Goal: Information Seeking & Learning: Learn about a topic

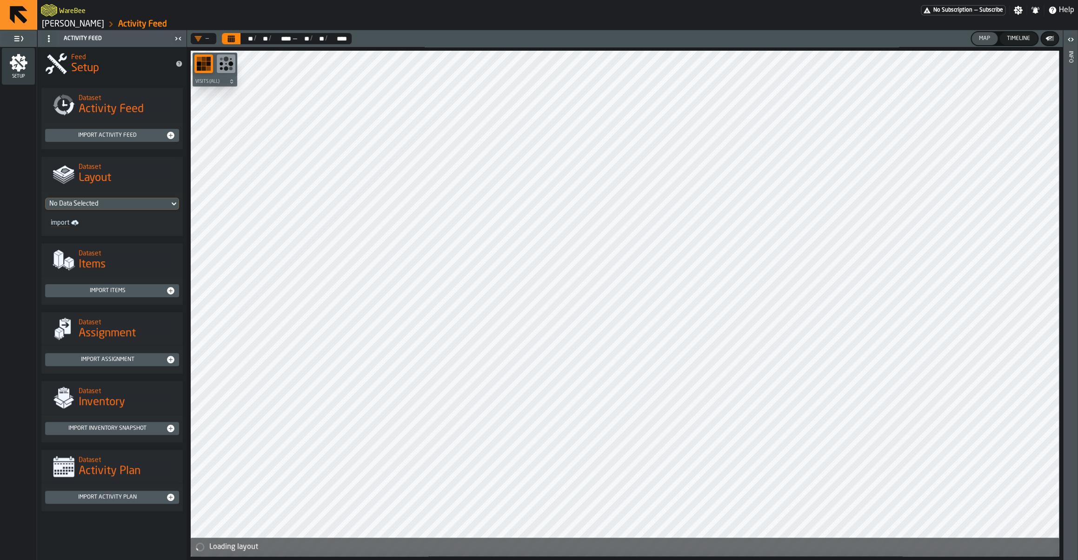
click at [65, 19] on ol "Agilent Ketsch Activity Feed" at bounding box center [299, 24] width 516 height 11
click at [63, 24] on link "Agilent Ketsch" at bounding box center [73, 24] width 62 height 10
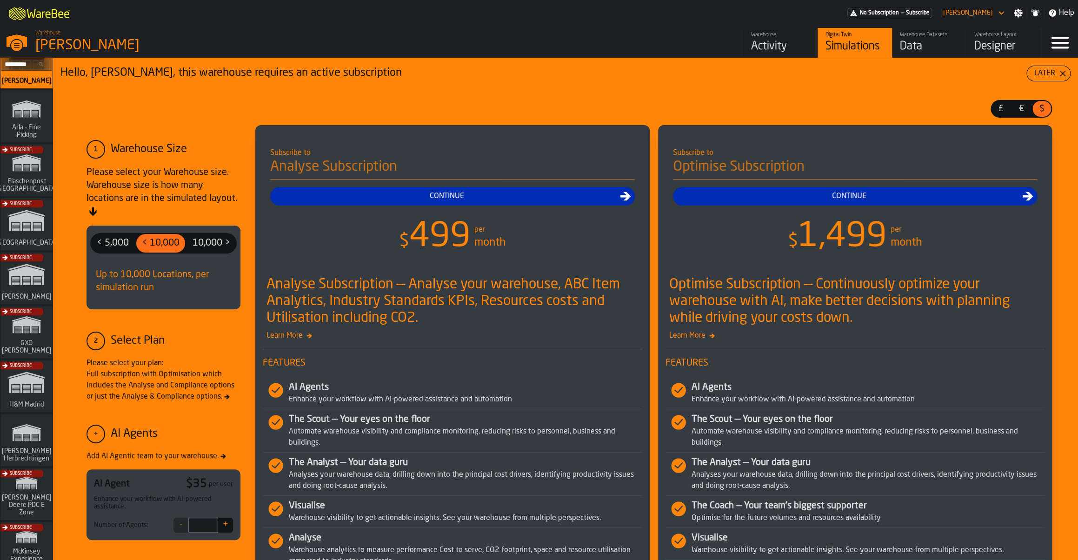
scroll to position [45, 0]
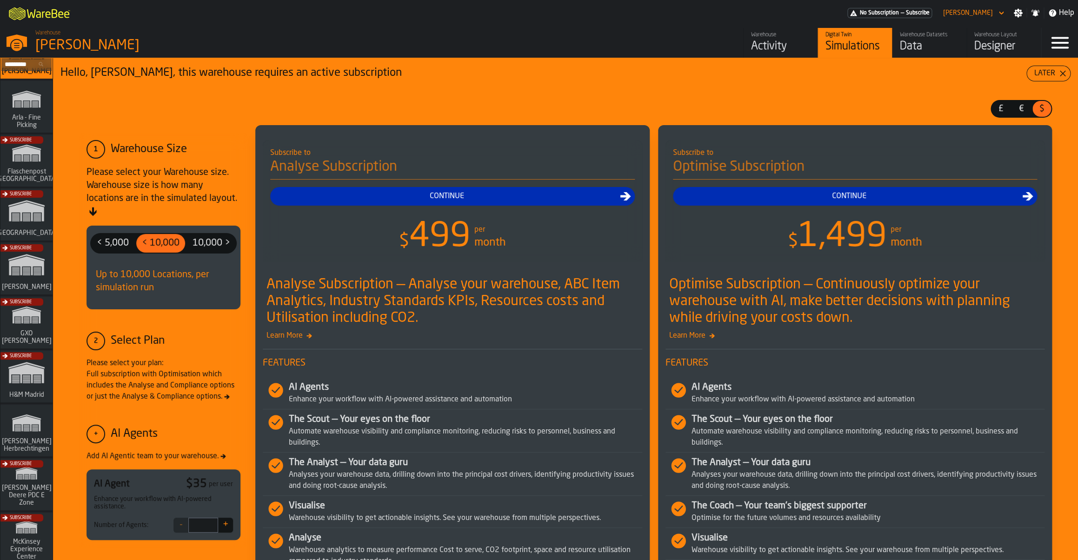
click at [33, 214] on div "Subscribe" at bounding box center [25, 217] width 52 height 54
click at [767, 41] on div "Activity" at bounding box center [780, 46] width 59 height 15
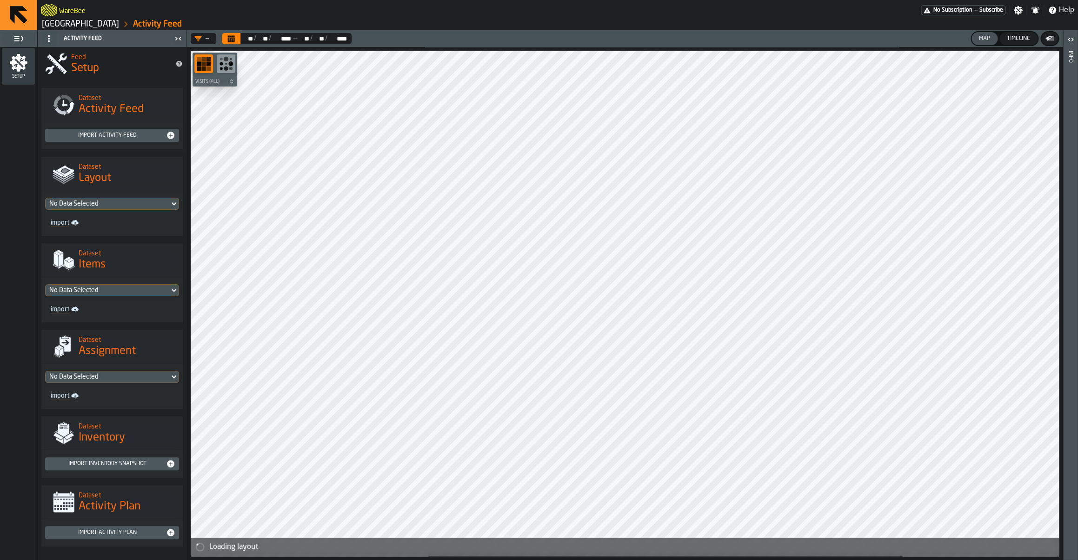
click at [93, 26] on link "Gap Blvd, Gallatin, TN 37066" at bounding box center [80, 24] width 77 height 10
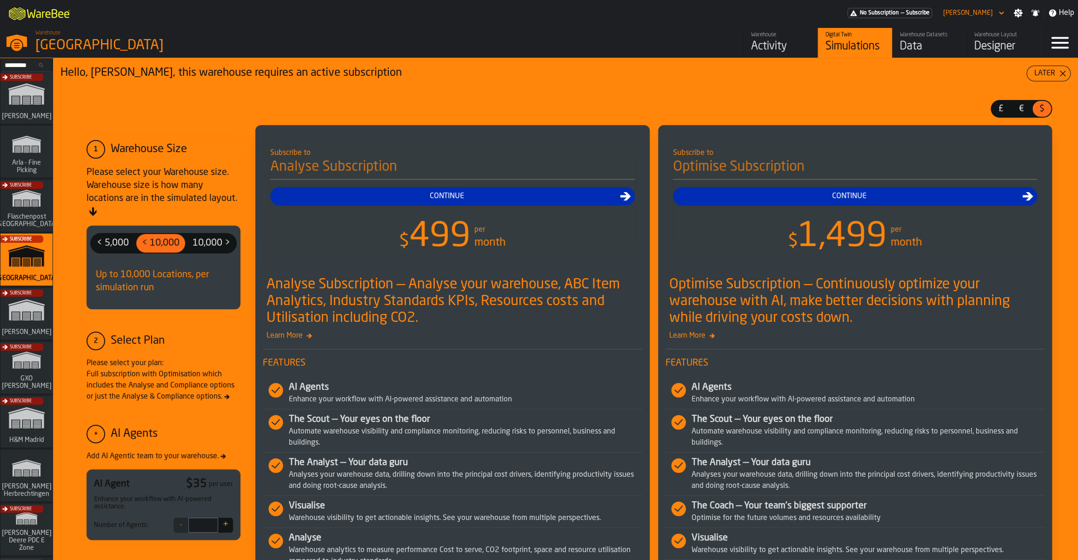
click at [28, 313] on div "Subscribe" at bounding box center [25, 316] width 52 height 54
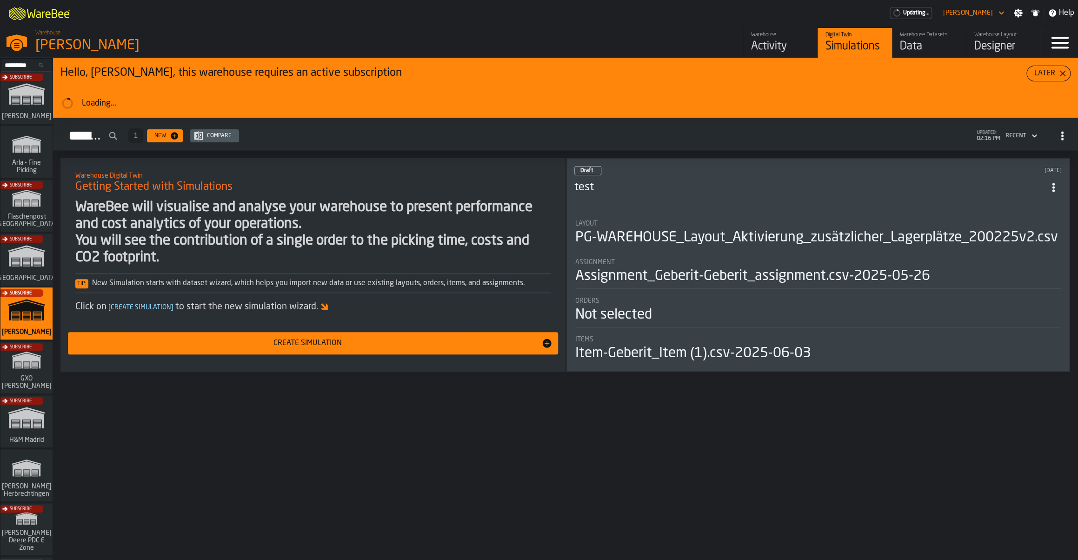
click at [766, 46] on div "Activity" at bounding box center [780, 46] width 59 height 15
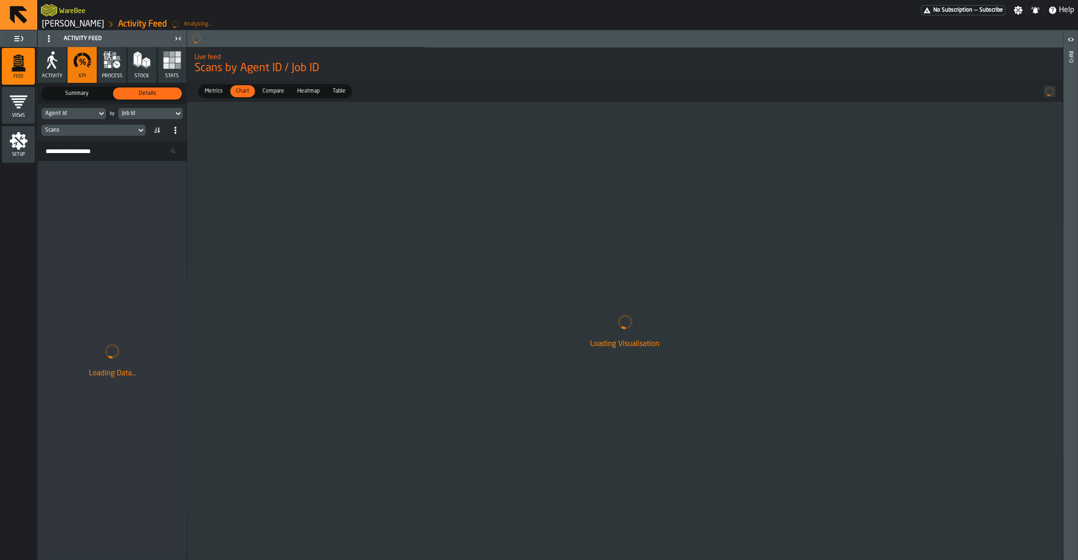
click at [54, 74] on span "Activity" at bounding box center [52, 76] width 20 height 6
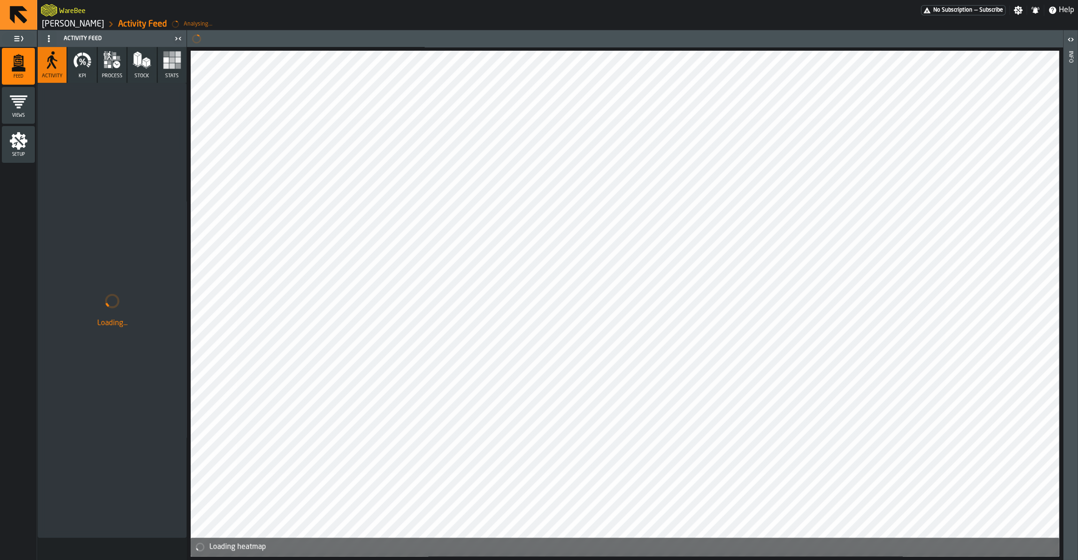
click at [76, 69] on icon "button" at bounding box center [82, 60] width 19 height 19
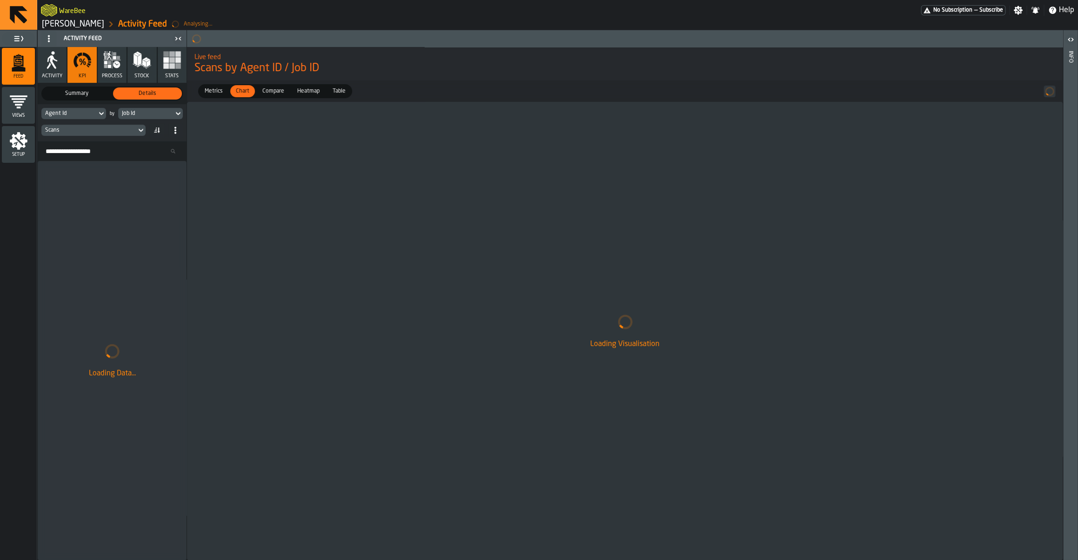
click at [141, 113] on div "Job Id" at bounding box center [146, 113] width 48 height 7
click at [91, 118] on div "Agent Id" at bounding box center [68, 113] width 55 height 10
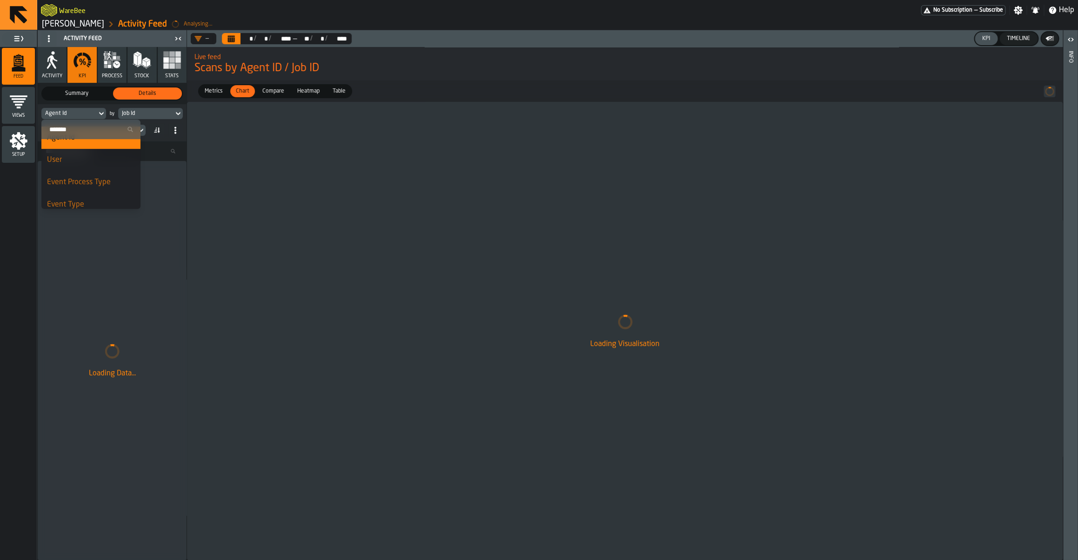
scroll to position [136, 0]
click at [152, 114] on div "Job Id" at bounding box center [146, 113] width 48 height 7
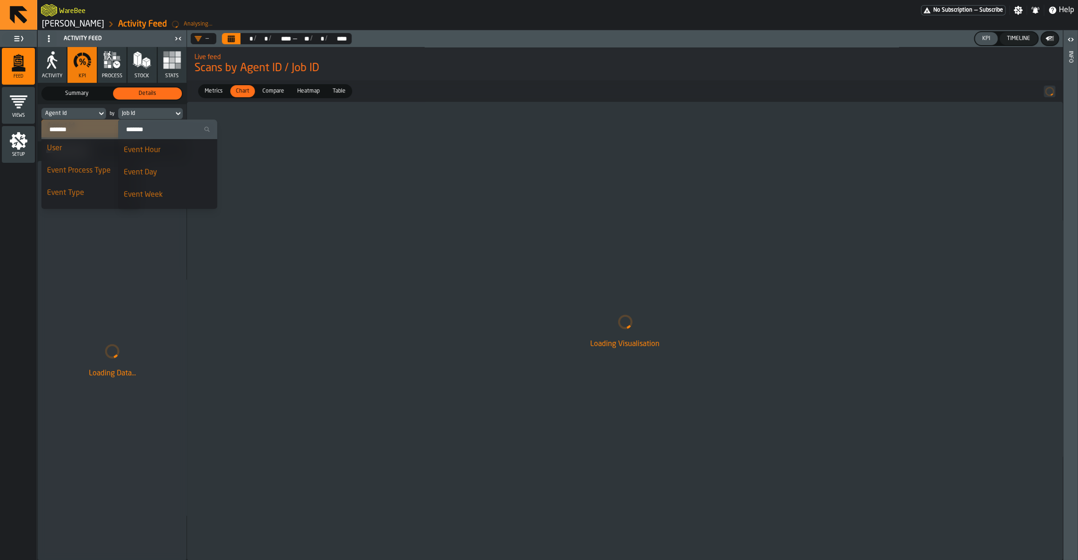
click at [83, 272] on div "Loading Data..." at bounding box center [112, 360] width 149 height 399
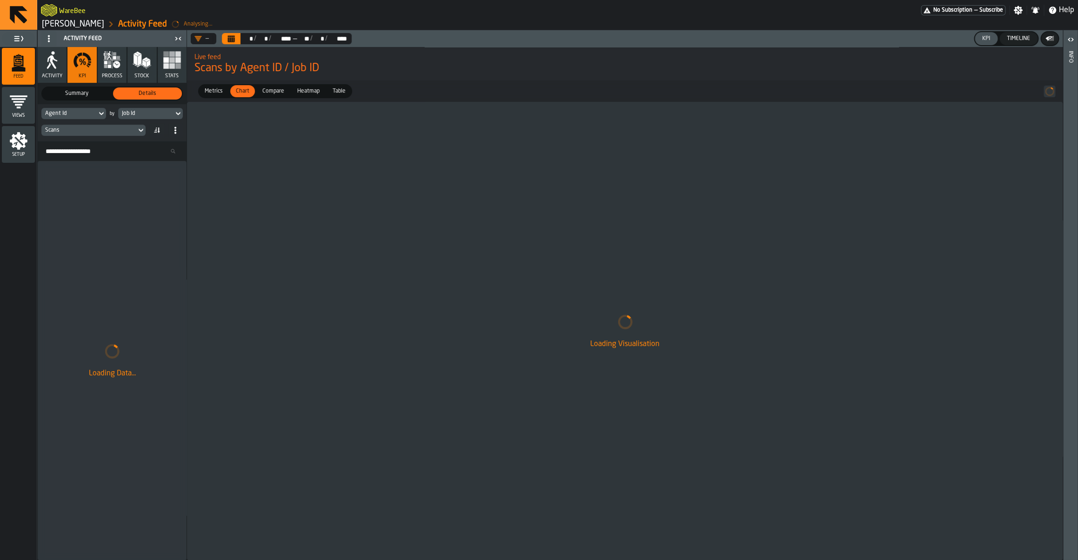
click at [79, 134] on div "Scans" at bounding box center [88, 130] width 95 height 10
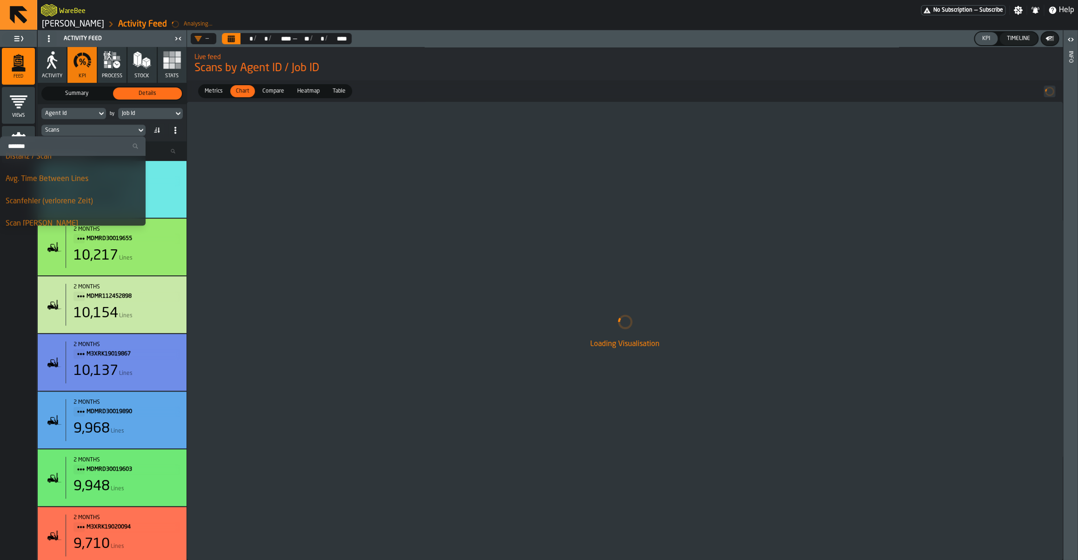
scroll to position [254, 0]
click at [54, 197] on div "Scanfehler (verlorene Zeit)" at bounding box center [73, 191] width 134 height 11
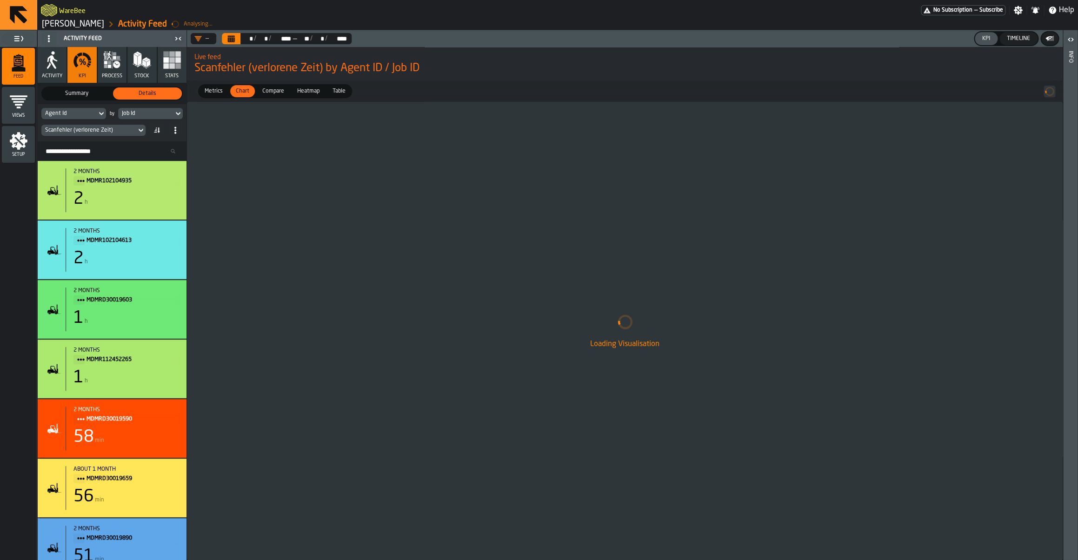
click at [278, 94] on span "Compare" at bounding box center [272, 91] width 29 height 8
click at [246, 97] on div "Chart" at bounding box center [242, 91] width 25 height 12
click at [232, 39] on icon "Calendar" at bounding box center [231, 39] width 7 height 5
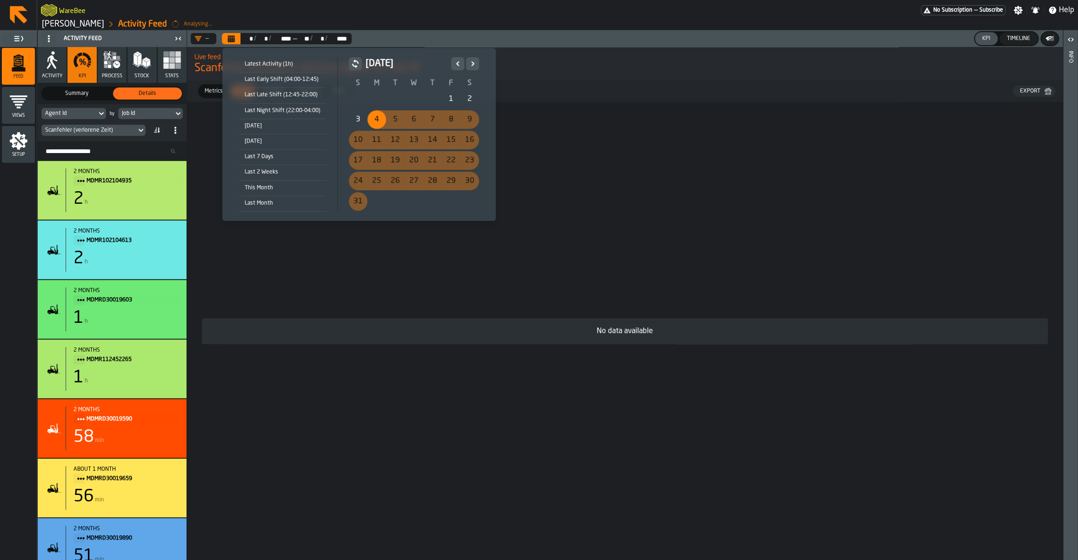
click at [456, 68] on icon "Previous" at bounding box center [457, 63] width 9 height 11
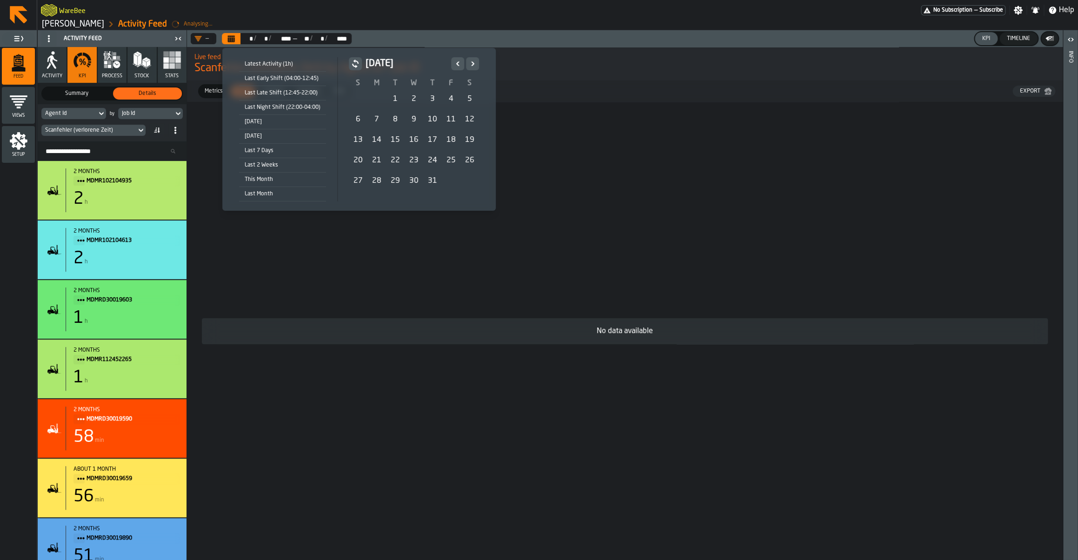
click at [470, 67] on icon "Next" at bounding box center [472, 63] width 9 height 11
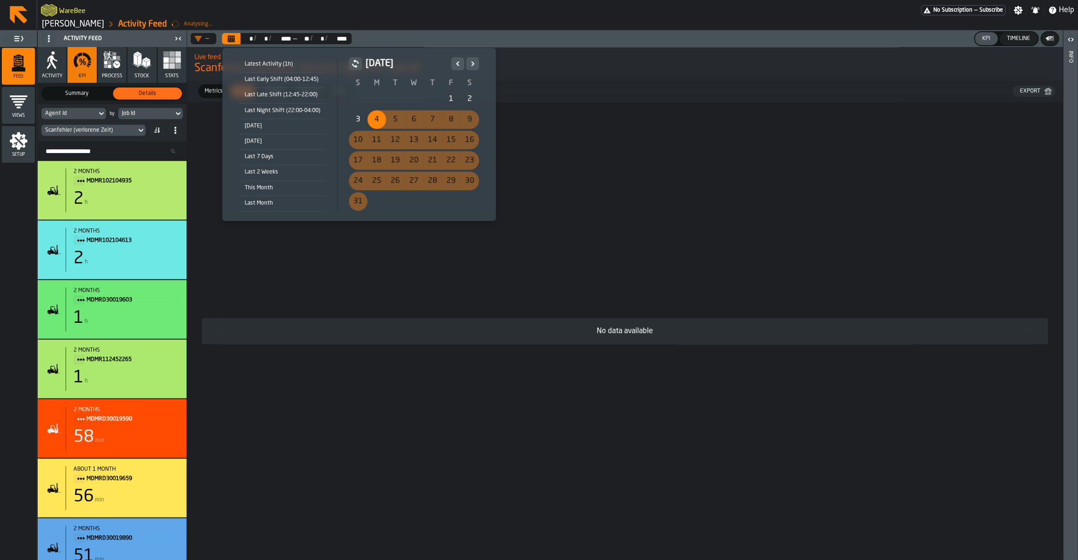
click at [470, 67] on icon "Next" at bounding box center [472, 63] width 9 height 11
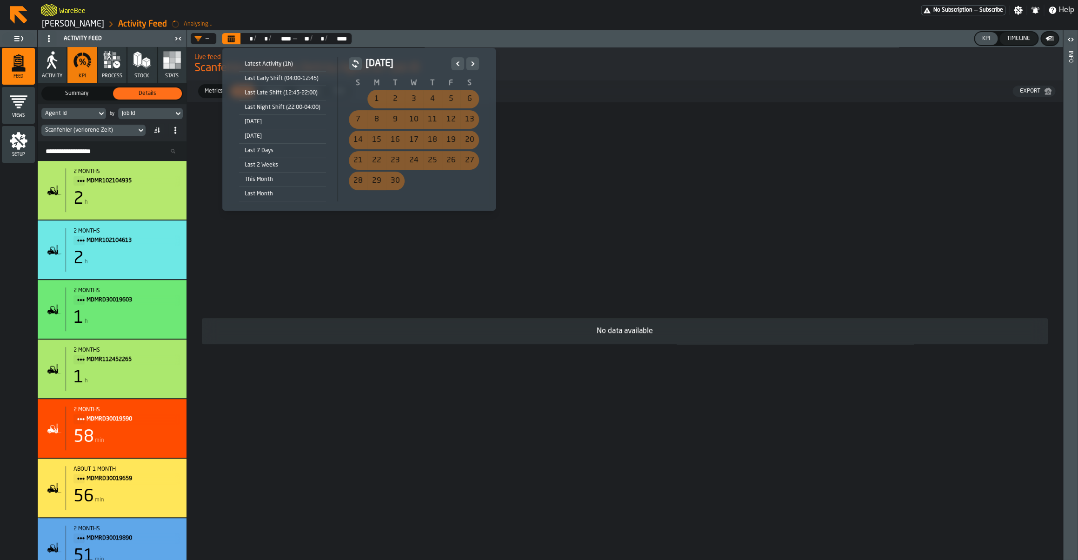
click at [468, 61] on icon "Next" at bounding box center [472, 63] width 9 height 11
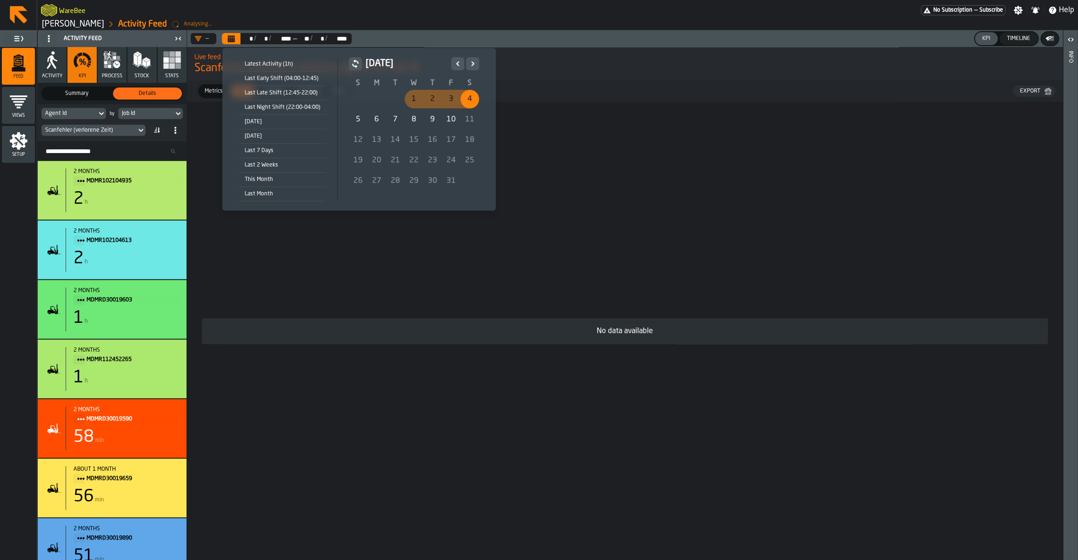
click at [371, 119] on div "6" at bounding box center [376, 119] width 19 height 19
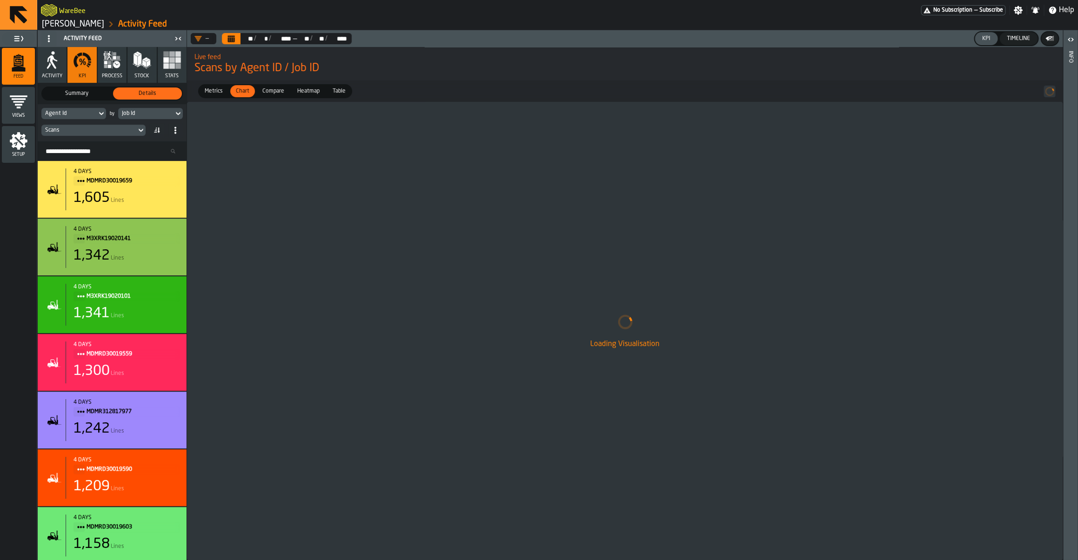
click at [134, 112] on div "Job Id" at bounding box center [146, 113] width 48 height 7
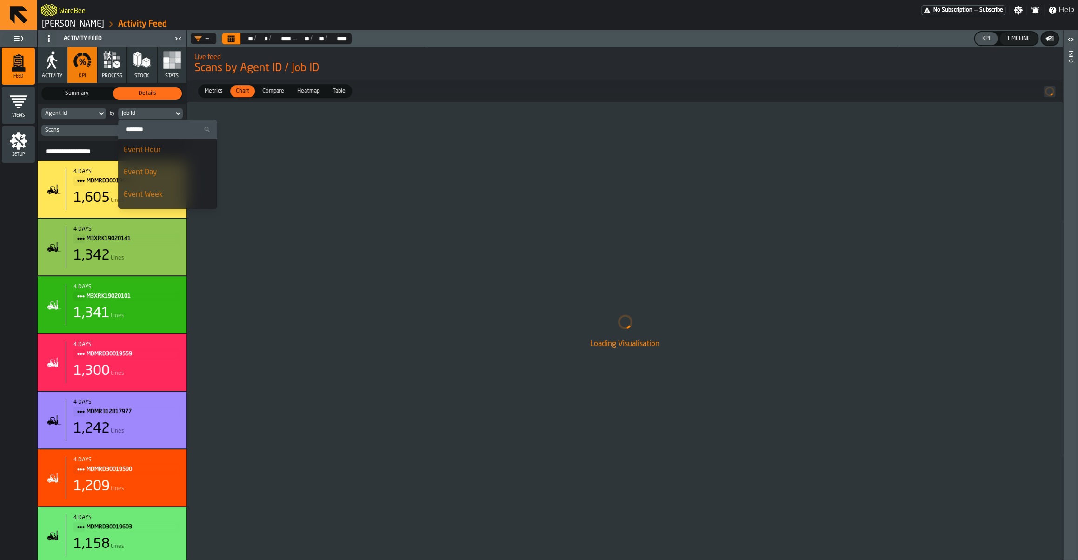
click at [169, 174] on div "Event Day" at bounding box center [168, 172] width 88 height 11
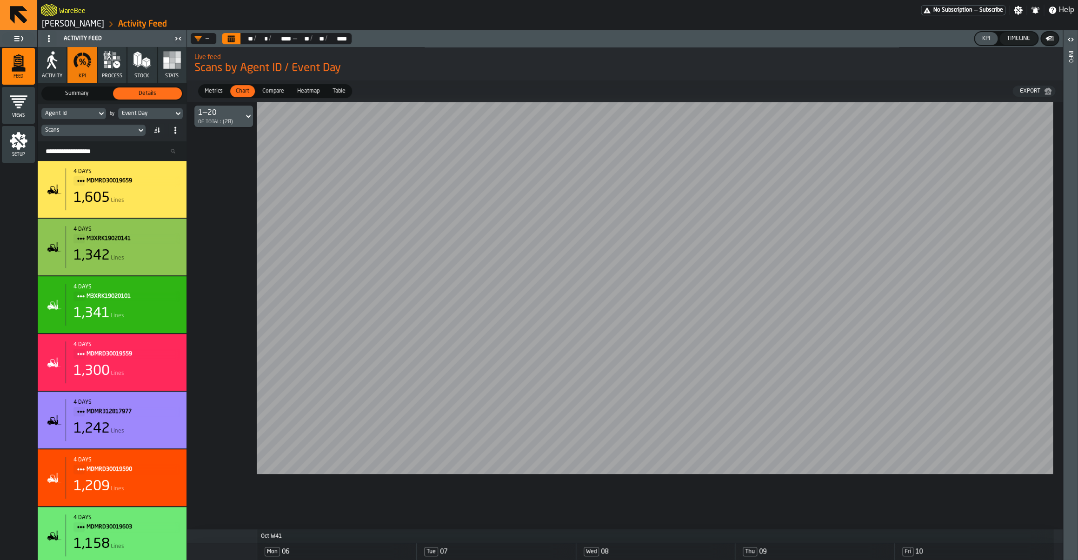
click at [95, 132] on div "Scans" at bounding box center [88, 130] width 87 height 7
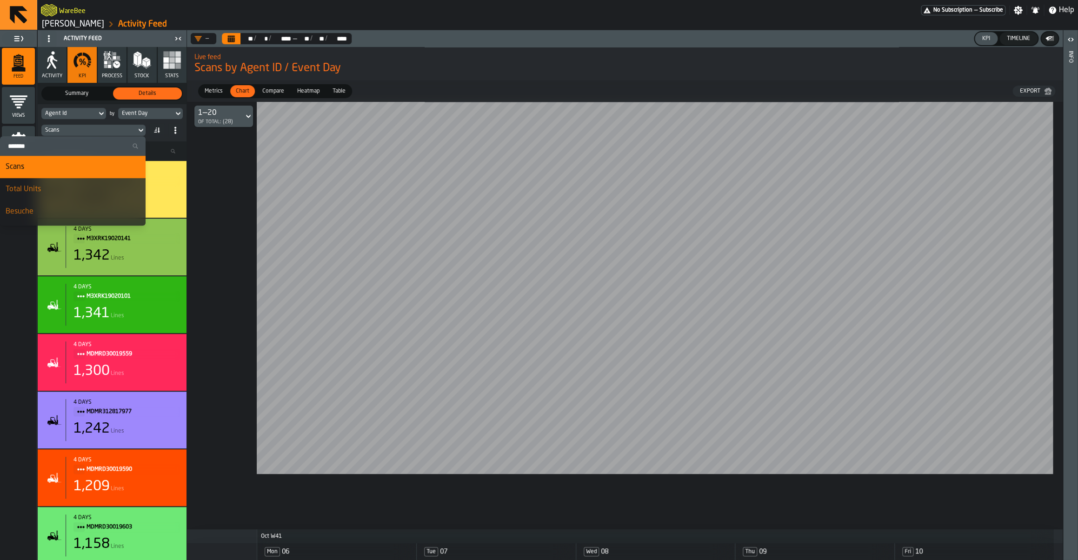
click at [62, 147] on input "Search" at bounding box center [73, 146] width 138 height 12
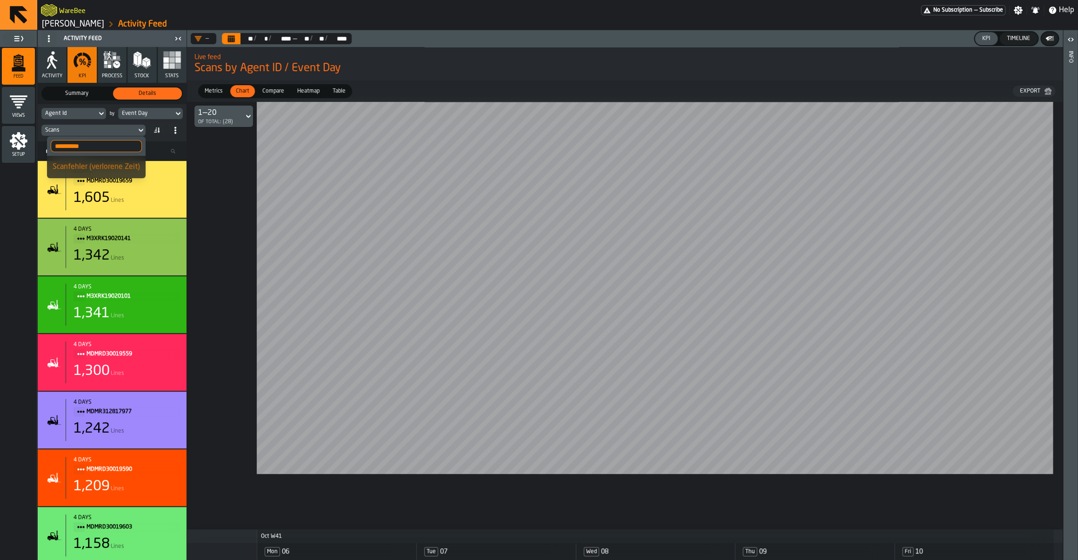
type input "**********"
click at [69, 162] on div "Scanfehler (verlorene Zeit)" at bounding box center [96, 166] width 87 height 11
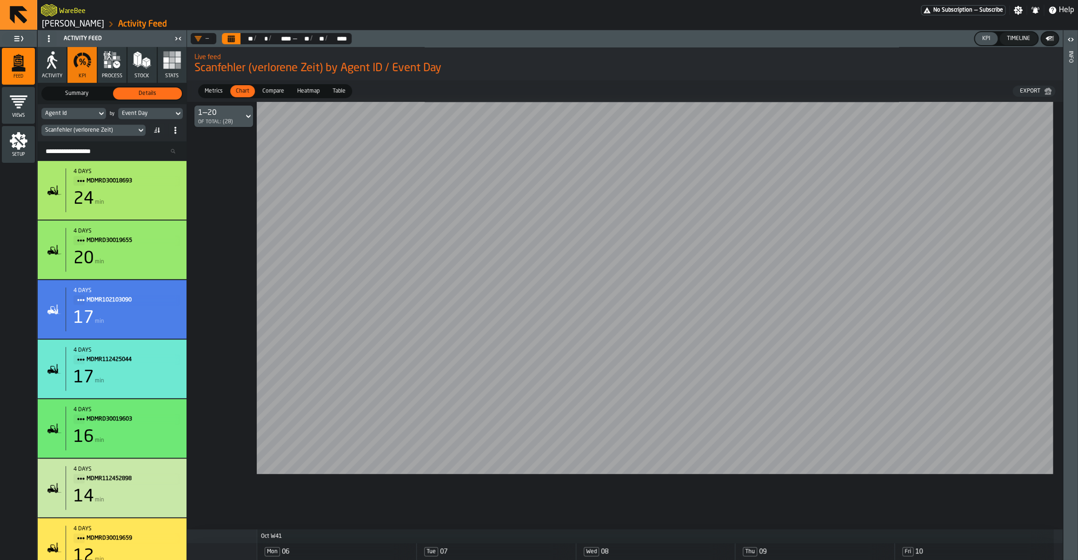
click at [159, 130] on icon at bounding box center [159, 130] width 2 height 6
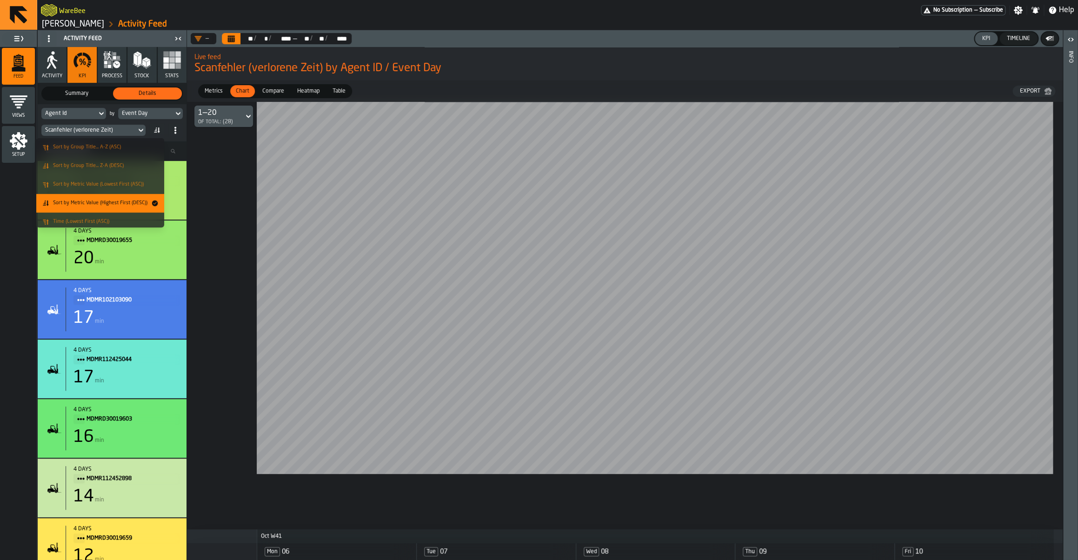
click at [117, 202] on span "Sort by Metric Value (Highest First (DESC))" at bounding box center [100, 203] width 94 height 6
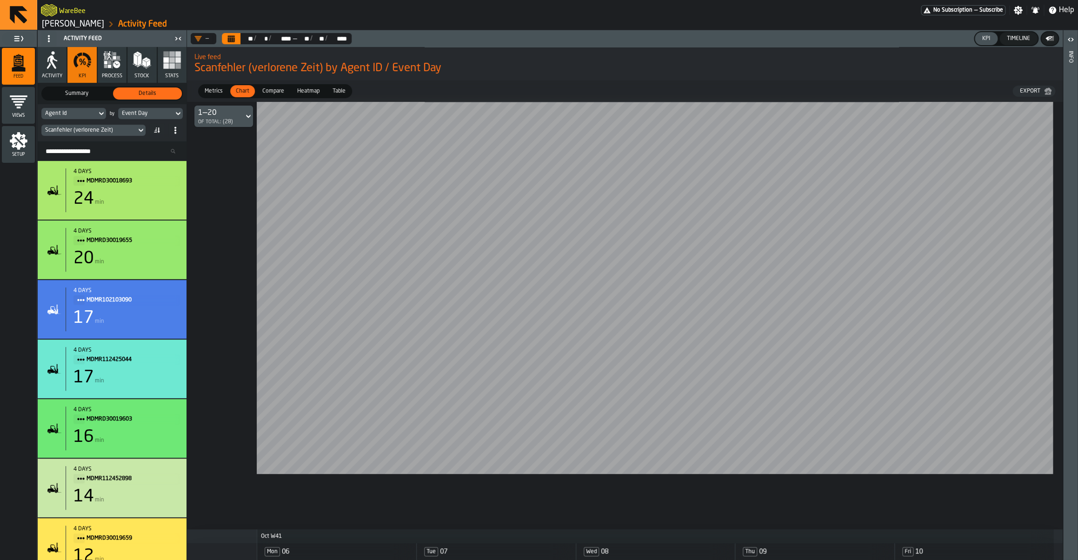
click at [276, 92] on span "Compare" at bounding box center [272, 91] width 29 height 8
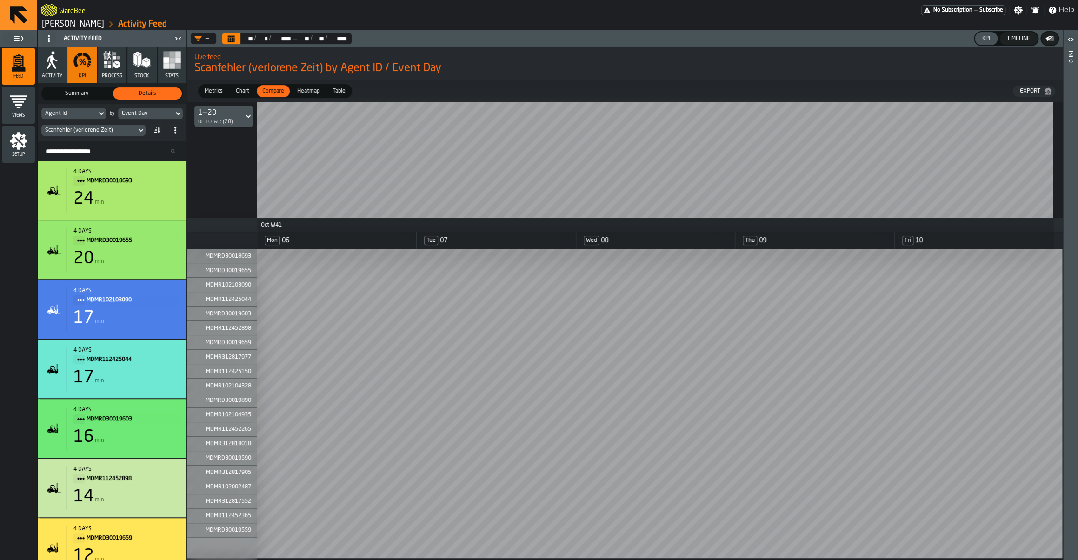
click at [74, 134] on div "Scanfehler (verlorene Zeit)" at bounding box center [88, 130] width 95 height 10
click at [126, 128] on div "Scanfehler (verlorene Zeit)" at bounding box center [88, 130] width 87 height 7
click at [116, 146] on input "**********" at bounding box center [96, 146] width 91 height 12
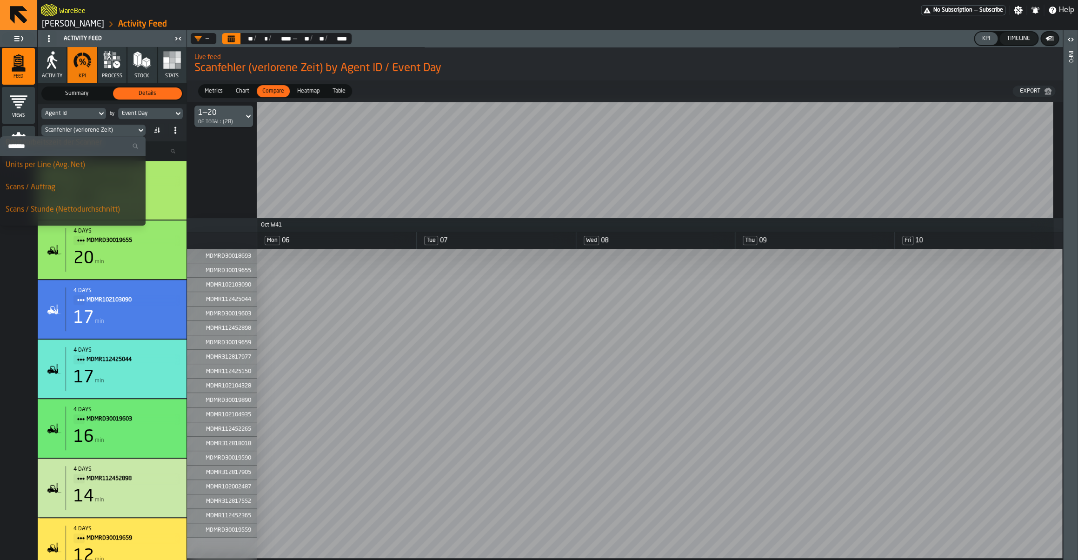
scroll to position [91, 0]
click at [169, 62] on rect "button" at bounding box center [166, 60] width 6 height 6
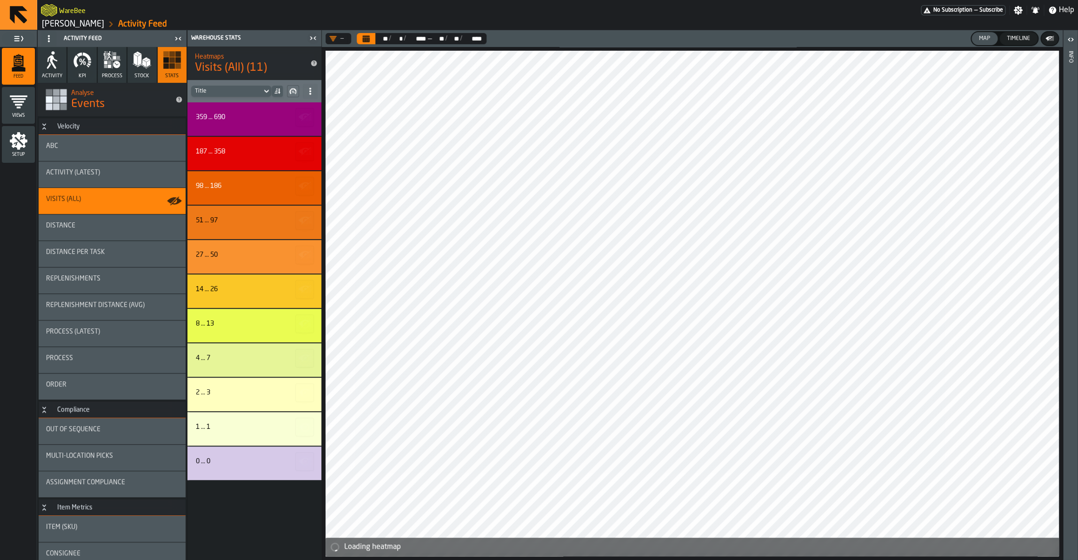
click at [362, 38] on button "Calendar" at bounding box center [366, 38] width 19 height 11
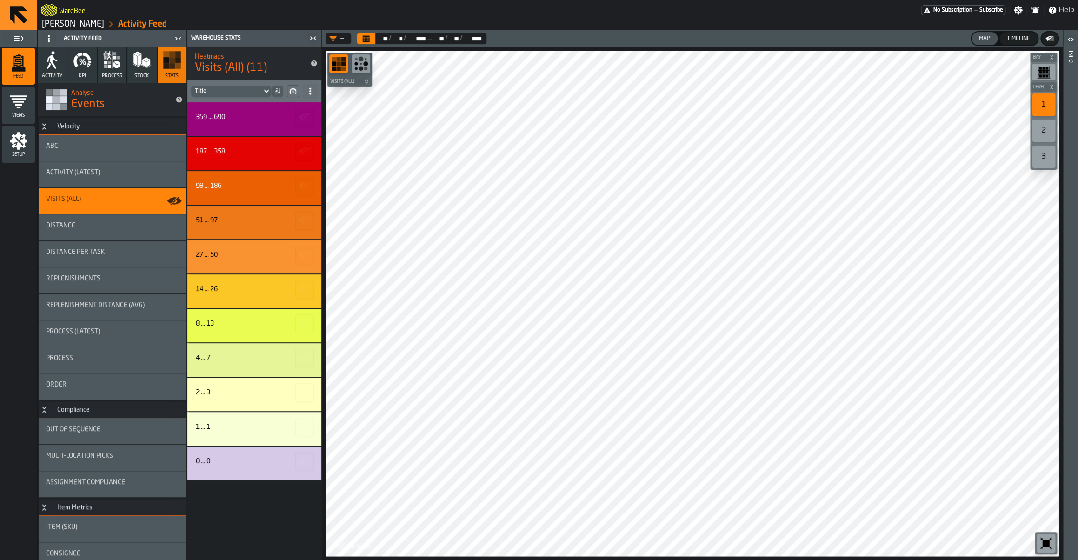
click at [86, 74] on span "KPI" at bounding box center [82, 76] width 7 height 6
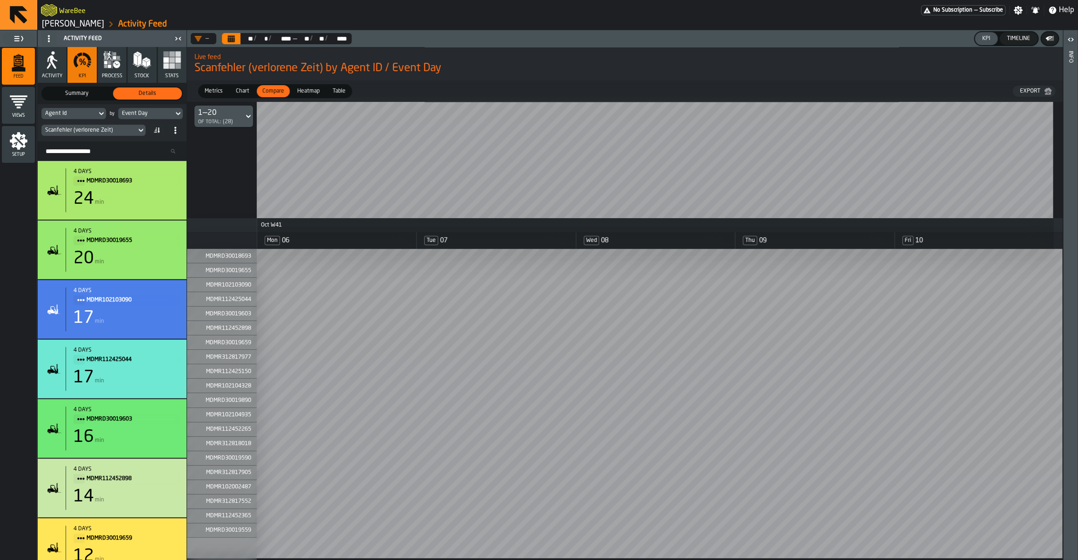
click at [21, 146] on icon "menu Setup" at bounding box center [19, 141] width 18 height 18
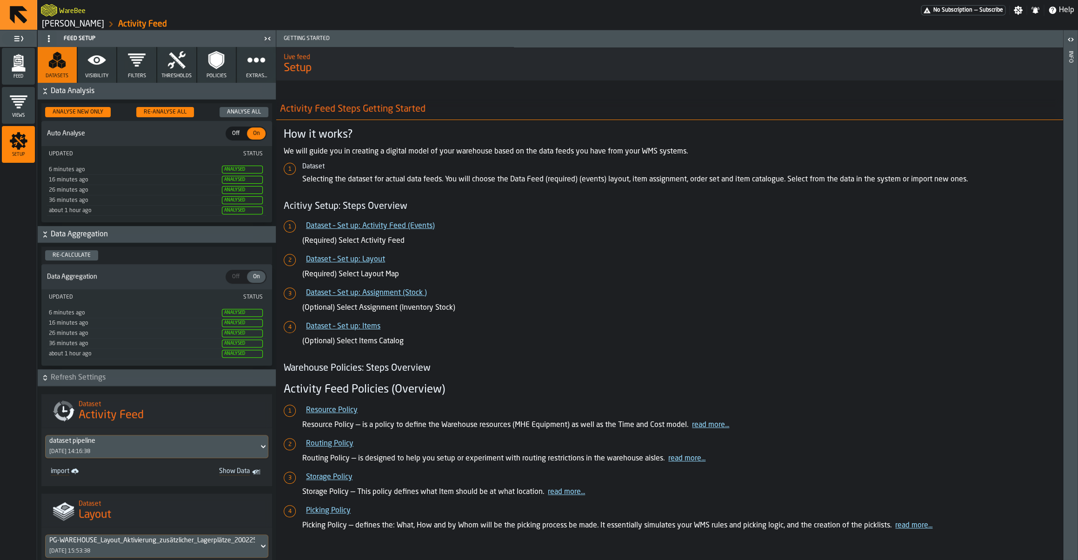
click at [249, 64] on icon "button" at bounding box center [256, 60] width 19 height 19
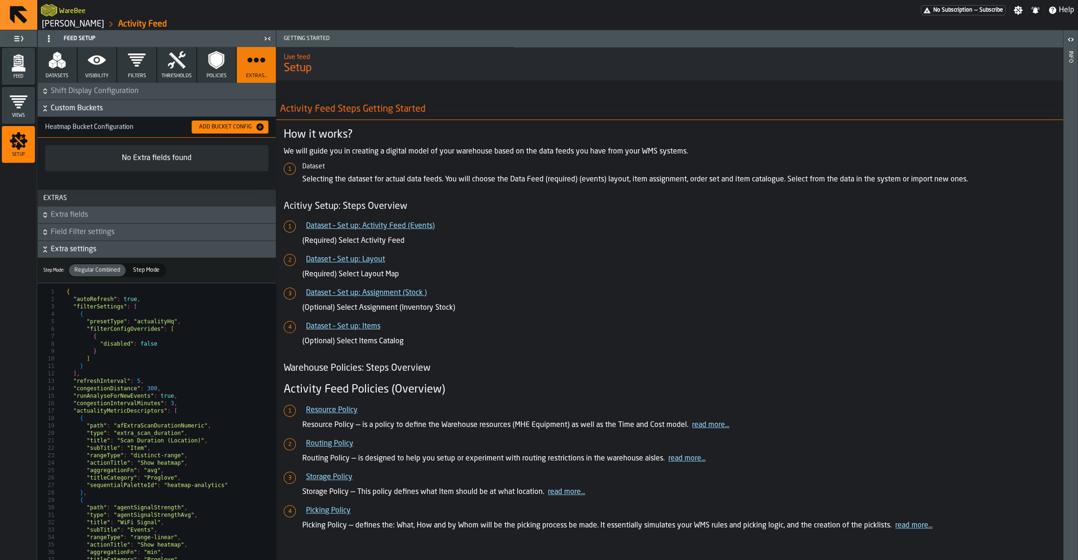
click at [44, 106] on icon "button-" at bounding box center [44, 108] width 9 height 9
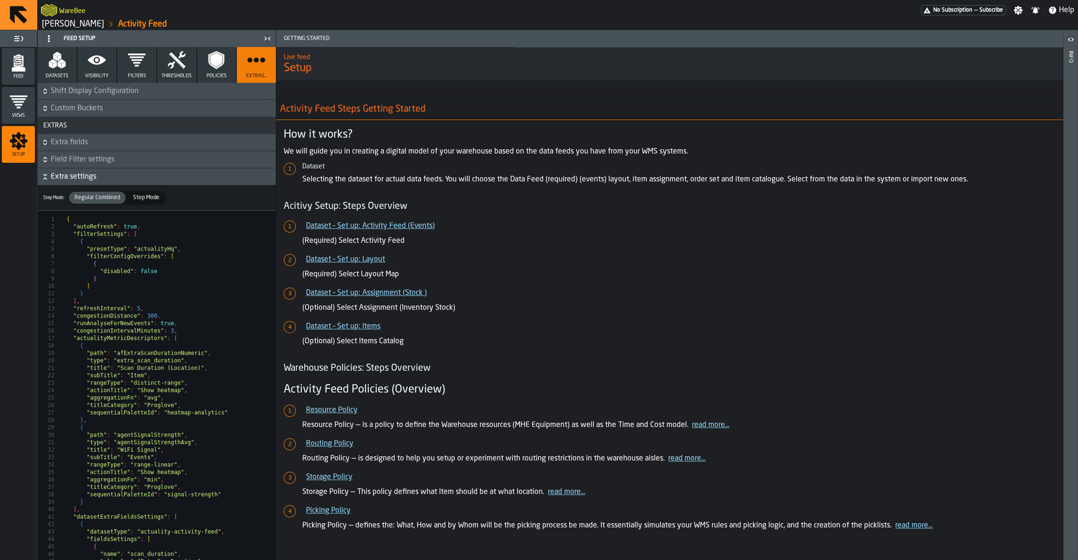
click at [48, 90] on icon "button-" at bounding box center [44, 90] width 9 height 9
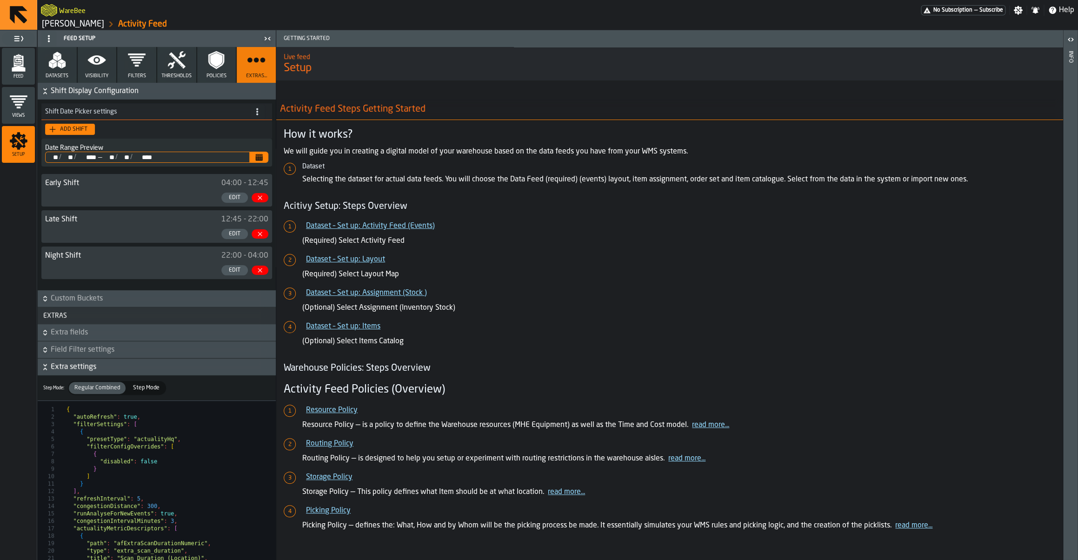
click at [48, 90] on icon "button-" at bounding box center [44, 90] width 9 height 9
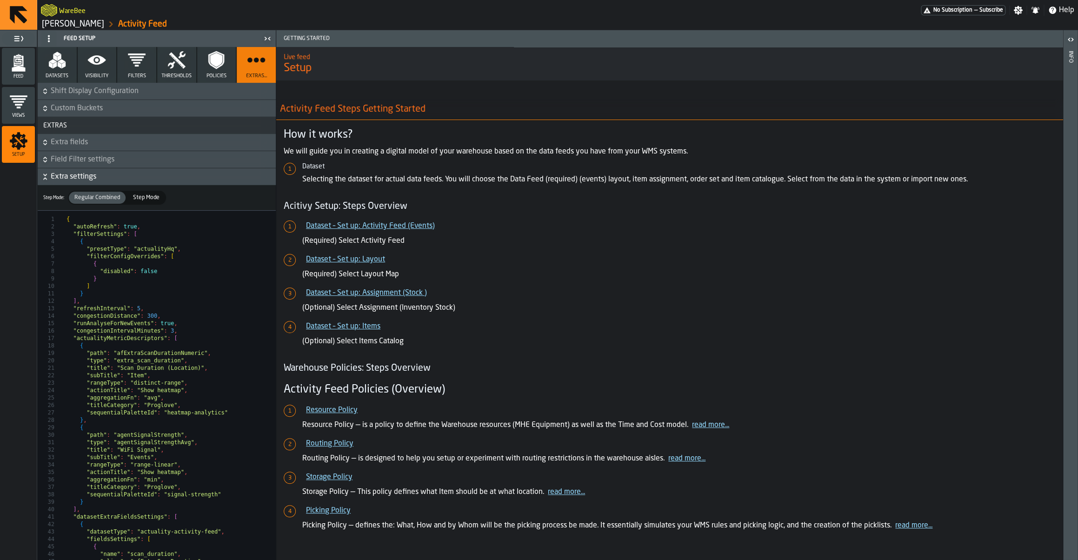
click at [45, 114] on button "Custom Buckets" at bounding box center [157, 108] width 238 height 17
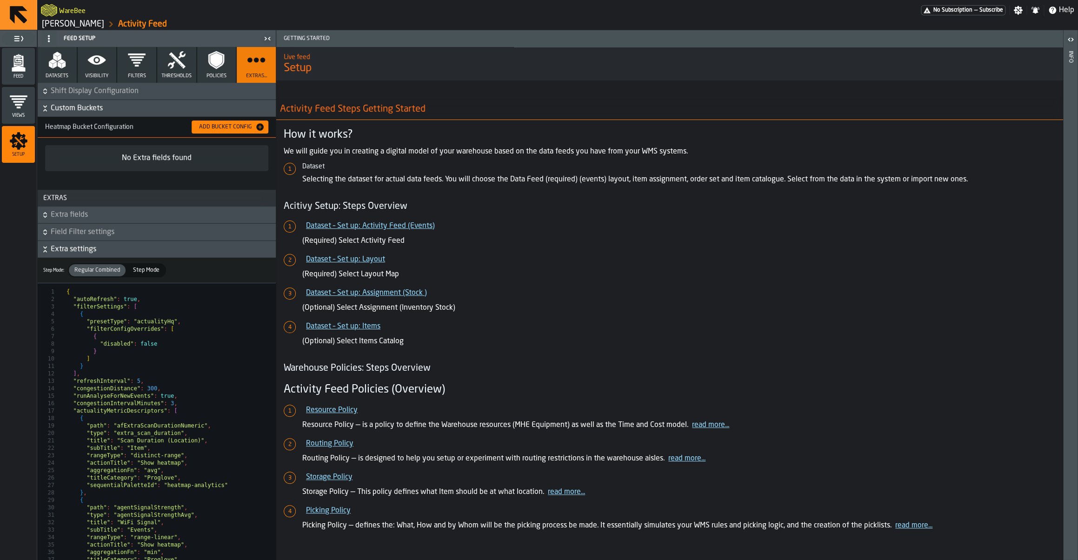
click at [48, 109] on icon "button-" at bounding box center [44, 108] width 9 height 9
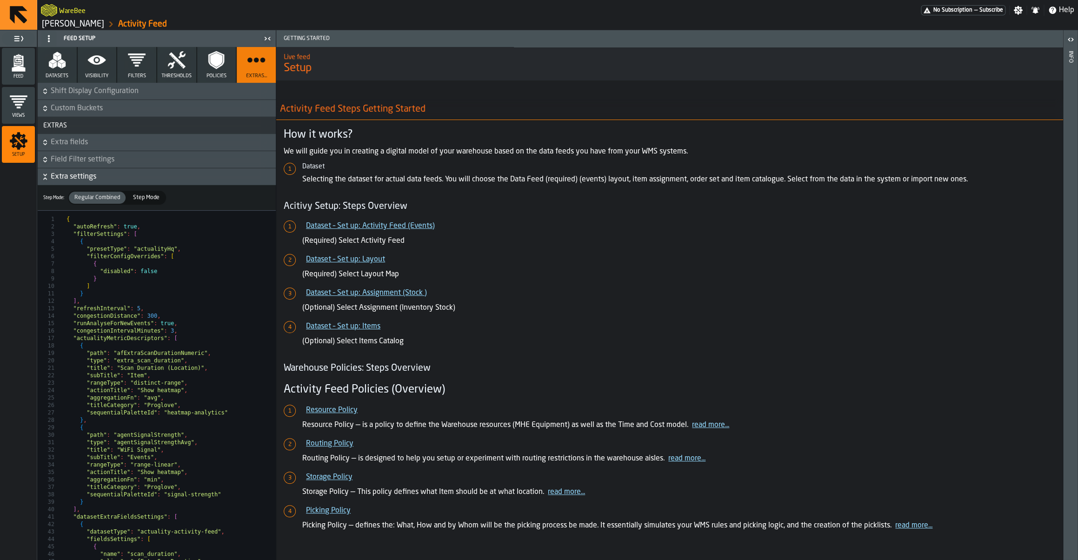
click at [44, 145] on icon "button-" at bounding box center [44, 142] width 9 height 9
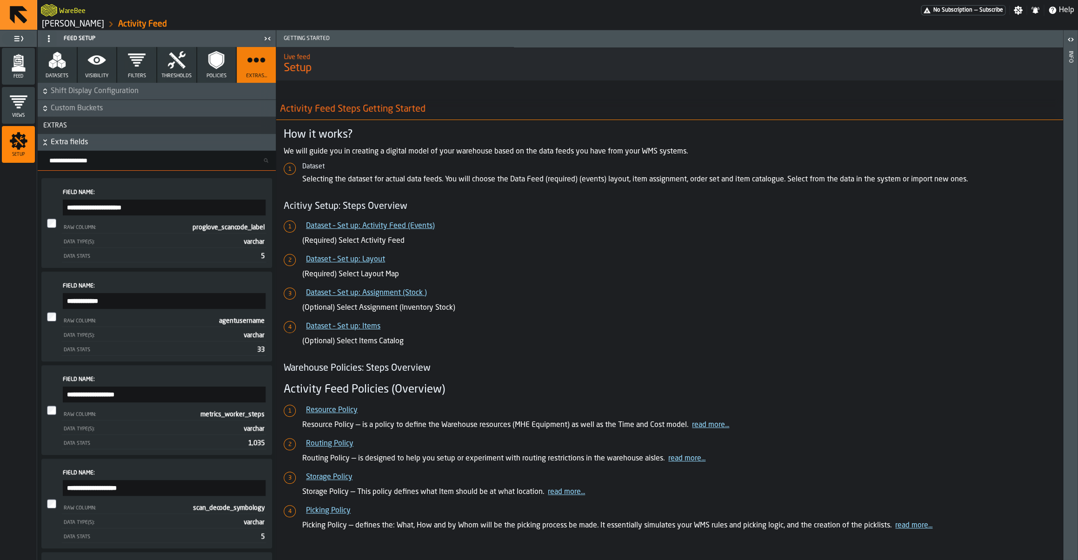
click at [44, 145] on icon "button-" at bounding box center [44, 144] width 3 height 2
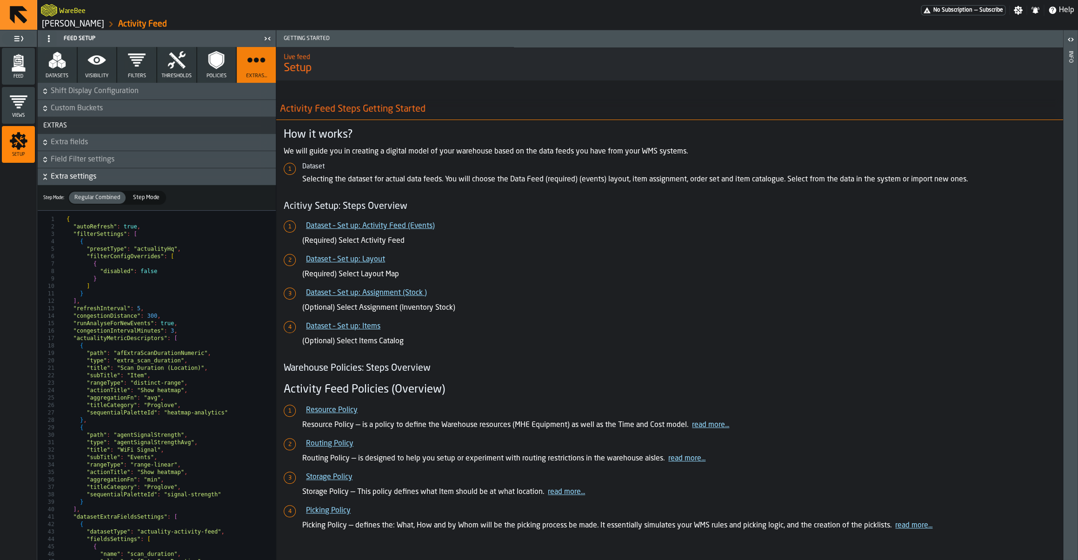
click at [53, 165] on span "Field Filter settings" at bounding box center [162, 159] width 223 height 11
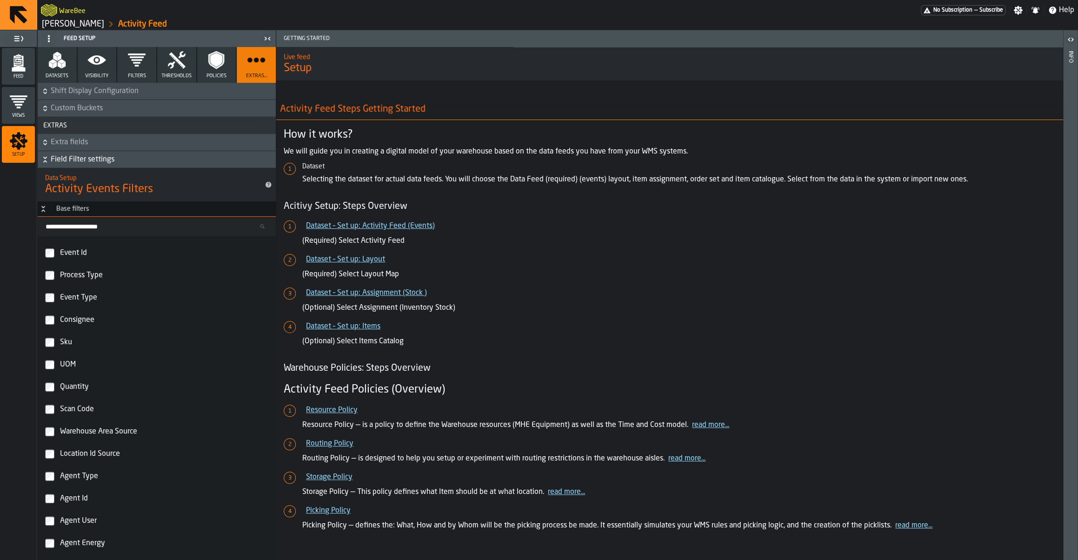
click at [49, 161] on icon "button-" at bounding box center [44, 159] width 9 height 9
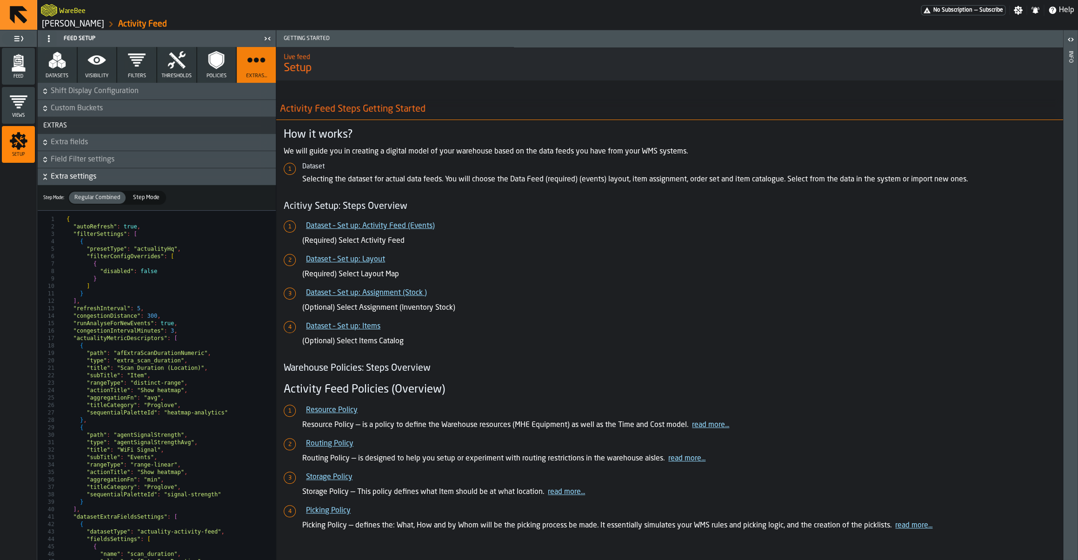
click at [49, 161] on icon "button-" at bounding box center [44, 159] width 9 height 9
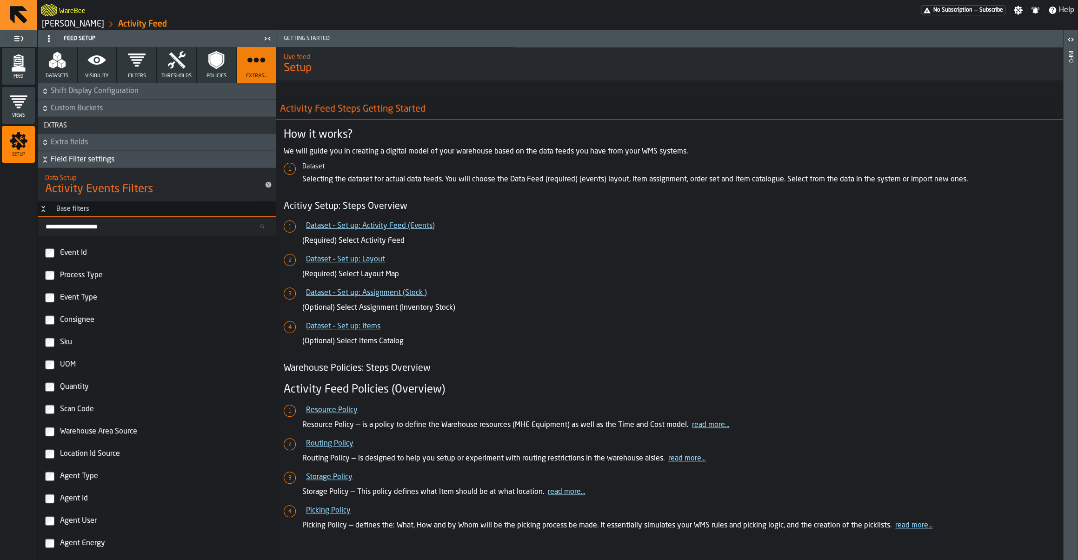
click at [46, 162] on icon "button-" at bounding box center [44, 161] width 3 height 2
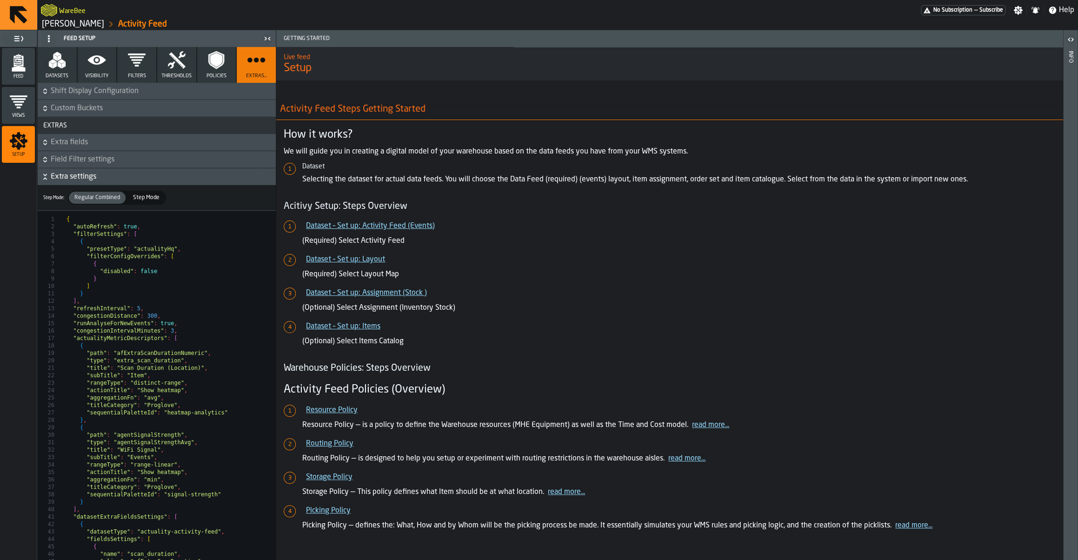
click at [48, 177] on icon "button-" at bounding box center [44, 176] width 9 height 9
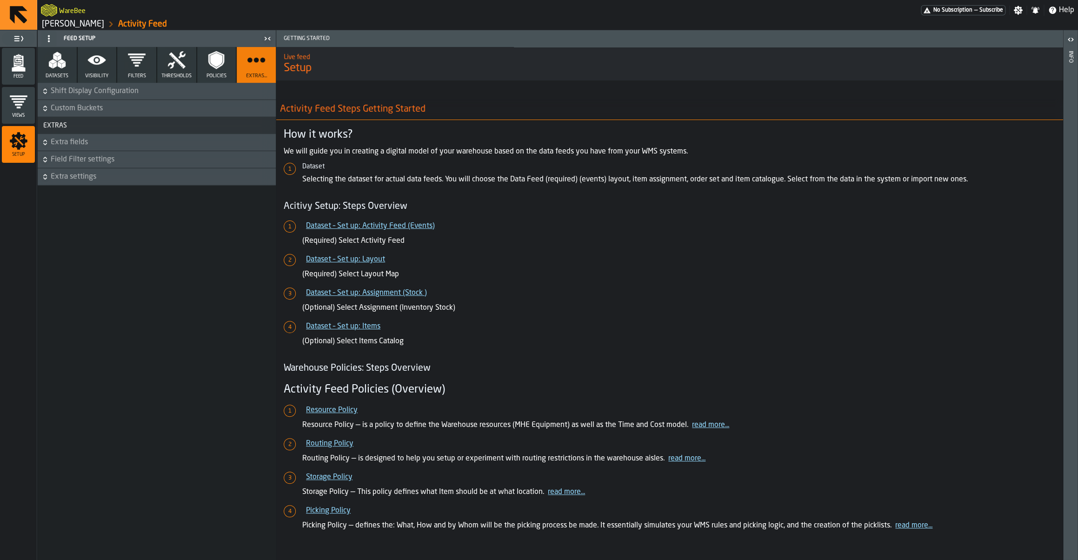
click at [49, 163] on h6 "Field Filter settings" at bounding box center [157, 159] width 234 height 11
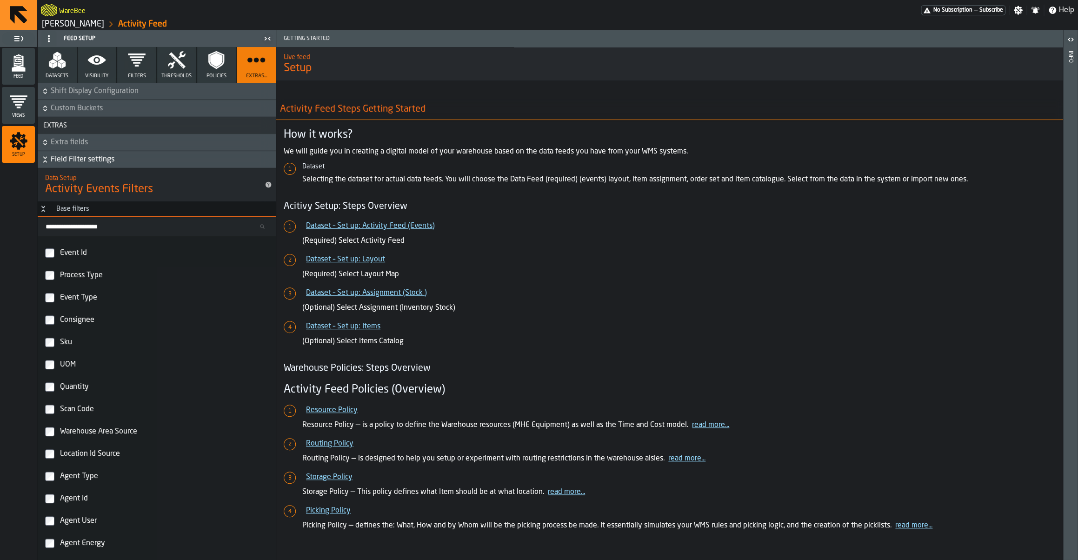
click at [48, 162] on icon "button-" at bounding box center [44, 159] width 9 height 9
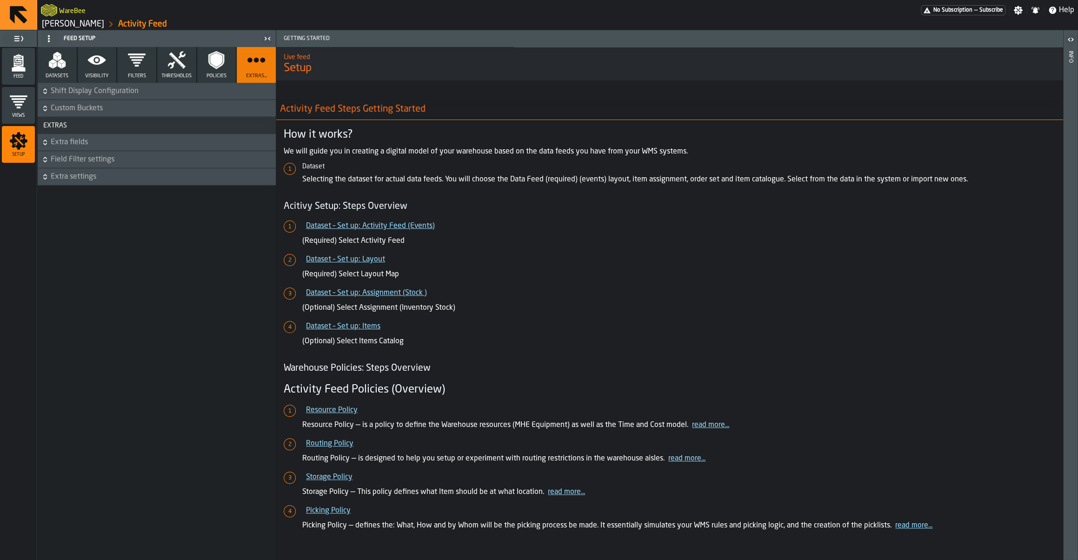
click at [202, 70] on button "Policies" at bounding box center [216, 65] width 39 height 36
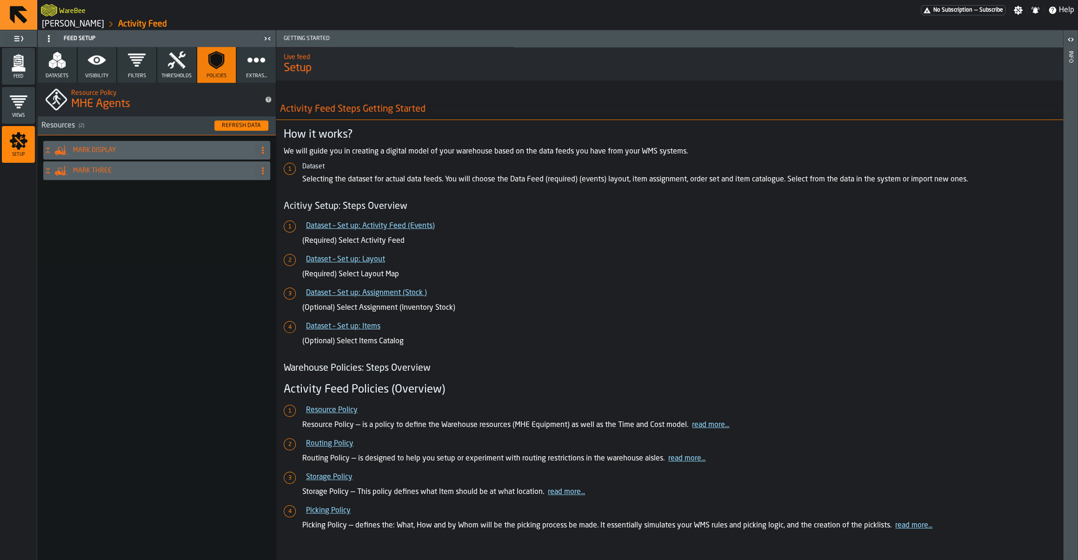
click at [179, 72] on button "Thresholds" at bounding box center [176, 65] width 39 height 36
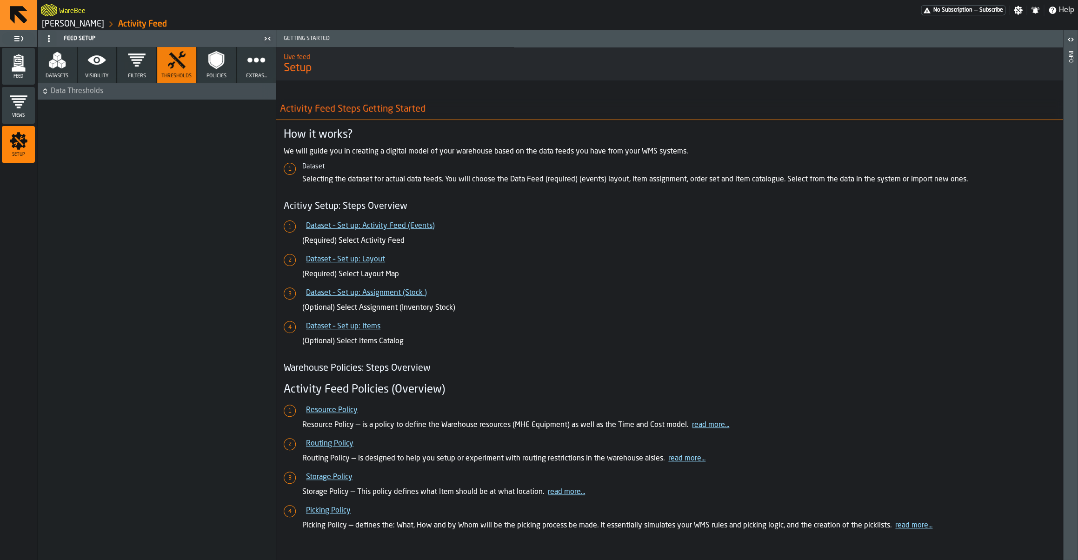
click at [139, 64] on icon "button" at bounding box center [136, 60] width 19 height 19
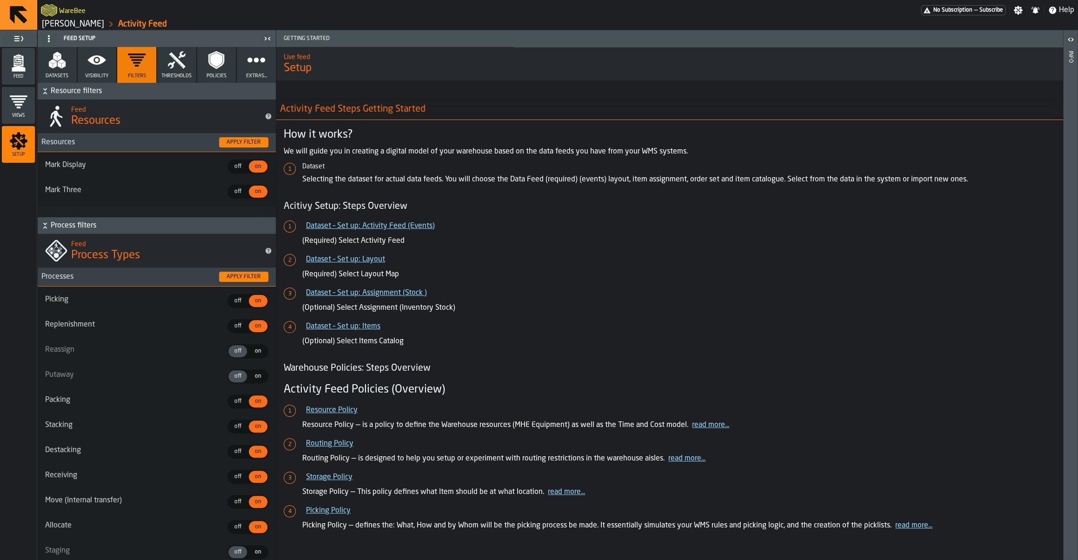
click at [103, 66] on icon "button" at bounding box center [96, 60] width 19 height 19
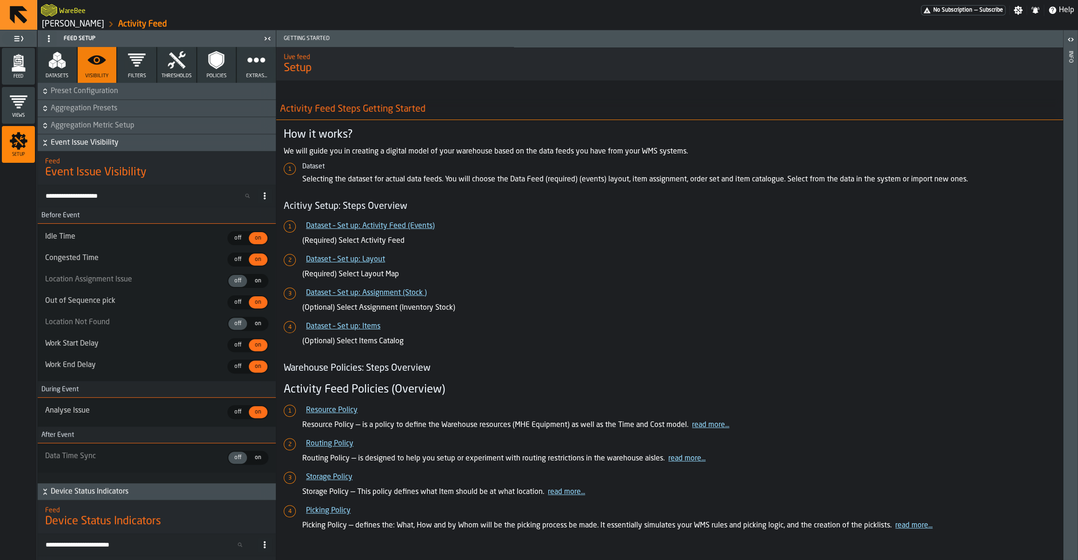
click at [25, 67] on icon "menu Feed" at bounding box center [18, 62] width 19 height 19
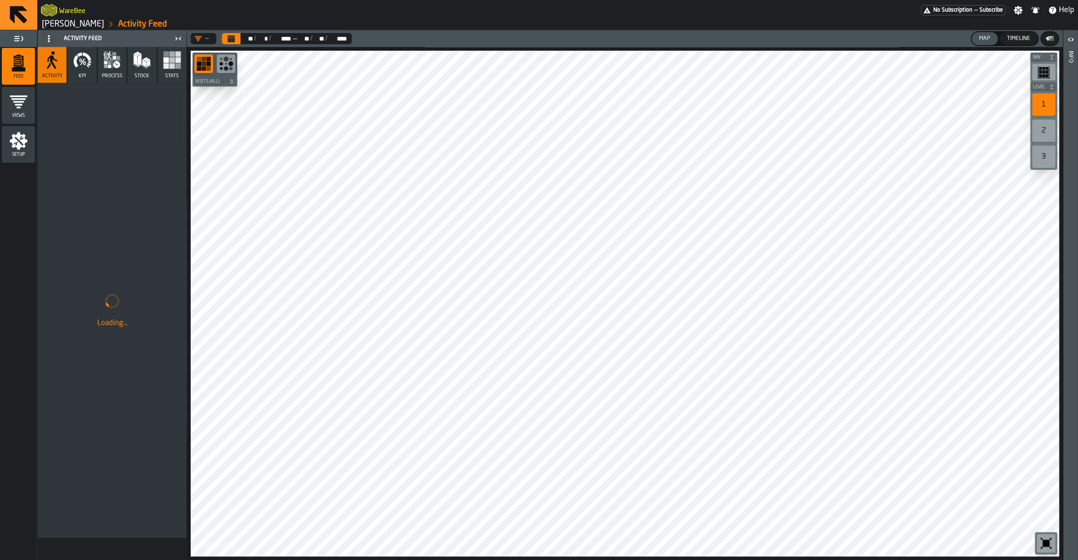
click at [112, 65] on icon "button" at bounding box center [112, 60] width 19 height 19
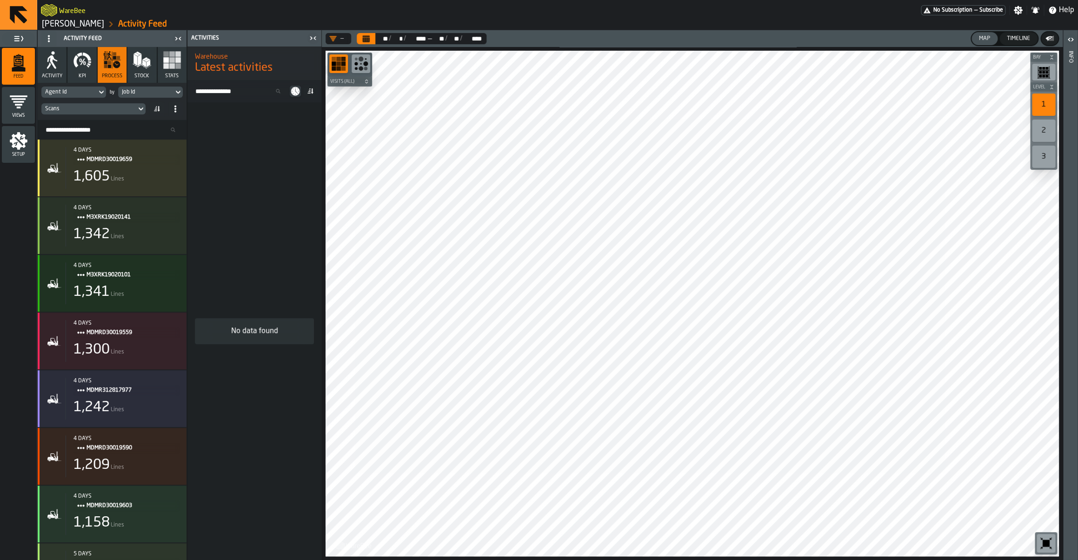
click at [93, 109] on div "Scans" at bounding box center [88, 109] width 87 height 7
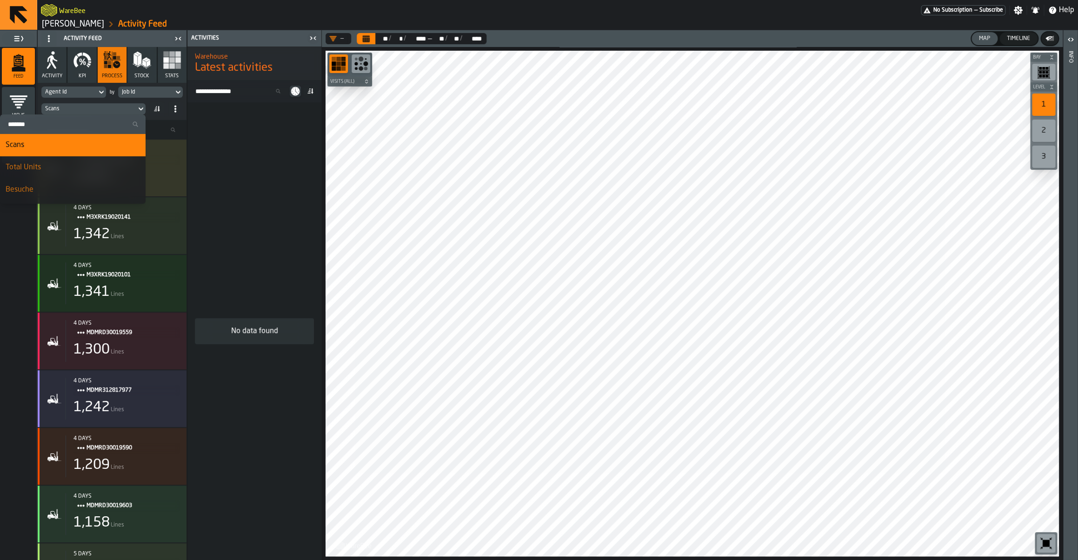
click at [86, 125] on input "Search" at bounding box center [73, 124] width 138 height 12
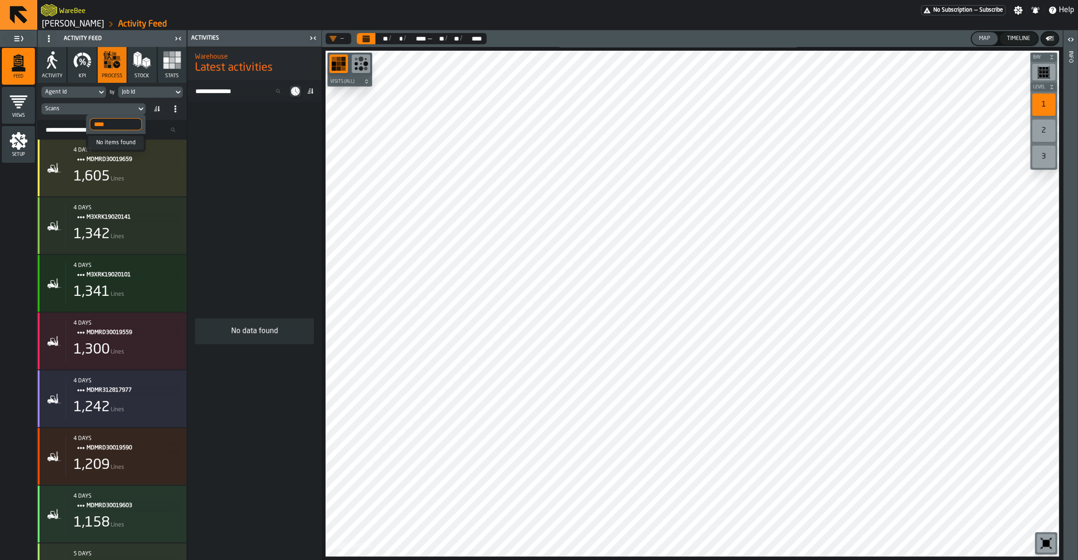
type input "****"
click at [127, 109] on div "Scans" at bounding box center [88, 109] width 87 height 7
click at [140, 91] on div "Job Id" at bounding box center [146, 92] width 48 height 7
click at [154, 167] on li "Event Week" at bounding box center [167, 173] width 99 height 22
click at [89, 109] on div "Scans" at bounding box center [88, 109] width 87 height 7
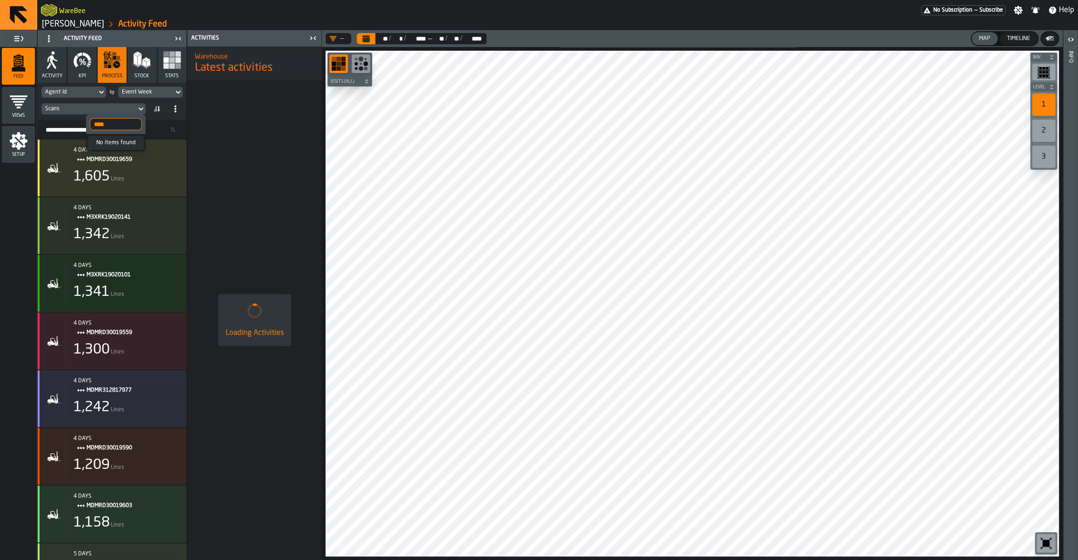
click at [70, 113] on div "Scans" at bounding box center [88, 109] width 95 height 10
click at [48, 106] on div "Scans" at bounding box center [88, 109] width 87 height 7
click at [135, 110] on div "Scans" at bounding box center [88, 109] width 95 height 10
click at [123, 123] on input "****" at bounding box center [116, 124] width 52 height 12
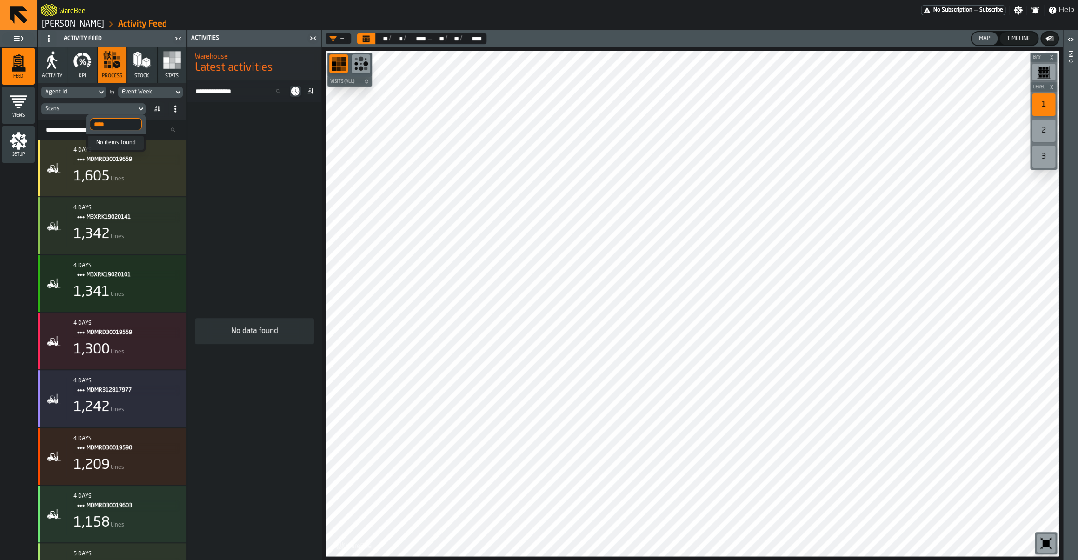
click at [123, 123] on input "****" at bounding box center [116, 124] width 52 height 12
type input "****"
click at [99, 167] on div "Leerlaufzeit zwischen Aufträgen" at bounding box center [86, 167] width 107 height 11
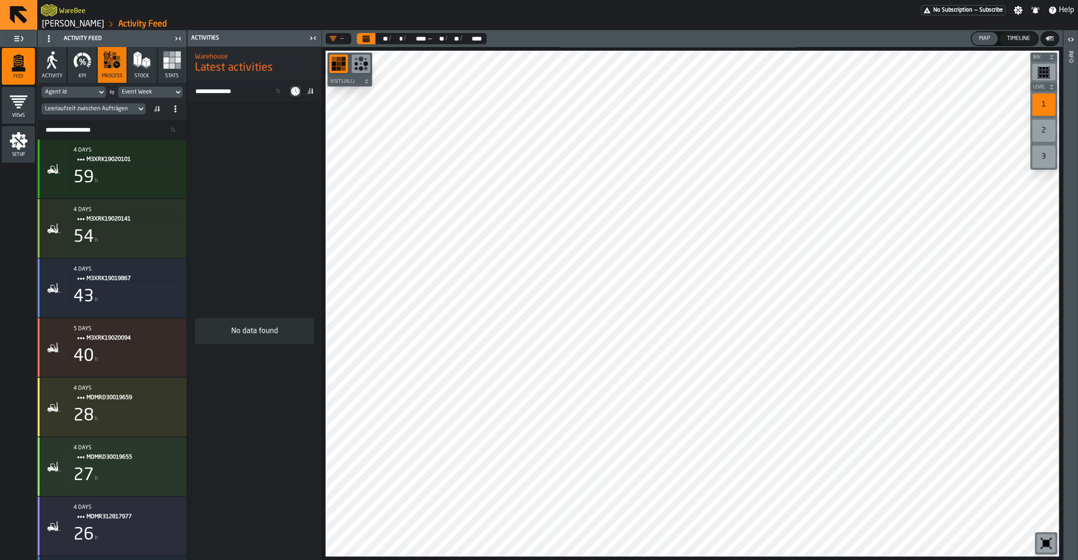
click at [156, 109] on icon at bounding box center [156, 108] width 7 height 7
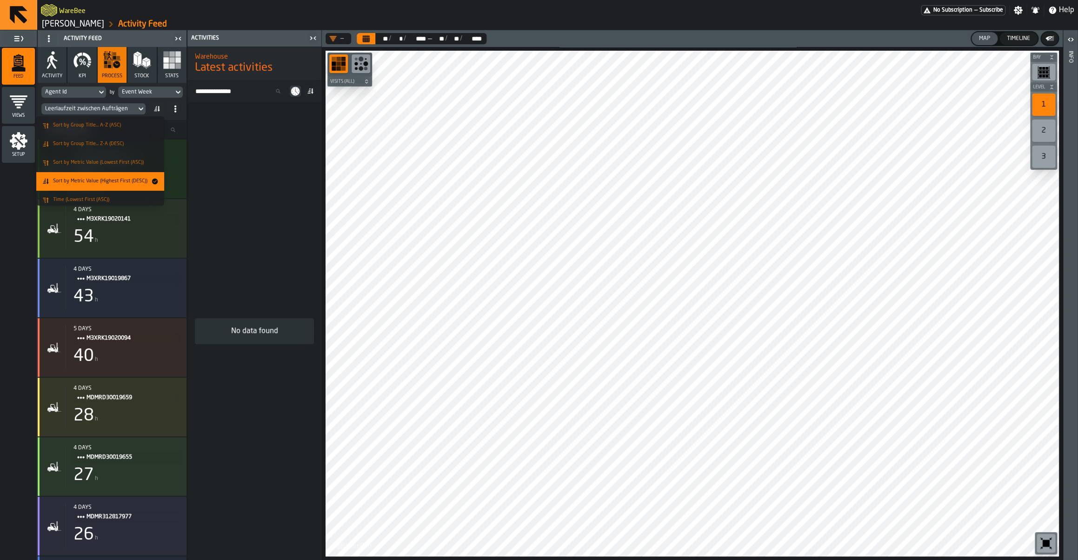
click at [125, 186] on li "Sort by Metric Value (Highest First (DESC))" at bounding box center [100, 181] width 128 height 19
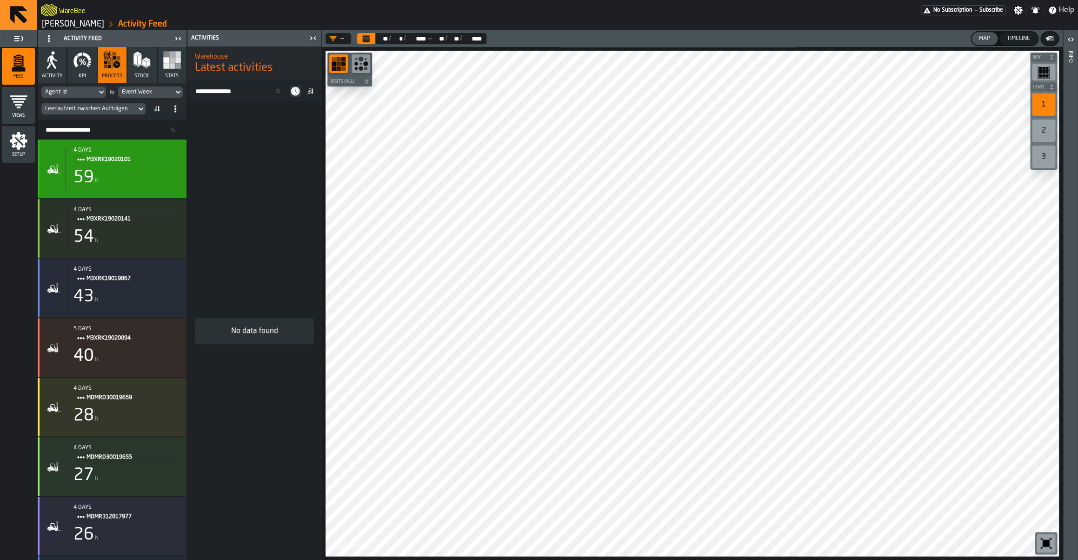
click at [115, 185] on div "59 h" at bounding box center [126, 177] width 106 height 19
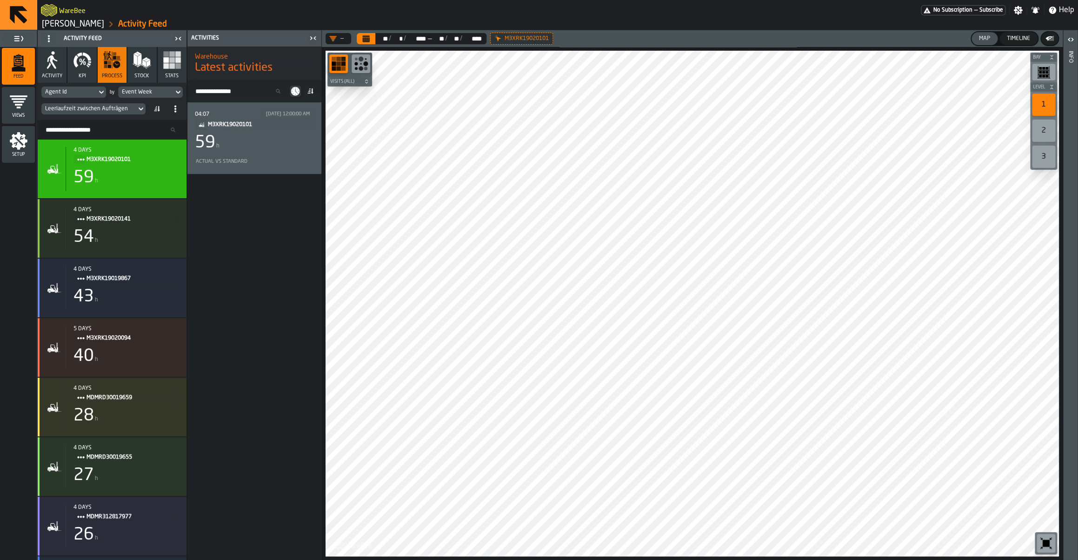
click at [225, 156] on div "04:07 10/6/2025, 12:00:00 AM M3XRK19020101 59 h Actual vs Standard" at bounding box center [254, 138] width 119 height 57
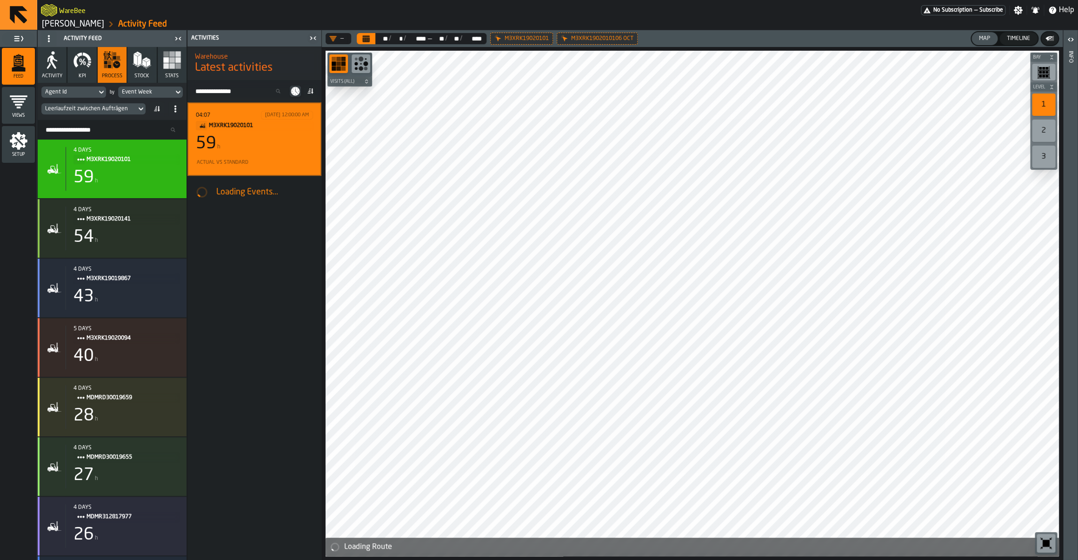
click at [372, 38] on button "Calendar" at bounding box center [366, 38] width 19 height 11
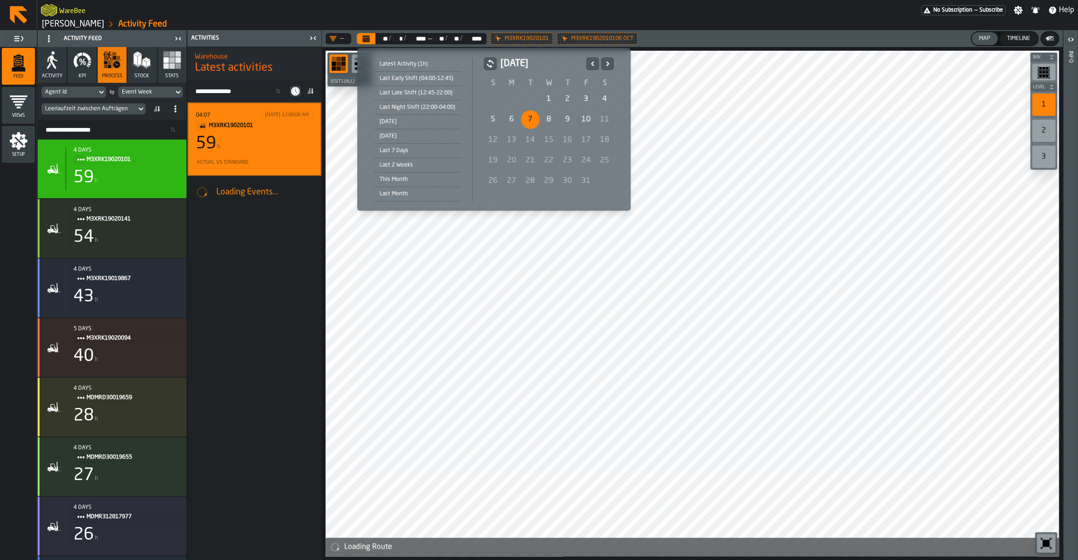
click at [528, 121] on div "7" at bounding box center [530, 119] width 19 height 19
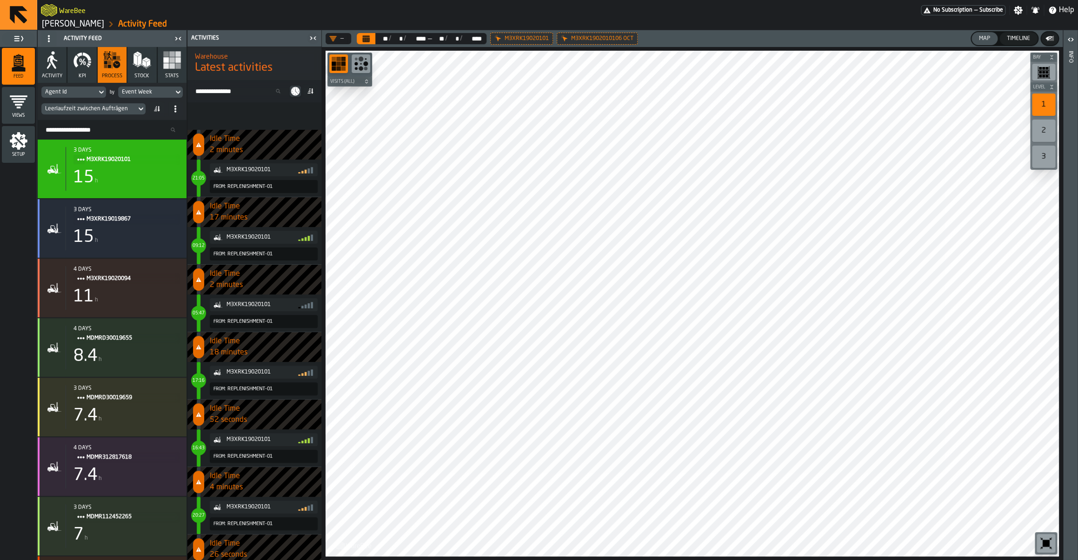
scroll to position [3580, 0]
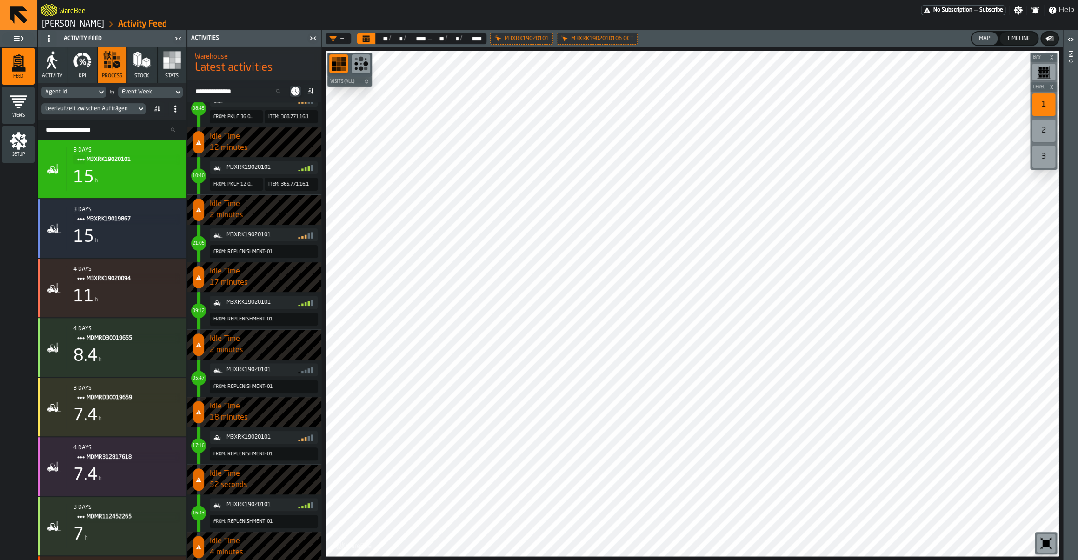
click at [13, 139] on icon "menu Setup" at bounding box center [19, 141] width 18 height 18
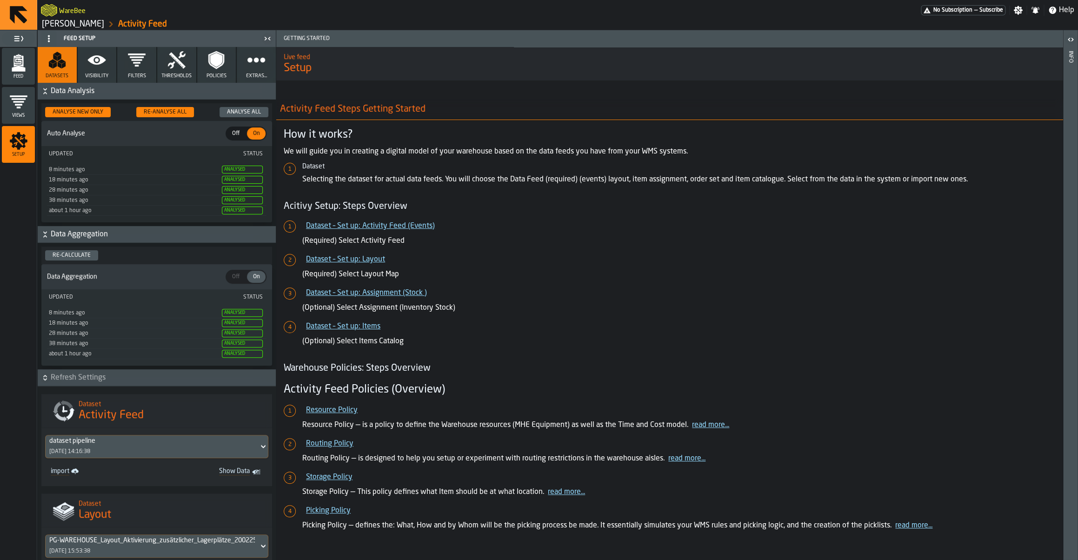
click at [103, 74] on span "Visibility" at bounding box center [96, 76] width 23 height 6
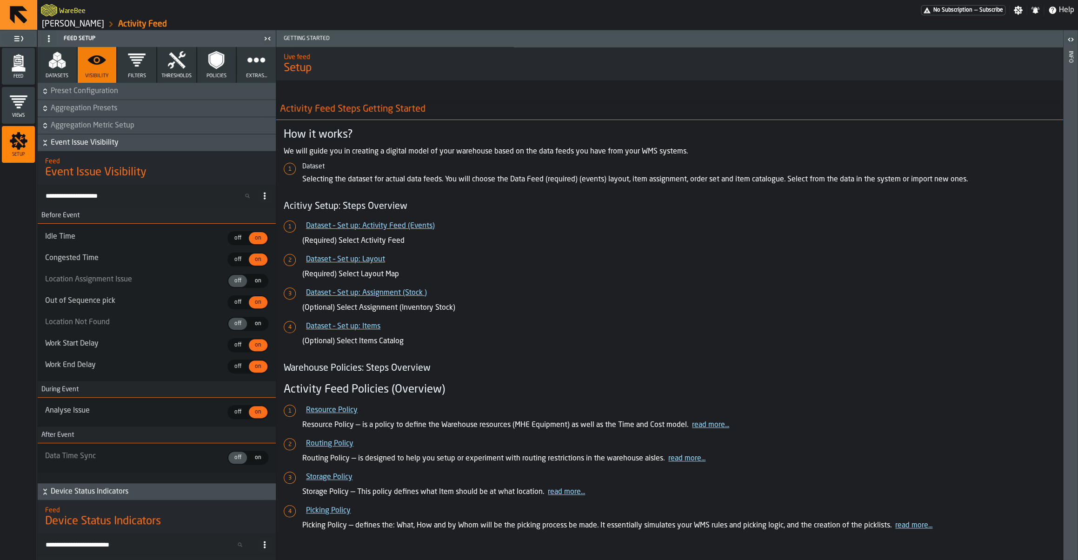
click at [135, 69] on icon "button" at bounding box center [136, 60] width 19 height 19
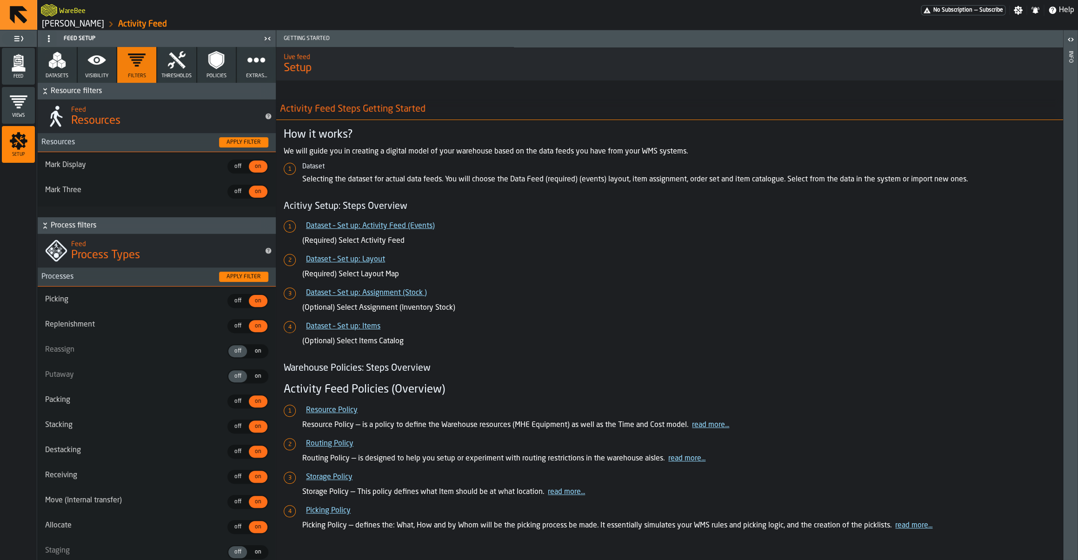
click at [242, 332] on div "off" at bounding box center [237, 326] width 19 height 12
click at [237, 405] on span "off" at bounding box center [237, 401] width 15 height 8
click at [236, 423] on div "off" at bounding box center [237, 426] width 19 height 12
click at [242, 453] on span "off" at bounding box center [237, 451] width 15 height 8
click at [238, 481] on span "off" at bounding box center [237, 476] width 15 height 8
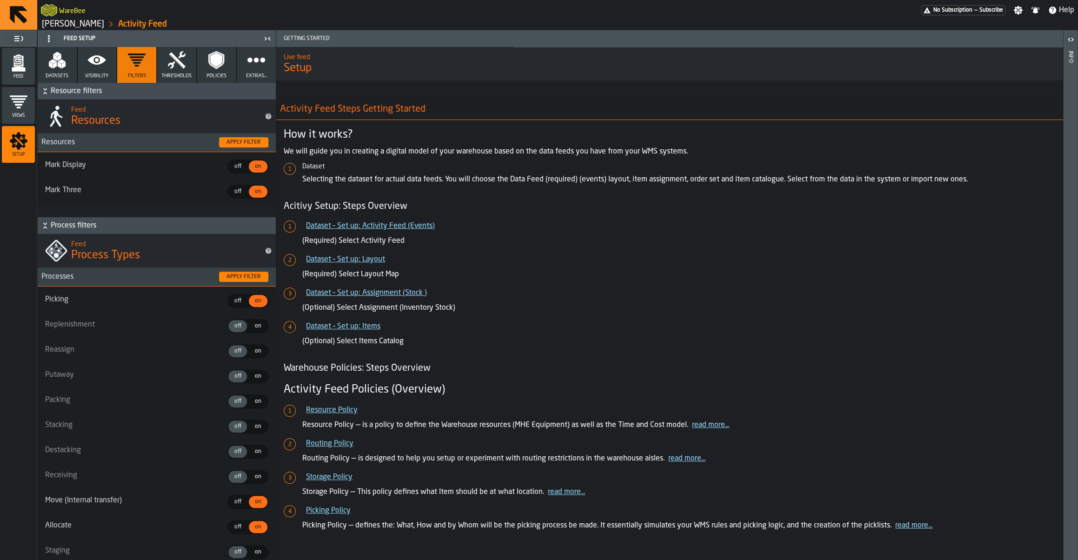
click at [237, 504] on span "off" at bounding box center [237, 501] width 15 height 8
click at [238, 533] on div "off" at bounding box center [237, 527] width 19 height 12
click at [21, 58] on icon "menu Feed" at bounding box center [18, 62] width 19 height 19
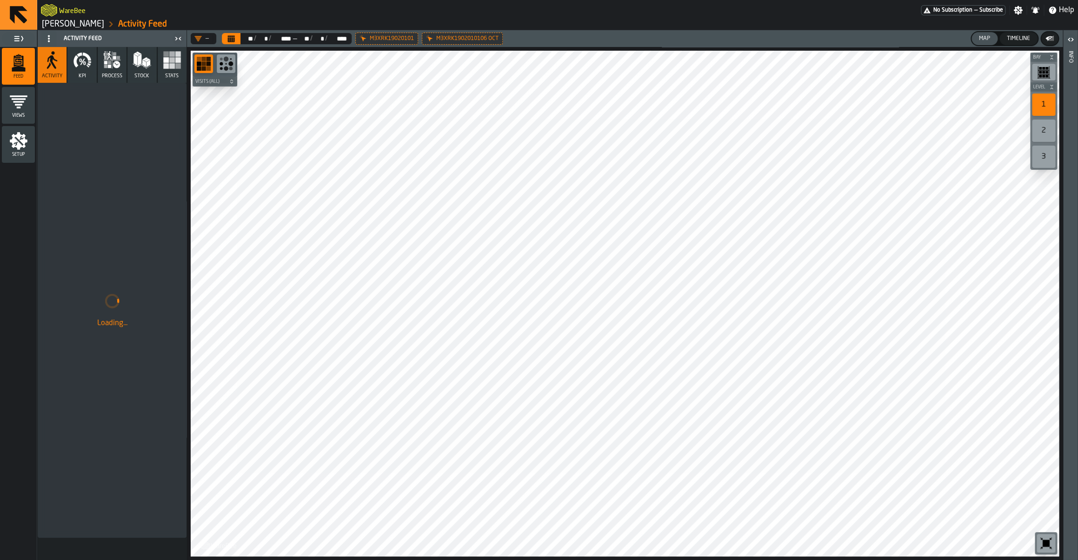
click at [206, 40] on div "—" at bounding box center [201, 38] width 14 height 7
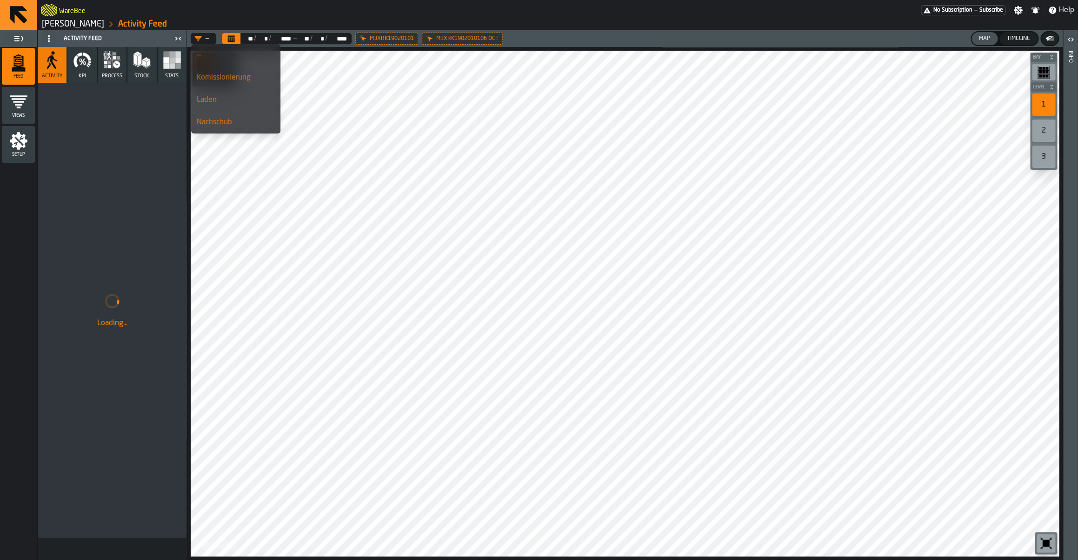
click at [206, 40] on div "—" at bounding box center [201, 38] width 14 height 7
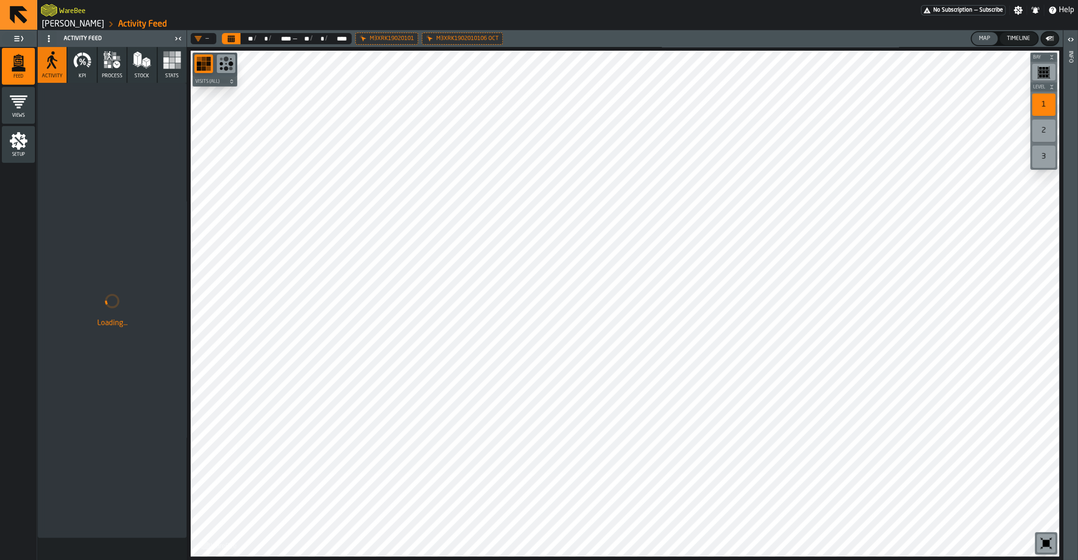
click at [102, 61] on button "process" at bounding box center [112, 65] width 29 height 36
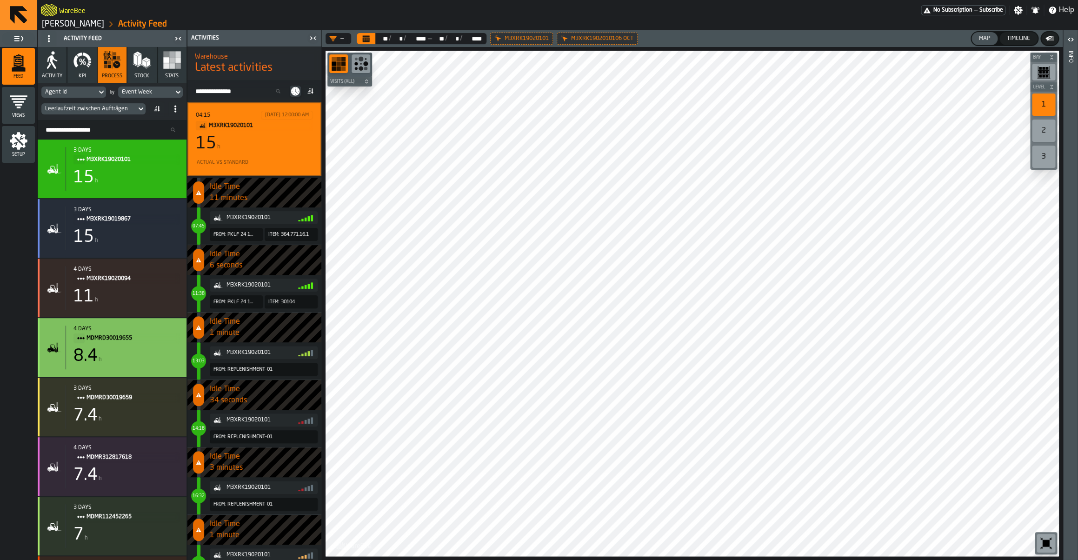
click at [125, 362] on div "8.4 h" at bounding box center [126, 356] width 106 height 19
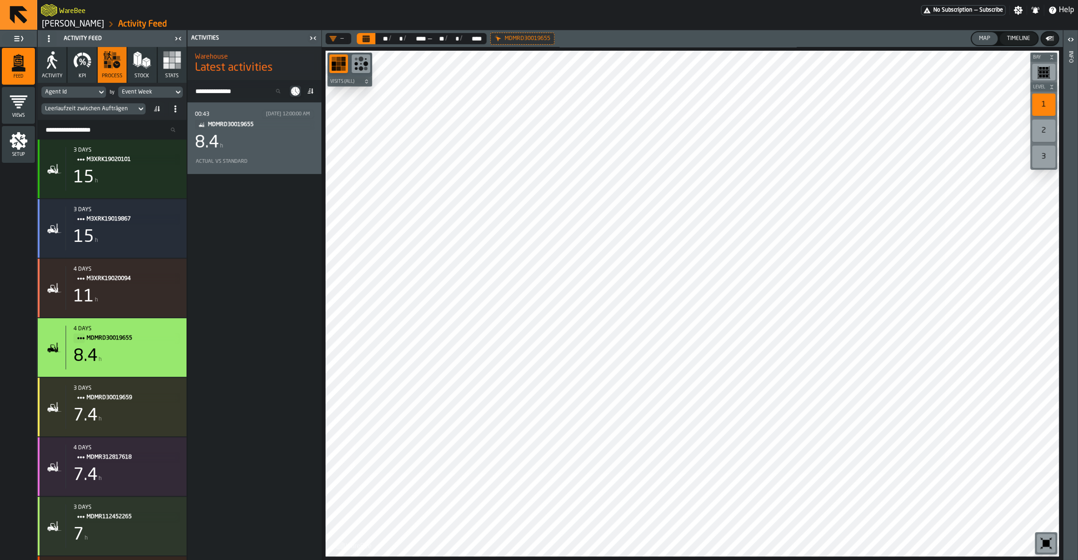
click at [258, 154] on div "00:43 10/6/2025, 12:00:00 AM MDMRD30019655 8.4 h Actual vs Standard" at bounding box center [254, 138] width 119 height 57
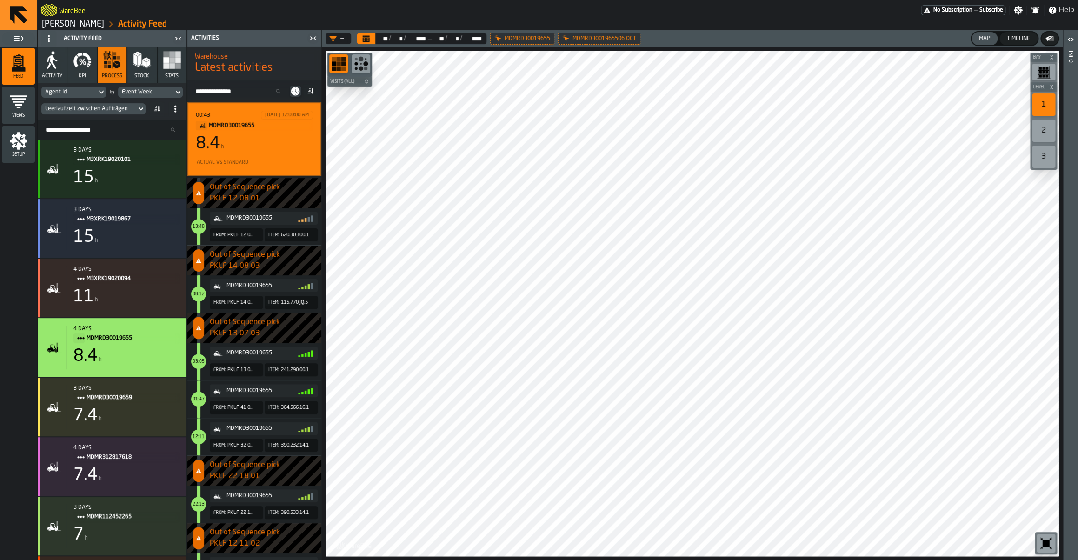
scroll to position [14688, 0]
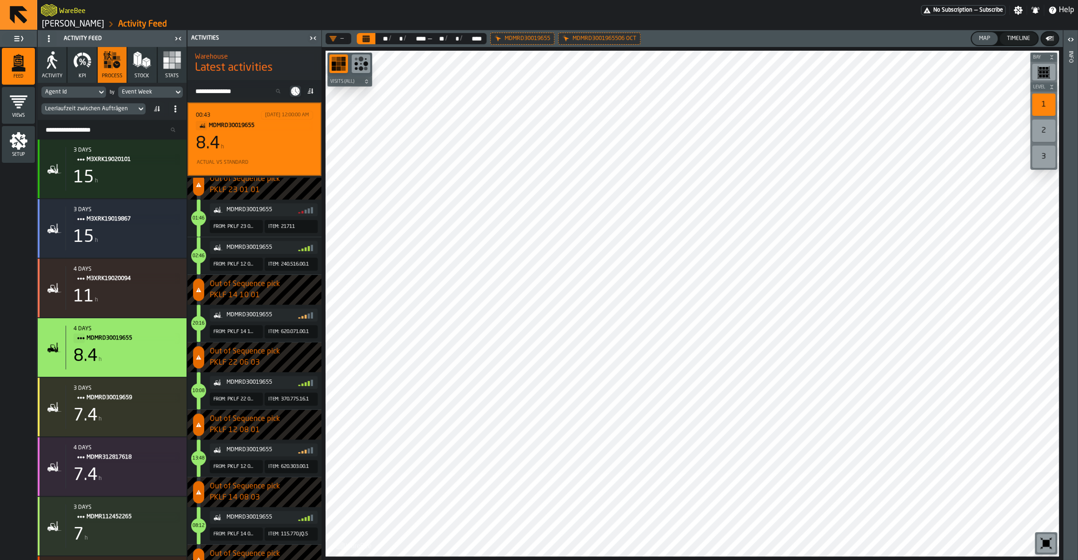
click at [1009, 37] on div "Timeline" at bounding box center [1018, 38] width 31 height 7
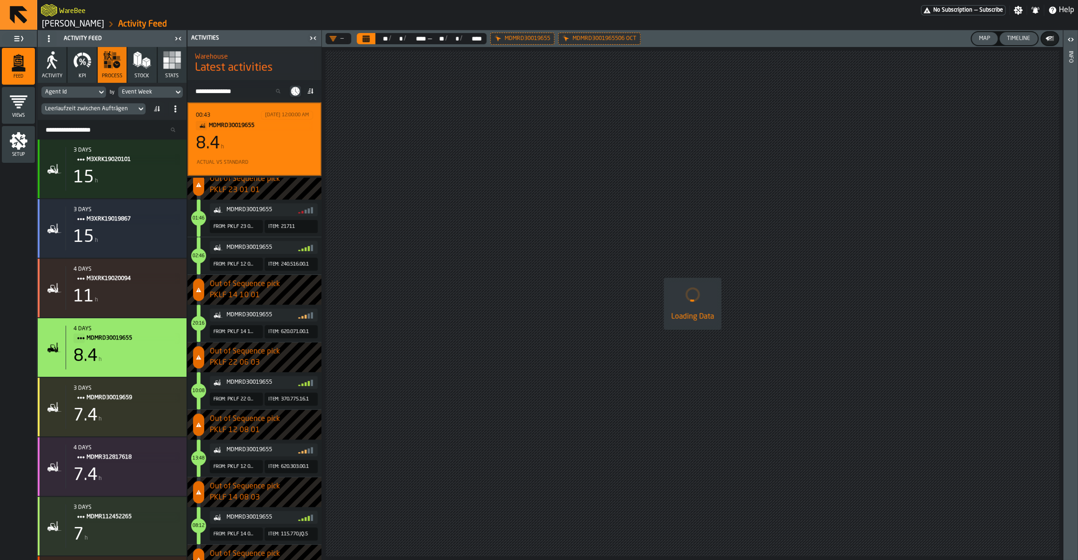
click at [981, 39] on div "Map" at bounding box center [984, 38] width 19 height 7
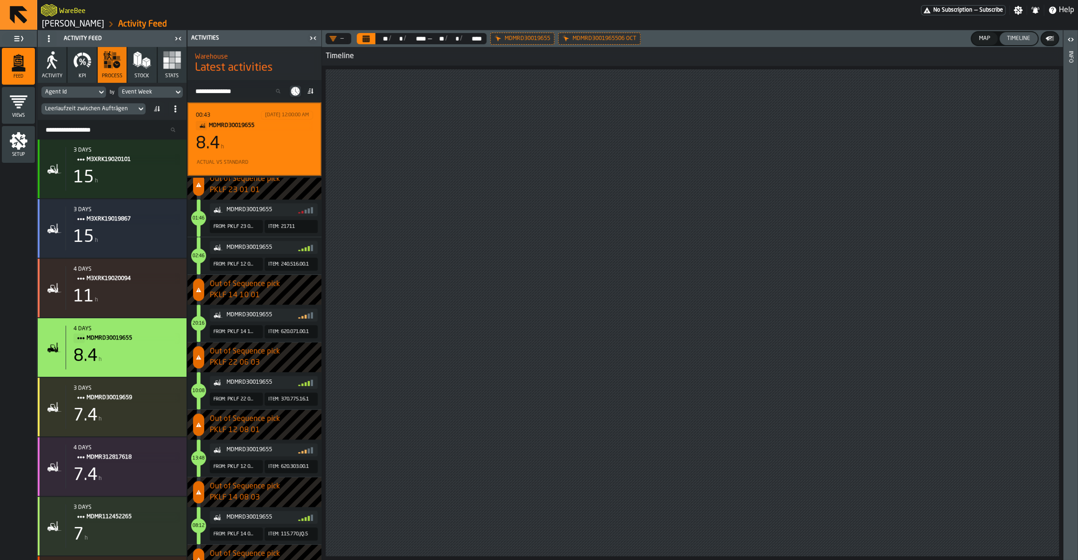
drag, startPoint x: 604, startPoint y: 203, endPoint x: 576, endPoint y: 214, distance: 30.6
click at [576, 214] on div at bounding box center [691, 312] width 733 height 487
click at [1049, 38] on icon "button-" at bounding box center [1049, 38] width 9 height 9
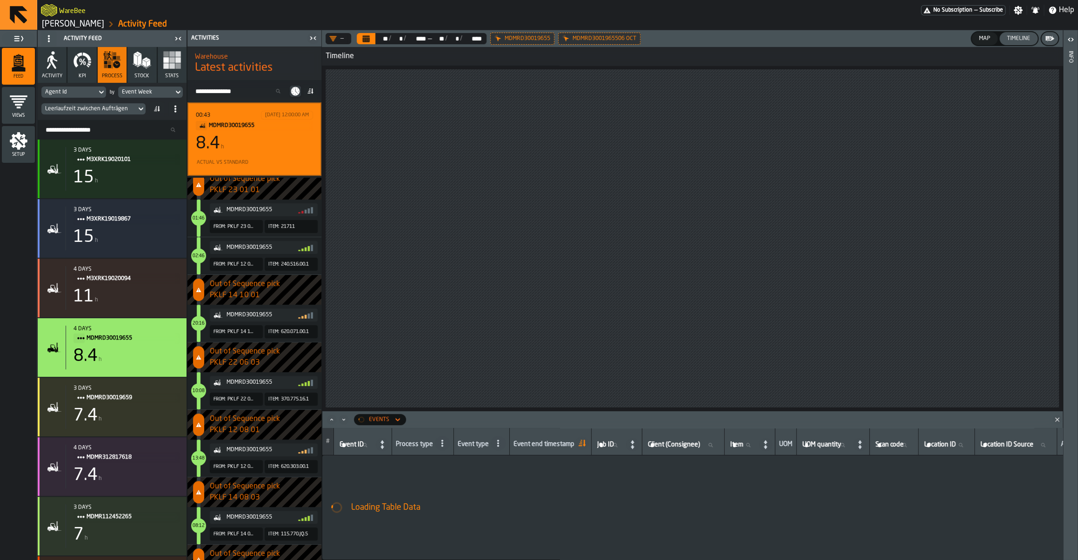
click at [1049, 38] on polygon "button-" at bounding box center [1049, 37] width 1 height 0
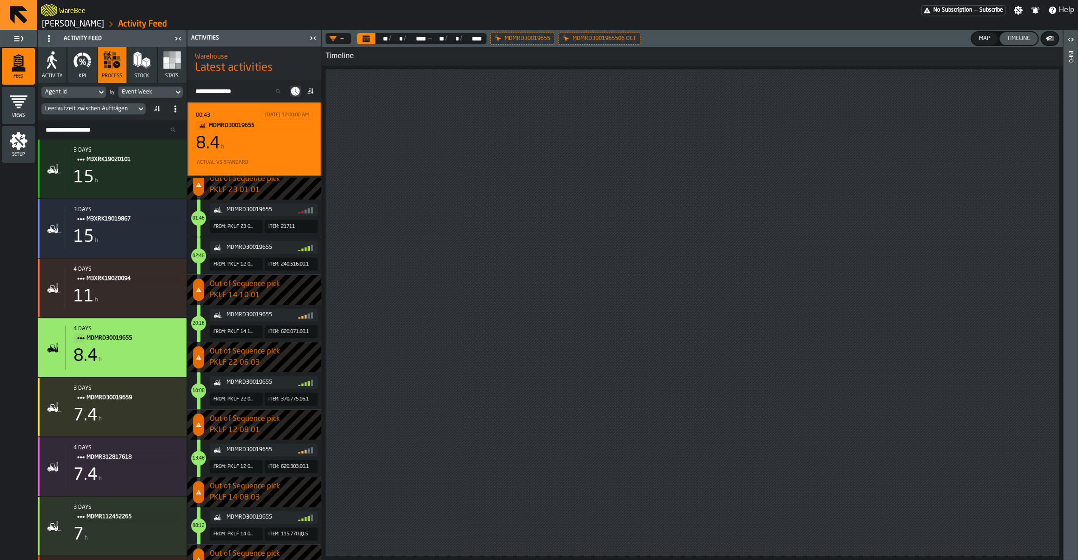
click at [503, 41] on div "MDMRD30019655" at bounding box center [522, 39] width 64 height 12
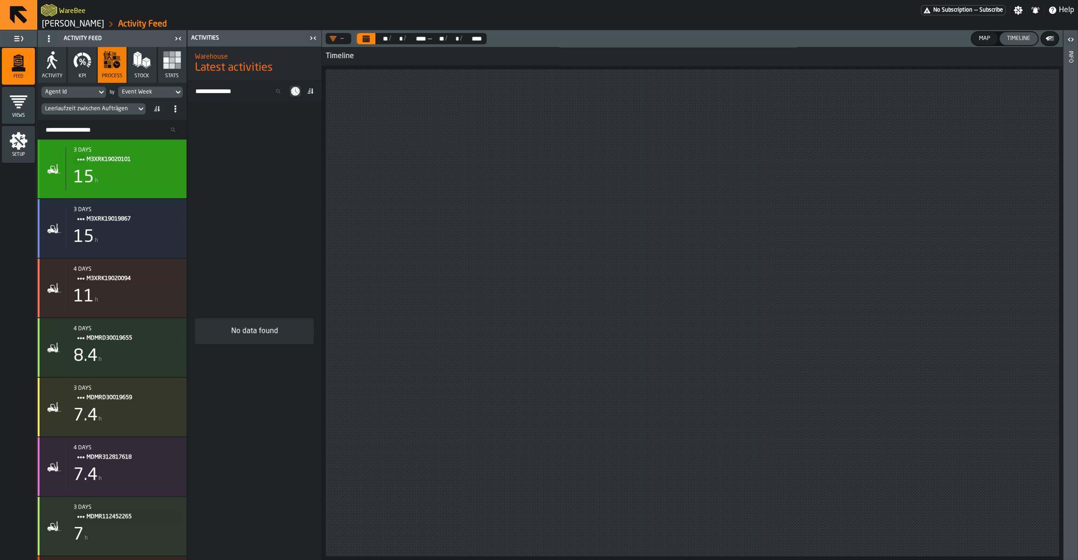
click at [120, 162] on span "M3XRK19020101" at bounding box center [128, 159] width 85 height 10
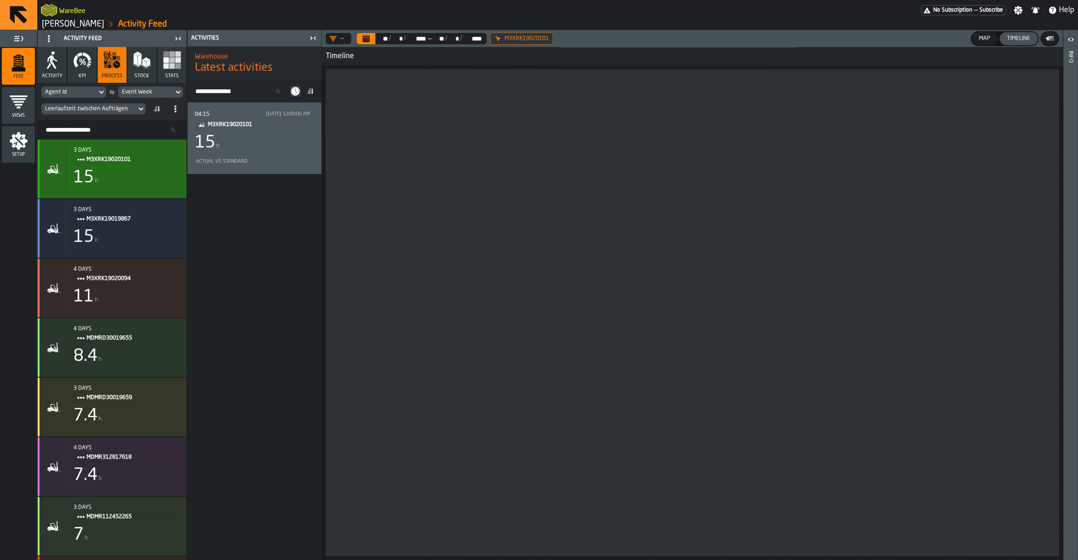
click at [122, 169] on div "3 days M3XRK19020101 15 h" at bounding box center [122, 169] width 113 height 44
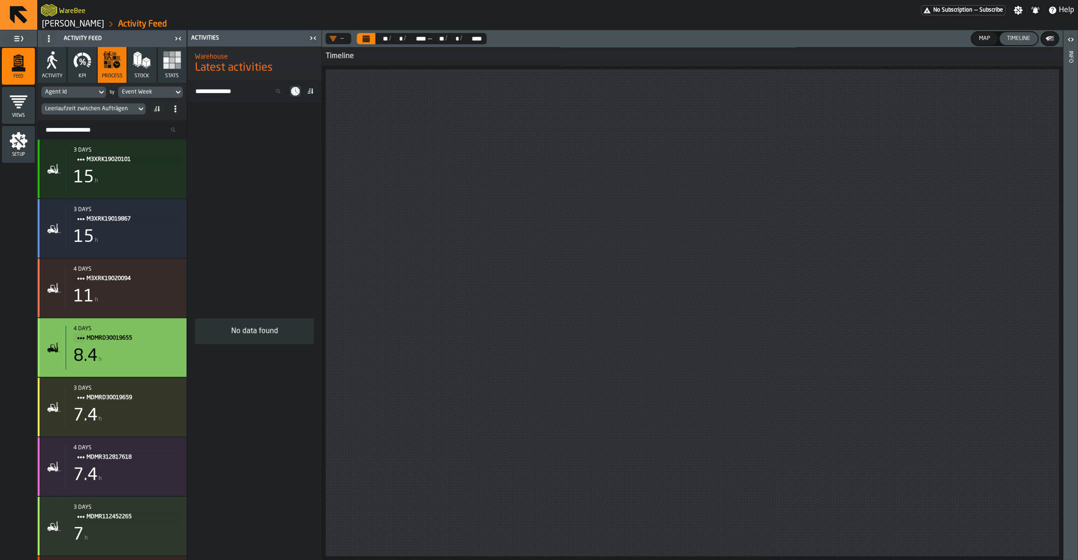
click at [130, 365] on div "8.4 h" at bounding box center [126, 356] width 106 height 19
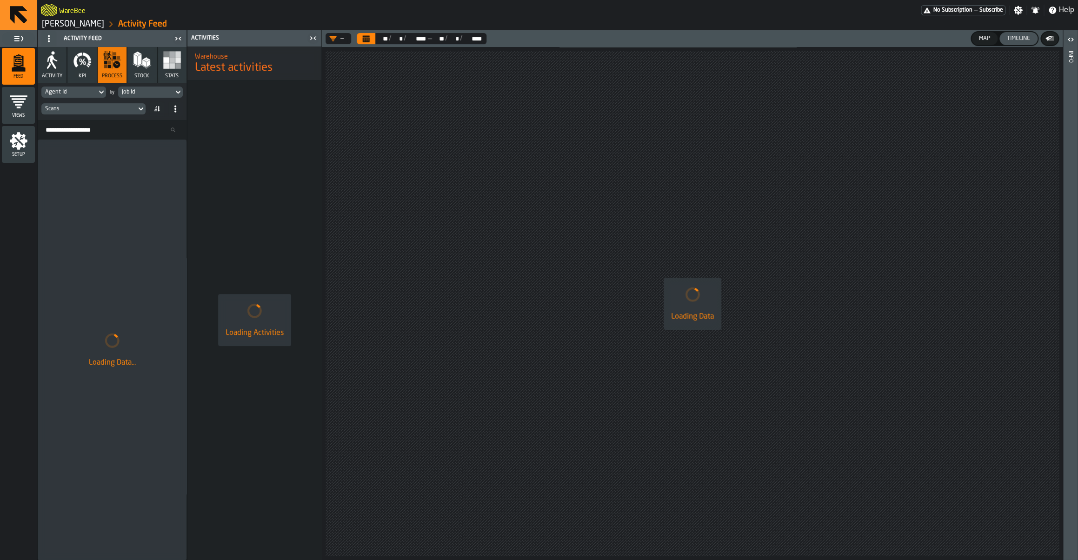
click at [82, 110] on div "Scans" at bounding box center [88, 109] width 87 height 7
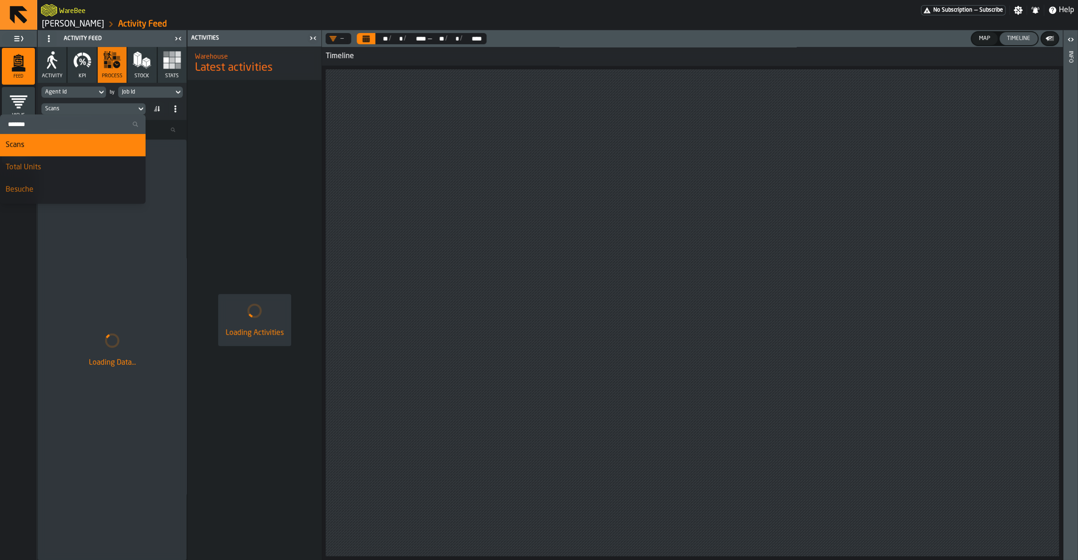
click at [66, 132] on label "Search" at bounding box center [73, 124] width 146 height 20
click at [66, 130] on input "Search" at bounding box center [73, 124] width 138 height 12
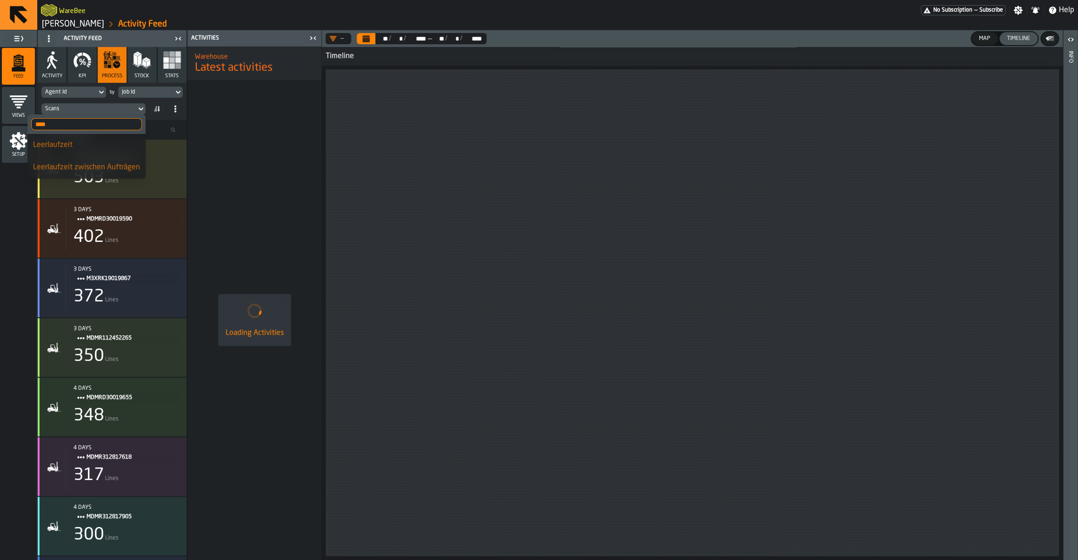
type input "****"
click at [91, 149] on div "Leerlaufzeit" at bounding box center [86, 144] width 107 height 11
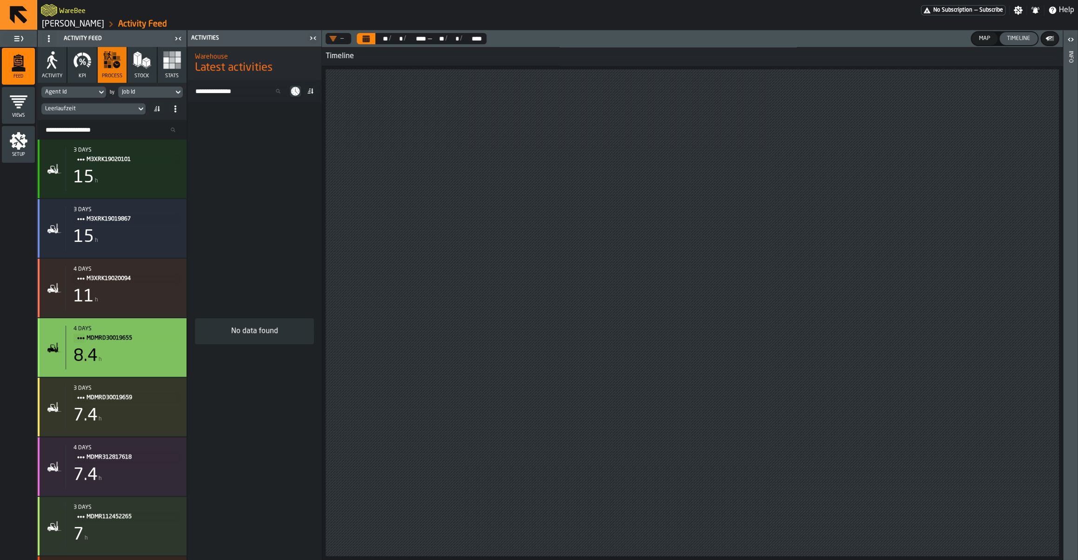
click at [119, 362] on div "8.4 h" at bounding box center [126, 356] width 106 height 19
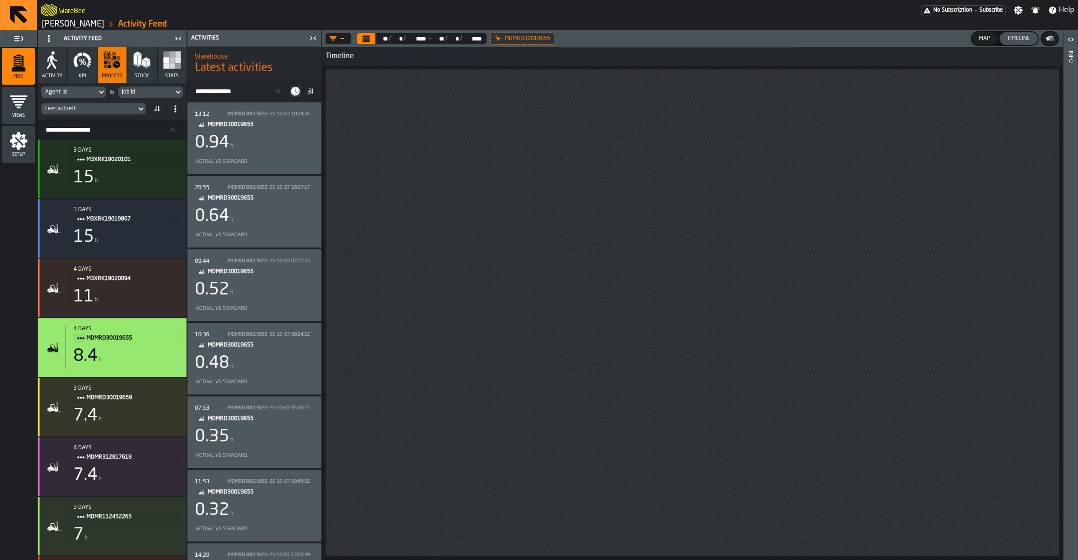
click at [265, 150] on div "0.94 h" at bounding box center [254, 142] width 119 height 19
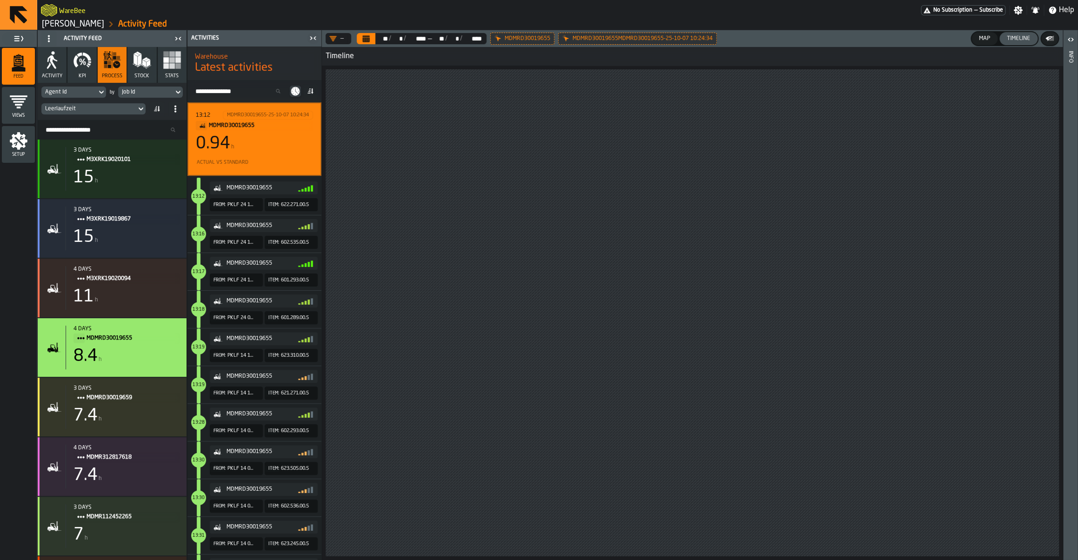
click at [105, 106] on div "Leerlaufzeit" at bounding box center [88, 109] width 87 height 7
click at [77, 167] on div "Leerlaufzeit zwischen Aufträgen" at bounding box center [86, 167] width 107 height 11
click at [95, 108] on div "Leerlaufzeit zwischen Aufträgen" at bounding box center [88, 109] width 87 height 7
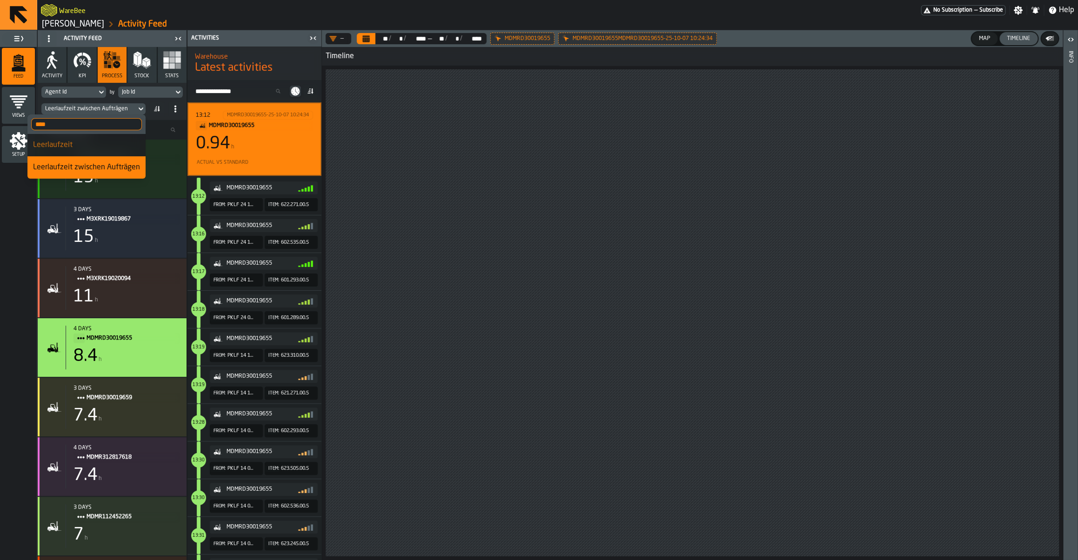
click at [73, 151] on li "Leerlaufzeit" at bounding box center [86, 145] width 118 height 22
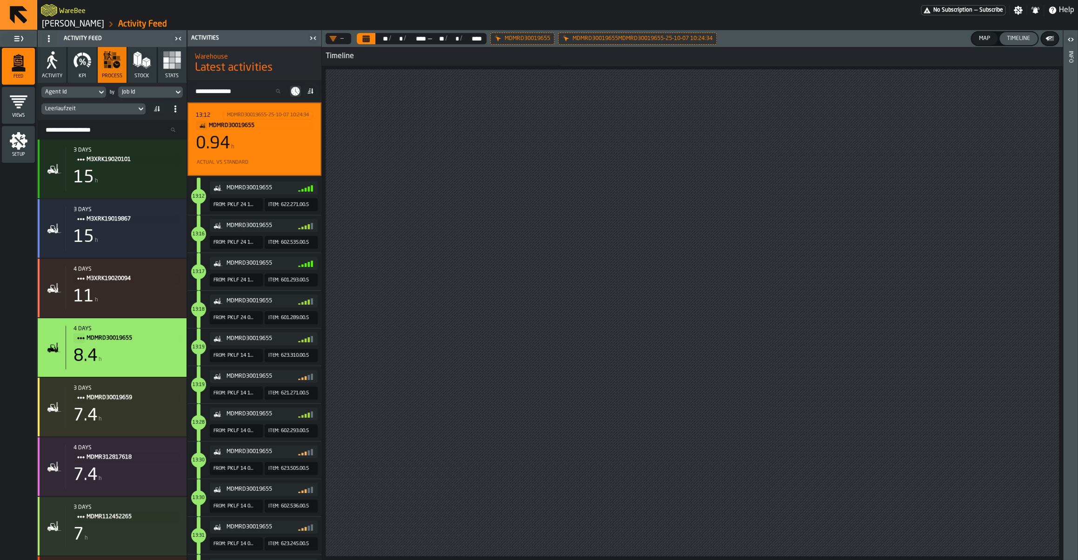
click at [94, 110] on div "Leerlaufzeit" at bounding box center [88, 109] width 87 height 7
click at [112, 109] on div "Leerlaufzeit" at bounding box center [88, 109] width 87 height 7
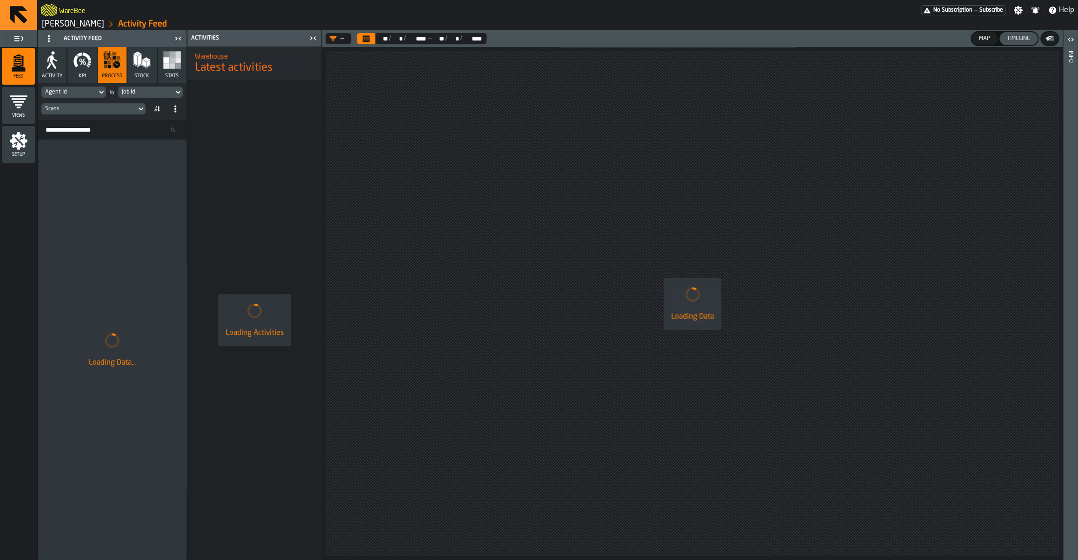
click at [90, 106] on div "Scans" at bounding box center [88, 109] width 87 height 7
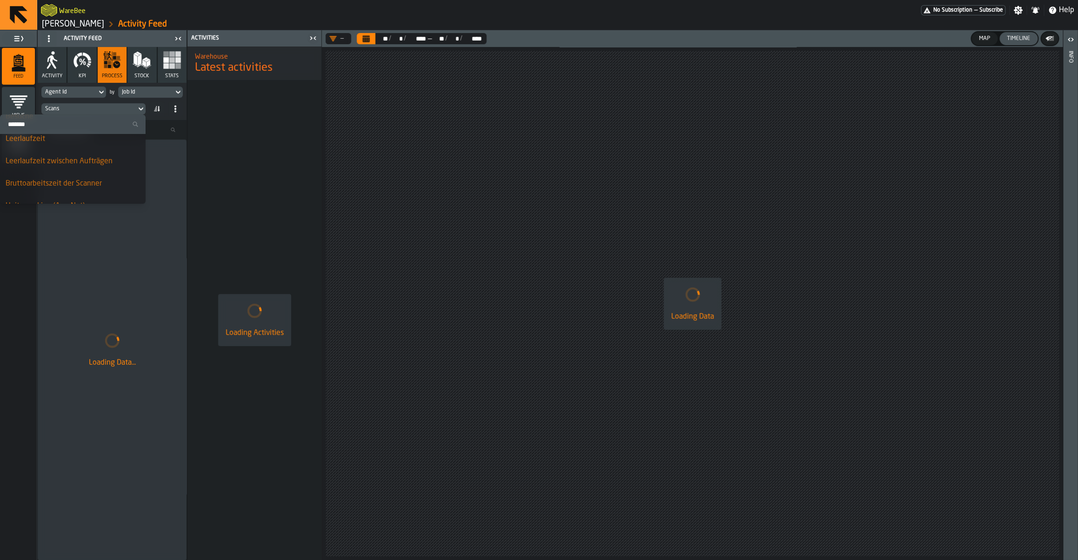
scroll to position [91, 0]
click at [60, 146] on div "Leerlaufzeit zwischen Aufträgen" at bounding box center [73, 143] width 134 height 11
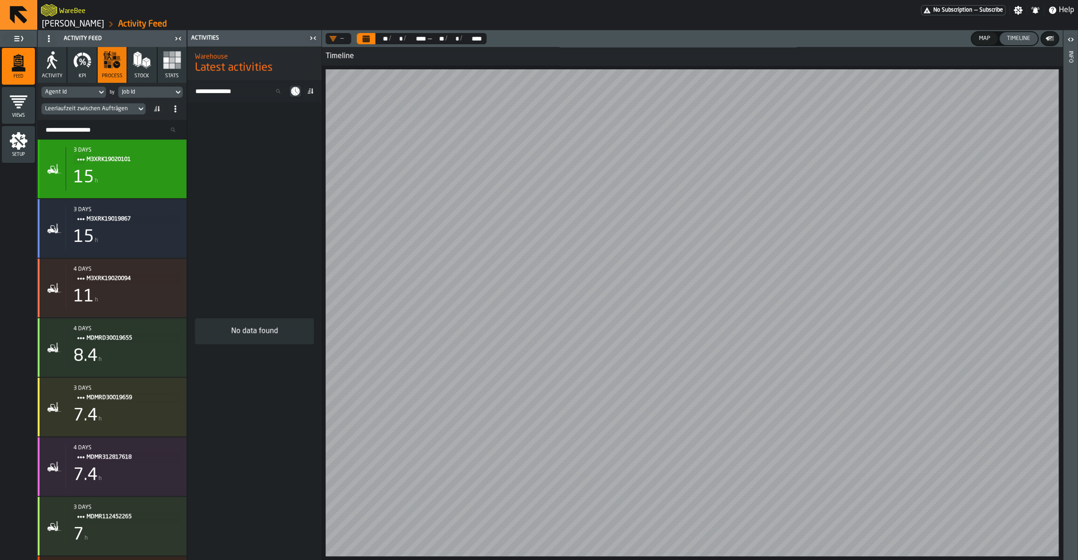
click at [107, 187] on div "15 h" at bounding box center [126, 177] width 106 height 19
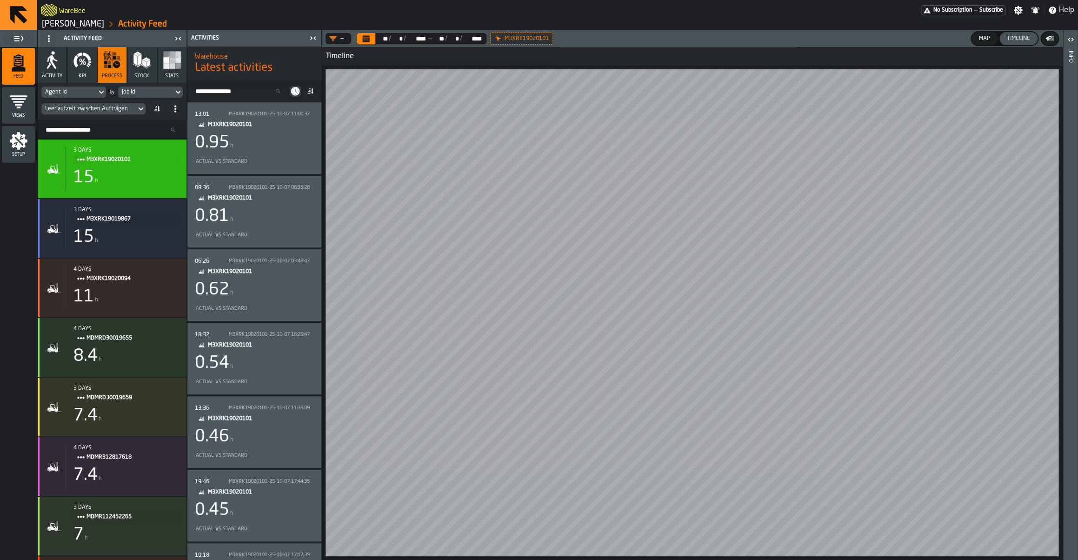
click at [0, 0] on icon at bounding box center [0, 0] width 0 height 0
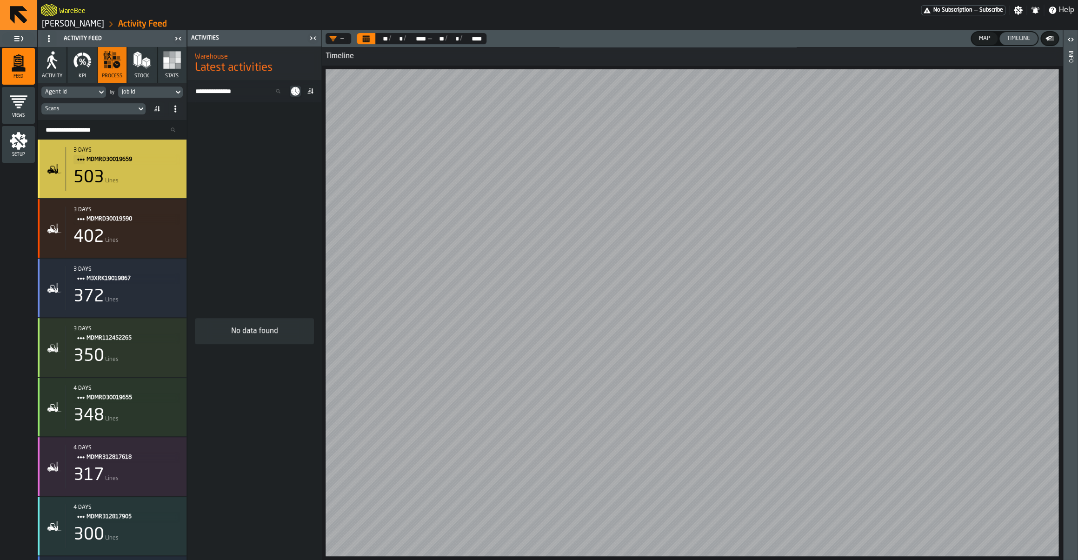
click at [132, 183] on div "503 Lines" at bounding box center [126, 177] width 106 height 19
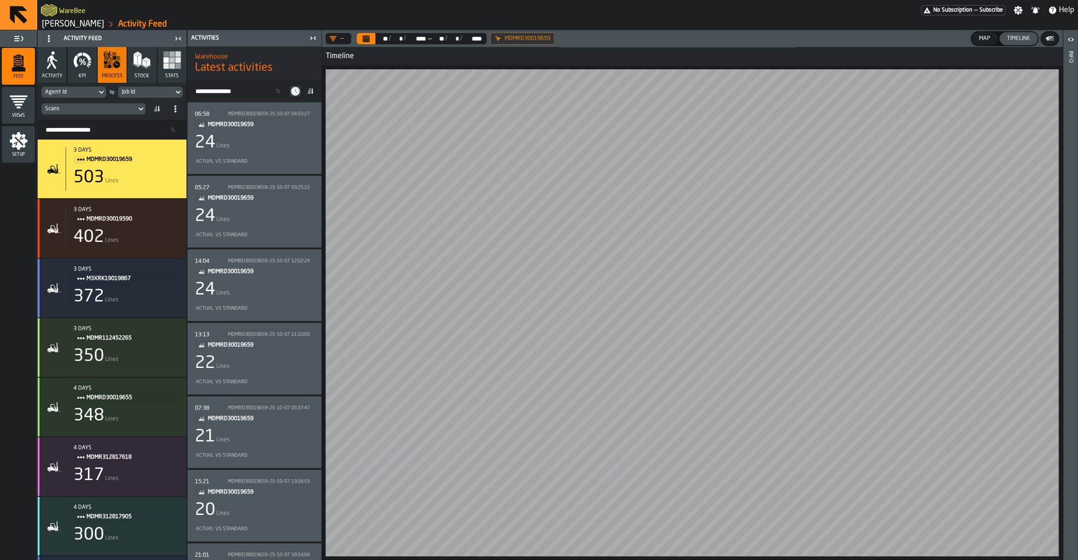
click at [241, 147] on div "24 Lines" at bounding box center [254, 142] width 119 height 19
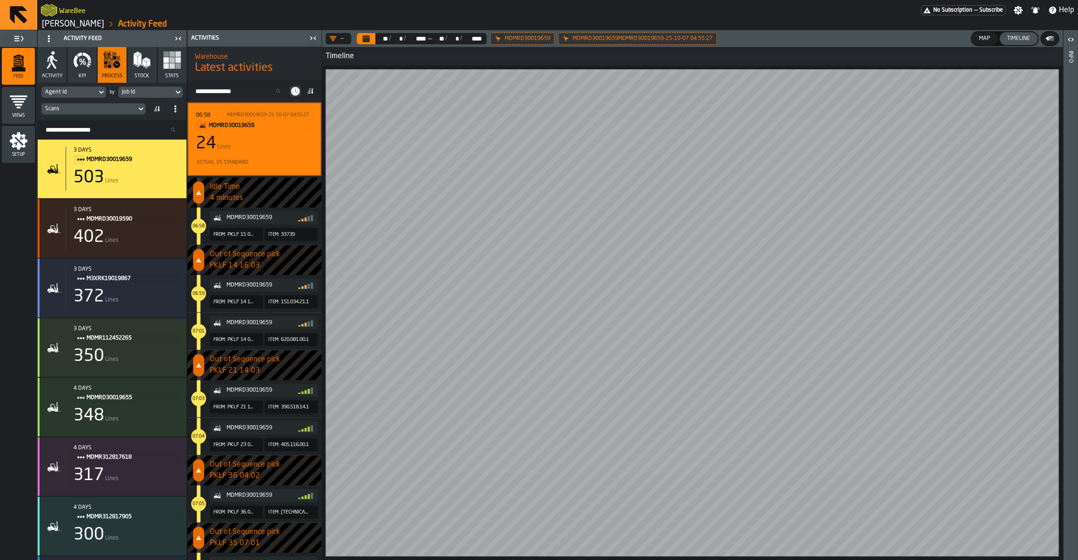
click at [0, 0] on icon at bounding box center [0, 0] width 0 height 0
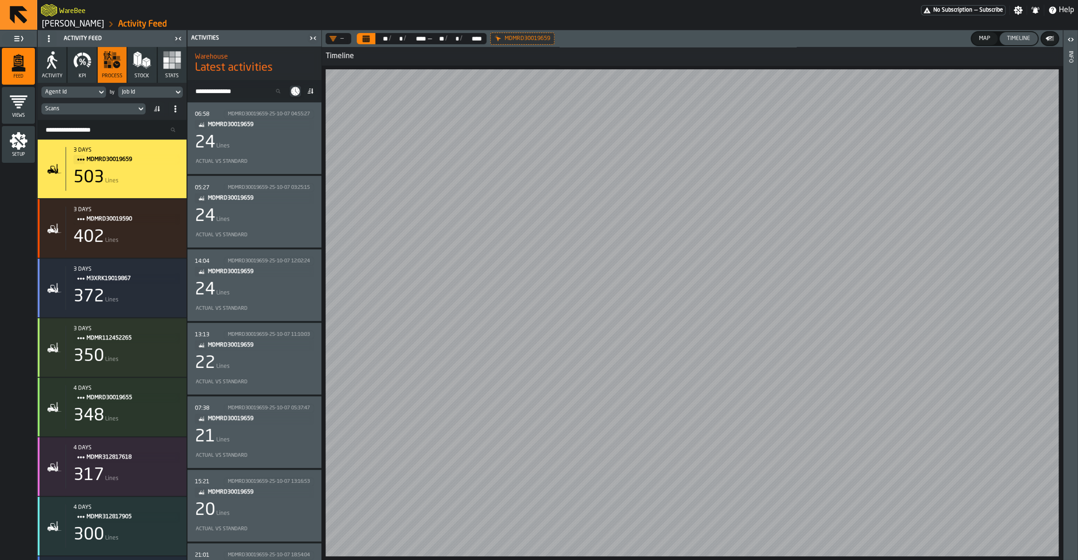
click at [0, 0] on icon at bounding box center [0, 0] width 0 height 0
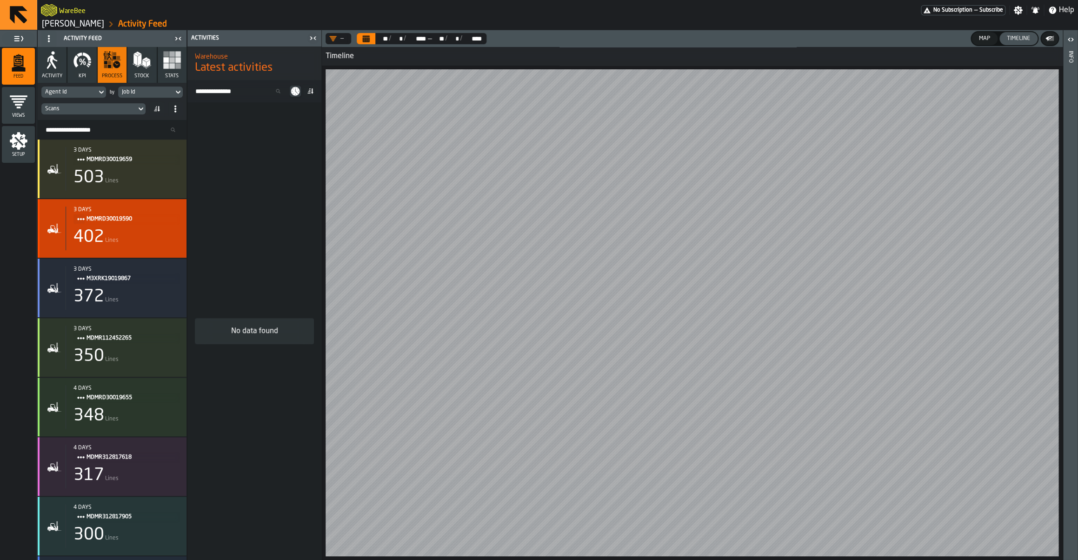
click at [76, 238] on div "402" at bounding box center [88, 237] width 31 height 19
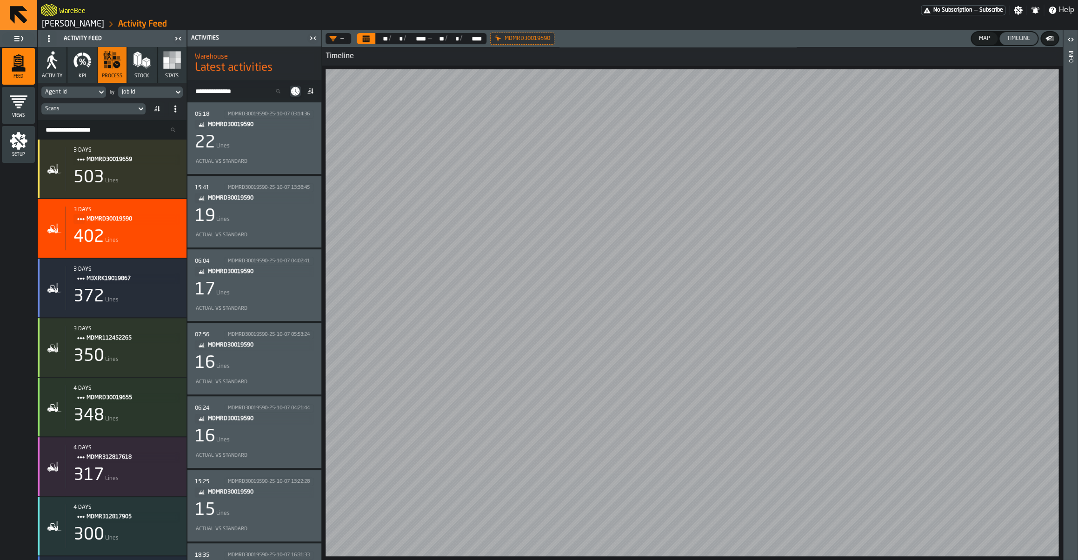
click at [231, 161] on div "Actual vs Standard" at bounding box center [252, 162] width 115 height 6
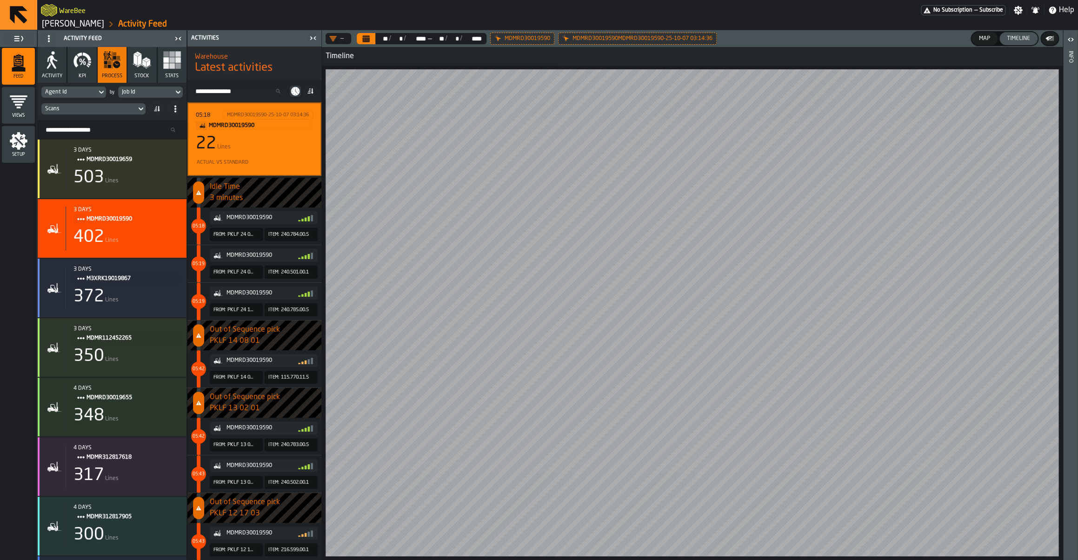
click at [992, 38] on div "Map" at bounding box center [984, 38] width 19 height 7
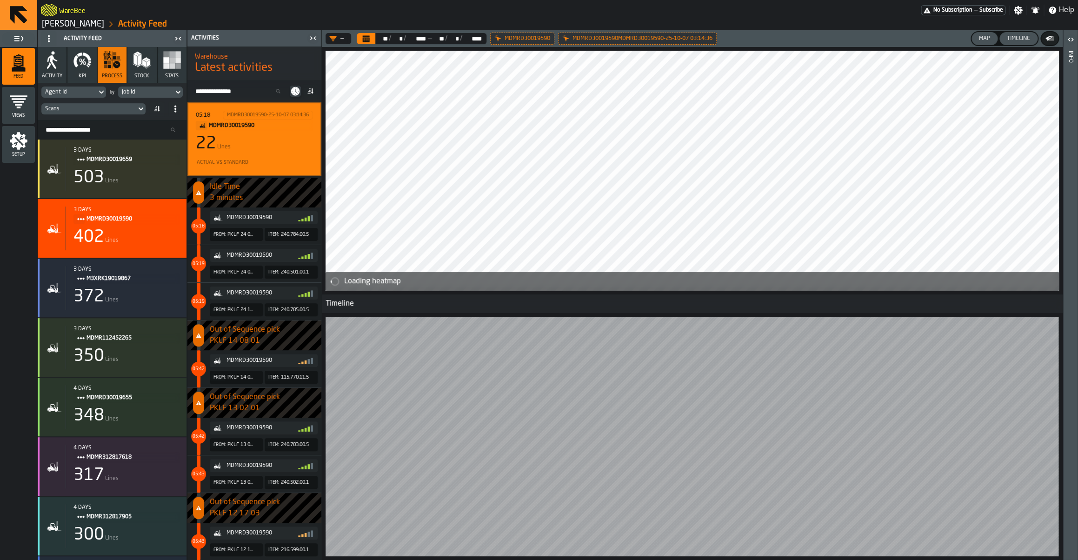
click at [1022, 43] on button "Timeline" at bounding box center [1018, 38] width 38 height 13
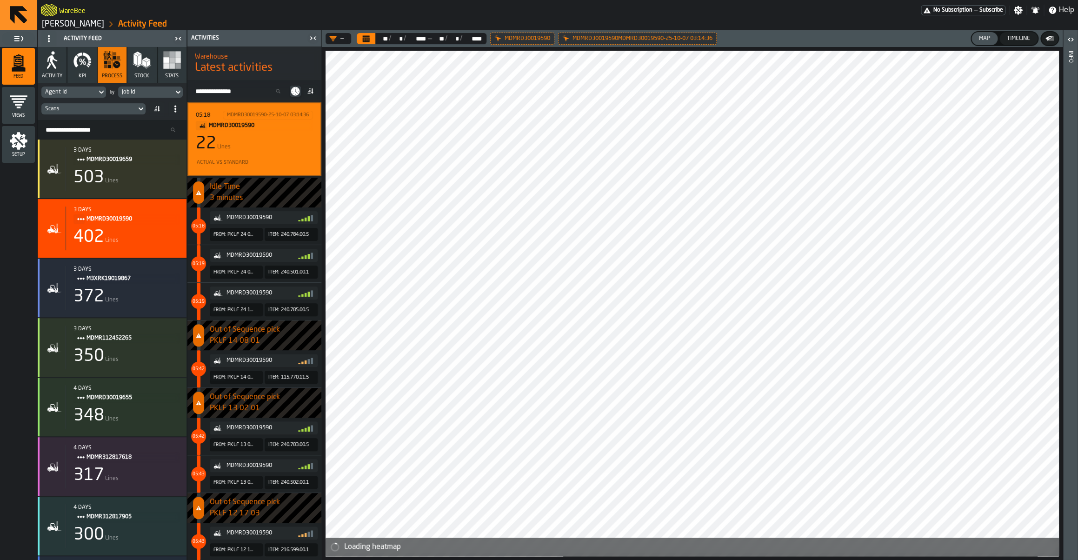
click at [727, 216] on div at bounding box center [691, 304] width 733 height 506
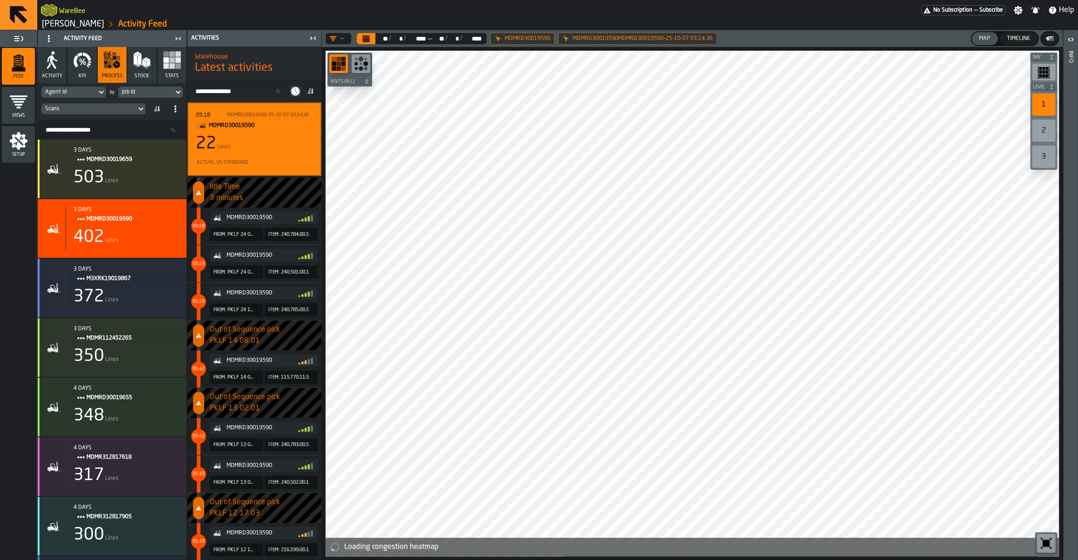
click at [1050, 546] on icon "button-toolbar-undefined" at bounding box center [1045, 543] width 15 height 15
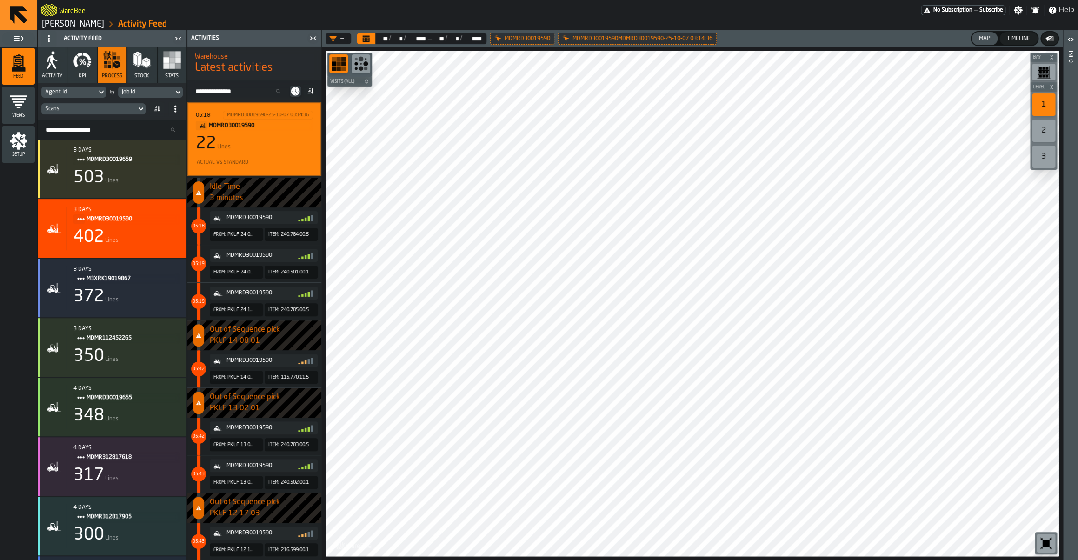
click at [87, 110] on div "Scans" at bounding box center [88, 109] width 87 height 7
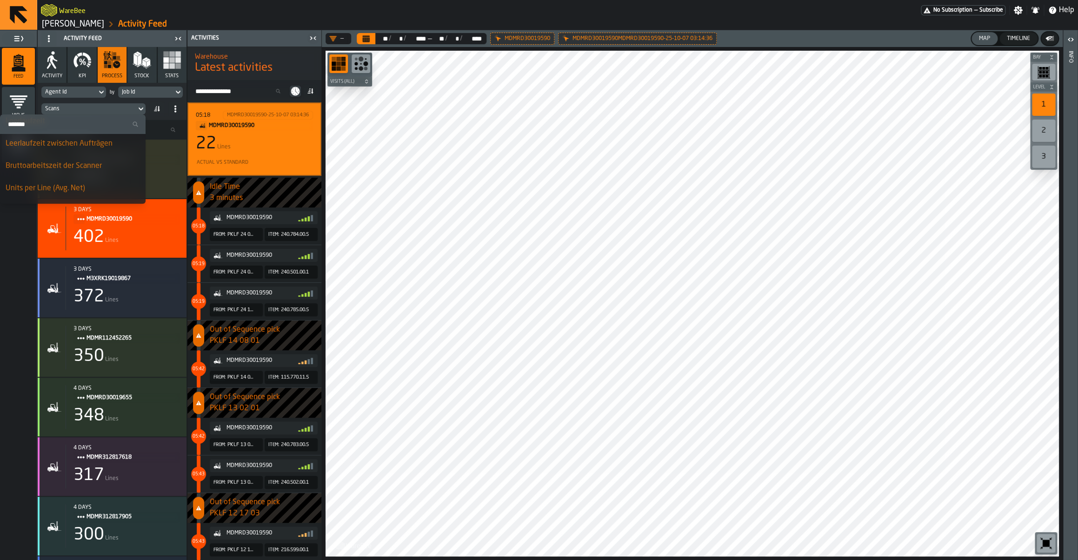
scroll to position [45, 0]
click at [57, 165] on div "Leerlaufzeit" at bounding box center [73, 166] width 134 height 11
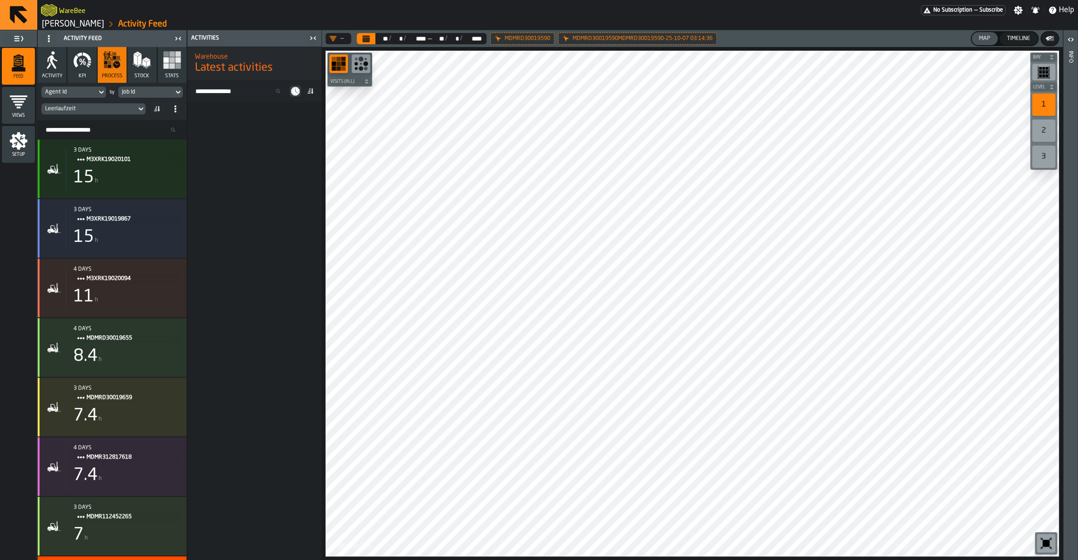
scroll to position [3441, 0]
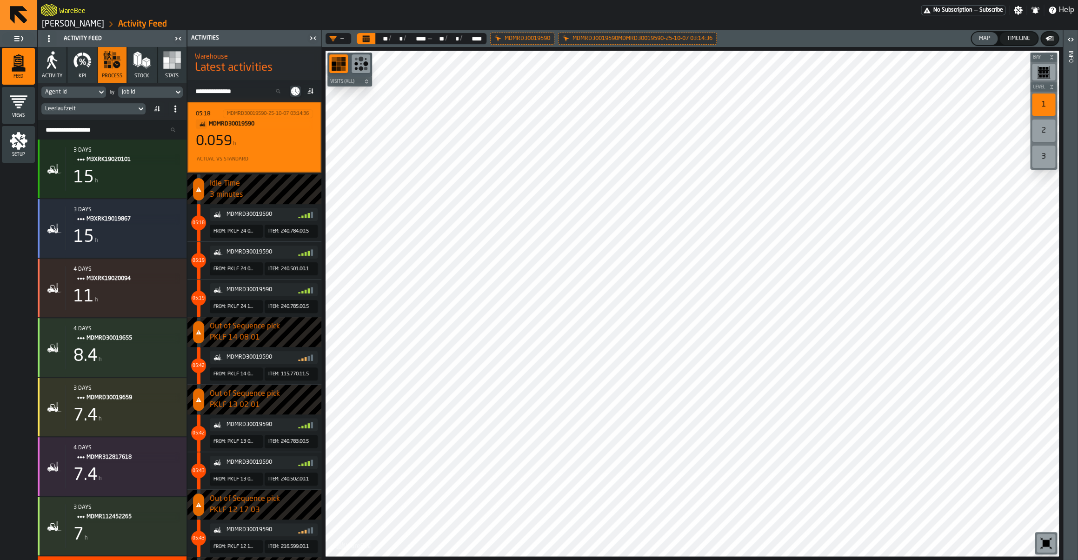
click at [108, 110] on div "Leerlaufzeit" at bounding box center [88, 109] width 87 height 7
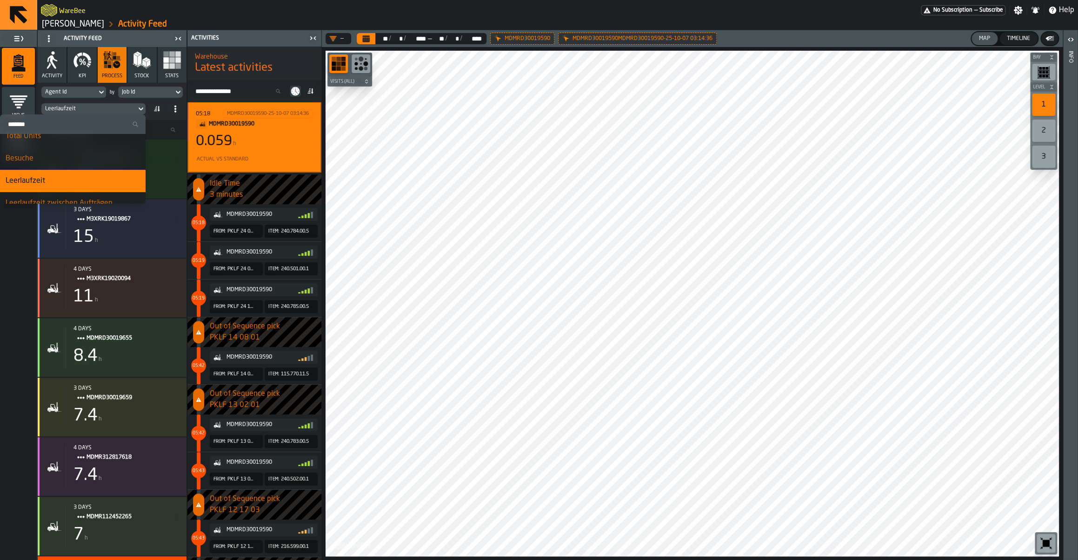
scroll to position [45, 0]
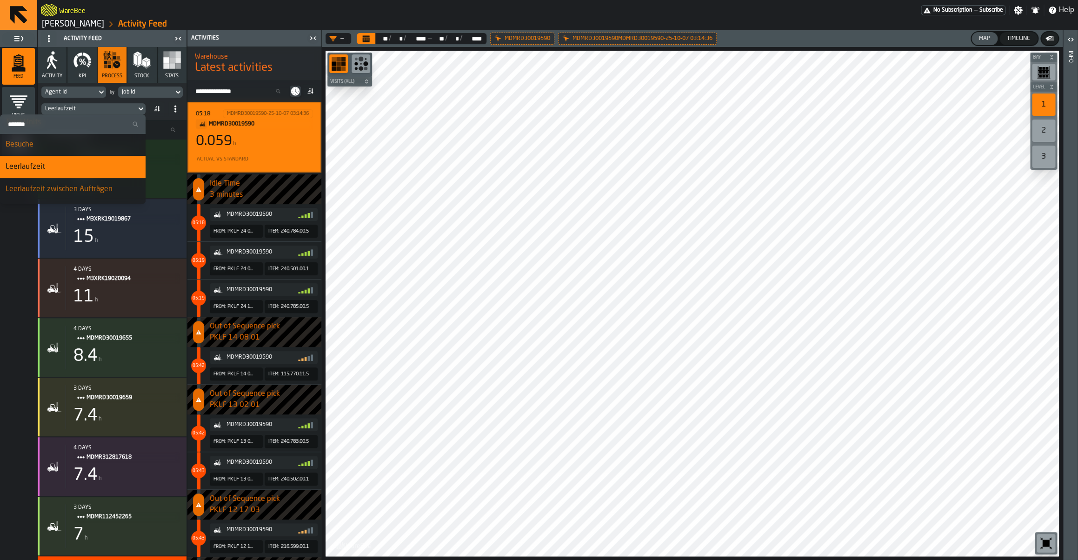
click at [67, 186] on div "Leerlaufzeit zwischen Aufträgen" at bounding box center [73, 189] width 134 height 11
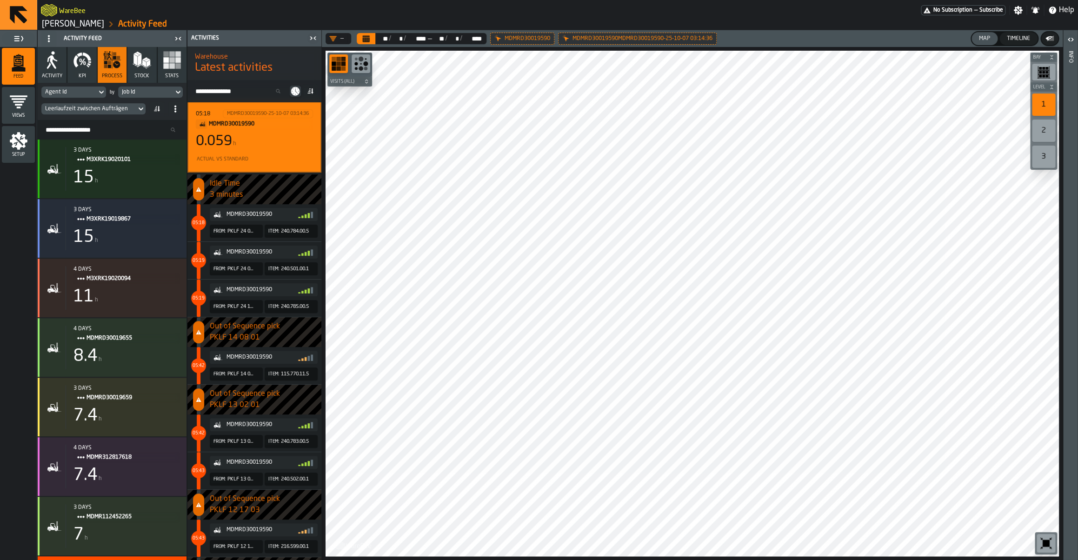
scroll to position [3440, 0]
click at [78, 113] on div "Leerlaufzeit zwischen Aufträgen" at bounding box center [88, 109] width 95 height 10
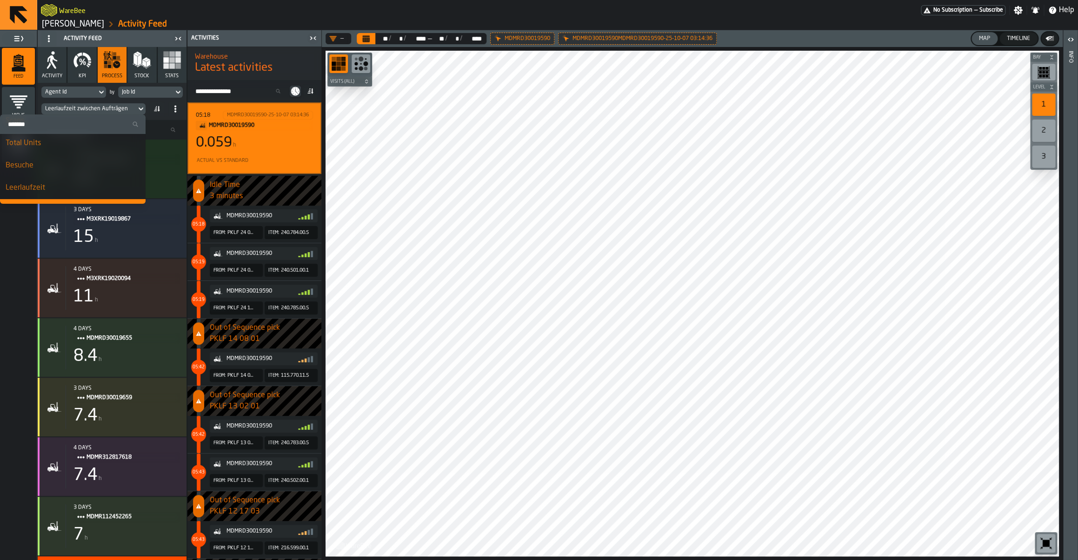
scroll to position [45, 0]
click at [63, 172] on div "Leerlaufzeit" at bounding box center [73, 166] width 134 height 11
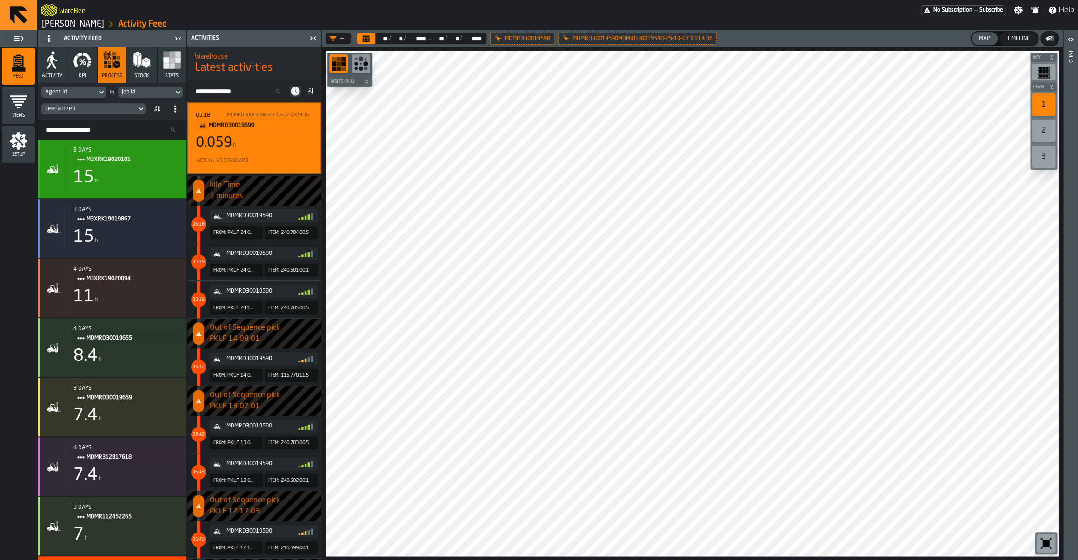
click at [115, 181] on div "15 h" at bounding box center [126, 177] width 106 height 19
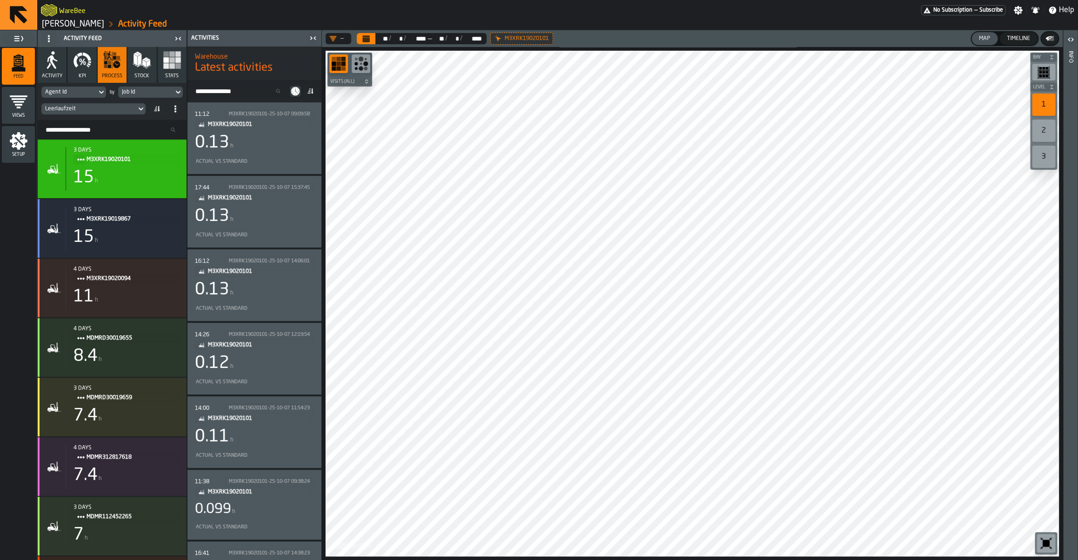
click at [251, 155] on div "11:12 M3XRK19020101-25-10-07 09:09:58 M3XRK19020101 0.13 h Actual vs Standard" at bounding box center [254, 138] width 119 height 57
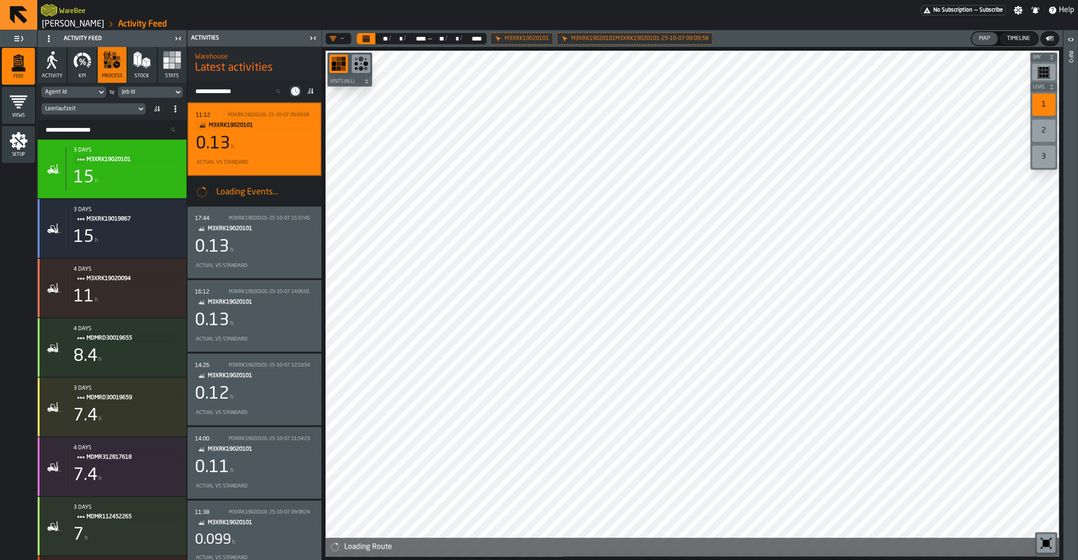
click at [251, 155] on div "11:12 M3XRK19020101-25-10-07 09:09:58 M3XRK19020101 0.13 h Actual vs Standard" at bounding box center [254, 139] width 117 height 57
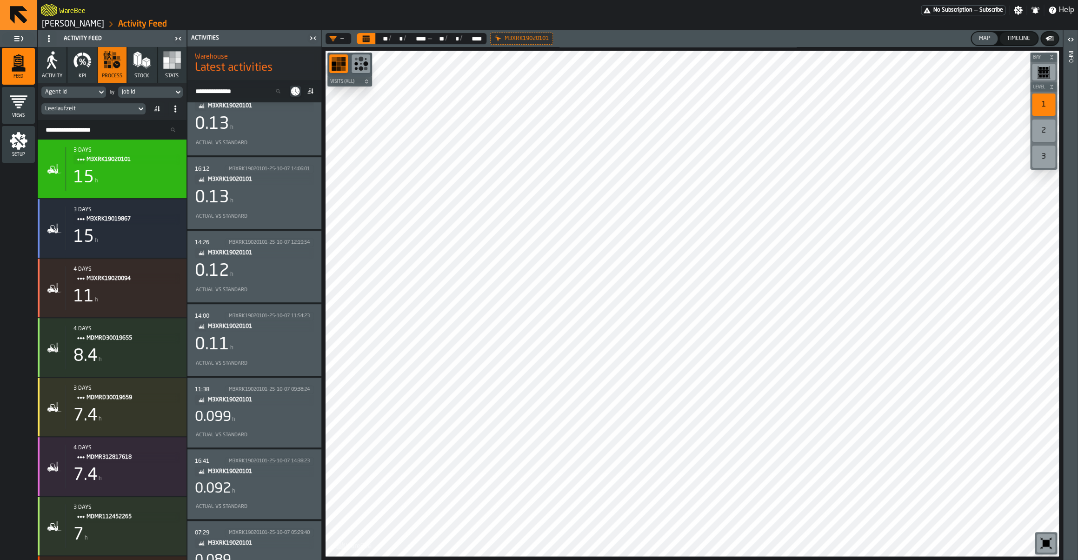
scroll to position [3576, 0]
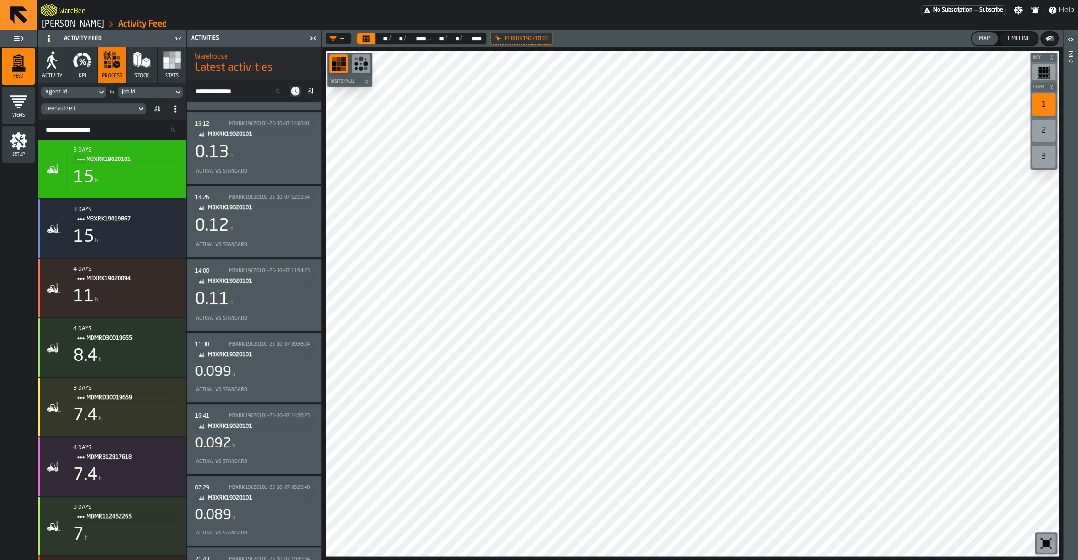
click at [366, 38] on icon "Calendar" at bounding box center [366, 39] width 7 height 5
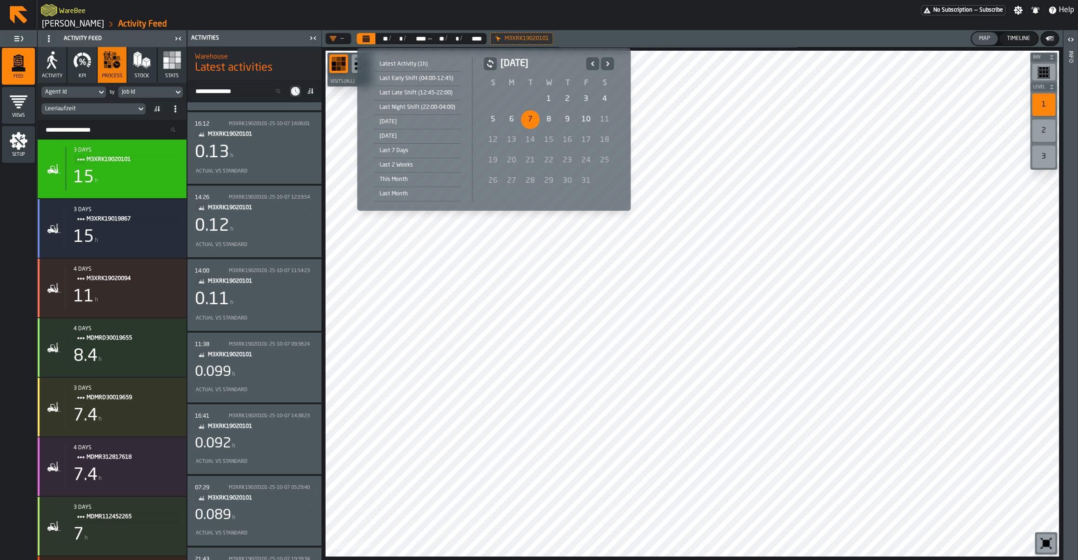
click at [532, 121] on div "7" at bounding box center [530, 119] width 19 height 19
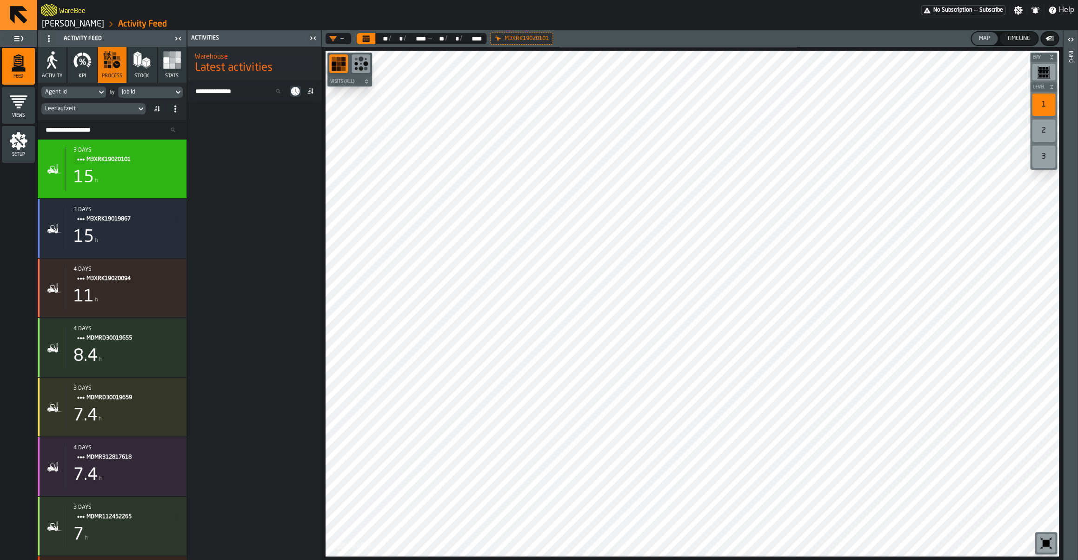
scroll to position [0, 0]
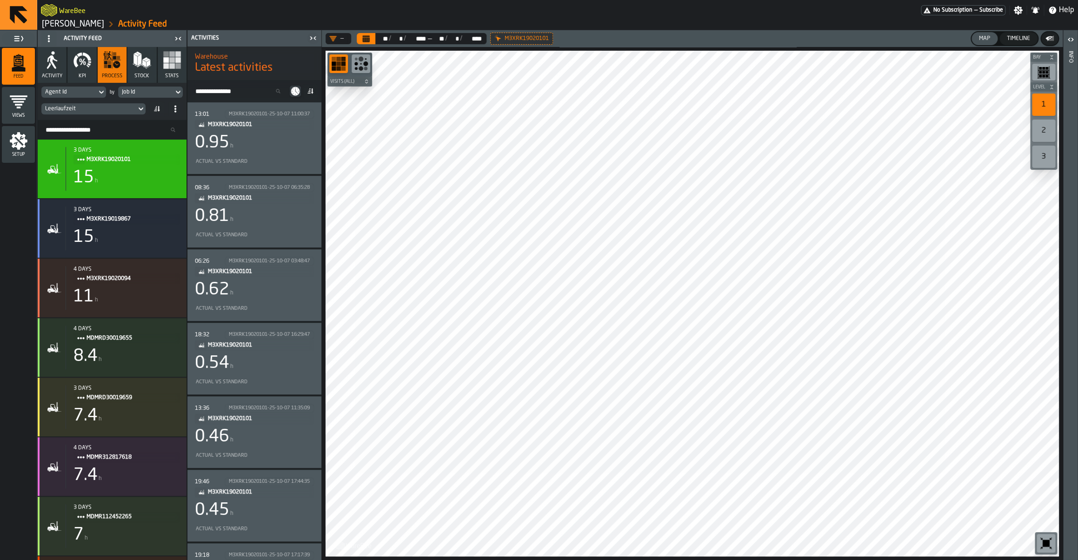
click at [133, 90] on div "Job Id" at bounding box center [146, 92] width 48 height 7
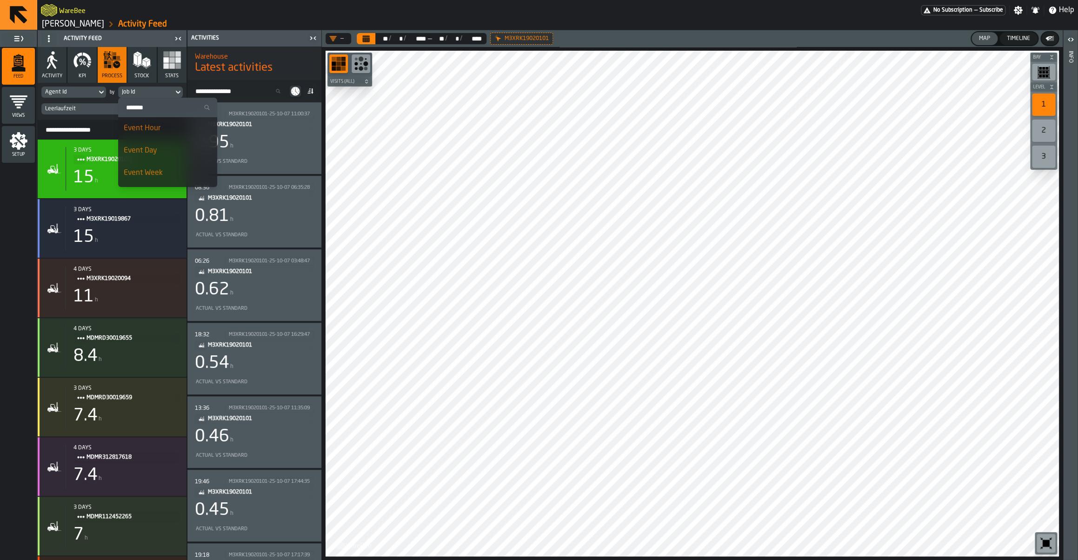
click at [148, 109] on input "Search" at bounding box center [168, 107] width 92 height 12
type input "****"
click at [144, 146] on div "Agent Id" at bounding box center [148, 150] width 48 height 11
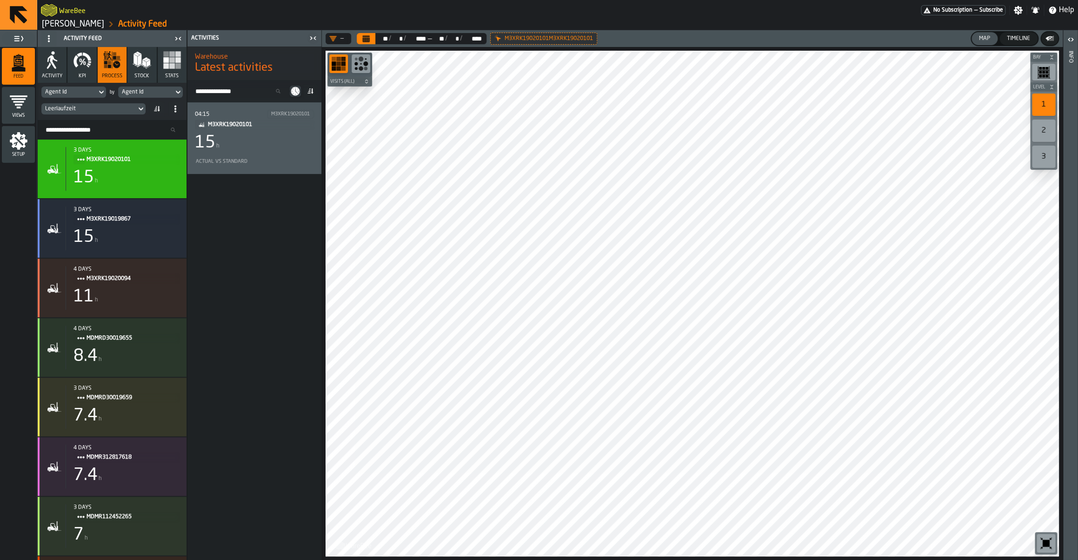
click at [257, 144] on div "15 h" at bounding box center [254, 142] width 119 height 19
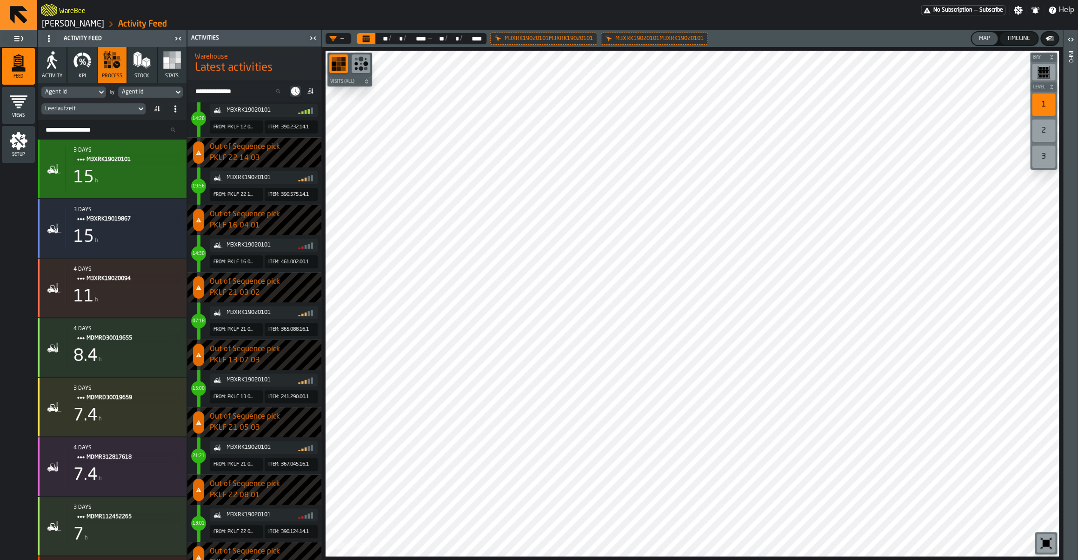
scroll to position [15455, 0]
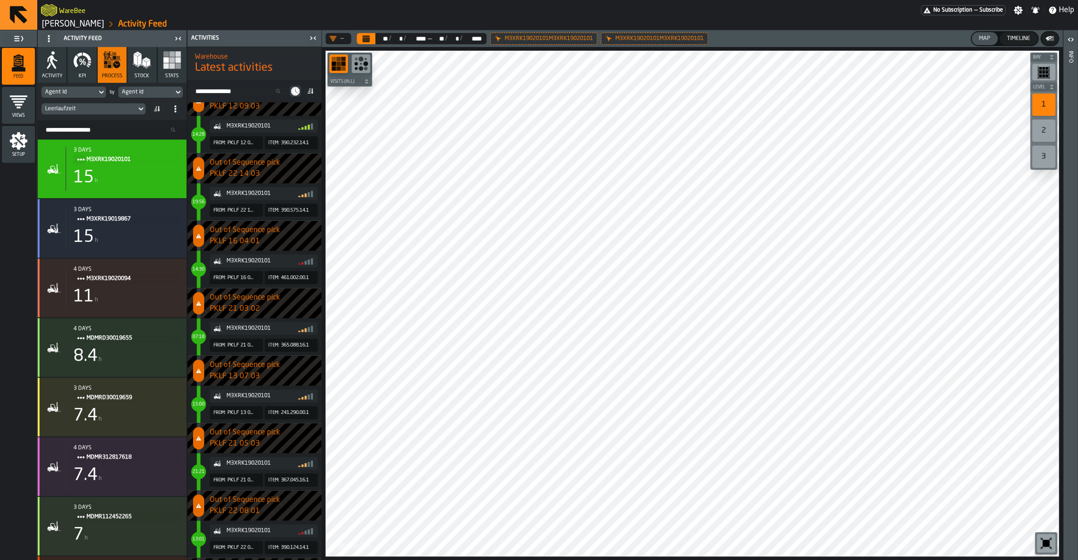
click at [48, 71] on button "Activity" at bounding box center [52, 65] width 29 height 36
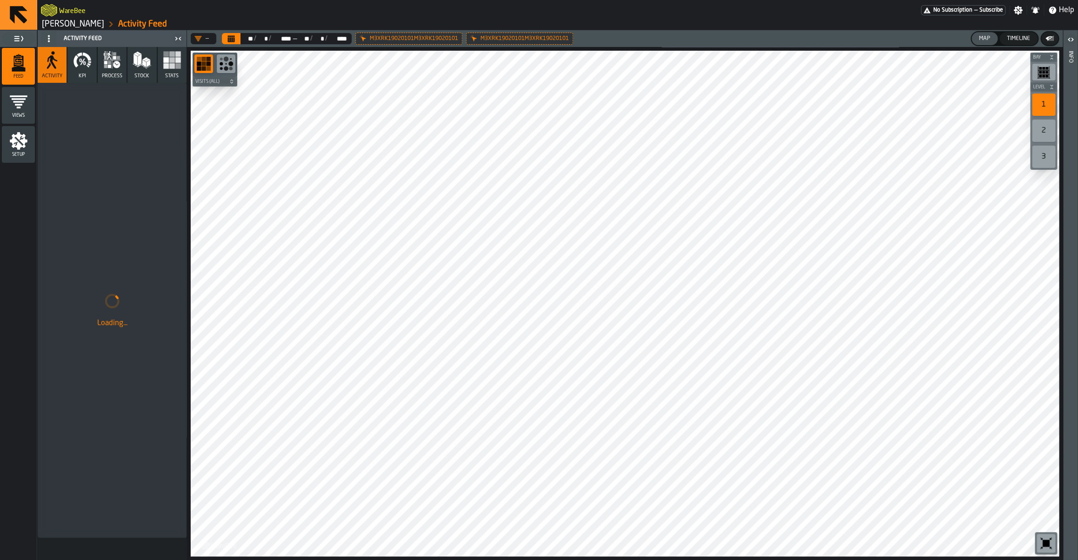
click at [369, 38] on div "M3XRK19020101M3XRK19020101" at bounding box center [408, 39] width 107 height 12
click at [230, 44] on button "Calendar" at bounding box center [231, 38] width 19 height 11
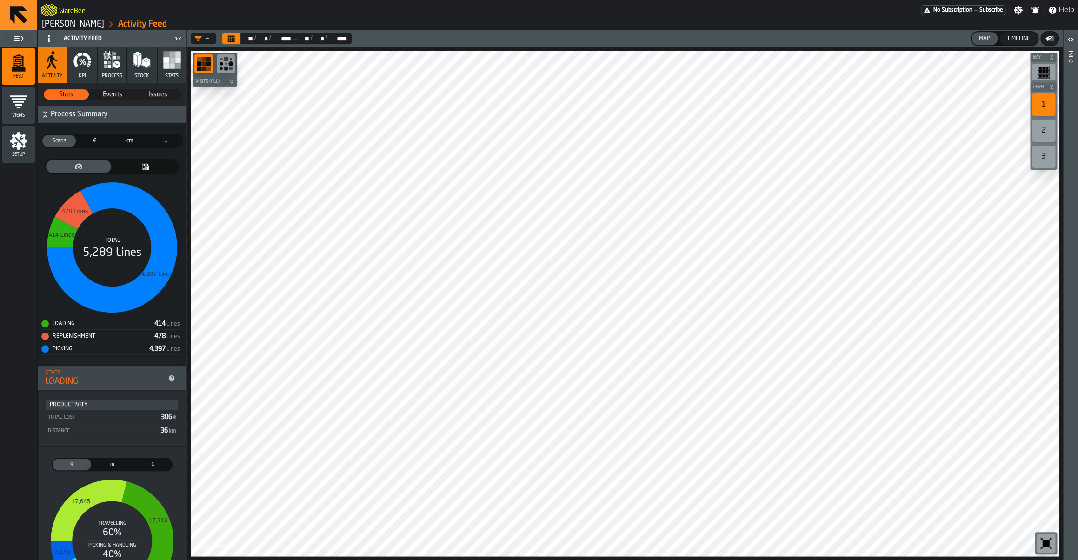
click at [79, 67] on icon "button" at bounding box center [82, 60] width 19 height 19
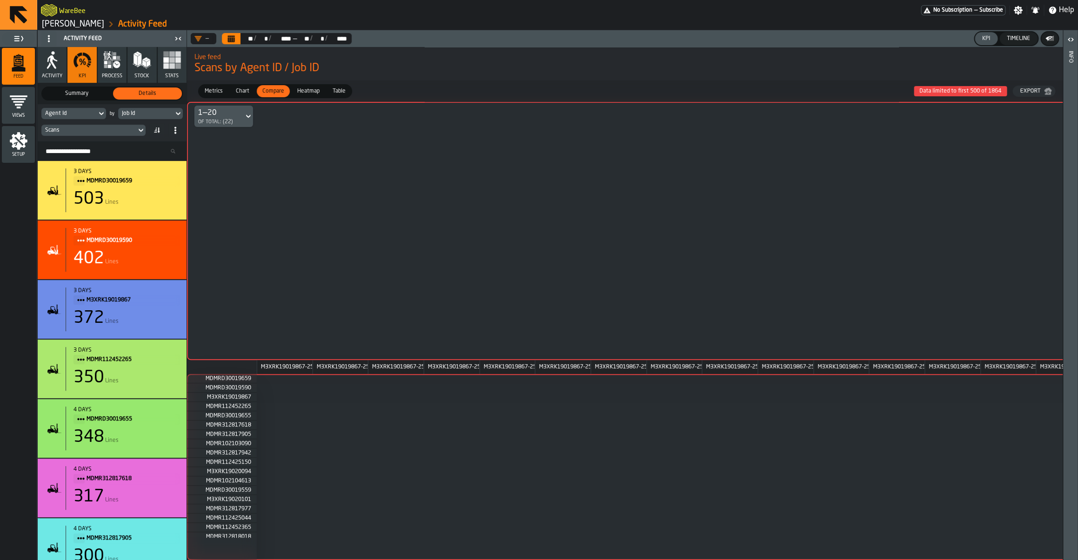
click at [133, 116] on div "Job Id" at bounding box center [146, 113] width 48 height 7
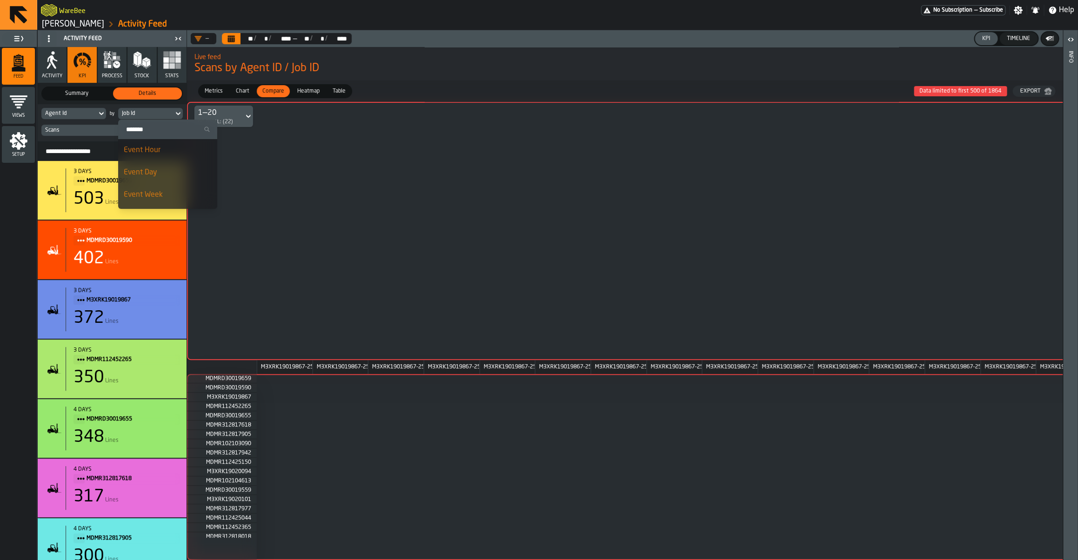
click at [142, 146] on div "Event Hour" at bounding box center [168, 150] width 88 height 11
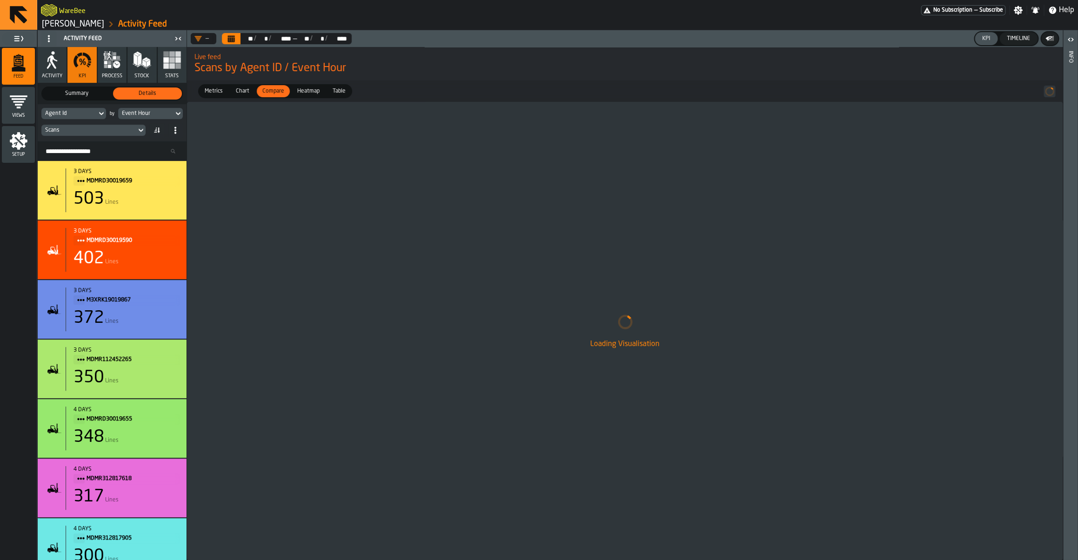
click at [86, 133] on div "Scans" at bounding box center [88, 130] width 87 height 7
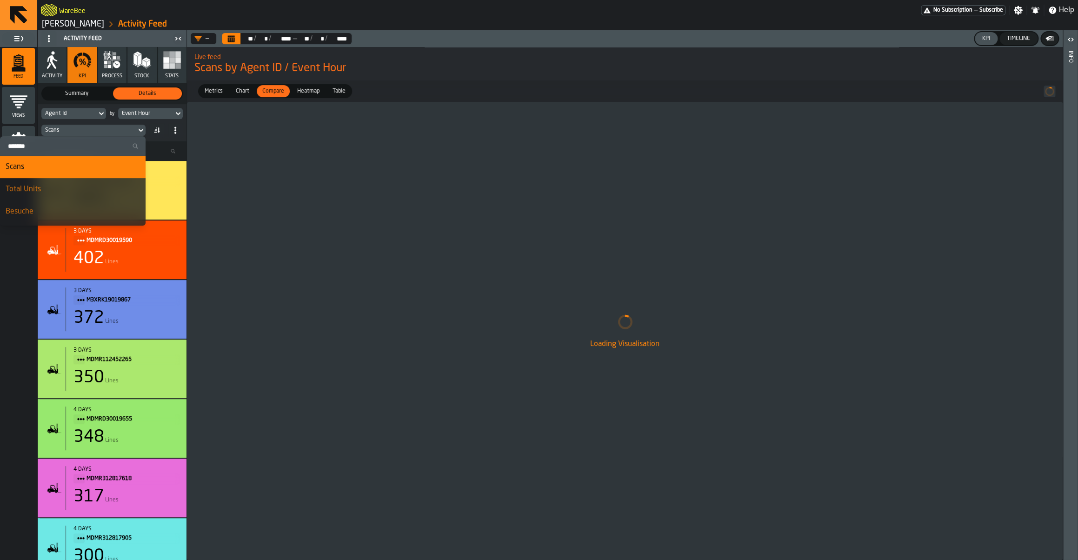
click at [321, 179] on div "Loading Visualisation" at bounding box center [624, 331] width 875 height 458
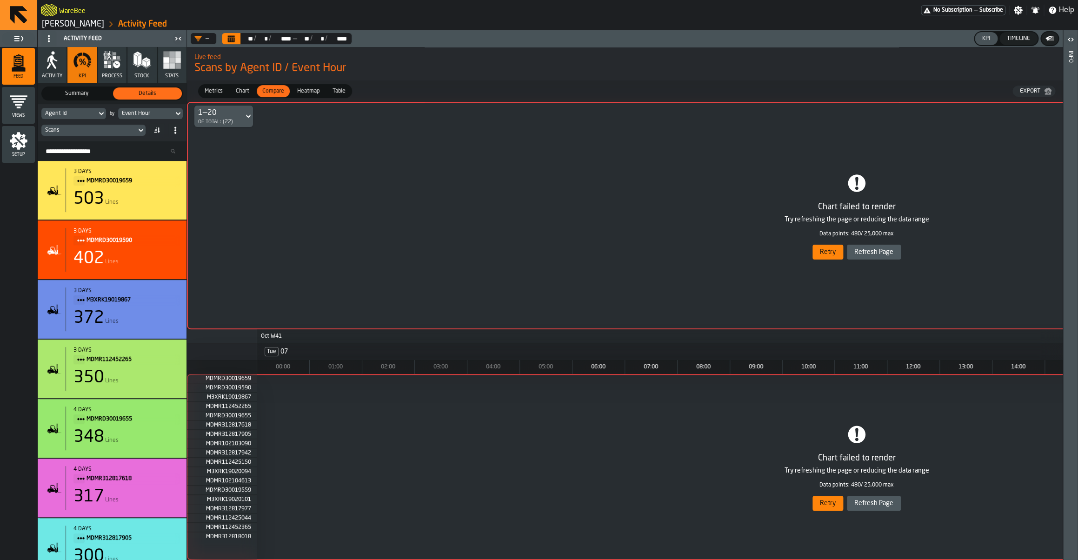
click at [252, 221] on div "Chart failed to render Try refreshing the page or reducing the data range Data …" at bounding box center [856, 215] width 1339 height 227
click at [94, 126] on div "Scans" at bounding box center [88, 130] width 95 height 10
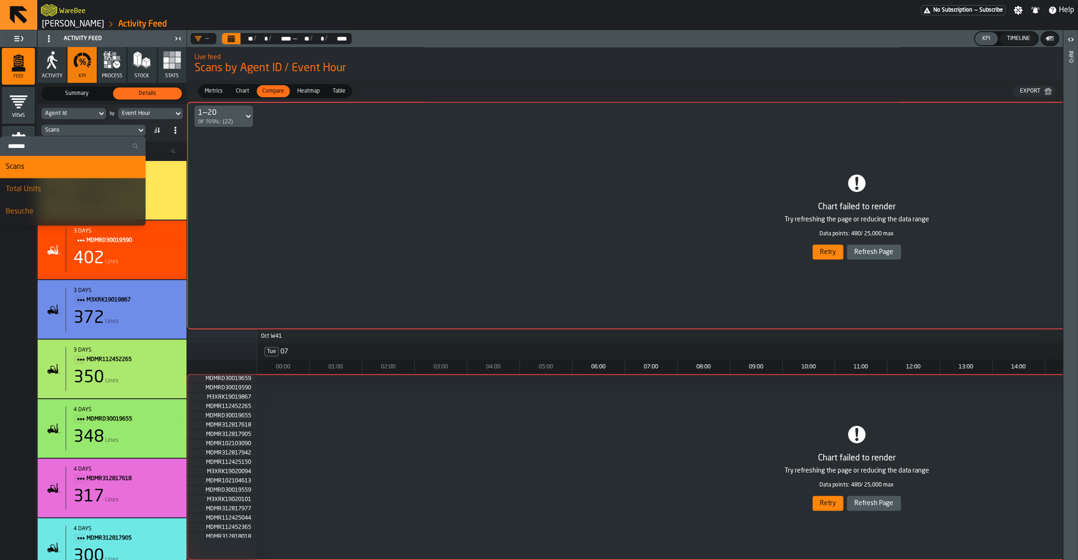
click at [347, 190] on div "Chart failed to render Try refreshing the page or reducing the data range Data …" at bounding box center [856, 215] width 1339 height 227
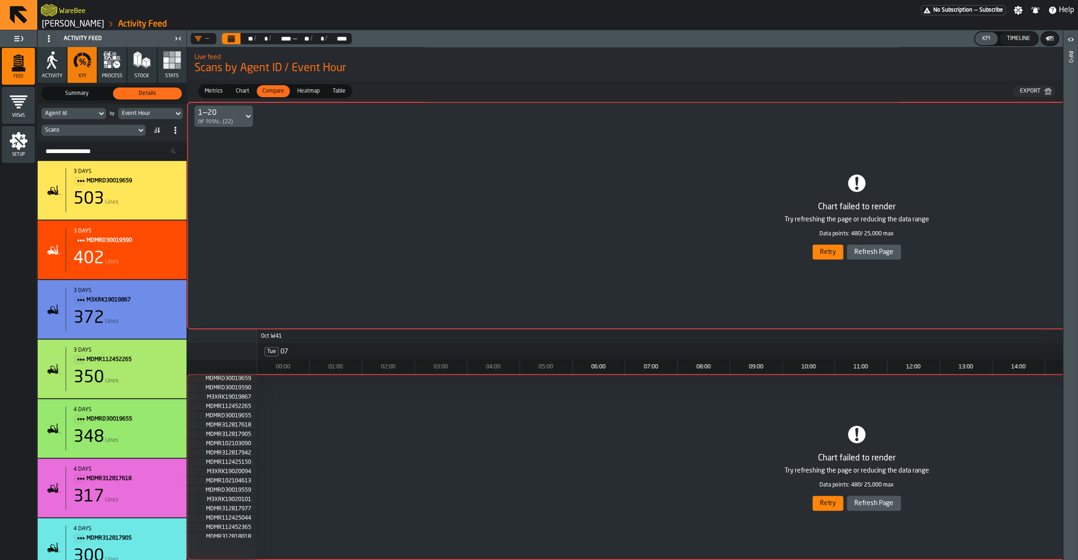
click at [78, 133] on div "Scans" at bounding box center [88, 130] width 87 height 7
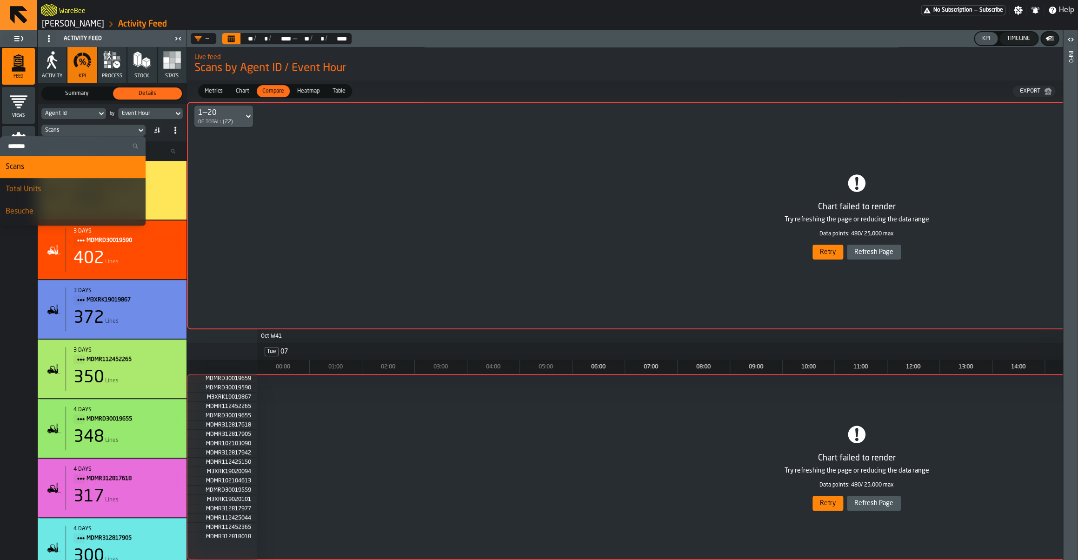
click at [50, 163] on div "Scans" at bounding box center [73, 166] width 134 height 11
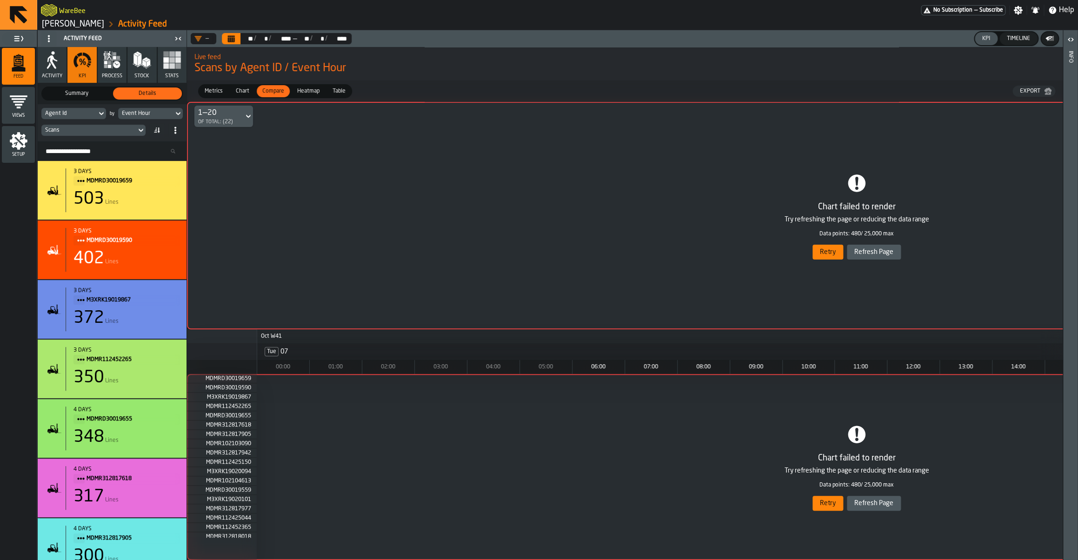
click at [91, 128] on div "Scans" at bounding box center [88, 130] width 87 height 7
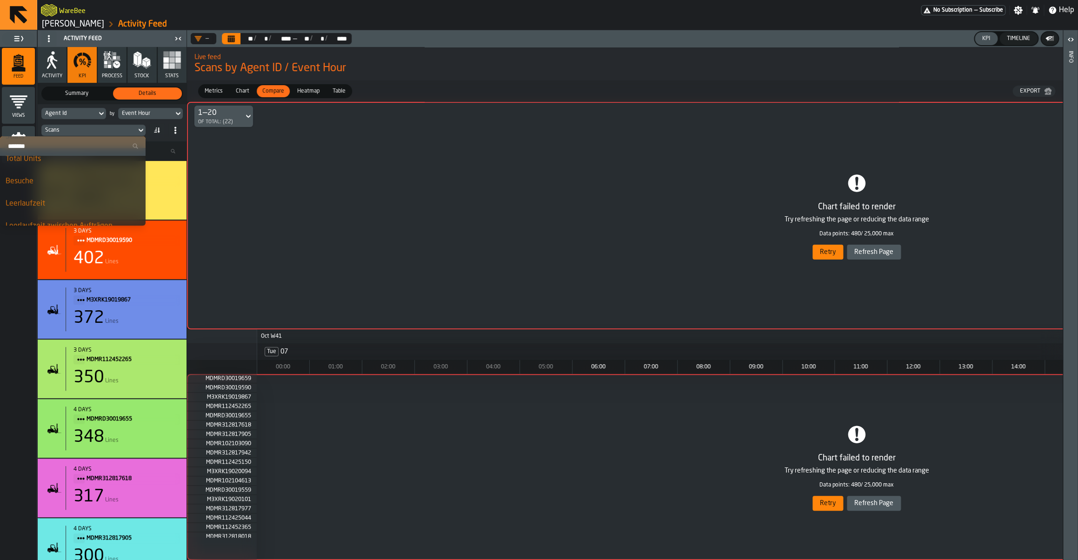
scroll to position [45, 0]
click at [44, 189] on div "Leerlaufzeit" at bounding box center [73, 188] width 134 height 11
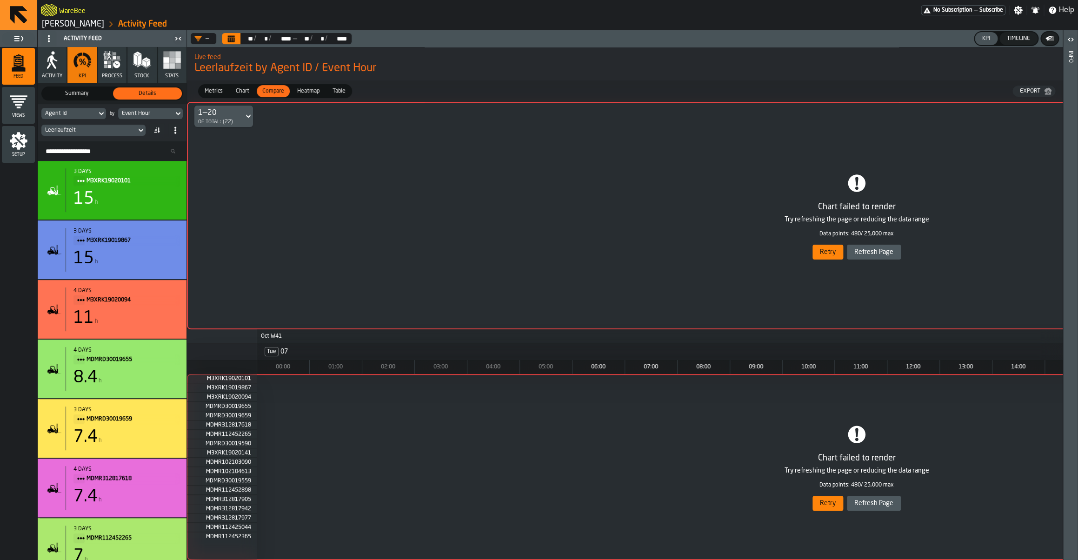
click at [78, 132] on div "Leerlaufzeit" at bounding box center [88, 130] width 87 height 7
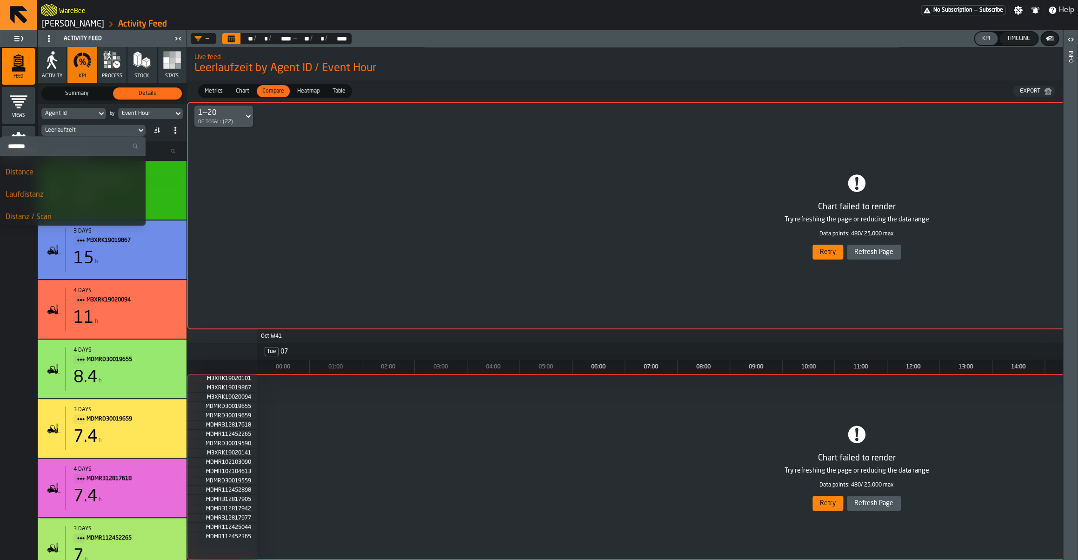
scroll to position [408, 0]
click at [44, 180] on li "Distanz / Scan" at bounding box center [73, 172] width 146 height 22
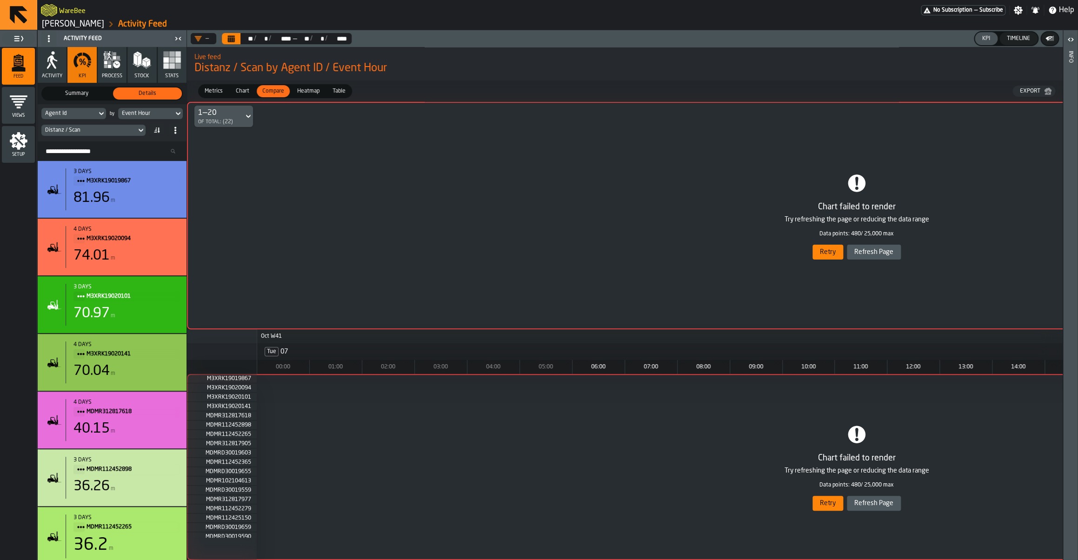
click at [830, 255] on button "Retry" at bounding box center [827, 252] width 31 height 15
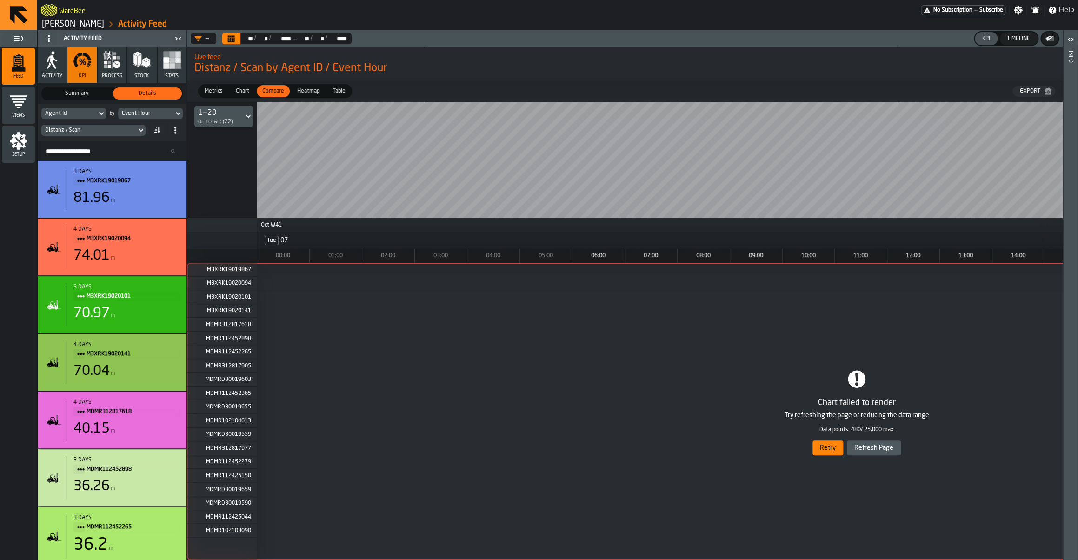
click at [825, 444] on div "1 M3XRK19019867 2 M3XRK19020094 3 M3XRK19020101 4 M3XRK19020141 5 MDMR312817618…" at bounding box center [856, 411] width 1339 height 297
click at [825, 447] on div "1 M3XRK19019867 2 M3XRK19020094 3 M3XRK19020101 4 M3XRK19020141 5 MDMR312817618…" at bounding box center [856, 411] width 1339 height 297
click at [239, 37] on button "Calendar" at bounding box center [231, 38] width 19 height 11
click at [212, 41] on div "—" at bounding box center [202, 38] width 22 height 11
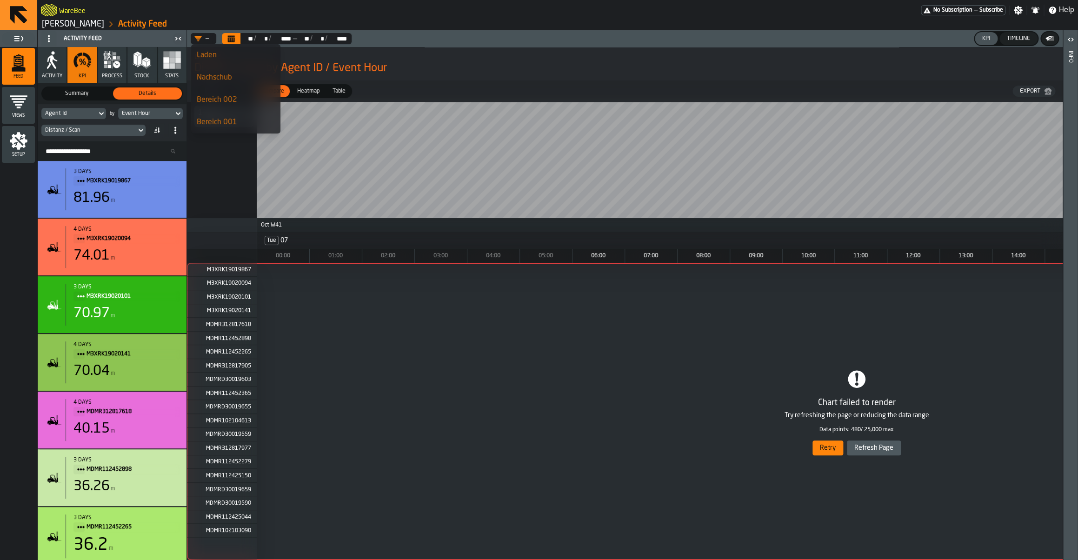
click at [206, 40] on div "—" at bounding box center [201, 38] width 14 height 7
click at [205, 33] on div "—" at bounding box center [202, 38] width 22 height 11
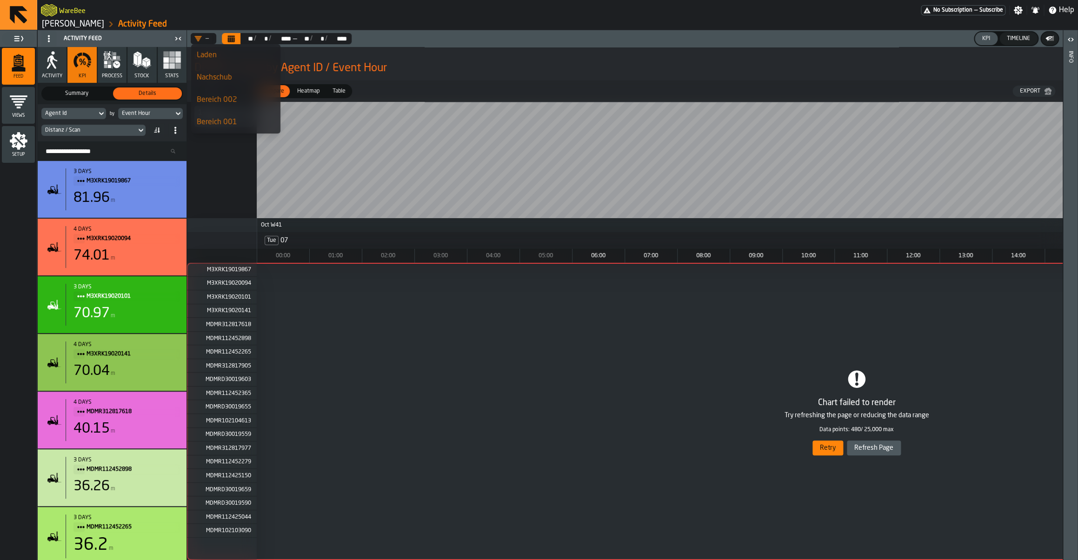
scroll to position [0, 0]
click at [144, 114] on div "Event Hour" at bounding box center [146, 113] width 48 height 7
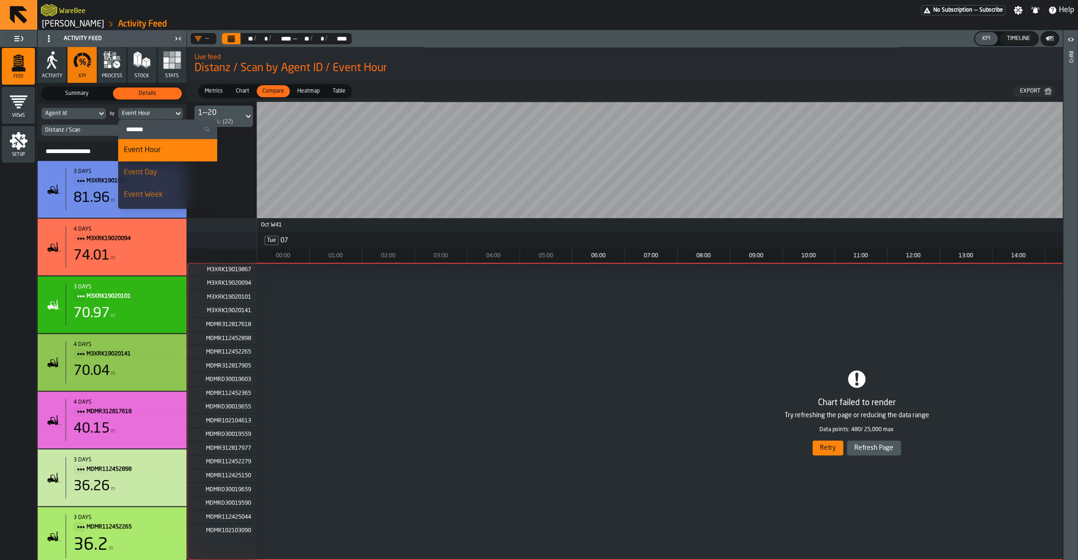
click at [80, 115] on div "Agent Id" at bounding box center [69, 113] width 48 height 7
click at [75, 128] on input "Search" at bounding box center [91, 129] width 92 height 12
click at [75, 127] on input "Search" at bounding box center [91, 129] width 92 height 12
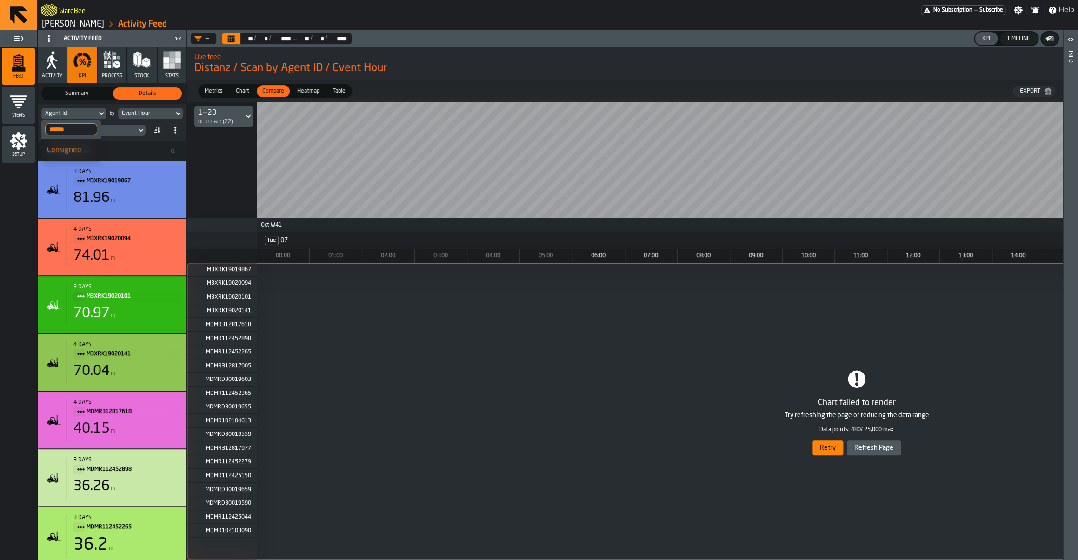
type input "******"
click at [79, 150] on div "Consignee" at bounding box center [71, 150] width 48 height 11
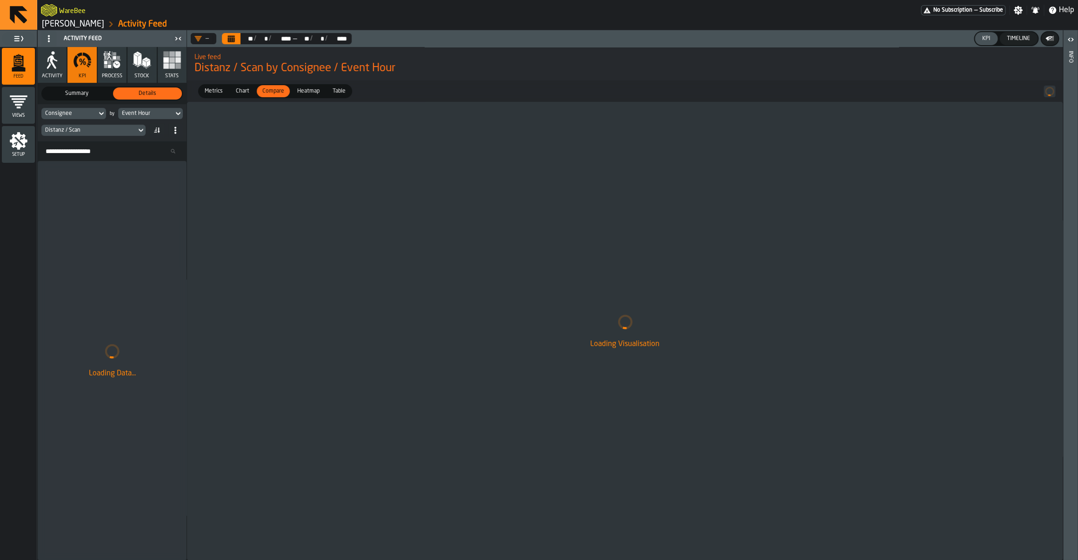
click at [77, 116] on div "Consignee" at bounding box center [69, 113] width 48 height 7
click at [67, 131] on input "******" at bounding box center [71, 129] width 52 height 12
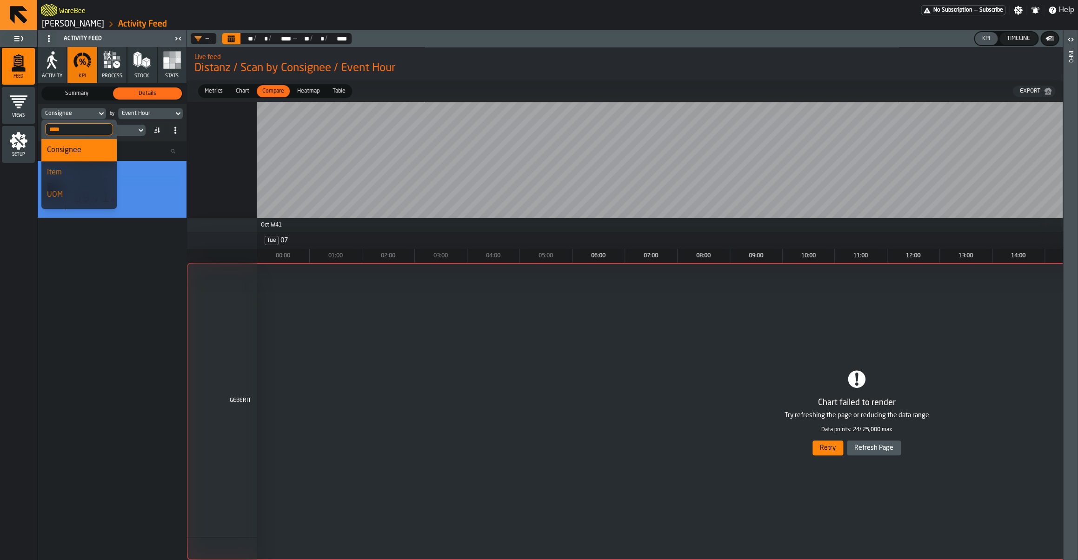
type input "****"
click at [69, 169] on div "Item" at bounding box center [79, 172] width 64 height 11
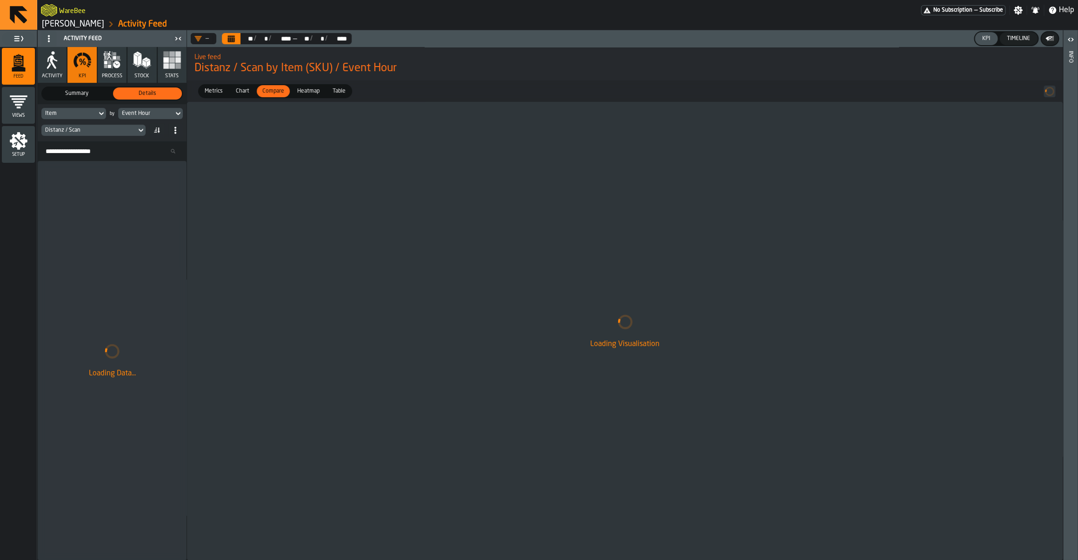
click at [83, 118] on div "Item" at bounding box center [68, 113] width 55 height 10
click at [72, 133] on input "****" at bounding box center [79, 129] width 68 height 12
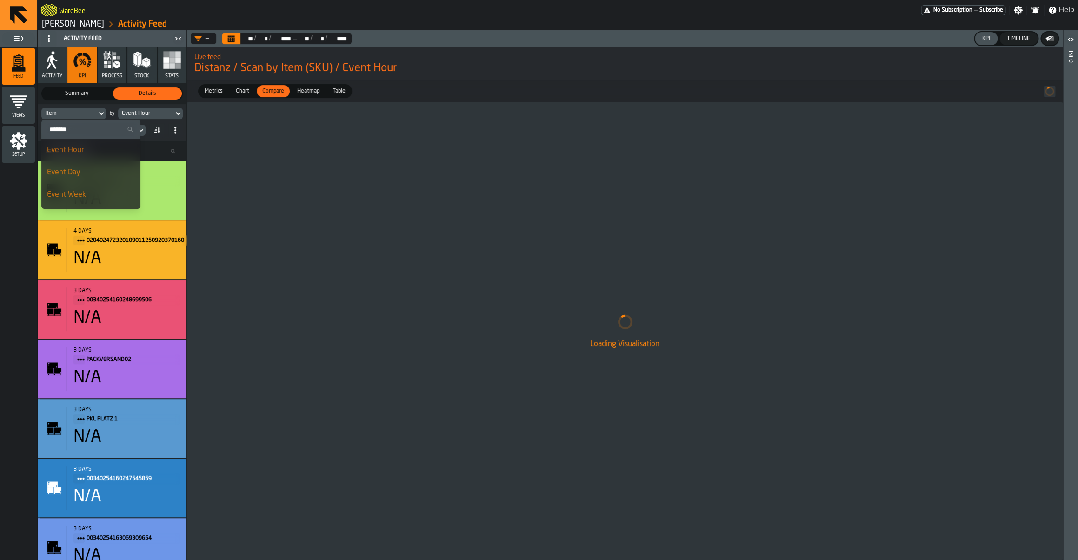
click at [62, 153] on div "Event Hour" at bounding box center [91, 150] width 88 height 11
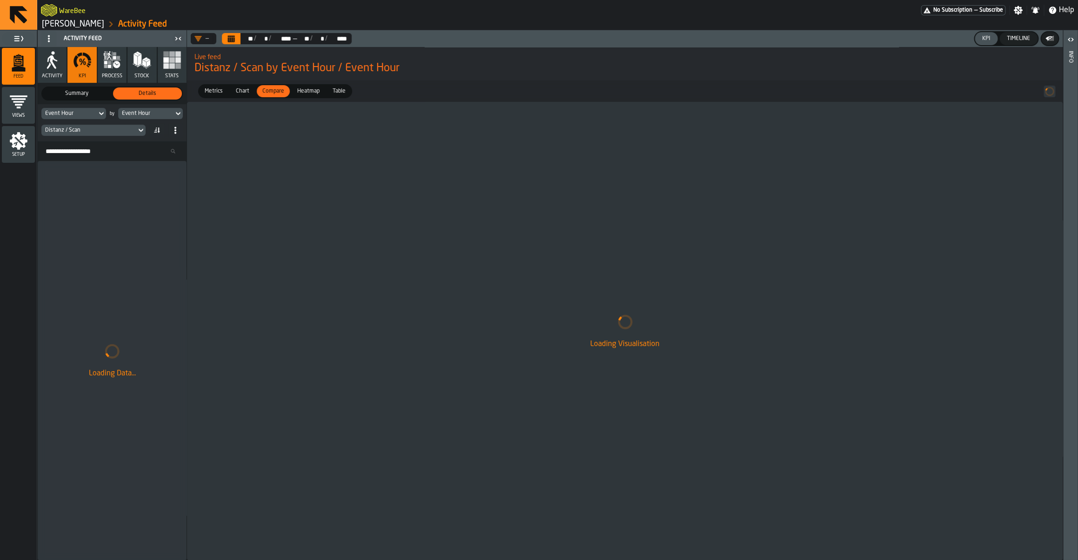
click at [61, 115] on div "Event Hour" at bounding box center [69, 113] width 48 height 7
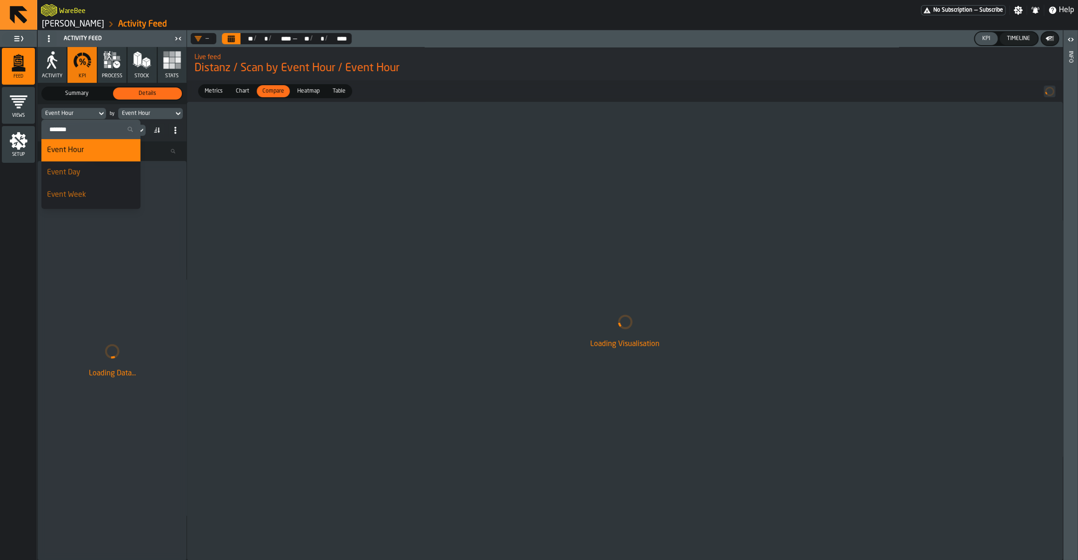
click at [70, 137] on label "Search" at bounding box center [90, 129] width 99 height 20
click at [70, 135] on input "Search" at bounding box center [91, 129] width 92 height 12
click at [69, 130] on input "Search" at bounding box center [91, 129] width 92 height 12
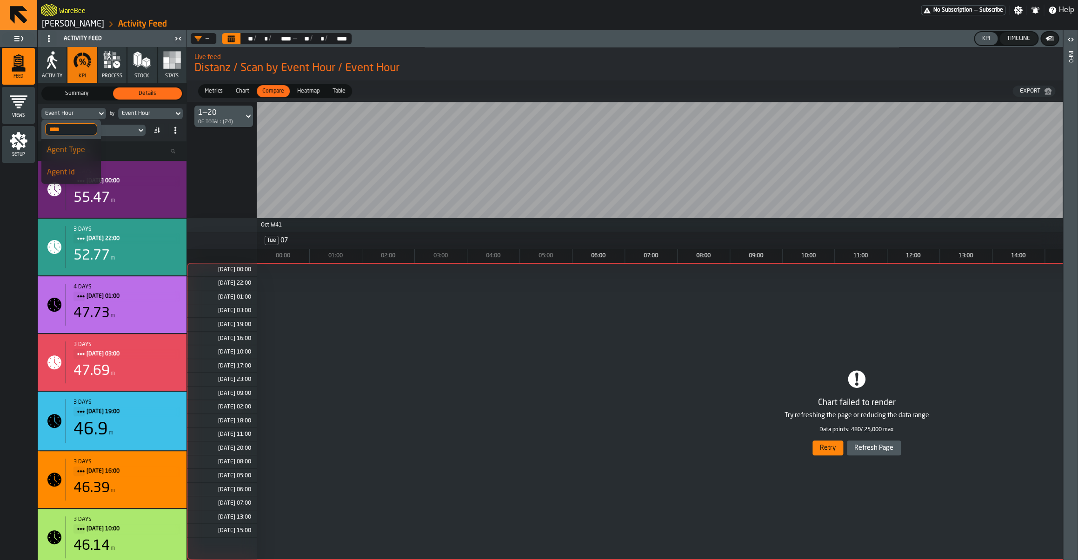
type input "****"
click at [61, 172] on div "Agent Id" at bounding box center [71, 172] width 48 height 11
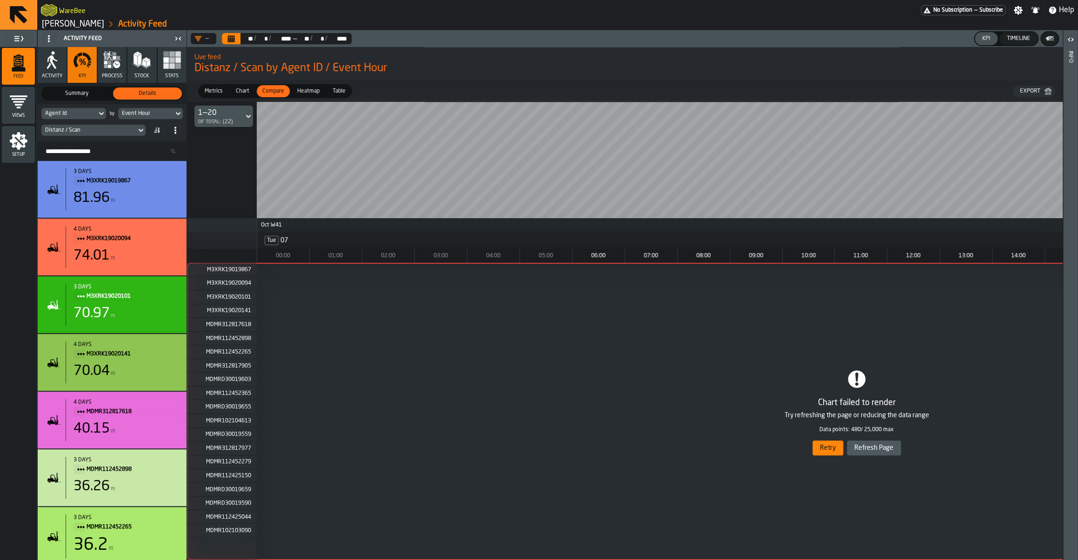
click at [248, 86] on div "Chart" at bounding box center [242, 91] width 25 height 12
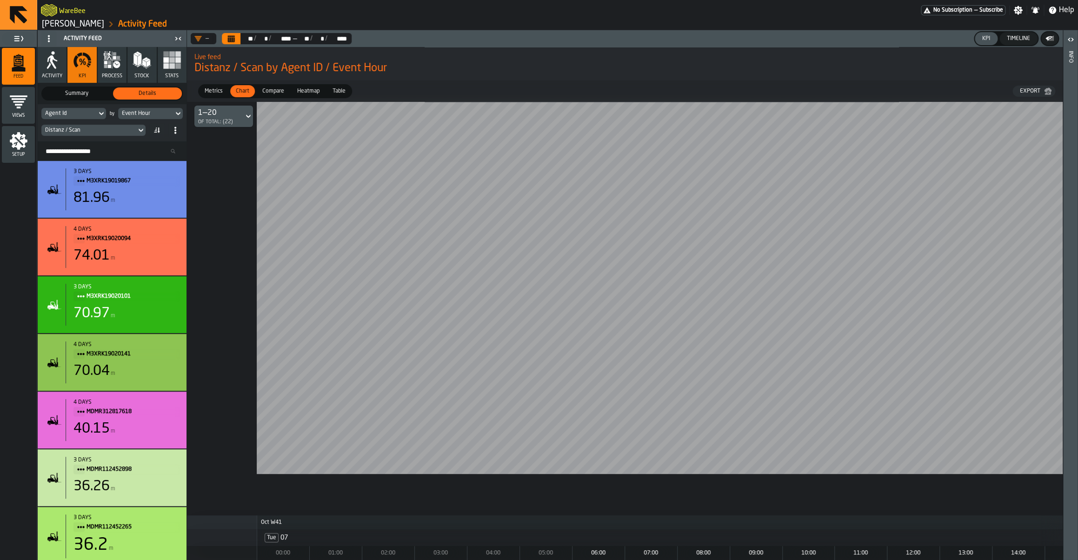
click at [276, 90] on span "Compare" at bounding box center [272, 91] width 29 height 8
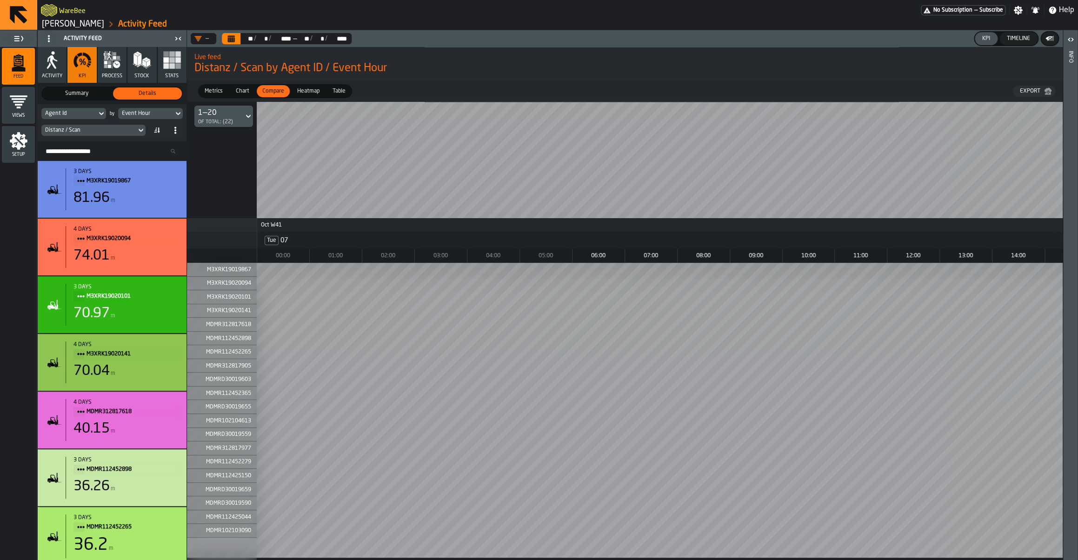
click at [301, 92] on span "Heatmap" at bounding box center [308, 91] width 30 height 8
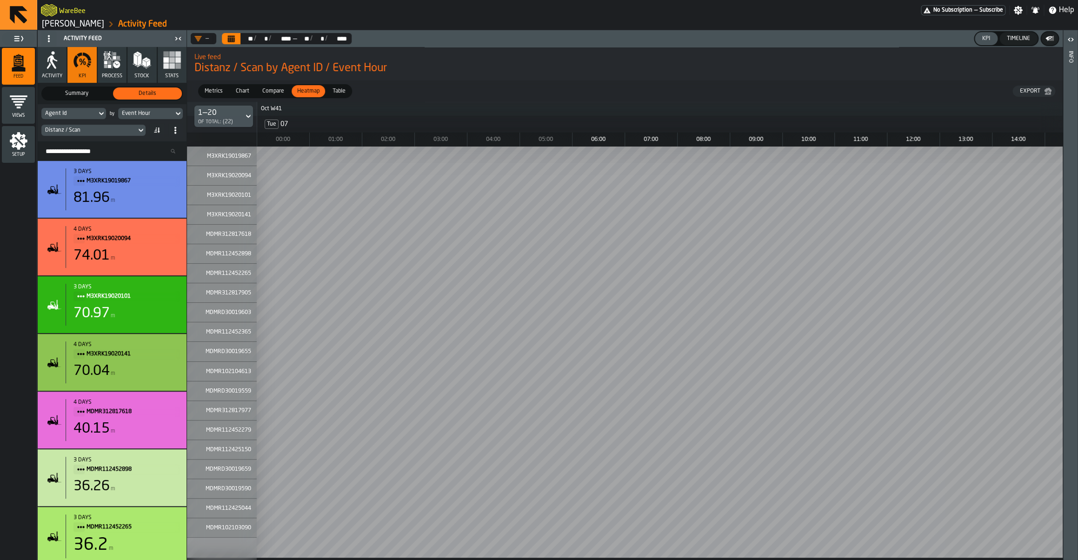
click at [331, 95] on span "Table" at bounding box center [339, 91] width 20 height 8
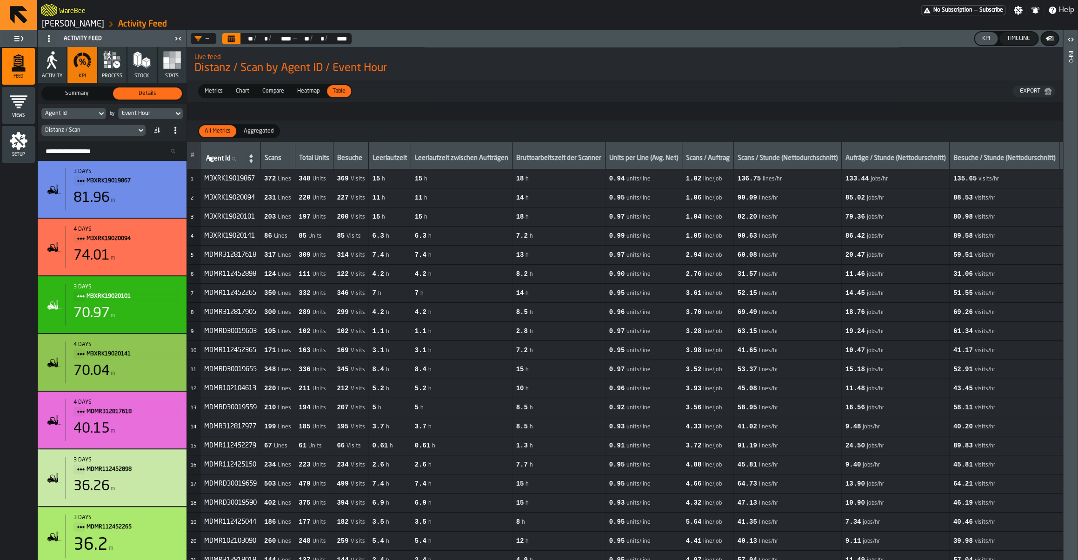
click at [305, 93] on span "Heatmap" at bounding box center [308, 91] width 30 height 8
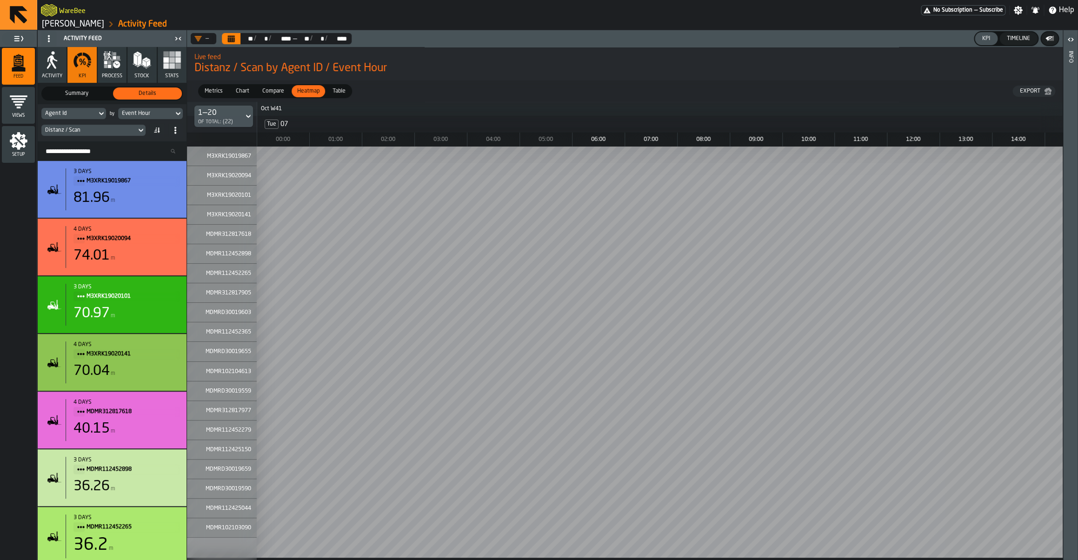
click at [274, 90] on span "Compare" at bounding box center [272, 91] width 29 height 8
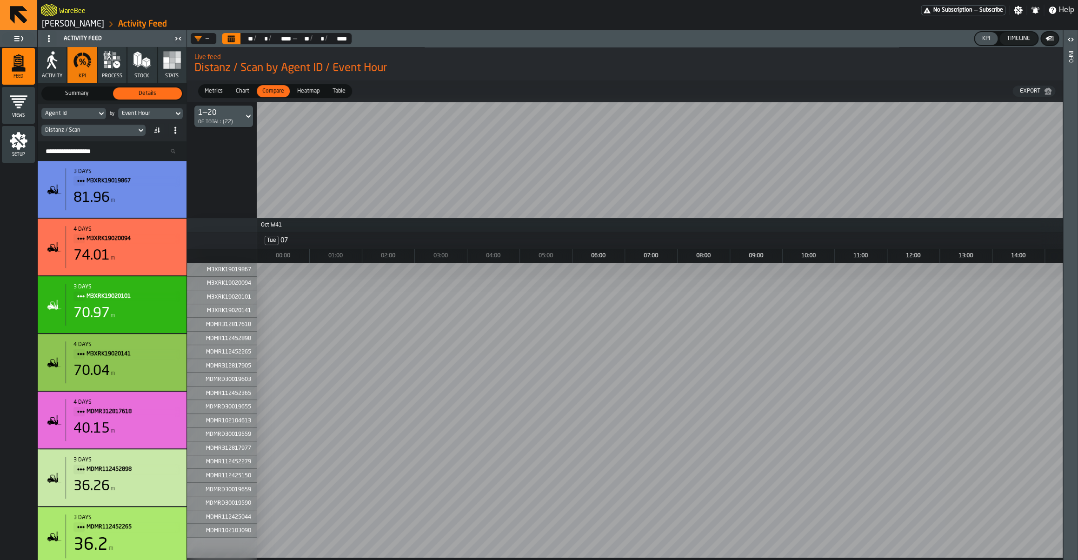
click at [232, 90] on div "Chart" at bounding box center [242, 91] width 25 height 12
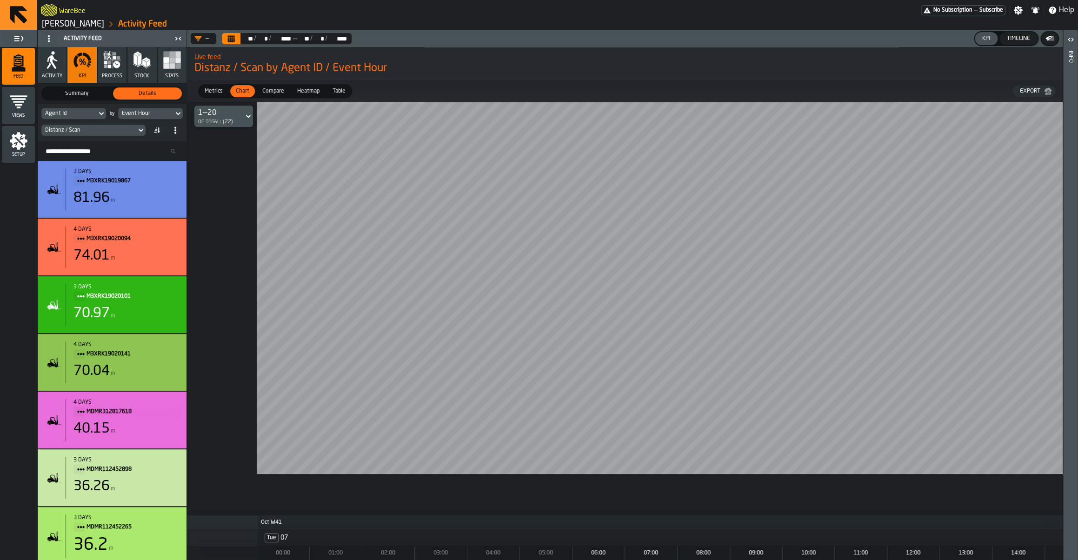
click at [220, 95] on span "Metrics" at bounding box center [214, 91] width 26 height 8
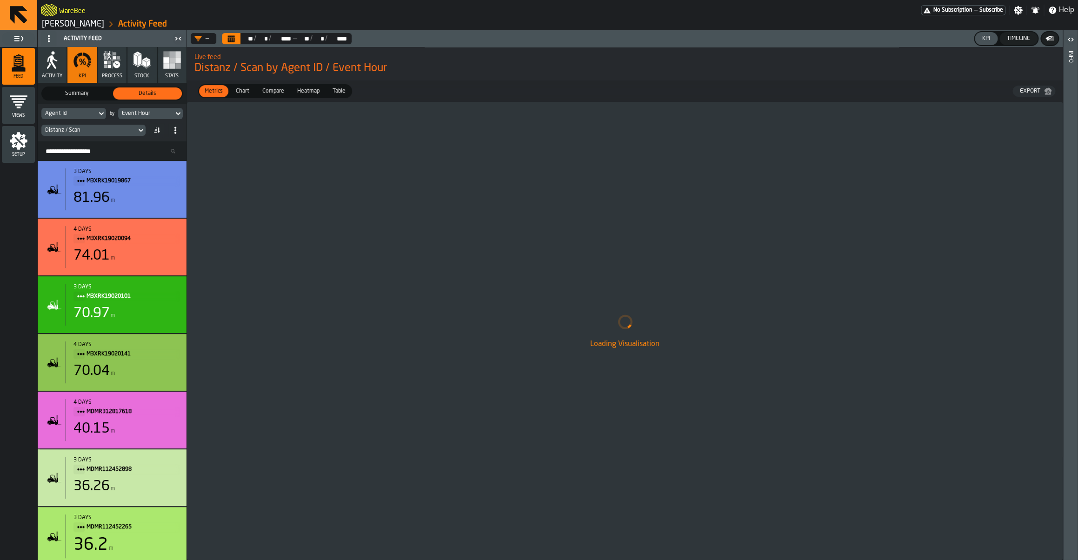
click at [242, 97] on div "Chart" at bounding box center [242, 91] width 25 height 12
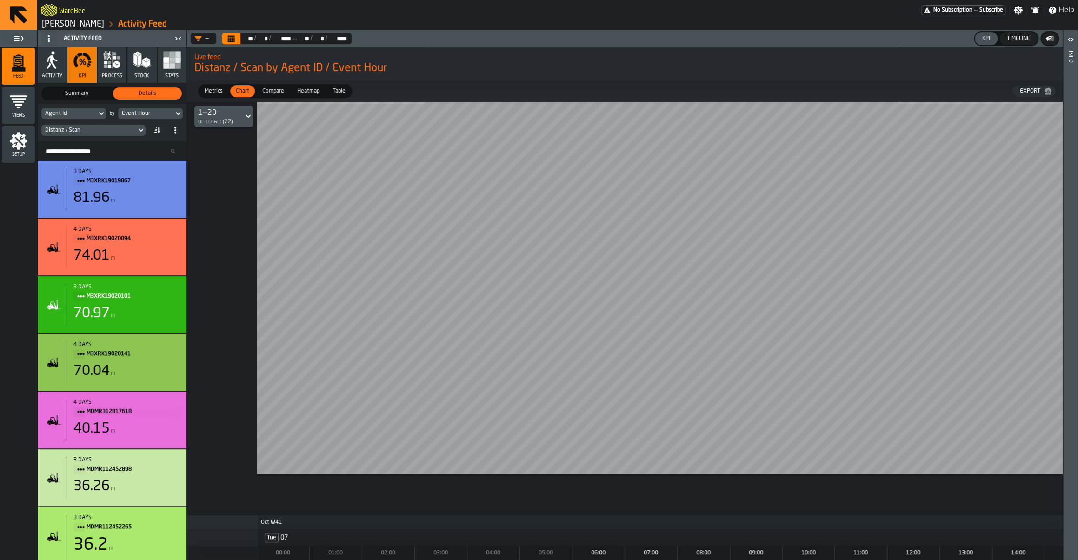
click at [267, 95] on span "Compare" at bounding box center [272, 91] width 29 height 8
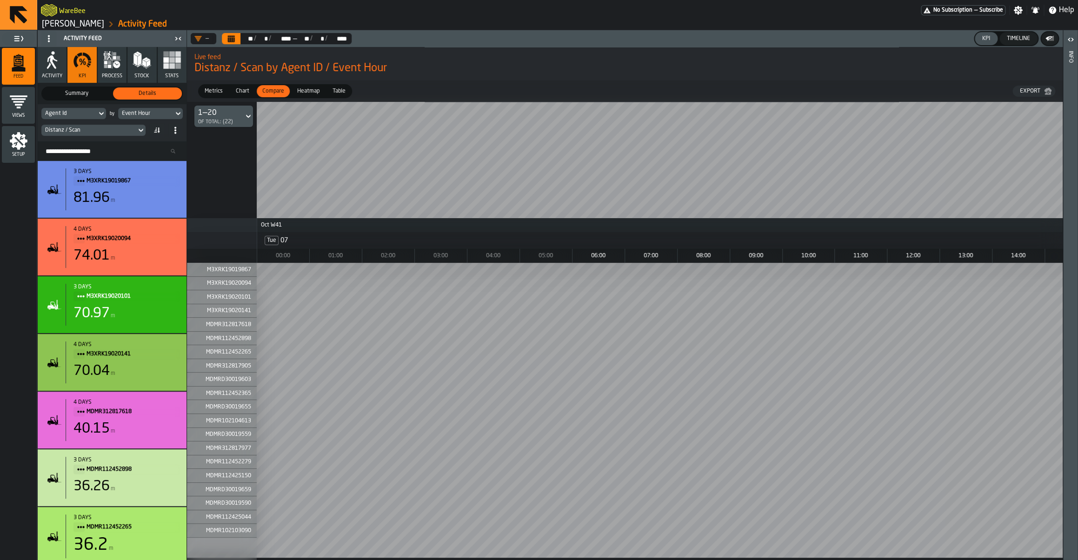
click at [301, 93] on span "Heatmap" at bounding box center [308, 91] width 30 height 8
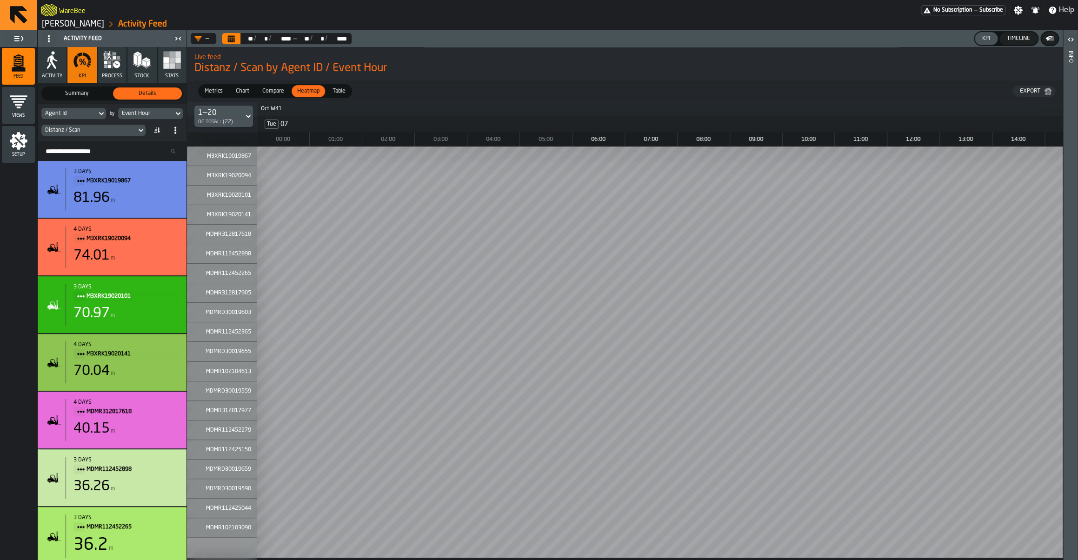
click at [268, 93] on span "Compare" at bounding box center [272, 91] width 29 height 8
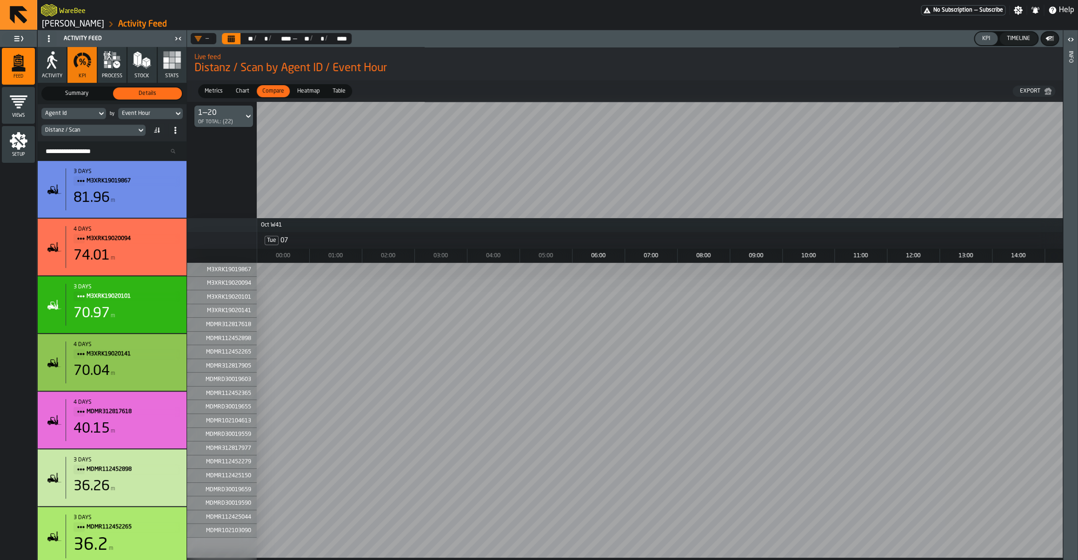
click at [334, 97] on div "Table" at bounding box center [339, 91] width 24 height 12
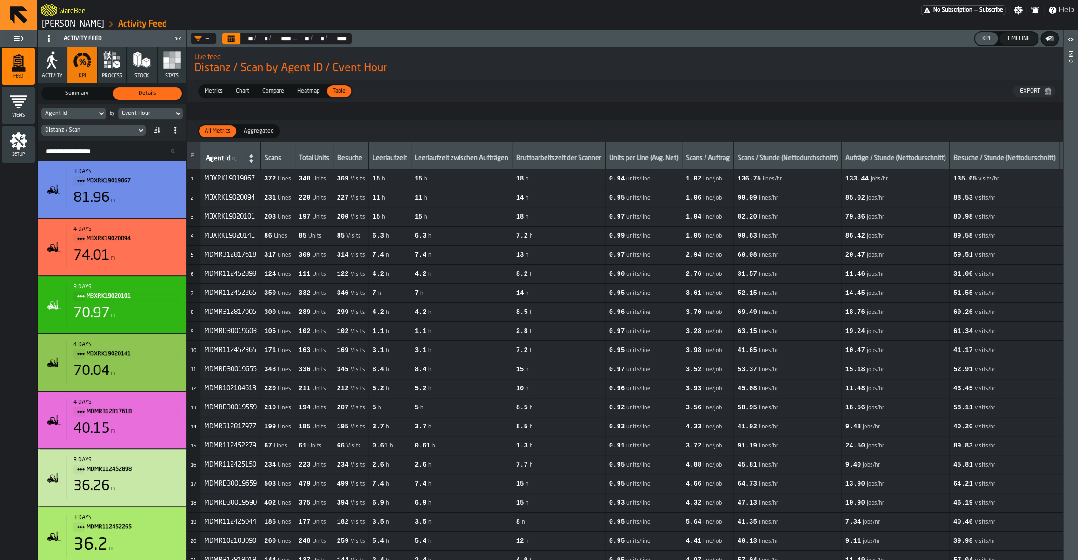
click at [250, 95] on span "Chart" at bounding box center [242, 91] width 21 height 8
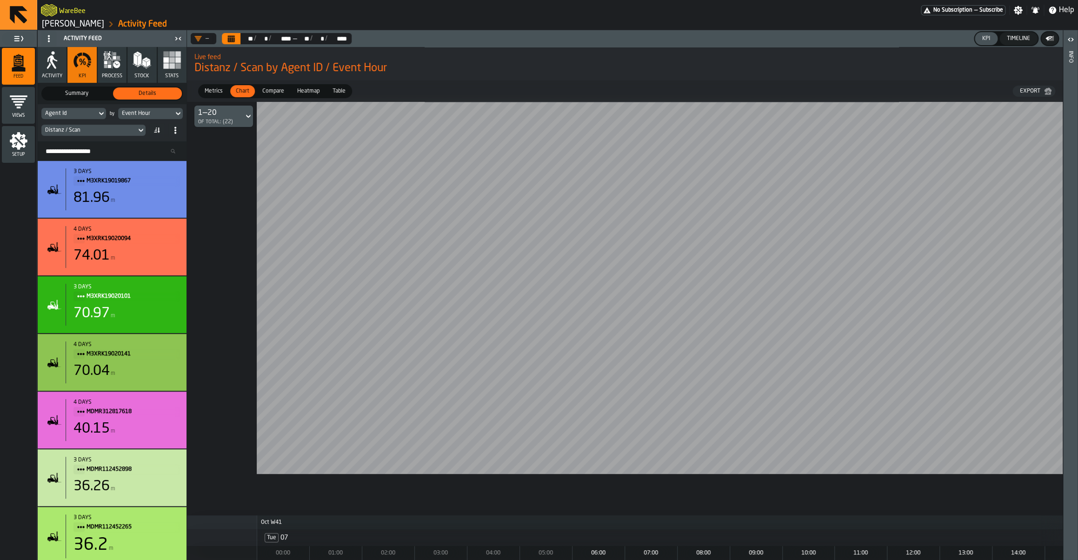
click at [209, 92] on span "Metrics" at bounding box center [214, 91] width 26 height 8
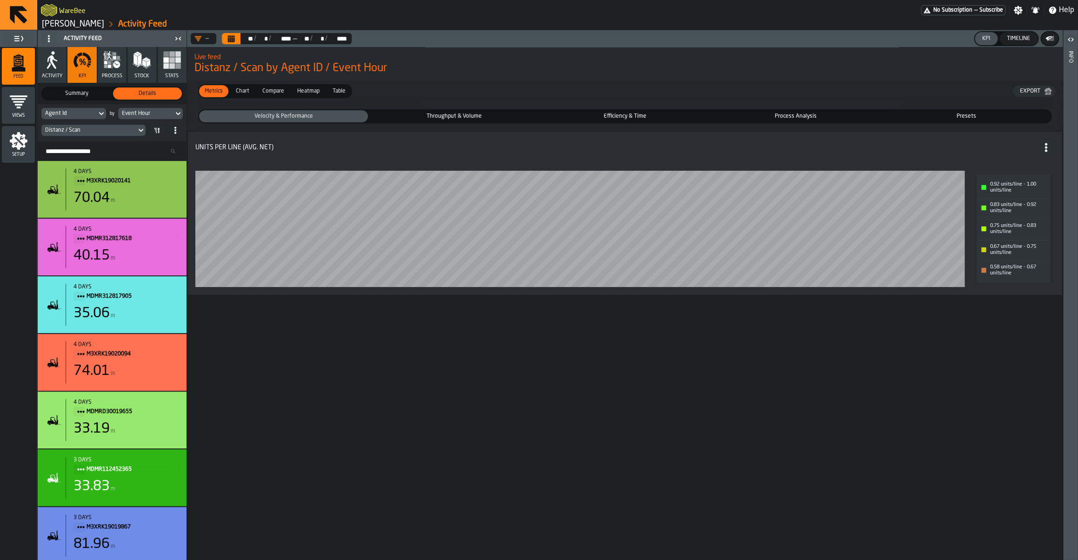
click at [454, 113] on div "Throughput & Volume" at bounding box center [454, 116] width 169 height 12
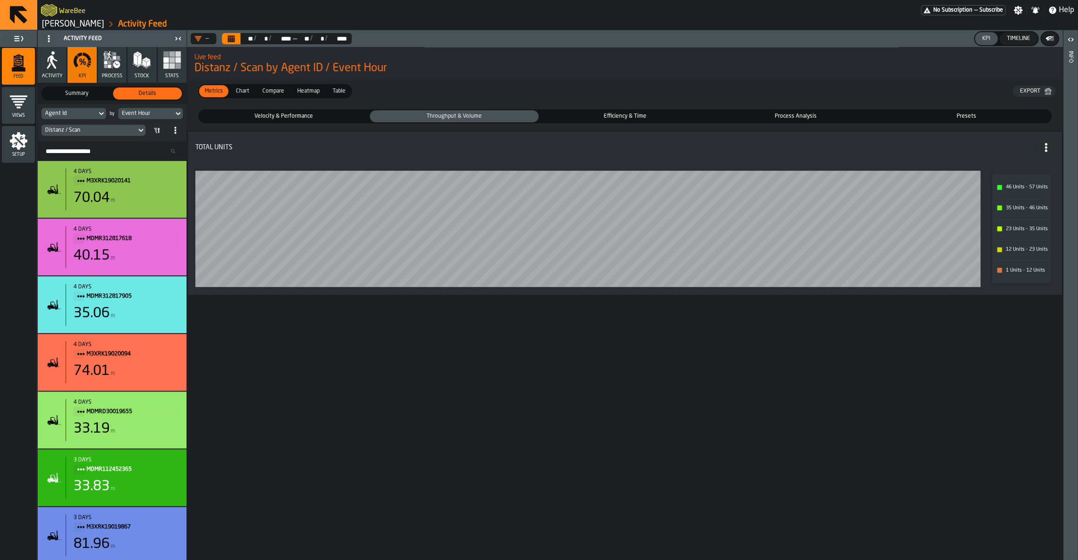
click at [600, 113] on span "Efficiency & Time" at bounding box center [624, 116] width 165 height 8
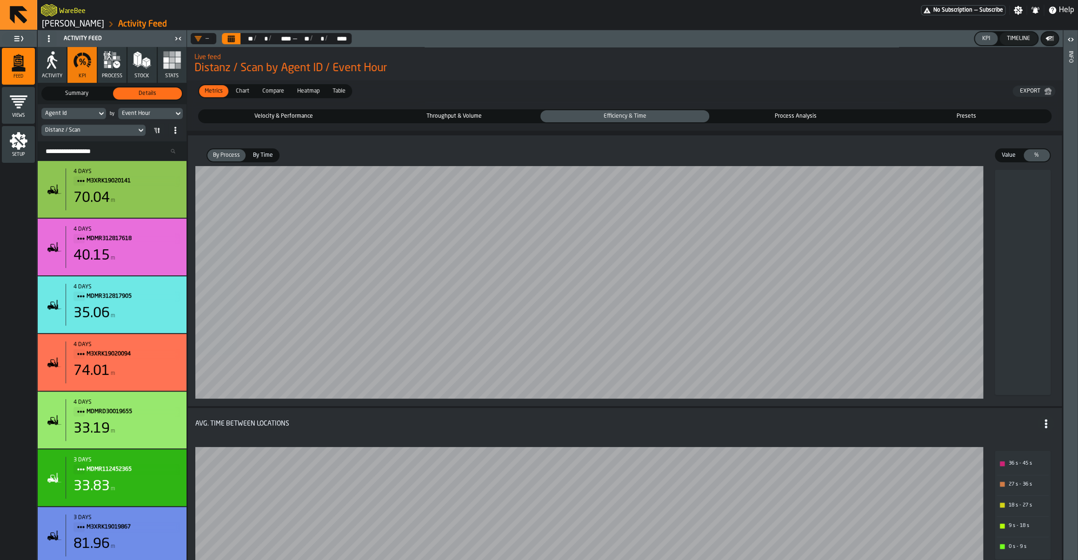
click at [783, 113] on div "Process Analysis" at bounding box center [795, 116] width 169 height 12
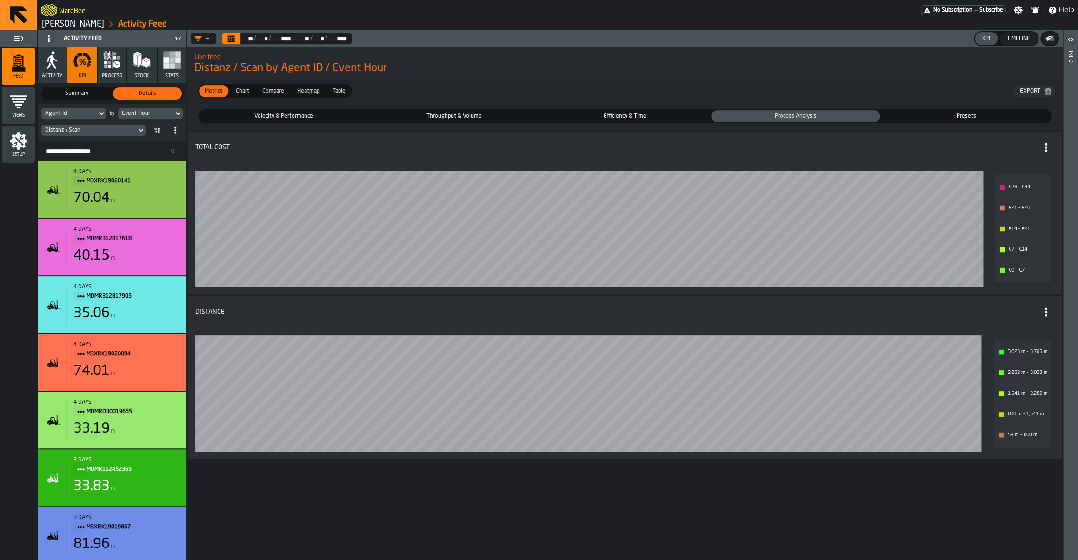
click at [297, 114] on span "Velocity & Performance" at bounding box center [283, 116] width 165 height 8
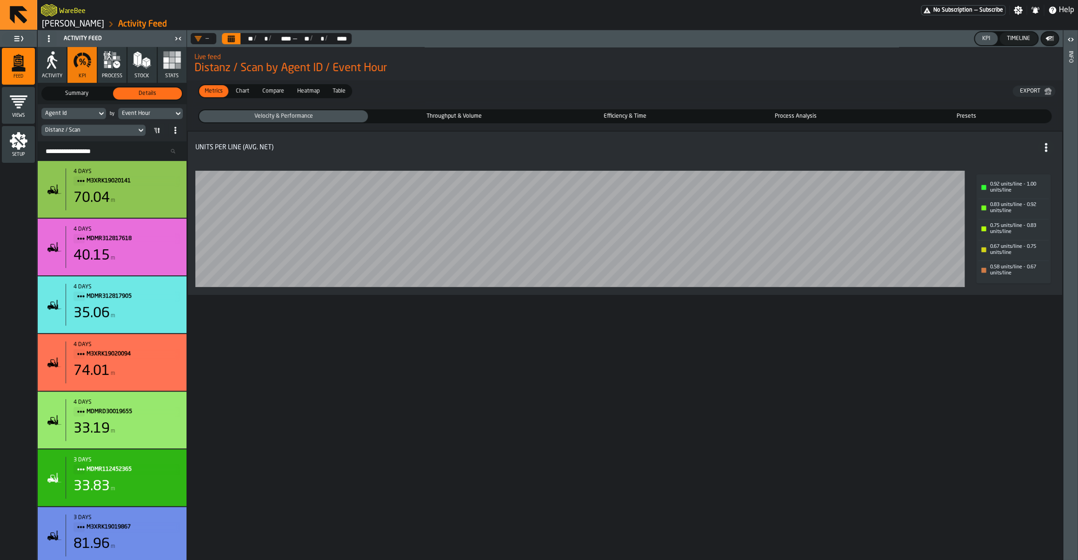
click at [77, 99] on div "Summary" at bounding box center [76, 93] width 69 height 12
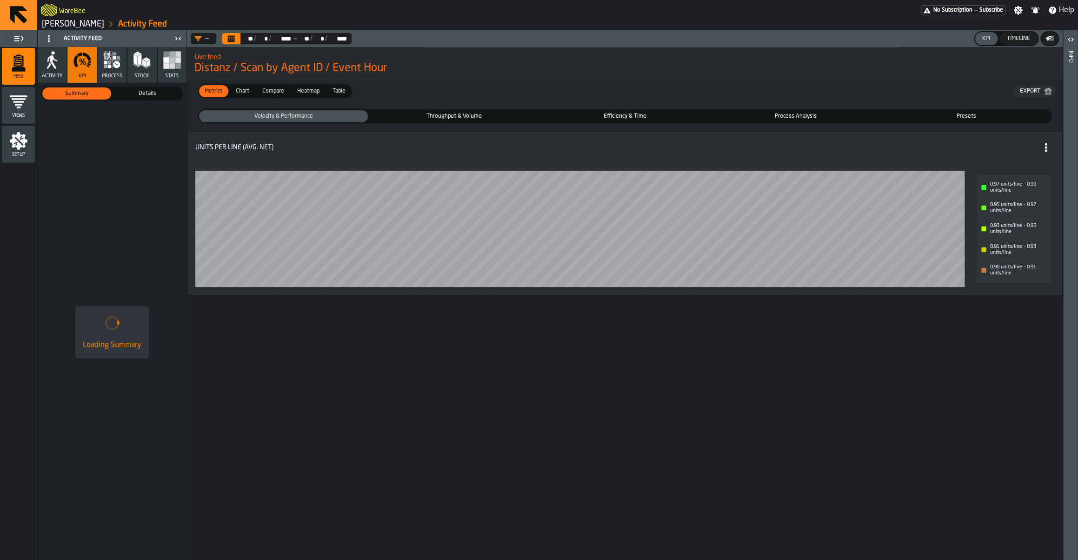
click at [237, 95] on span "Chart" at bounding box center [242, 91] width 21 height 8
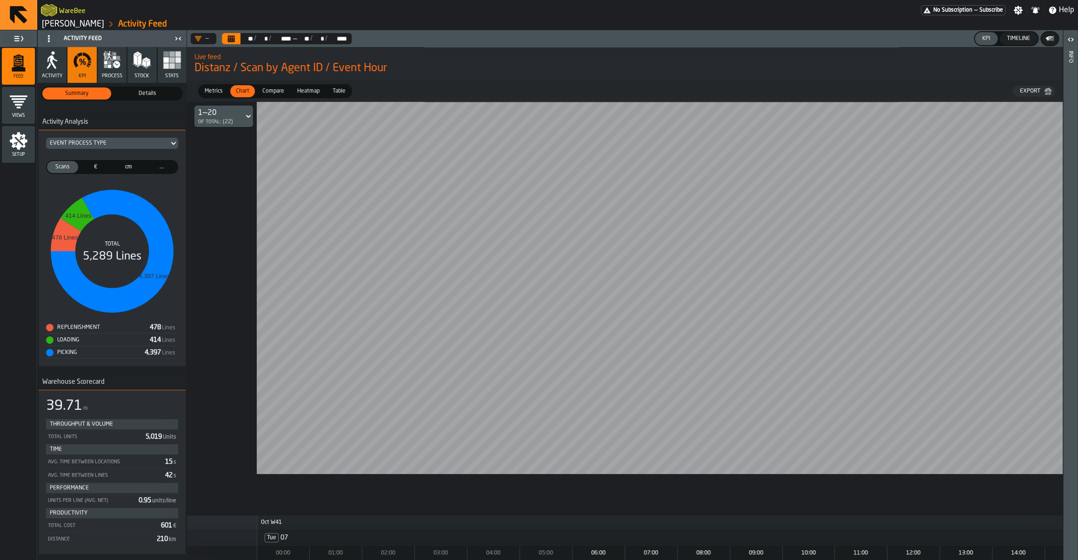
click at [77, 471] on div "Avg. Time Between Lines 42 s" at bounding box center [112, 474] width 130 height 13
click at [276, 90] on span "Compare" at bounding box center [272, 91] width 29 height 8
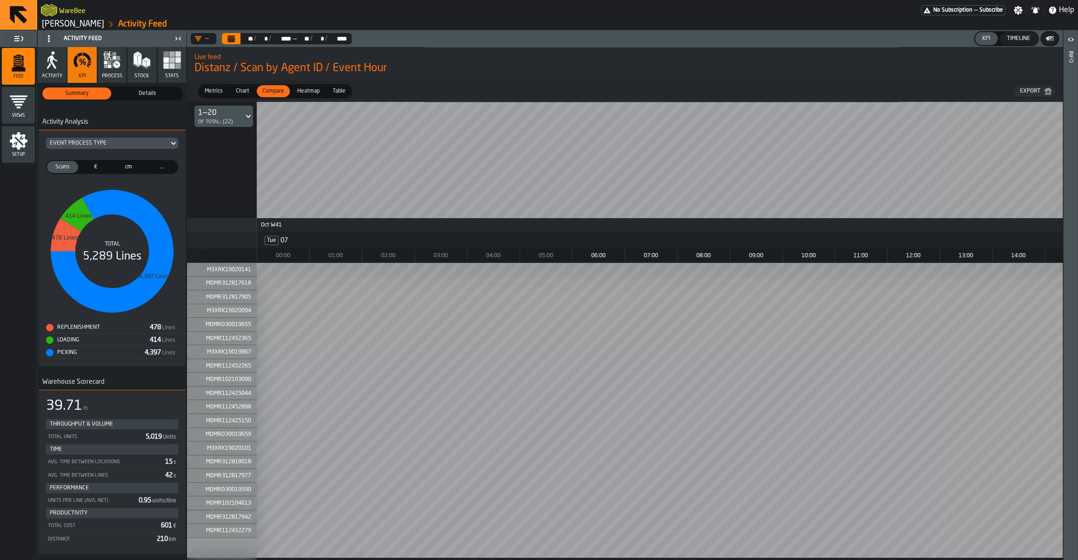
click at [308, 93] on span "Heatmap" at bounding box center [308, 91] width 30 height 8
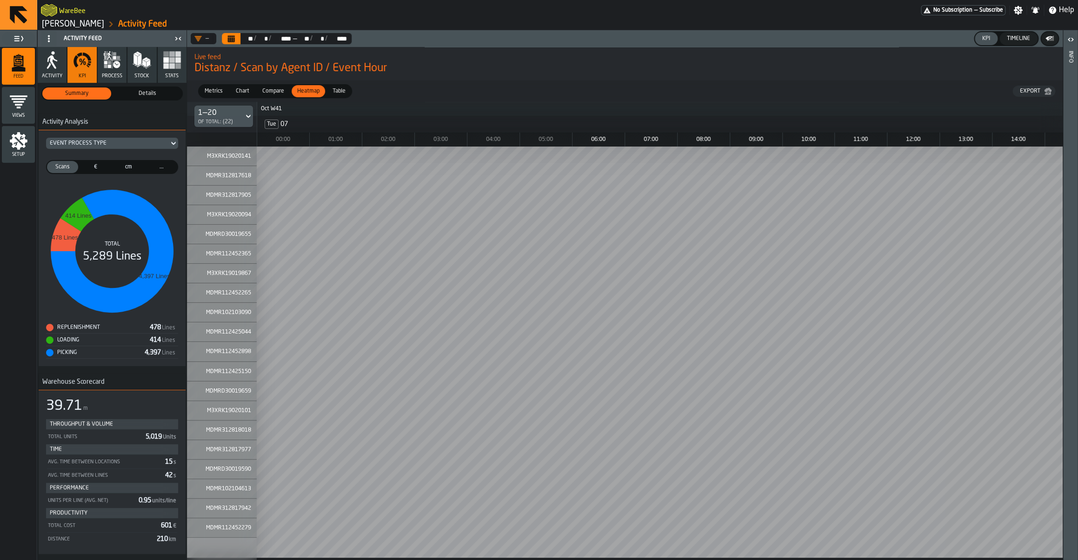
click at [336, 95] on span "Table" at bounding box center [339, 91] width 20 height 8
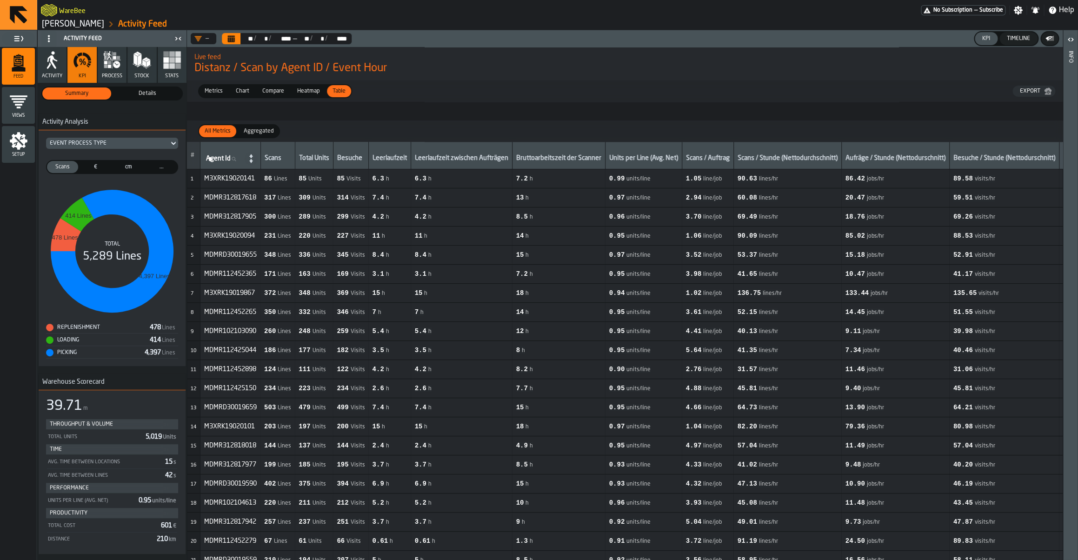
click at [279, 95] on span "Compare" at bounding box center [272, 91] width 29 height 8
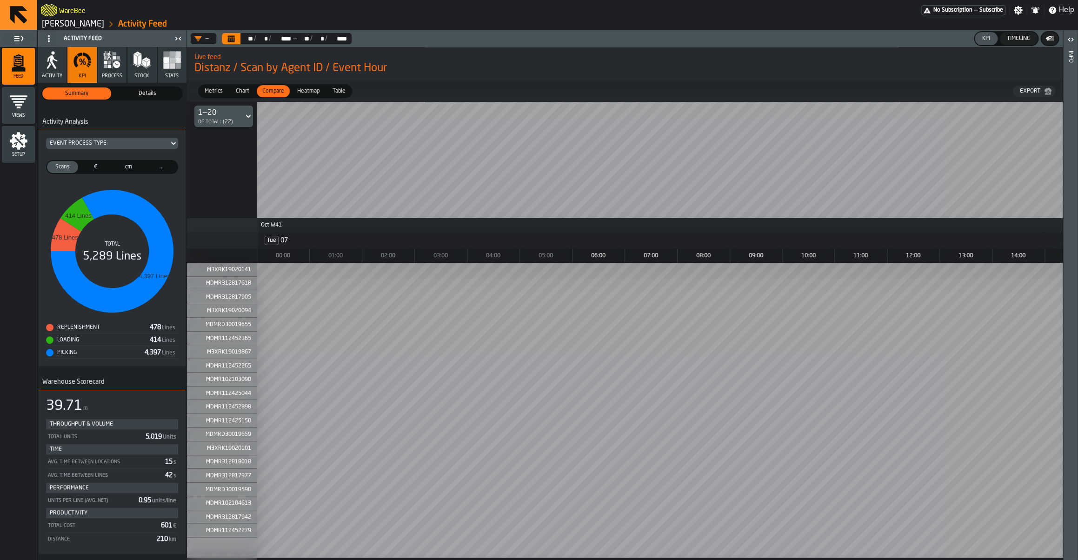
click at [247, 94] on span "Chart" at bounding box center [242, 91] width 21 height 8
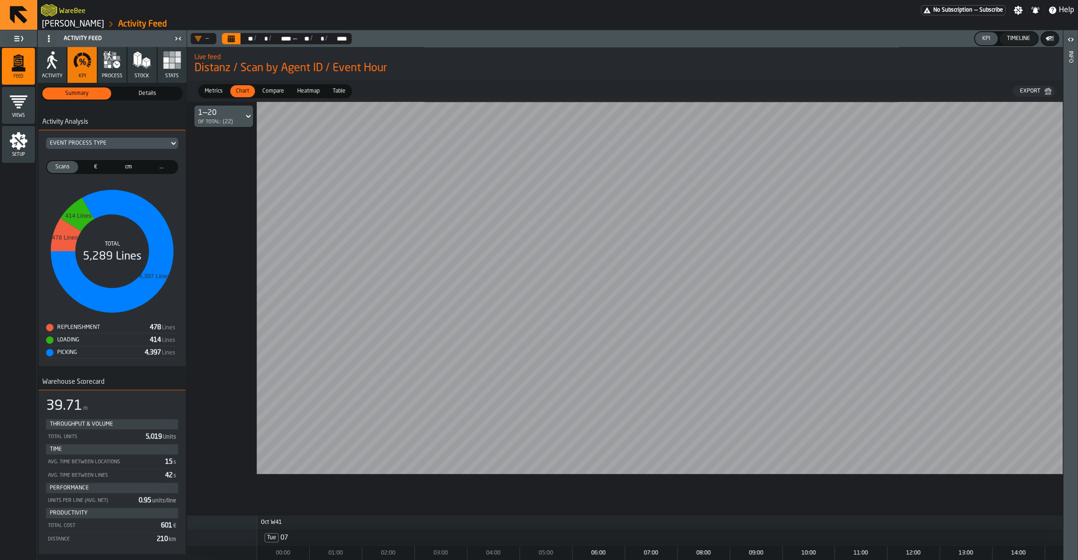
click at [277, 92] on span "Compare" at bounding box center [272, 91] width 29 height 8
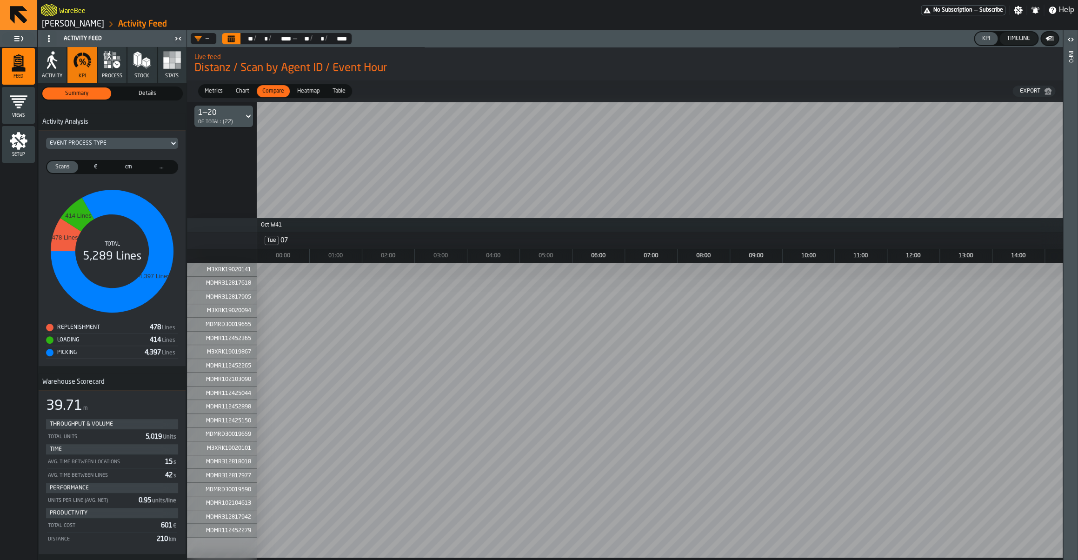
click at [302, 93] on span "Heatmap" at bounding box center [308, 91] width 30 height 8
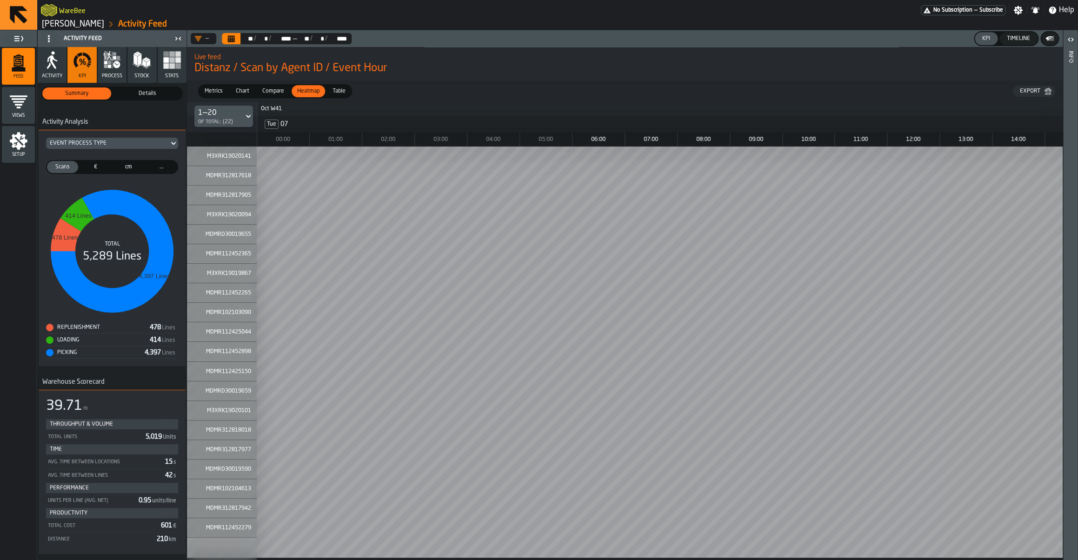
click at [332, 97] on div "Table" at bounding box center [339, 91] width 24 height 12
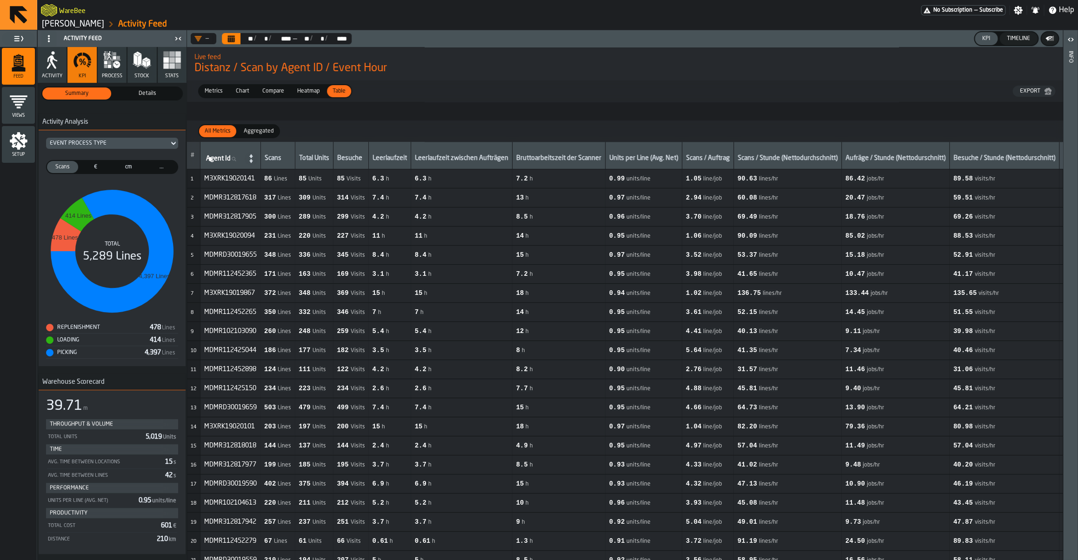
click at [53, 76] on span "Activity" at bounding box center [52, 76] width 20 height 6
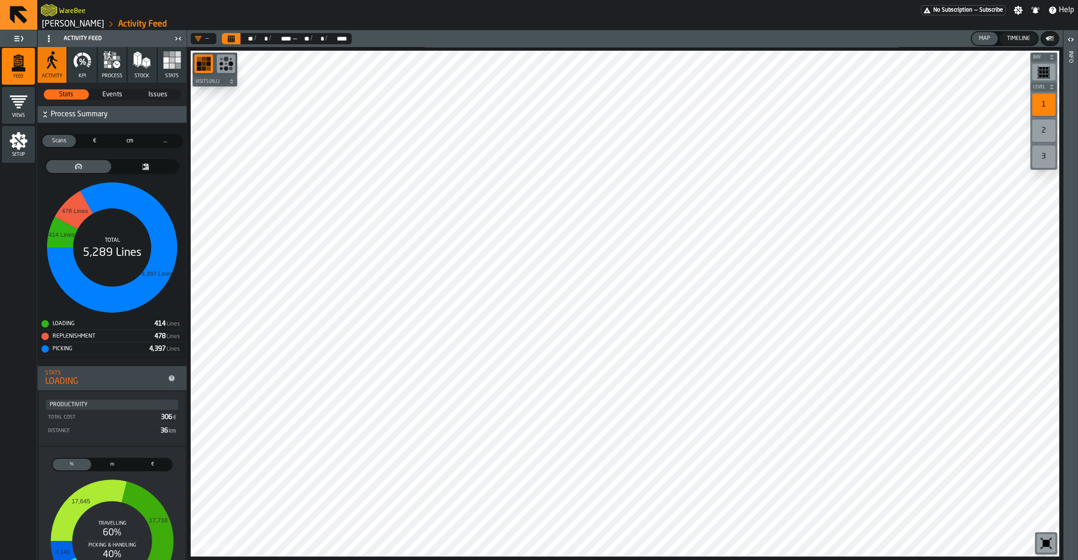
click at [86, 77] on span "KPI" at bounding box center [82, 76] width 7 height 6
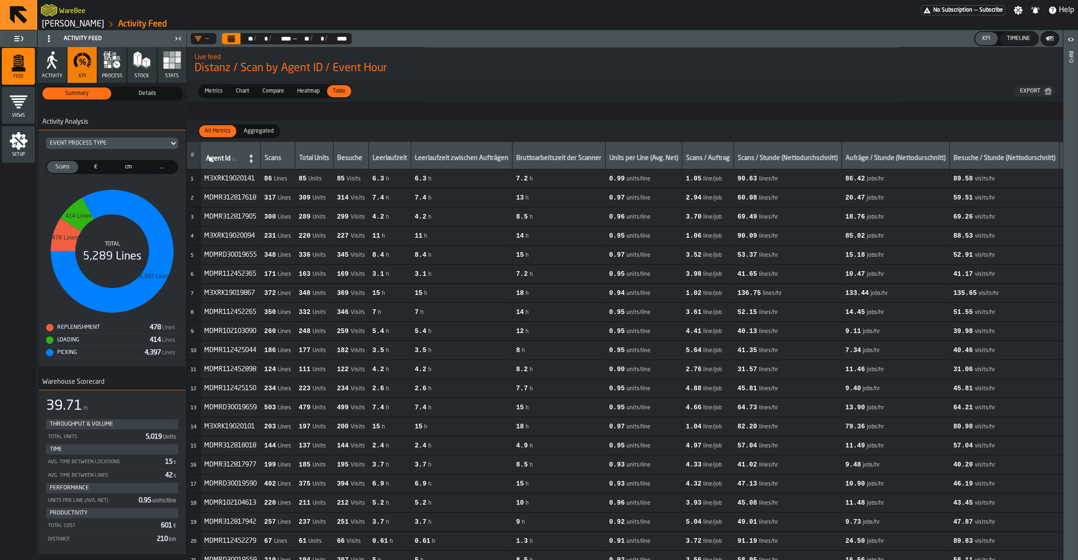
click at [119, 68] on icon "button" at bounding box center [112, 60] width 19 height 19
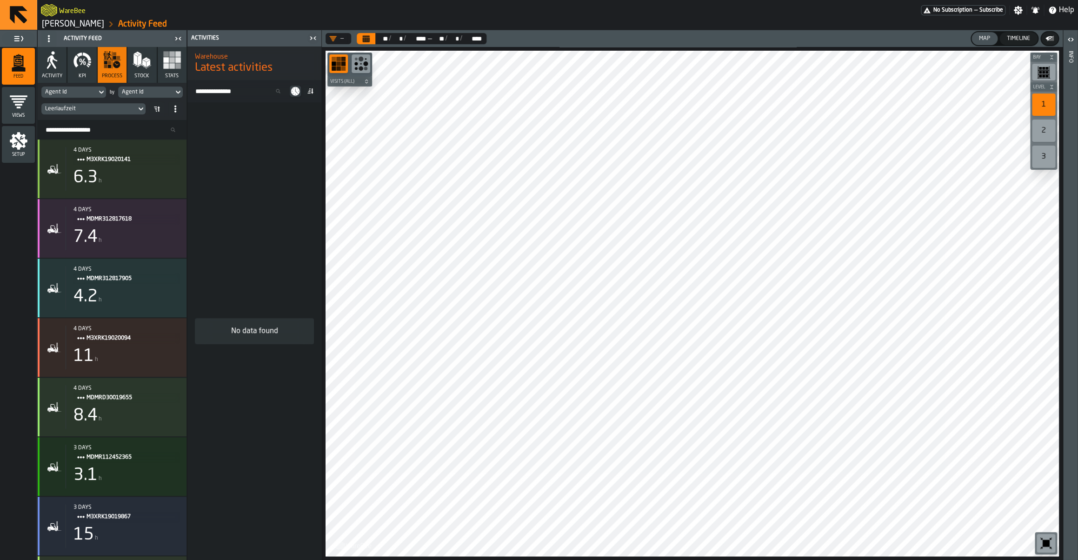
click at [97, 108] on div "Leerlaufzeit" at bounding box center [88, 109] width 87 height 7
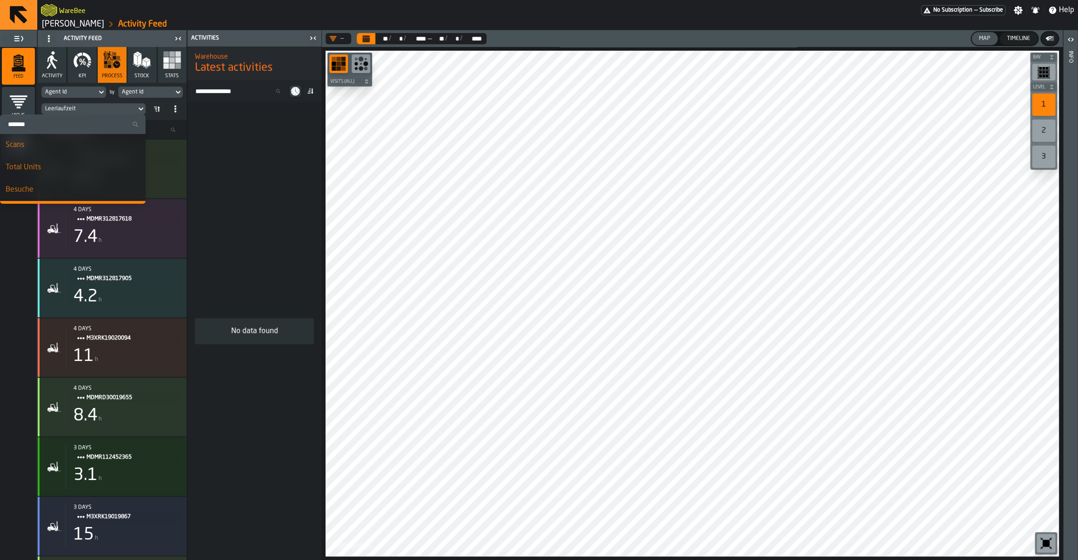
click at [97, 108] on div "Leerlaufzeit" at bounding box center [88, 109] width 87 height 7
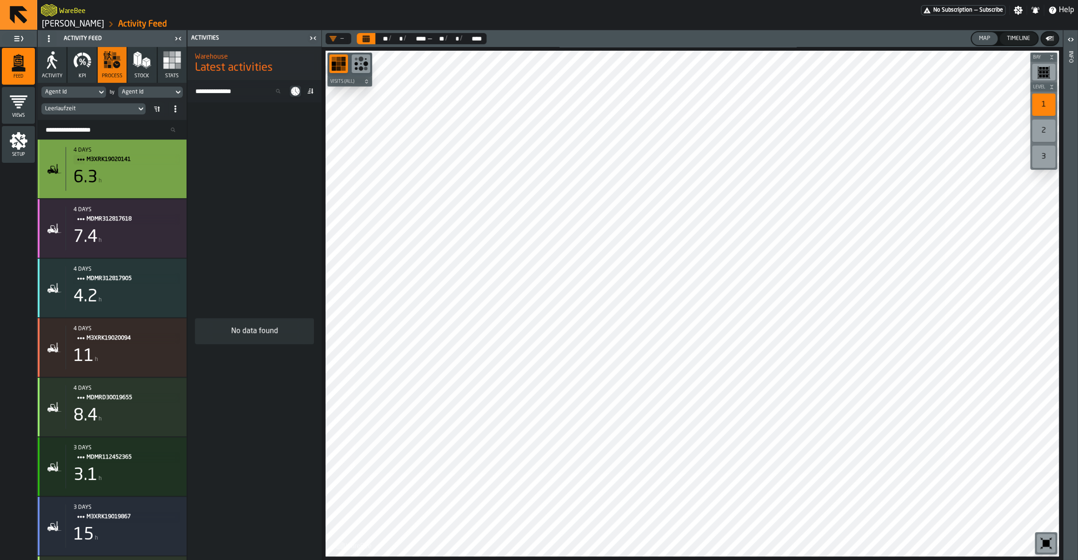
click at [133, 163] on span "M3XRK19020141" at bounding box center [128, 159] width 85 height 10
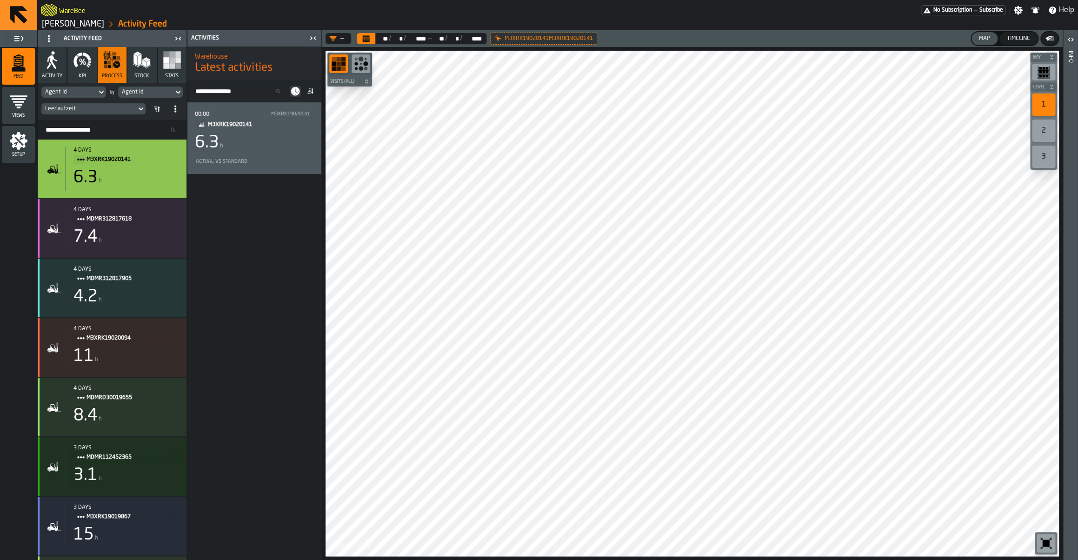
click at [223, 135] on div "6.3 h" at bounding box center [254, 142] width 119 height 19
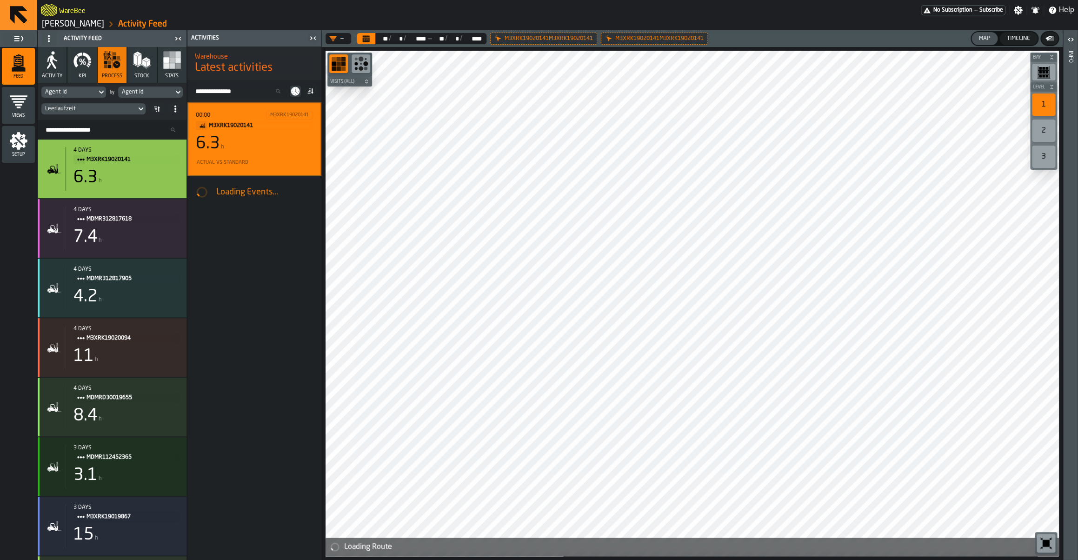
click at [1004, 41] on div "Timeline" at bounding box center [1018, 38] width 31 height 7
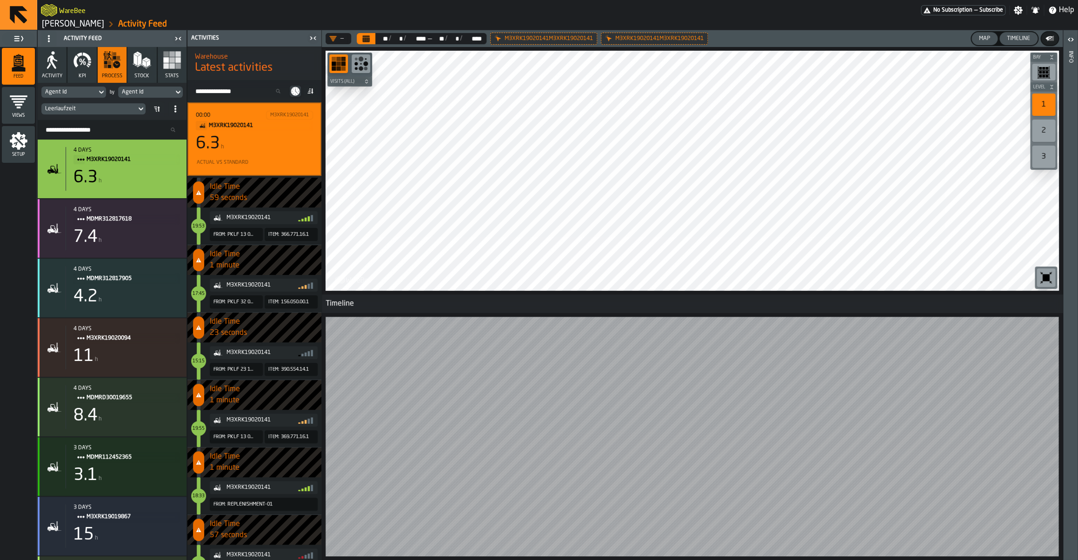
click at [980, 38] on div "Map" at bounding box center [984, 38] width 19 height 7
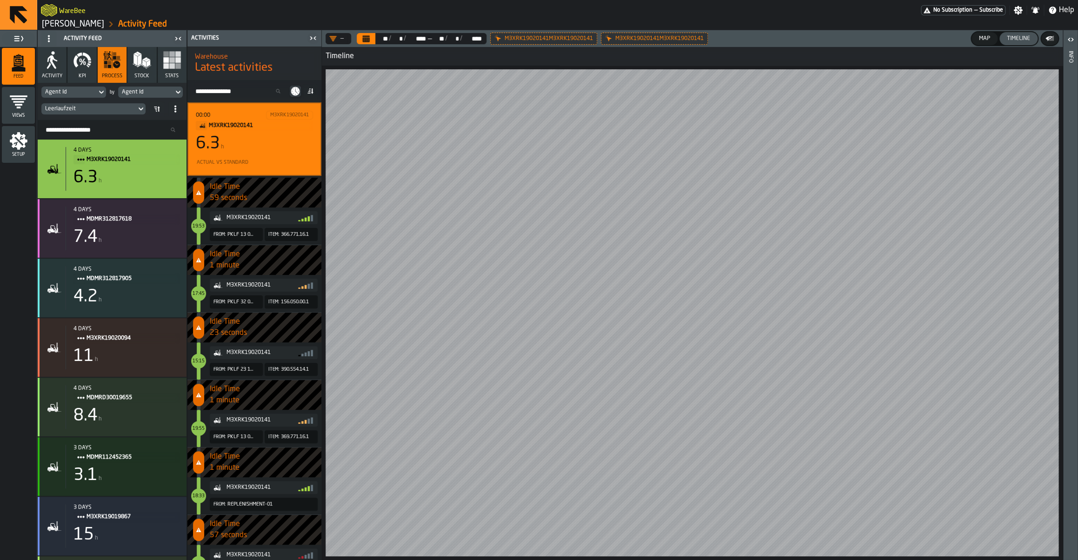
click at [96, 112] on div "Leerlaufzeit" at bounding box center [88, 109] width 87 height 7
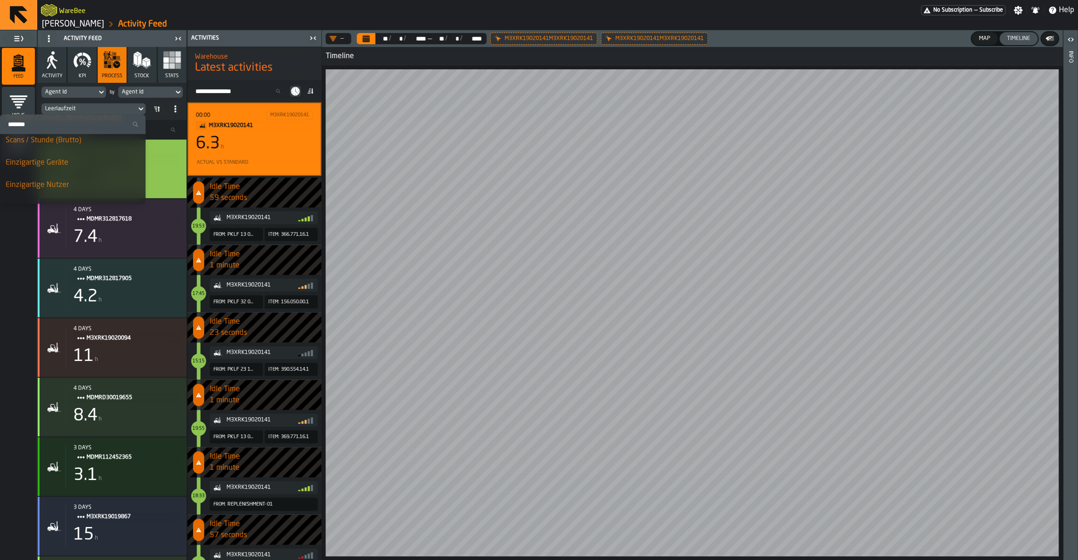
scroll to position [272, 0]
click at [63, 188] on div "Tatsächliche vs. Standardzeit (Unterscheid)" at bounding box center [73, 191] width 134 height 22
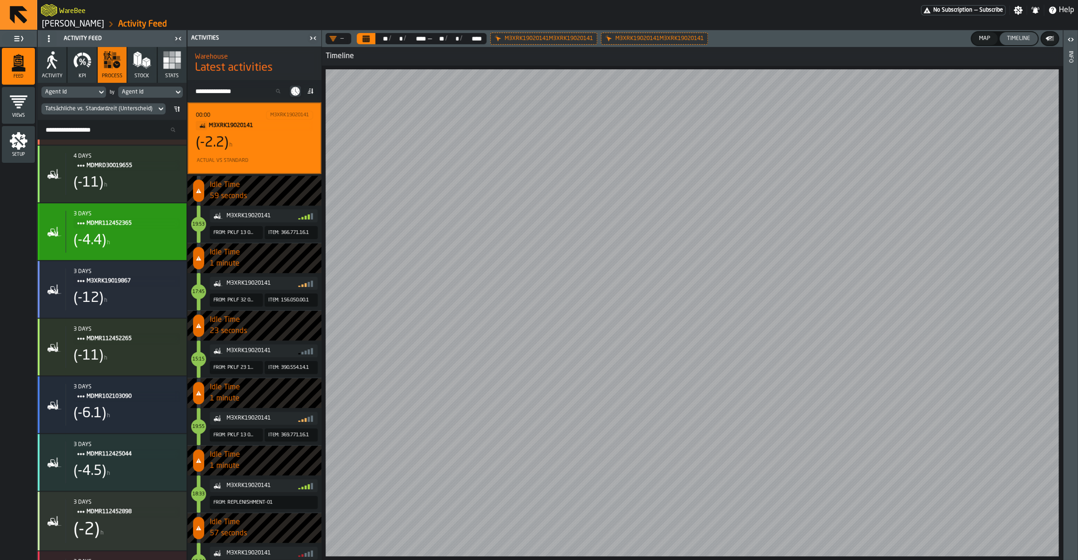
scroll to position [0, 0]
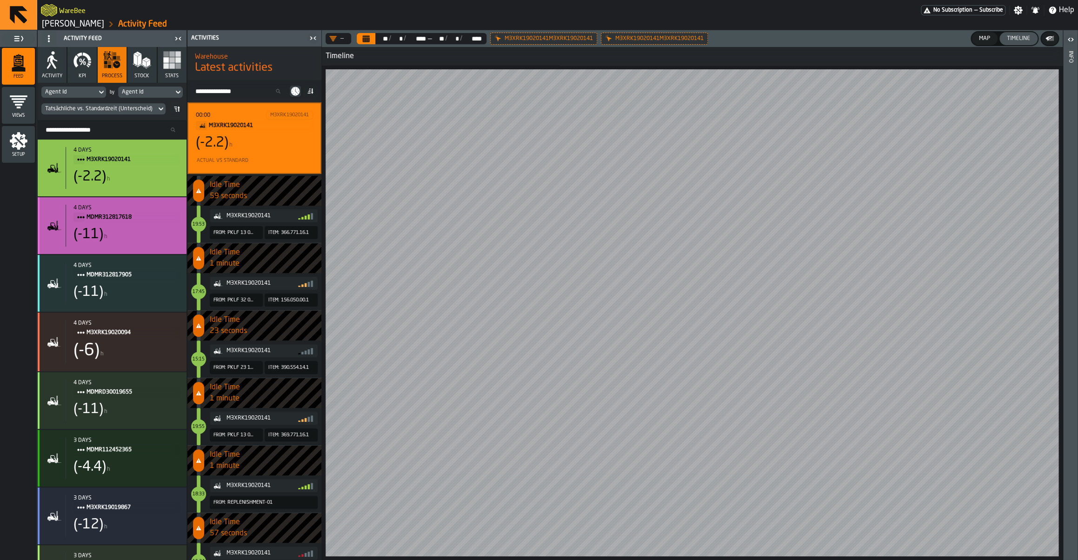
click at [132, 230] on div "(-11) h" at bounding box center [126, 234] width 106 height 17
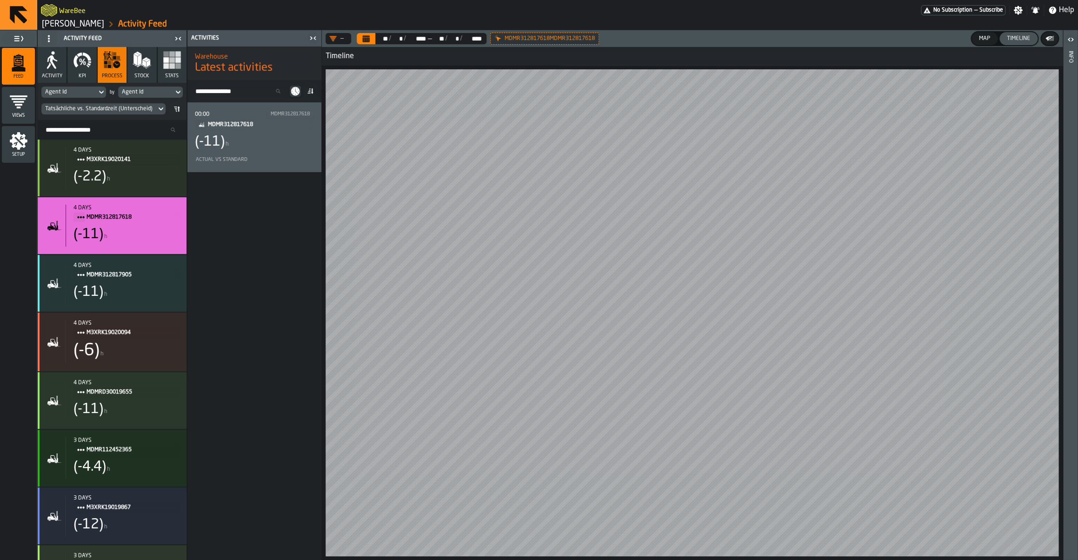
click at [174, 107] on icon at bounding box center [175, 106] width 3 height 1
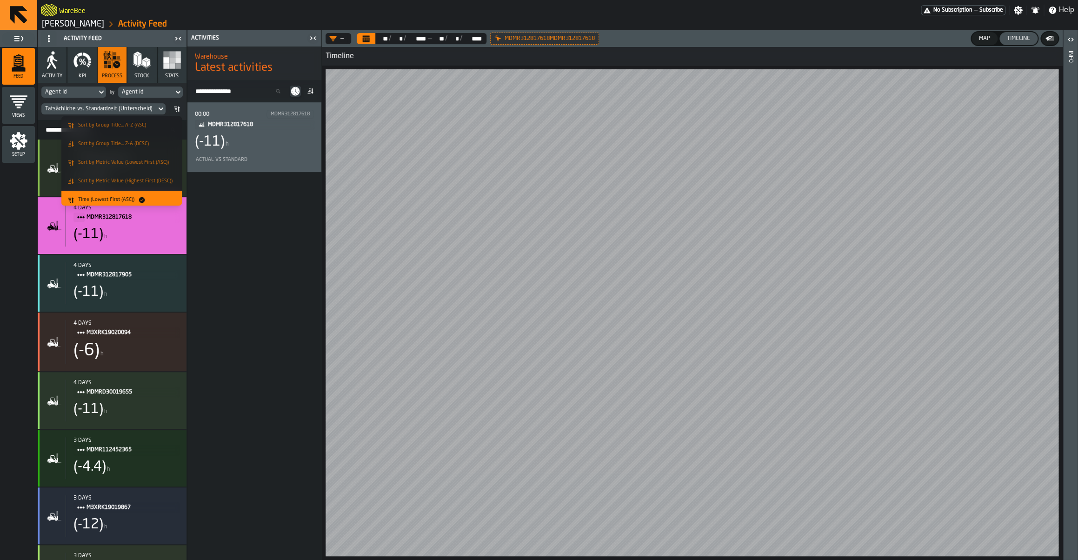
click at [127, 173] on li "Sort by Metric Value (Highest First (DESC))" at bounding box center [121, 181] width 120 height 19
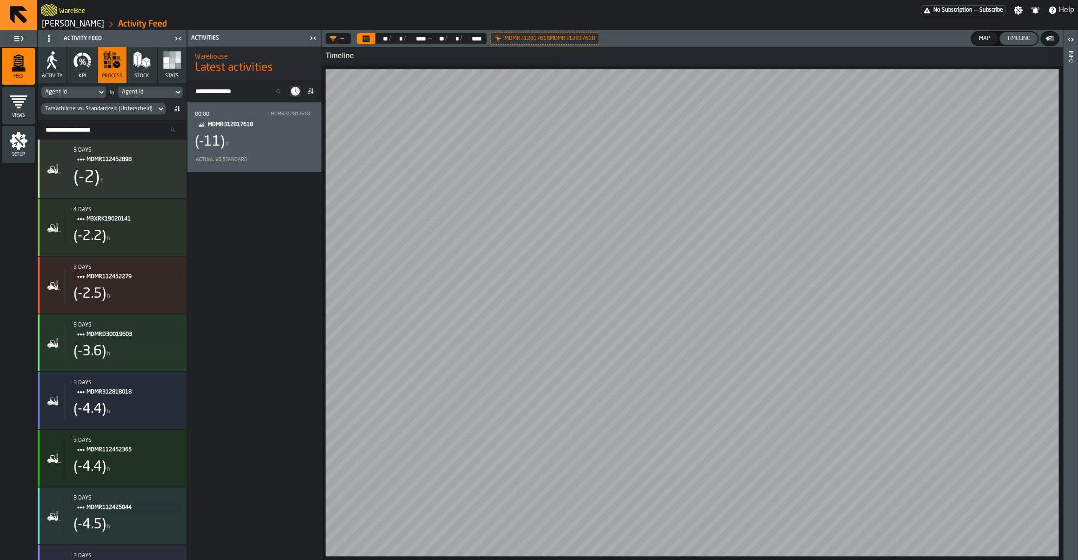
click at [133, 113] on div "Tatsächliche vs. Standardzeit (Unterscheid)" at bounding box center [98, 109] width 115 height 10
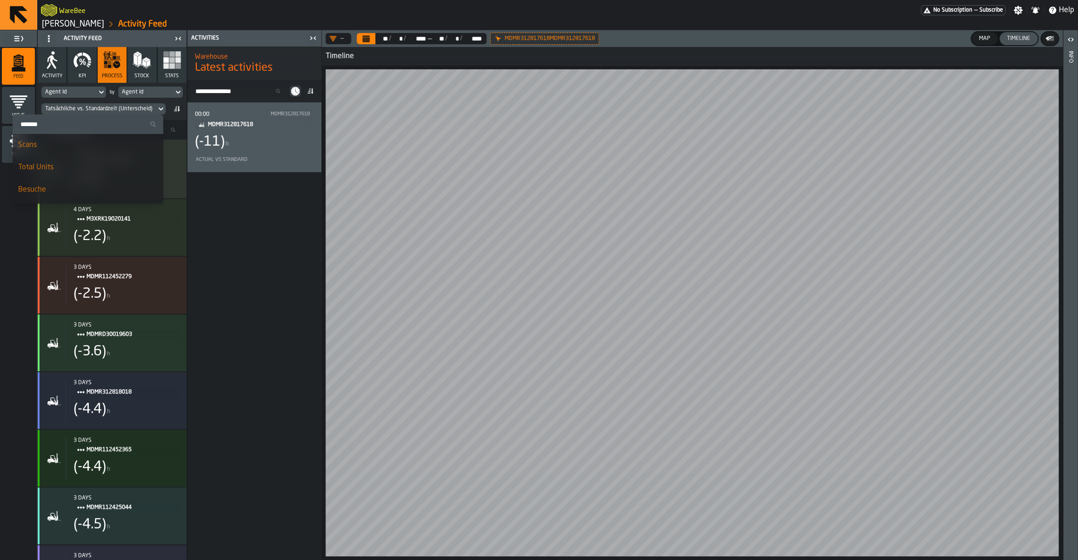
click at [177, 107] on icon at bounding box center [176, 108] width 7 height 7
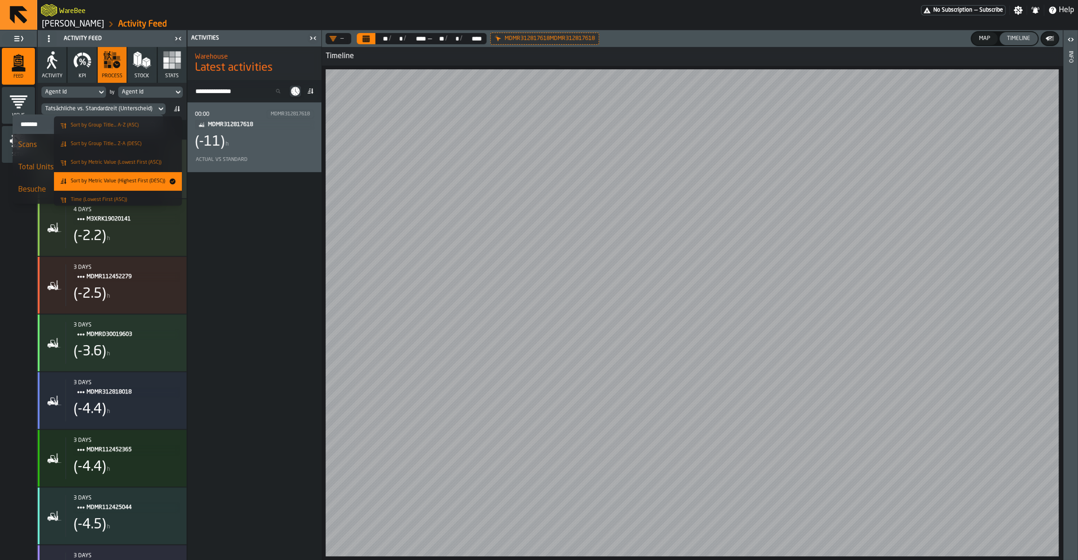
click at [120, 167] on li "Sort by Metric Value (Lowest First (ASC))" at bounding box center [118, 162] width 128 height 19
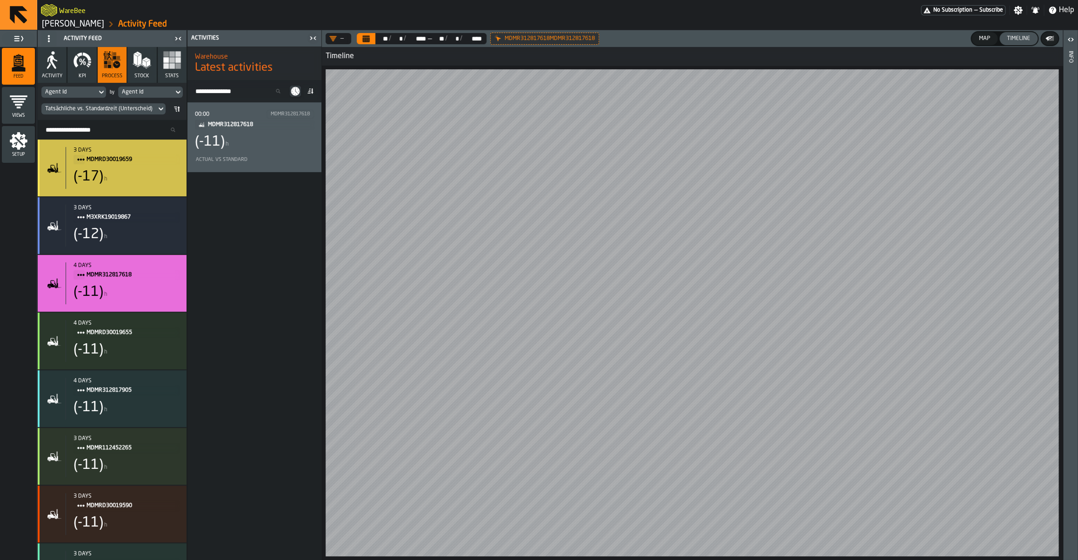
click at [118, 185] on div "(-17) h" at bounding box center [126, 176] width 106 height 17
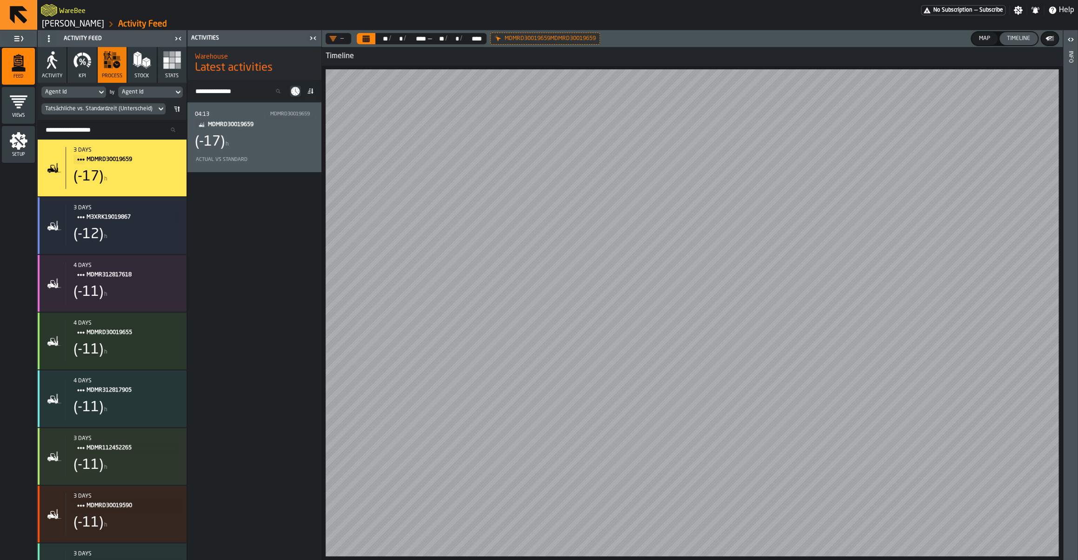
click at [209, 146] on div "(-17)" at bounding box center [210, 141] width 30 height 17
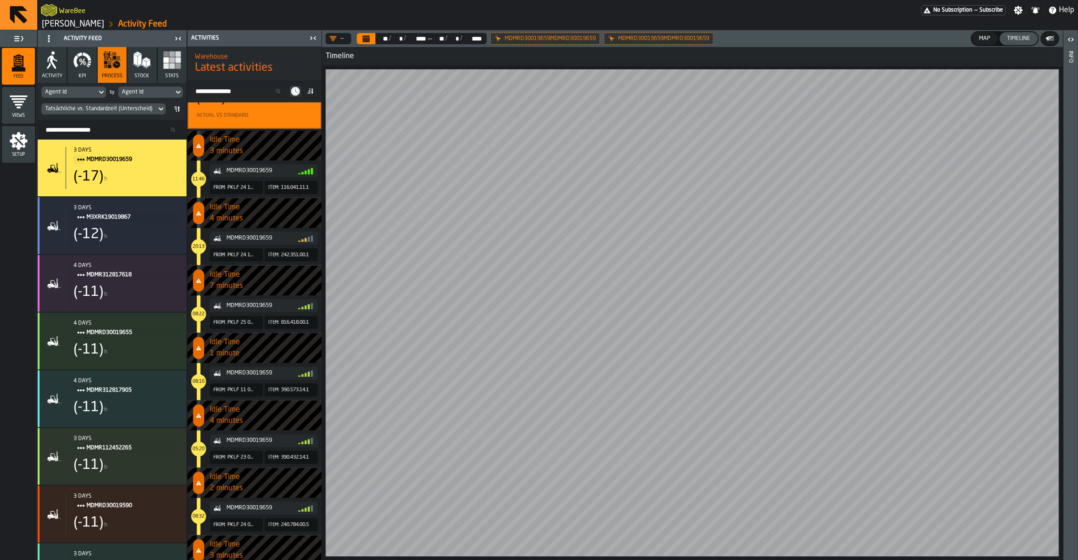
click at [81, 112] on div "Tatsächliche vs. Standardzeit (Unterscheid)" at bounding box center [98, 109] width 107 height 7
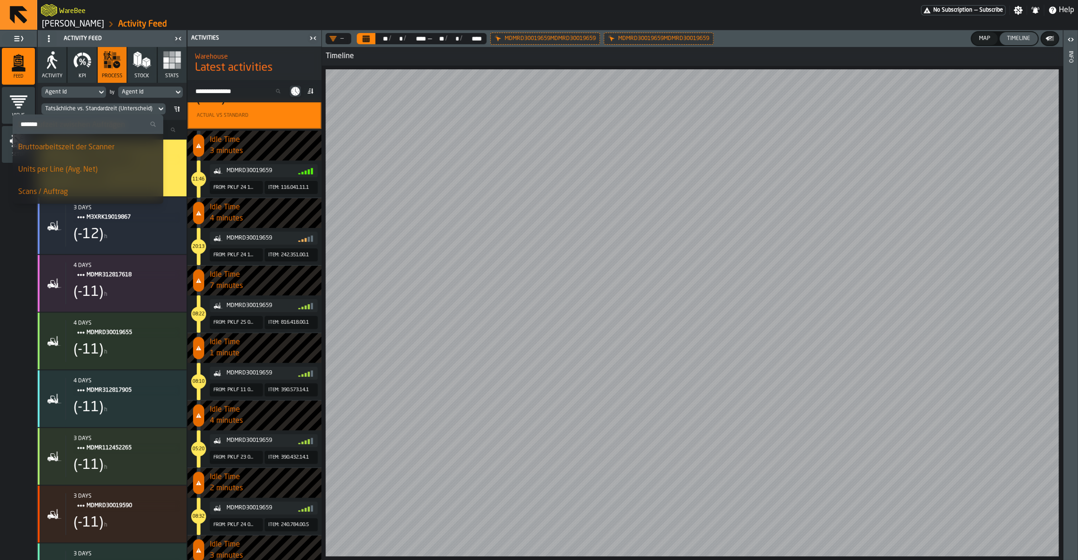
scroll to position [136, 0]
click at [69, 172] on li "Scans / Auftrag" at bounding box center [88, 165] width 151 height 22
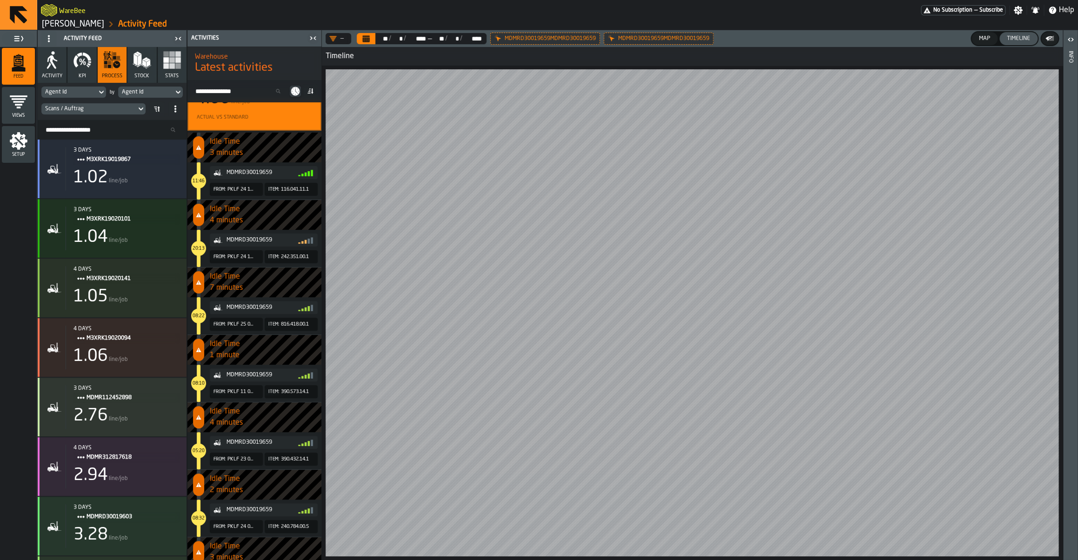
scroll to position [0, 0]
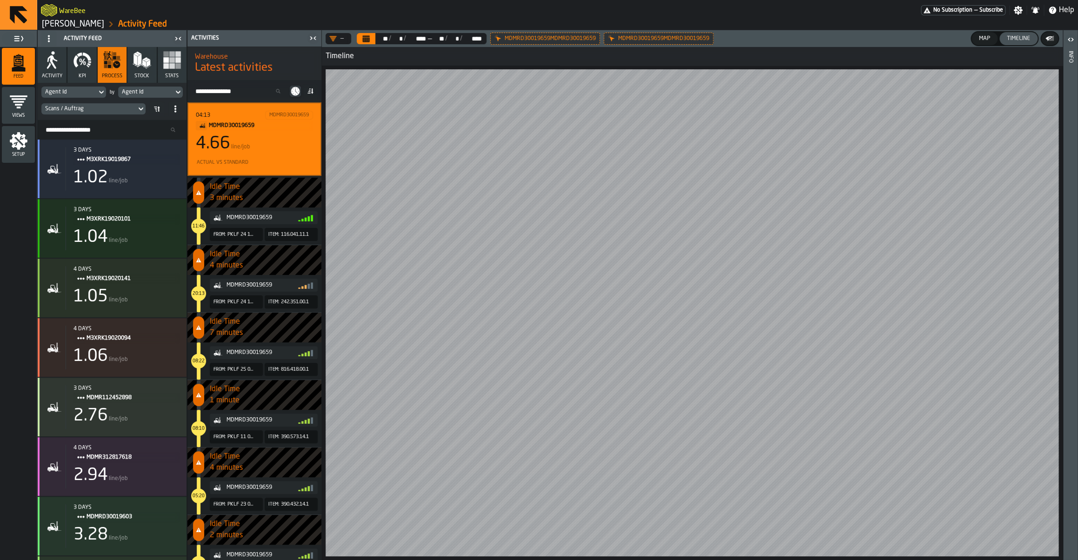
click at [163, 113] on span at bounding box center [156, 108] width 15 height 15
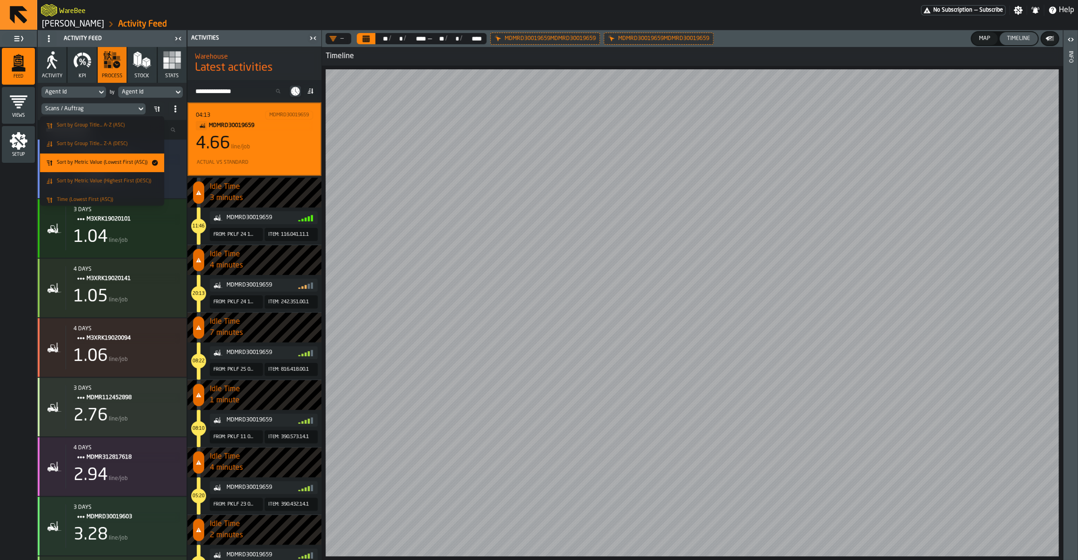
click at [89, 106] on div "Scans / Auftrag" at bounding box center [88, 109] width 87 height 7
click at [21, 129] on input "Search" at bounding box center [73, 124] width 138 height 12
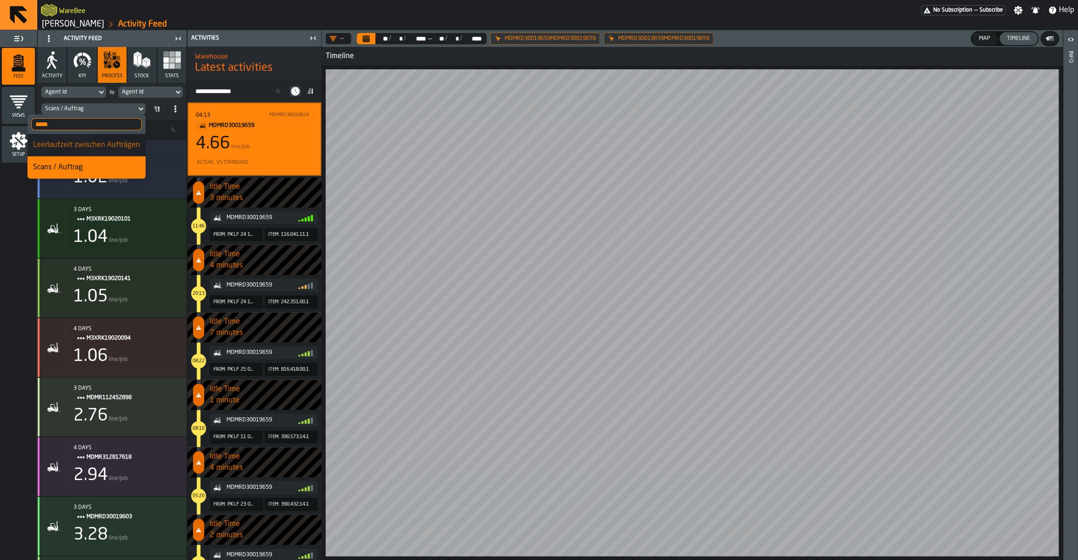
type input "*****"
click at [16, 175] on div "Feed Views Shifts Employees Setup" at bounding box center [18, 303] width 37 height 513
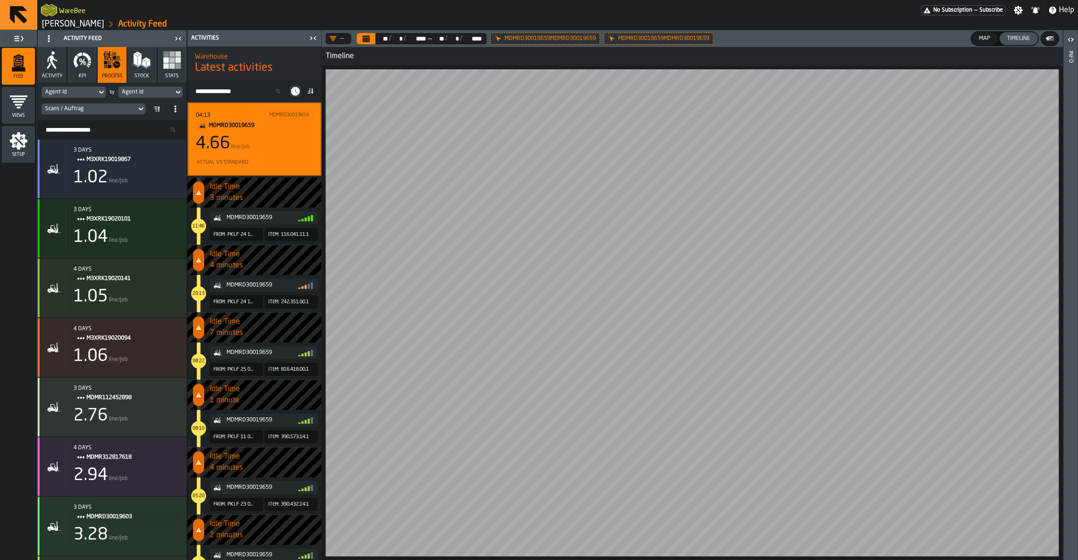
click at [16, 156] on span "Setup" at bounding box center [18, 154] width 33 height 5
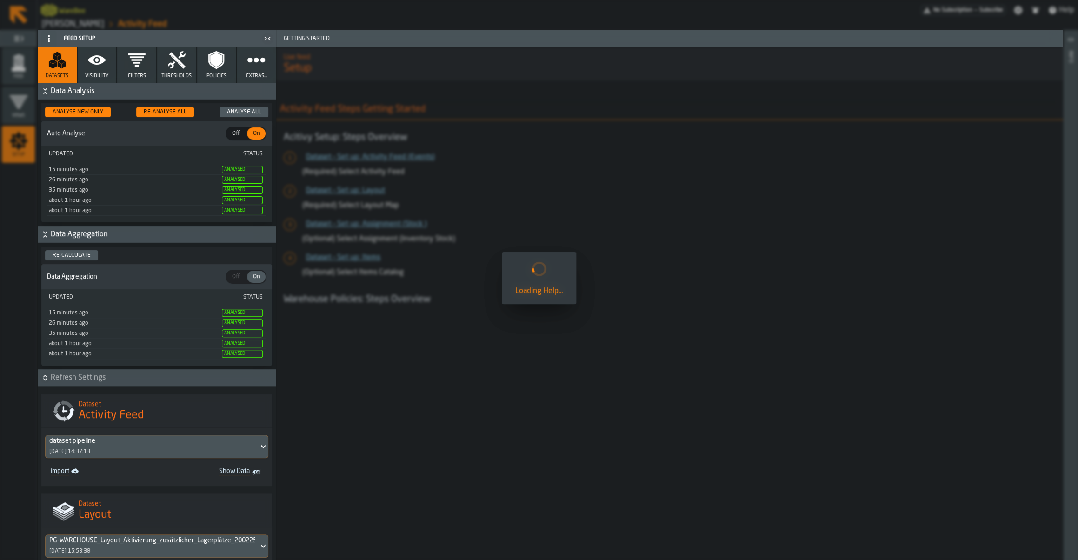
click at [95, 76] on span "Visibility" at bounding box center [96, 76] width 23 height 6
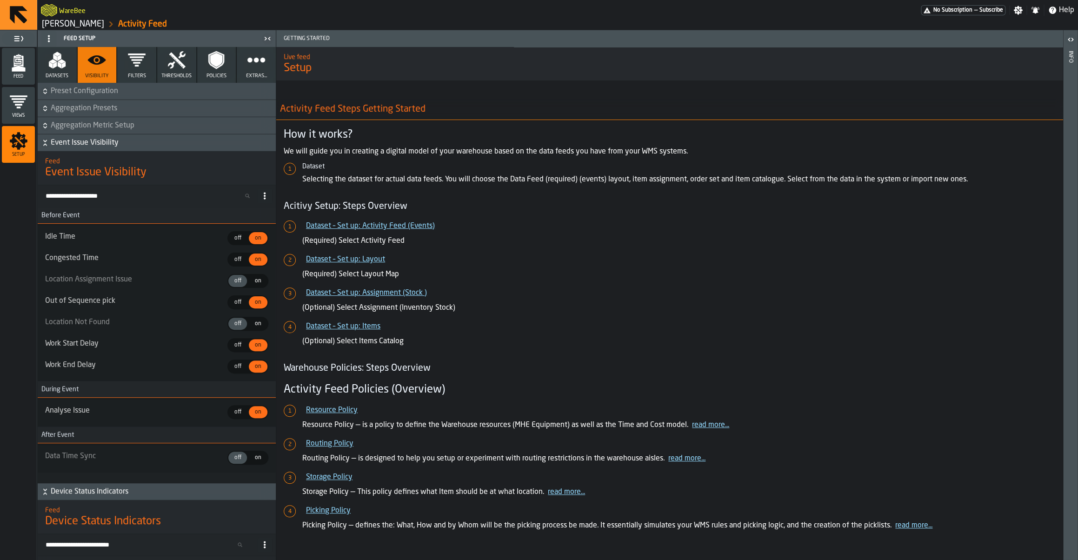
click at [91, 197] on input "Search event issues..." at bounding box center [149, 196] width 216 height 12
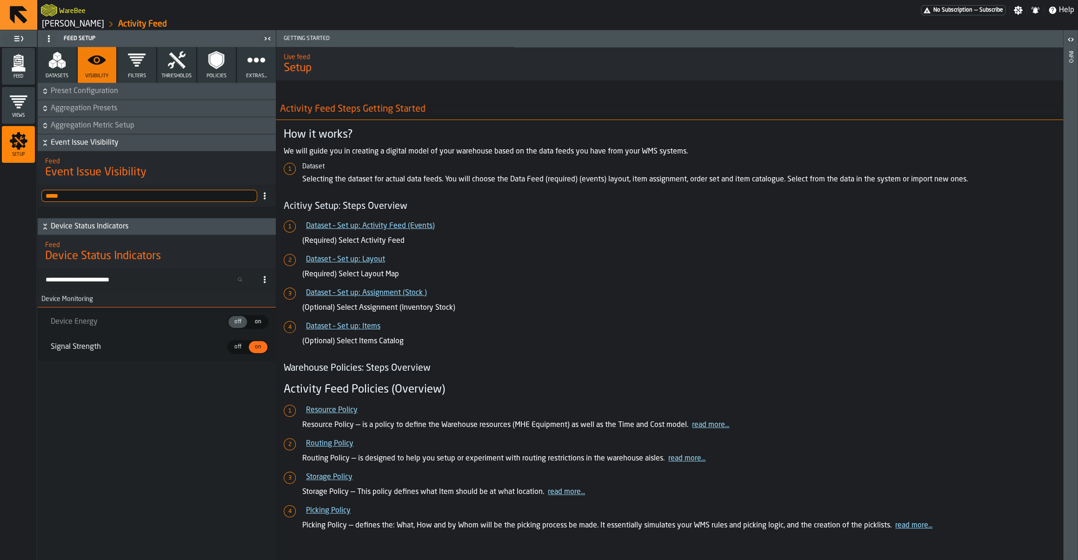
type input "*****"
click at [77, 142] on span "Event Issue Visibility" at bounding box center [162, 142] width 223 height 11
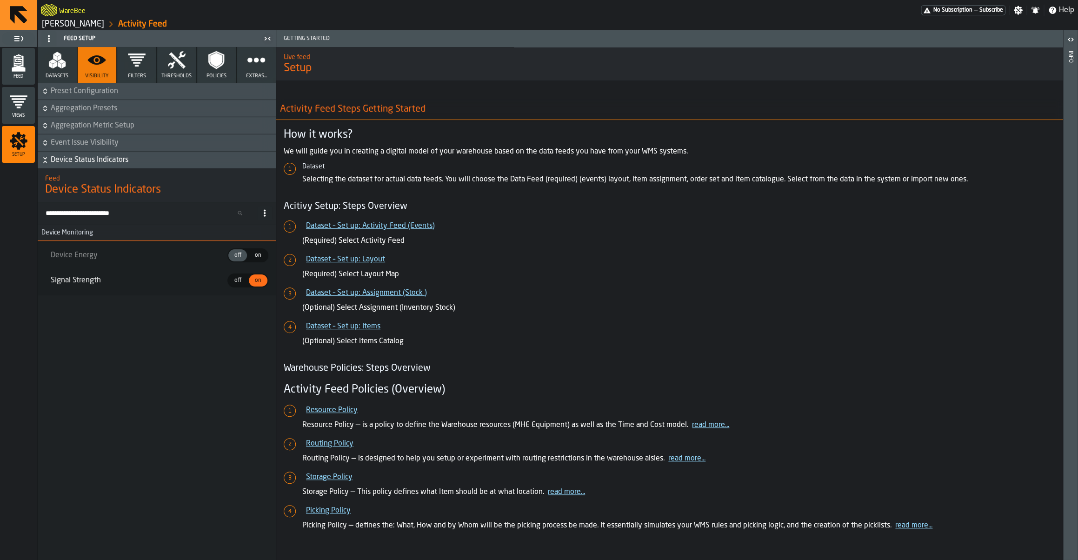
click at [77, 142] on span "Event Issue Visibility" at bounding box center [162, 142] width 223 height 11
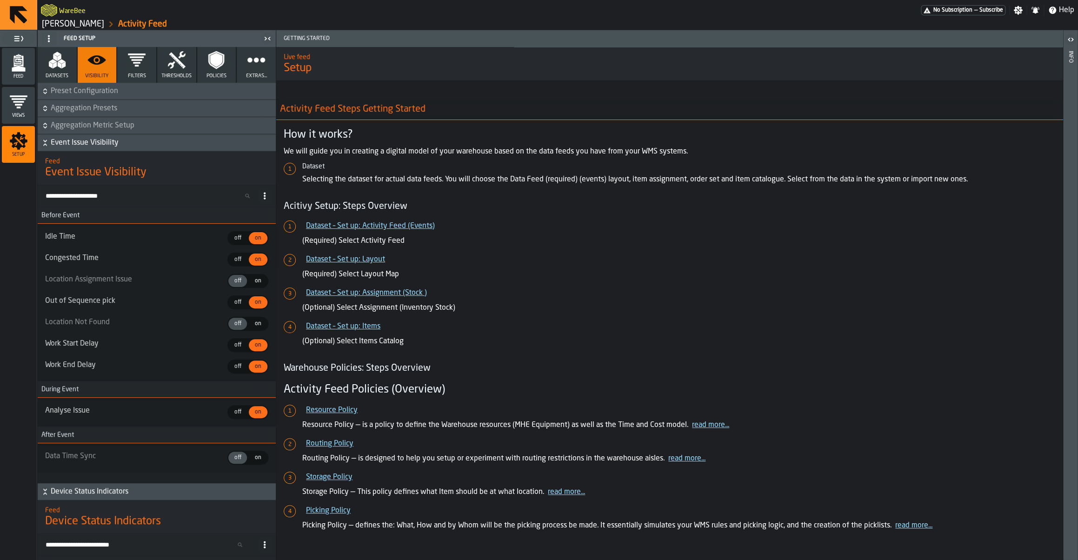
click at [73, 132] on button "Aggregation Metric Setup" at bounding box center [157, 125] width 238 height 17
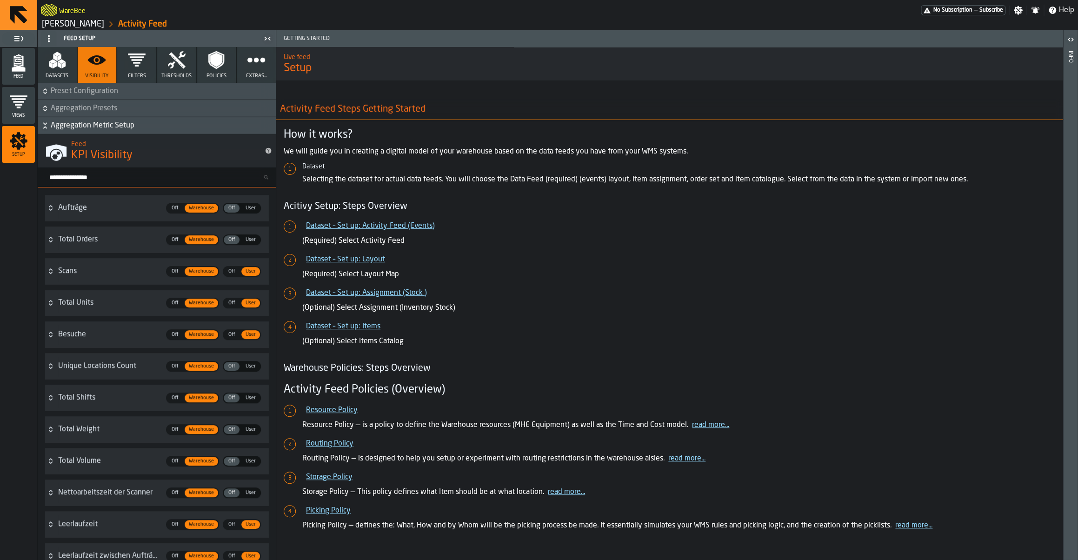
click at [79, 172] on input "Search metric..." at bounding box center [160, 177] width 231 height 12
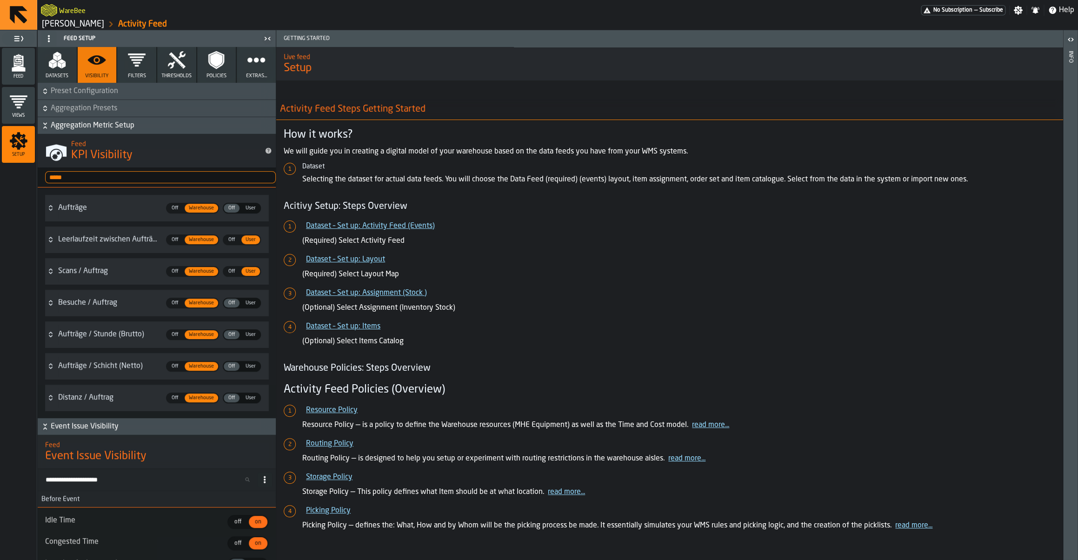
type input "*****"
click at [249, 337] on span "User" at bounding box center [251, 335] width 18 height 8
click at [14, 66] on icon "menu Feed" at bounding box center [18, 62] width 19 height 19
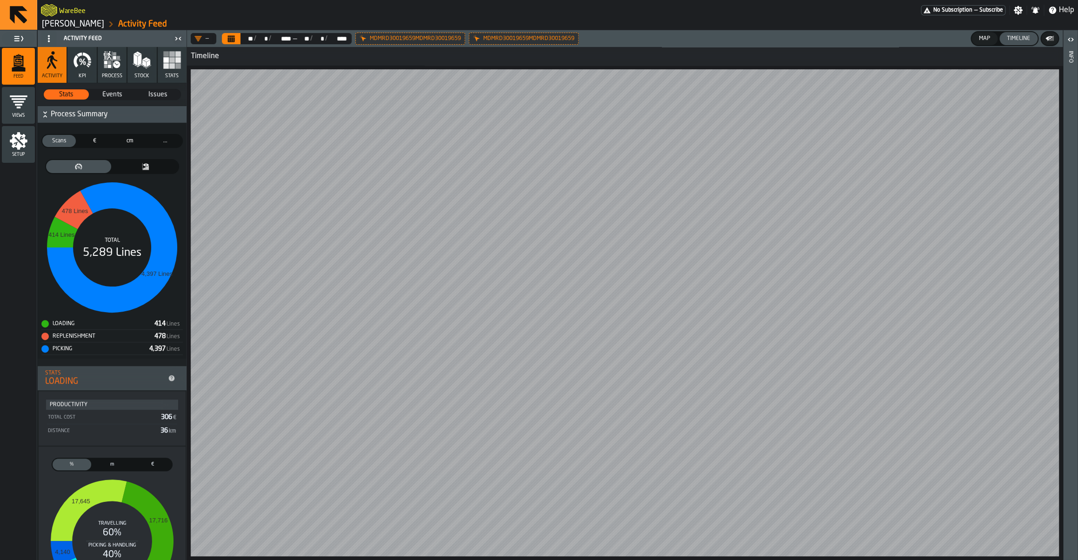
click at [93, 59] on button "KPI" at bounding box center [81, 65] width 29 height 36
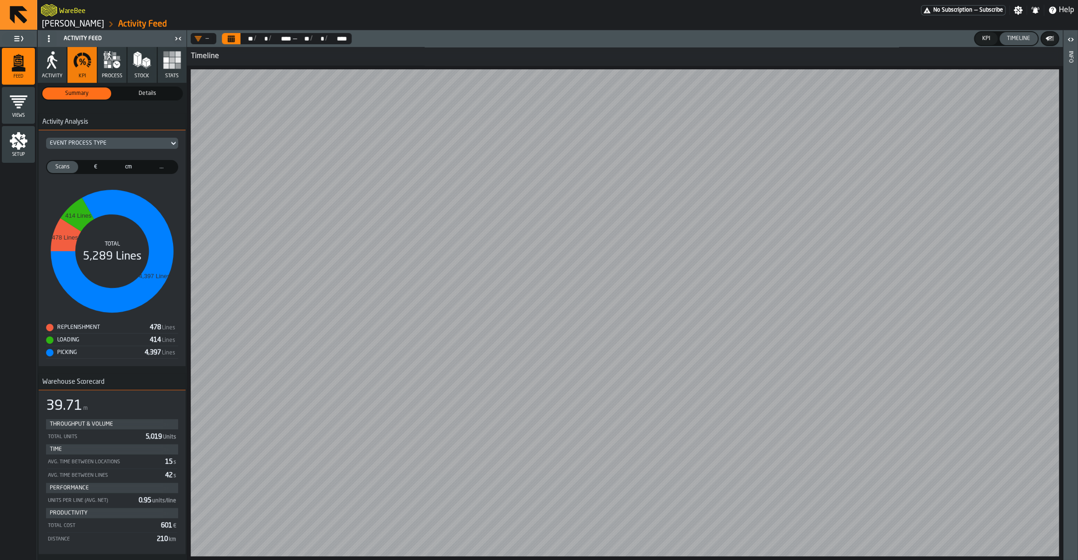
click at [99, 67] on button "process" at bounding box center [112, 65] width 29 height 36
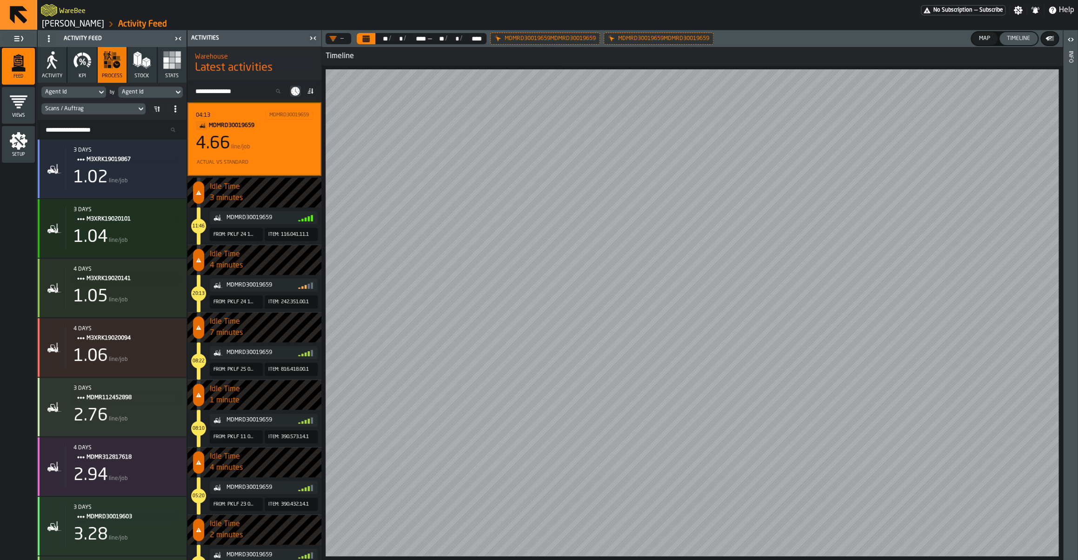
click at [79, 111] on div "Scans / Auftrag" at bounding box center [88, 109] width 87 height 7
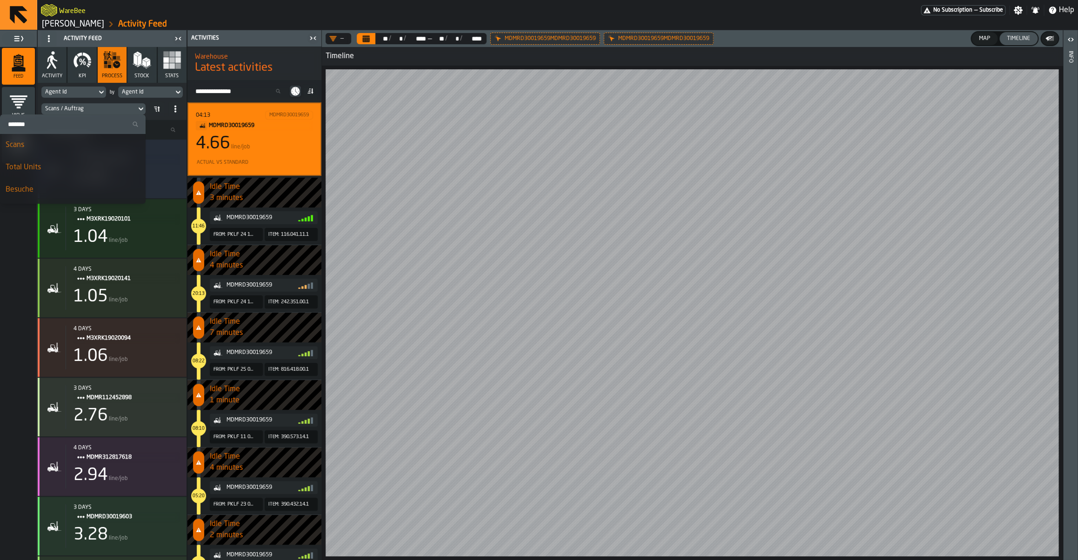
click at [72, 127] on input "Search" at bounding box center [73, 124] width 138 height 12
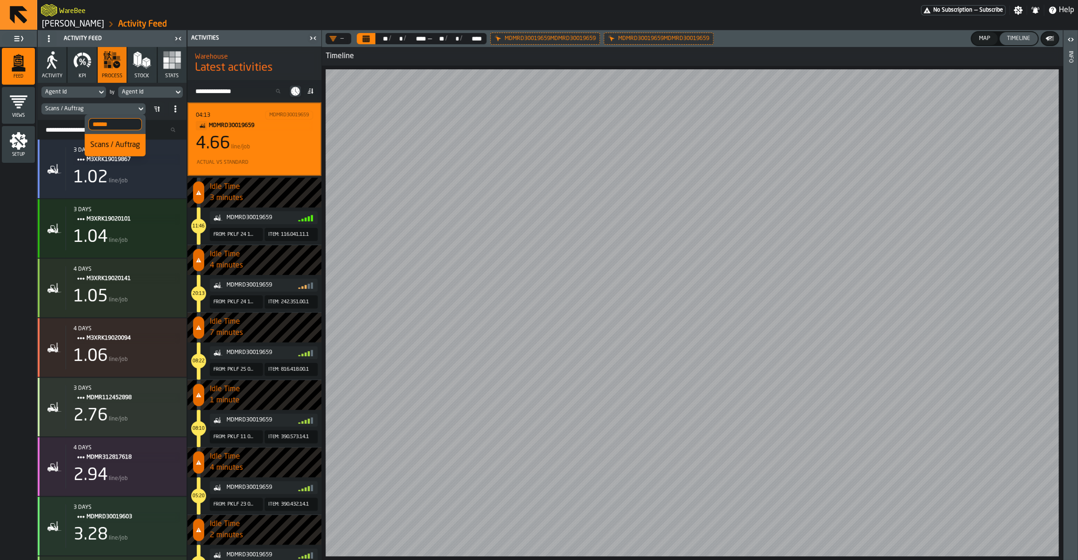
click at [98, 123] on input "******" at bounding box center [114, 124] width 53 height 12
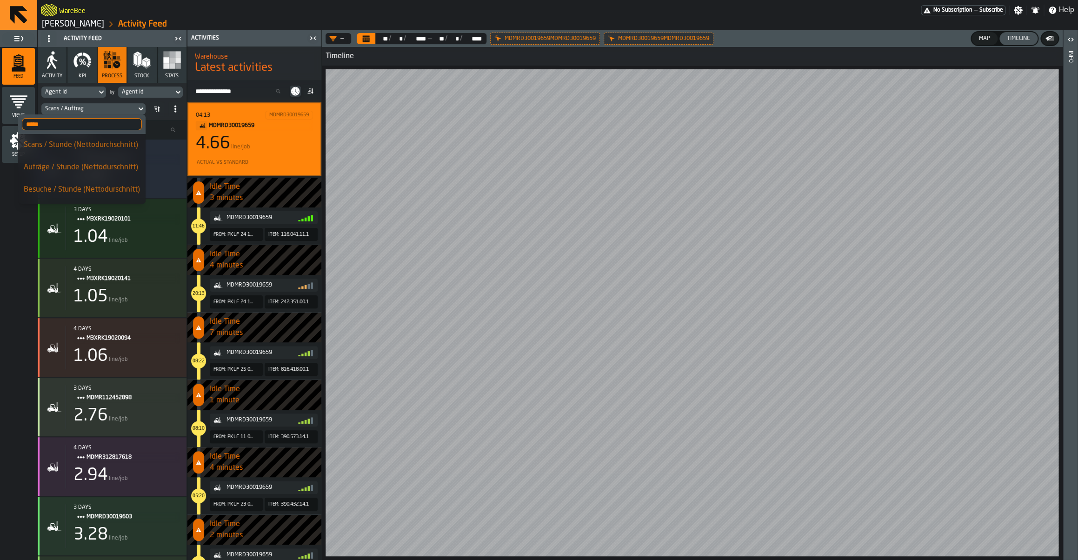
type input "*****"
click at [74, 166] on div "Aufräge / Stunde (Nettodurschnitt)" at bounding box center [82, 167] width 116 height 11
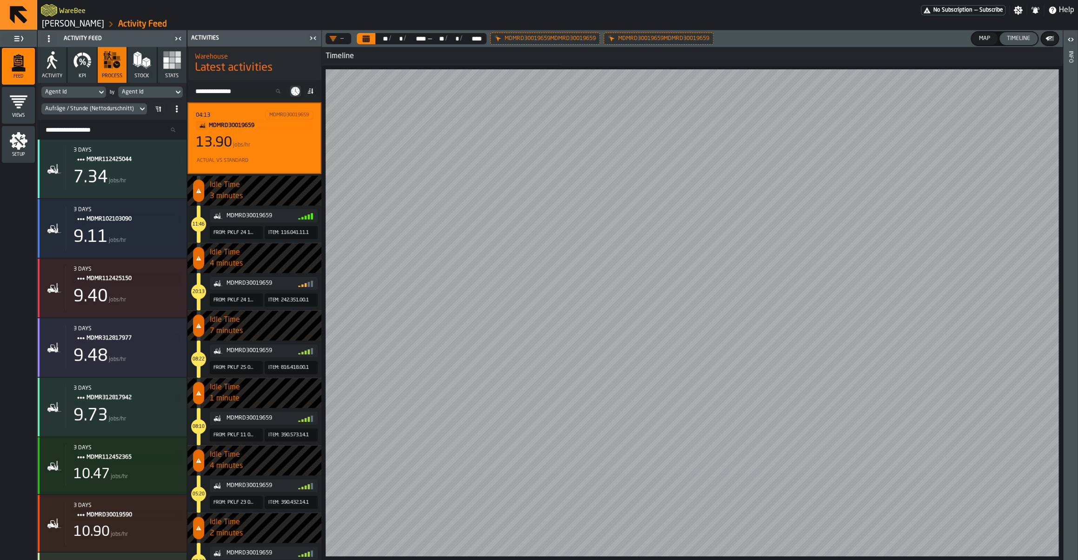
click at [986, 41] on div "Map" at bounding box center [984, 38] width 19 height 7
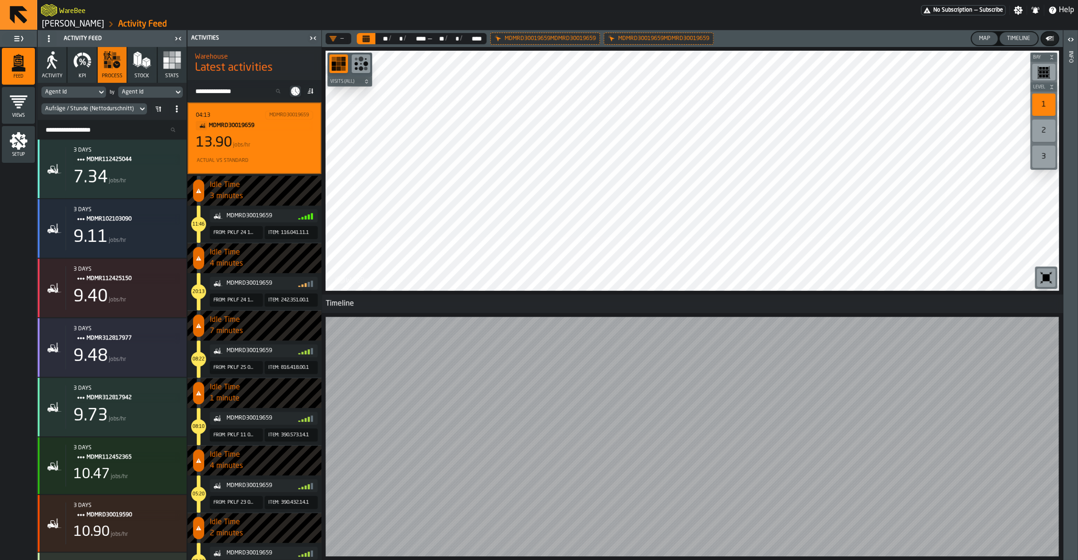
click at [986, 41] on div "Map" at bounding box center [984, 38] width 19 height 7
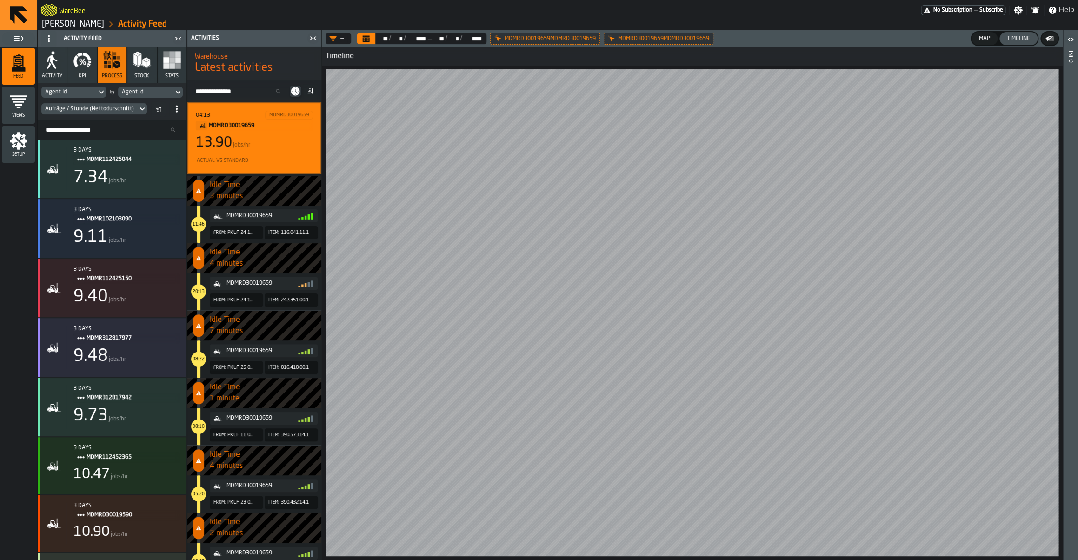
click at [84, 60] on icon "button" at bounding box center [82, 60] width 19 height 19
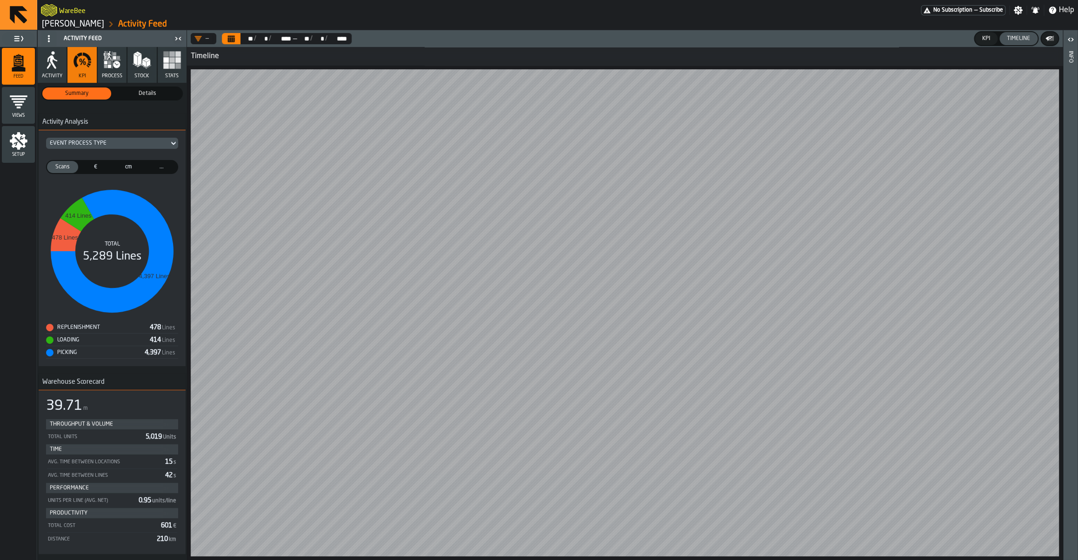
click at [985, 46] on header "— ** ** / ** * / **** **** — ** ** / ** * / **** **** KPI Timeline" at bounding box center [624, 38] width 875 height 17
click at [986, 41] on div "KPI" at bounding box center [985, 38] width 15 height 7
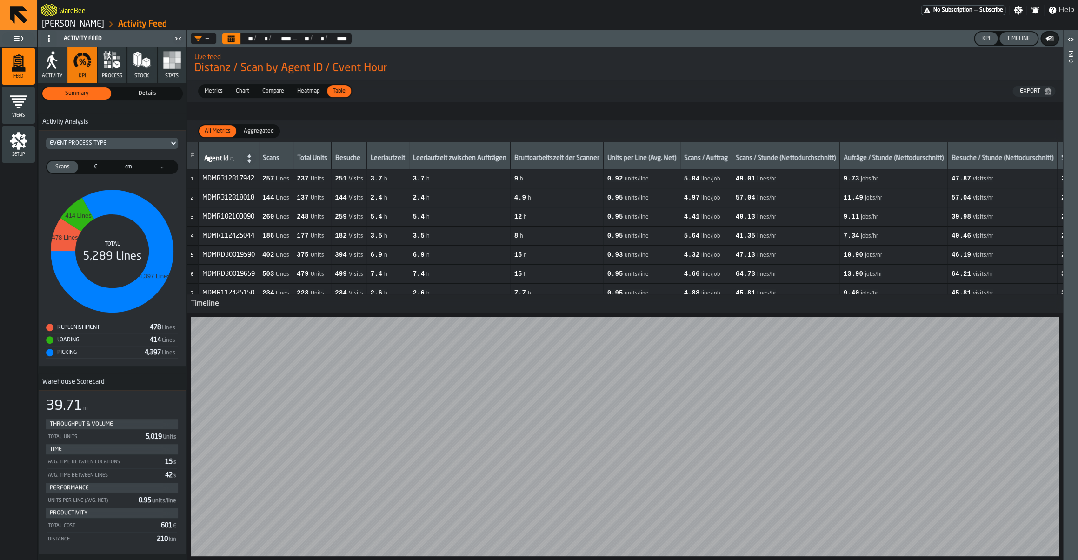
click at [1008, 39] on div "Timeline" at bounding box center [1018, 38] width 31 height 7
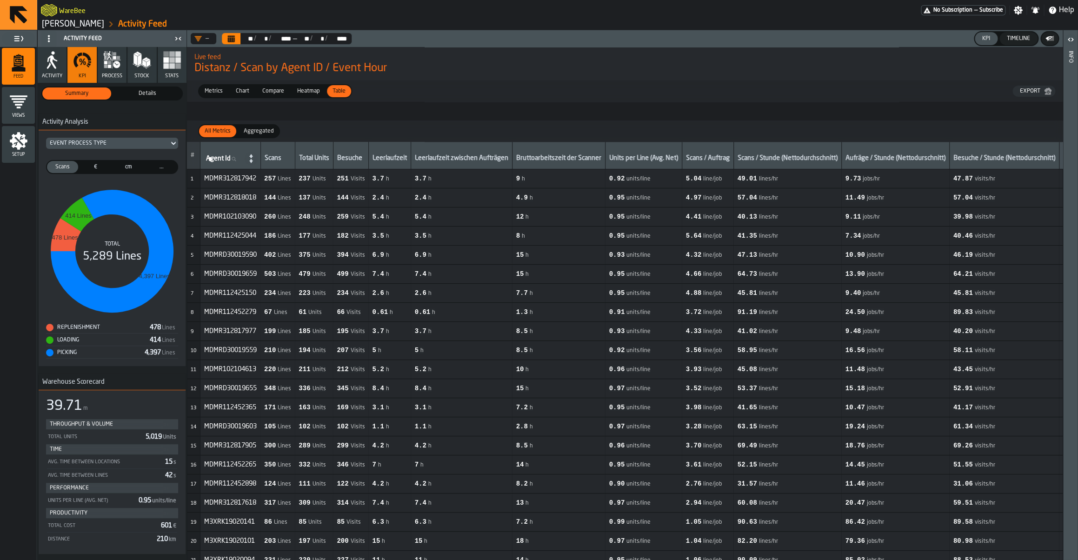
click at [245, 86] on div "Chart" at bounding box center [242, 91] width 25 height 12
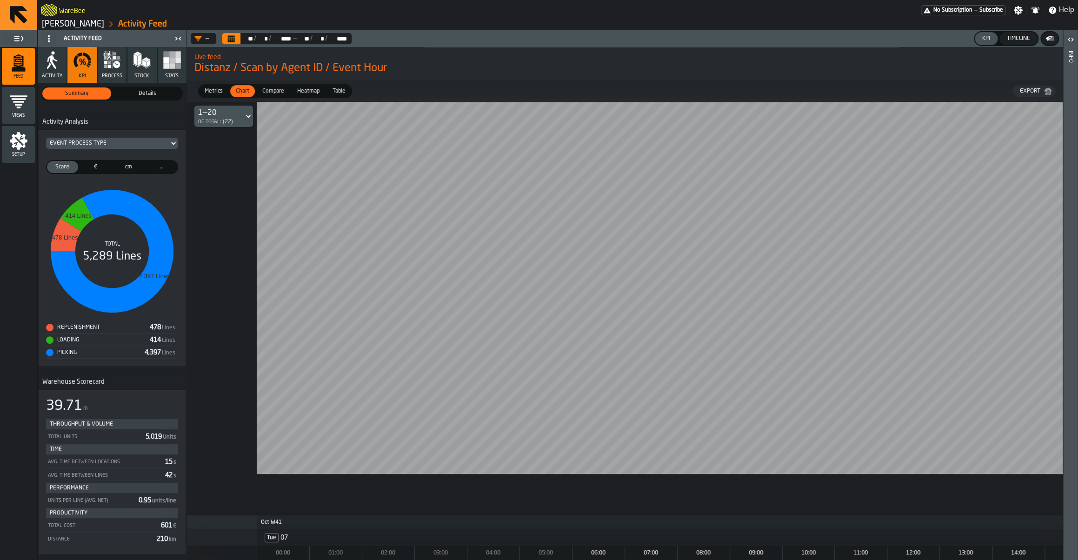
click at [263, 93] on span "Compare" at bounding box center [272, 91] width 29 height 8
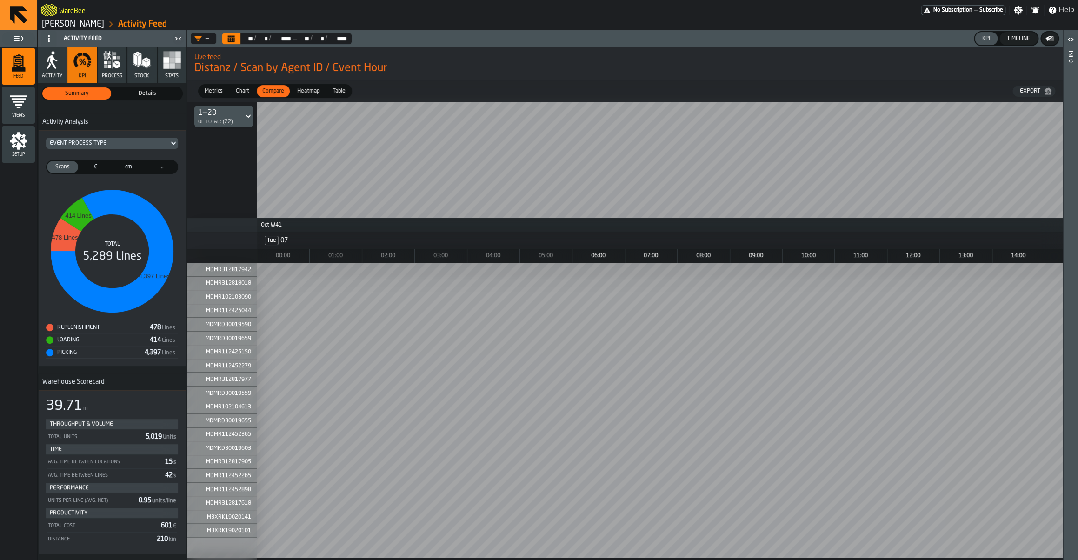
click at [313, 90] on span "Heatmap" at bounding box center [308, 91] width 30 height 8
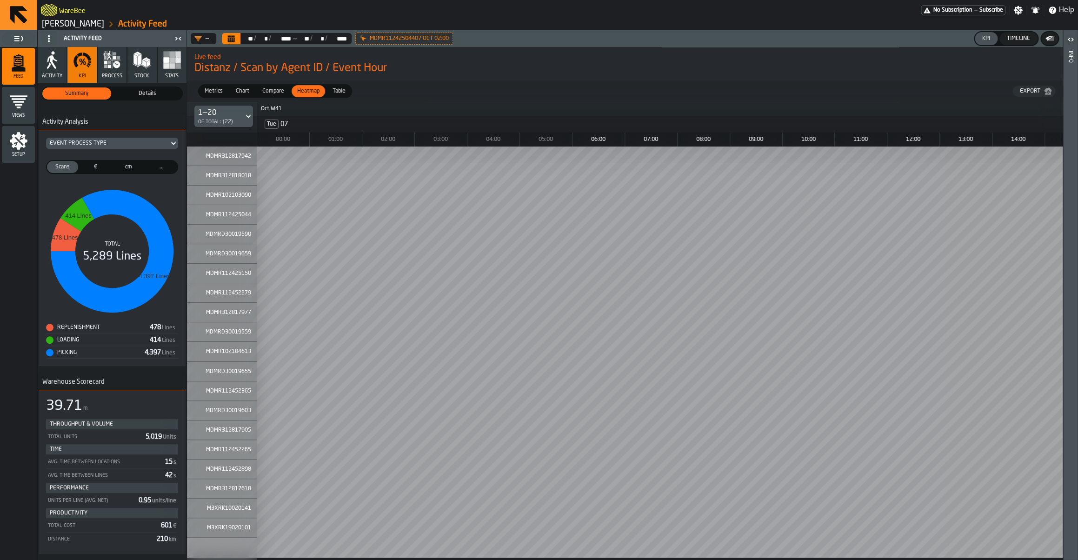
click at [139, 91] on span "Details" at bounding box center [147, 93] width 65 height 8
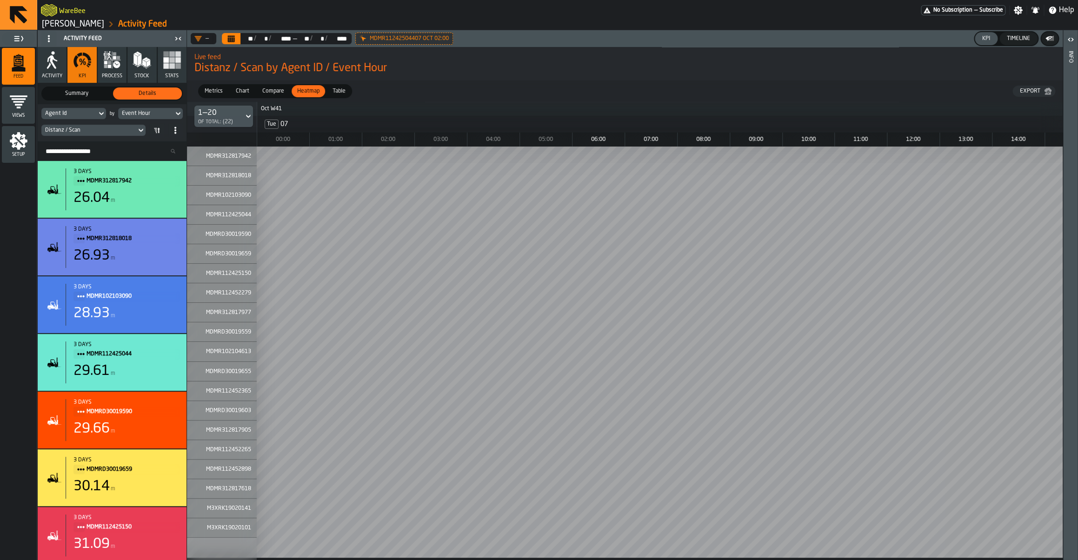
click at [105, 70] on button "process" at bounding box center [112, 65] width 29 height 36
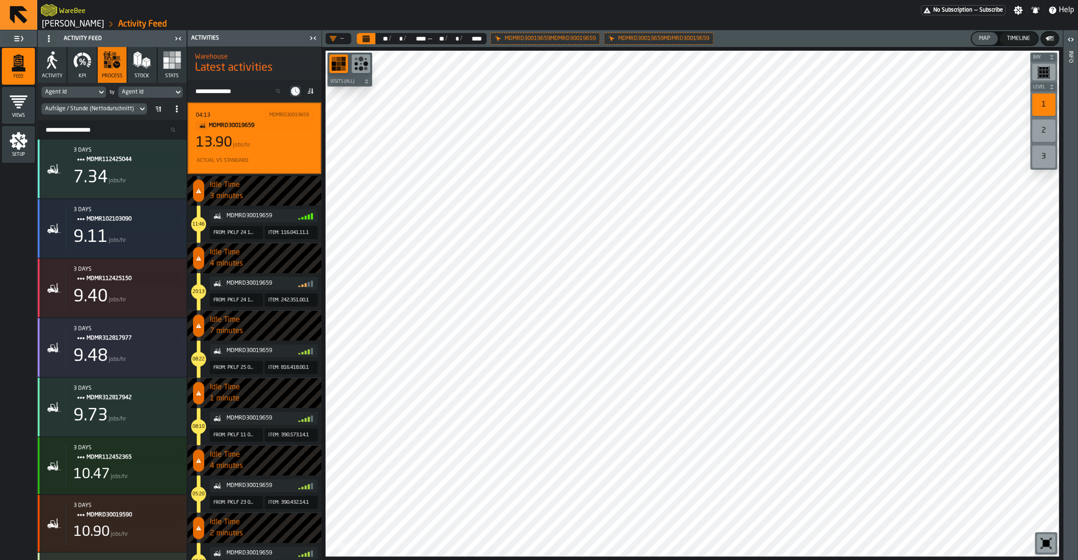
click at [1009, 43] on button "Timeline" at bounding box center [1018, 38] width 38 height 13
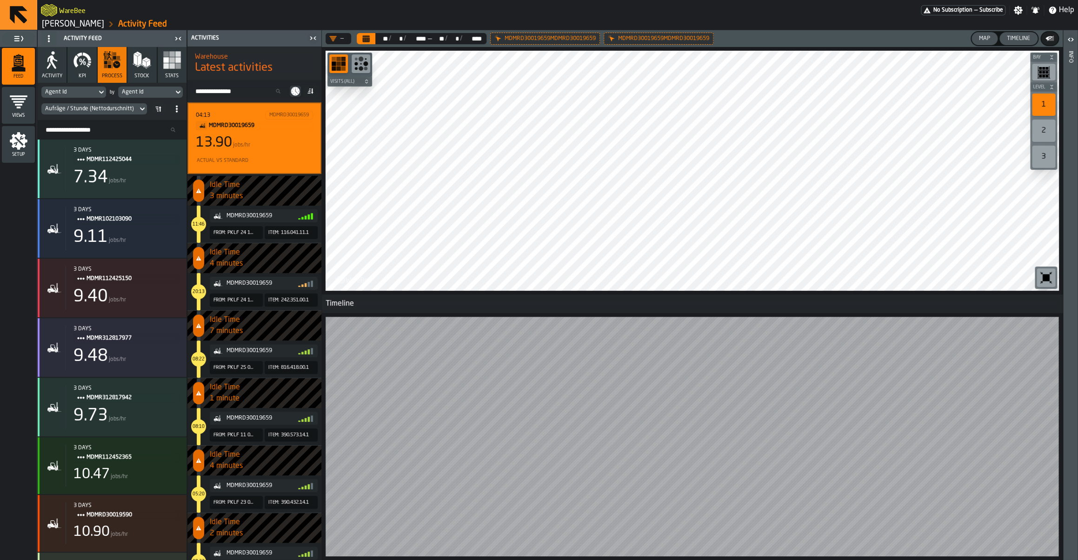
click at [985, 40] on div "Map" at bounding box center [984, 38] width 19 height 7
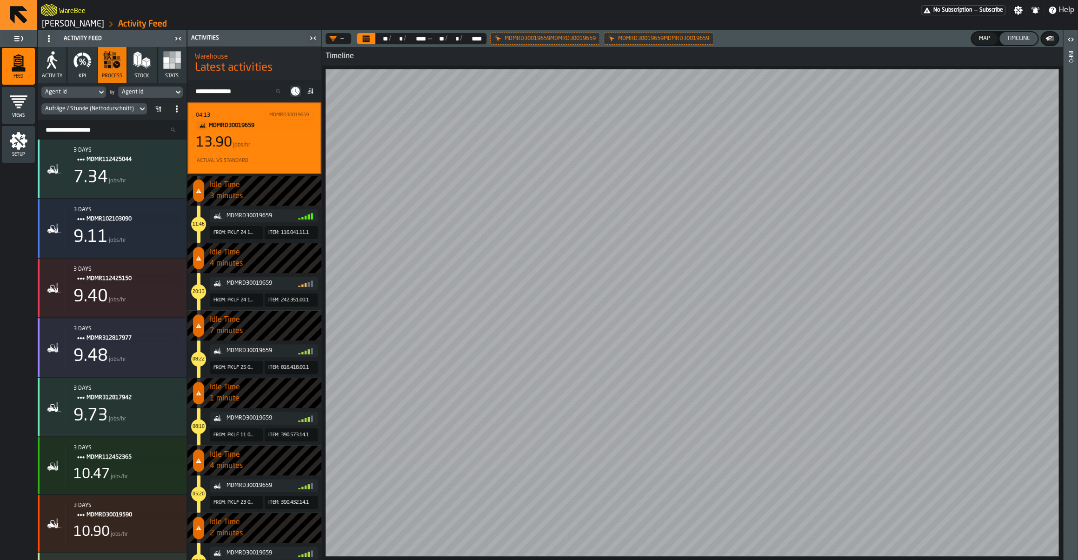
click at [44, 56] on icon "button" at bounding box center [52, 60] width 19 height 19
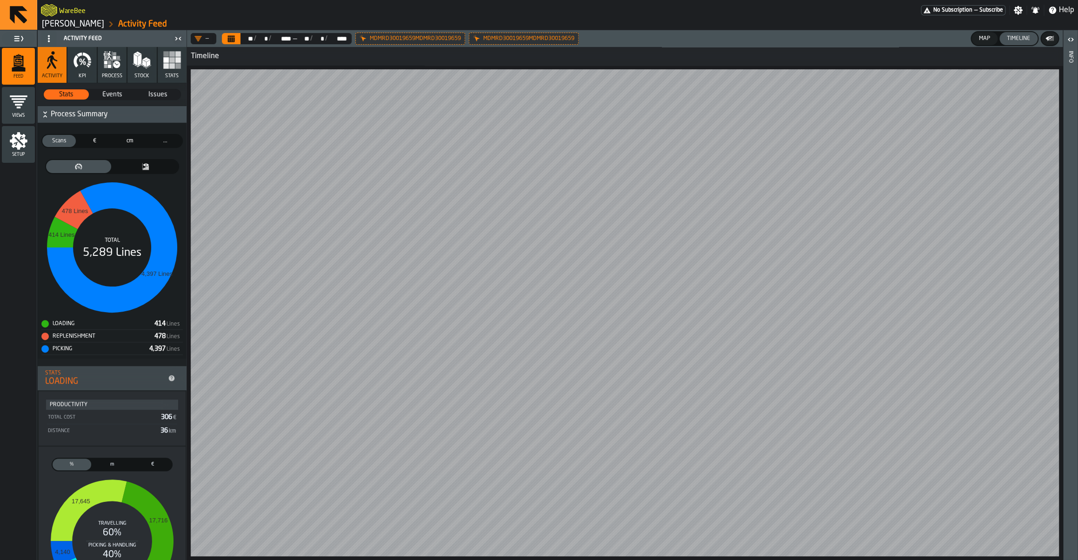
click at [79, 67] on icon "button" at bounding box center [82, 60] width 19 height 19
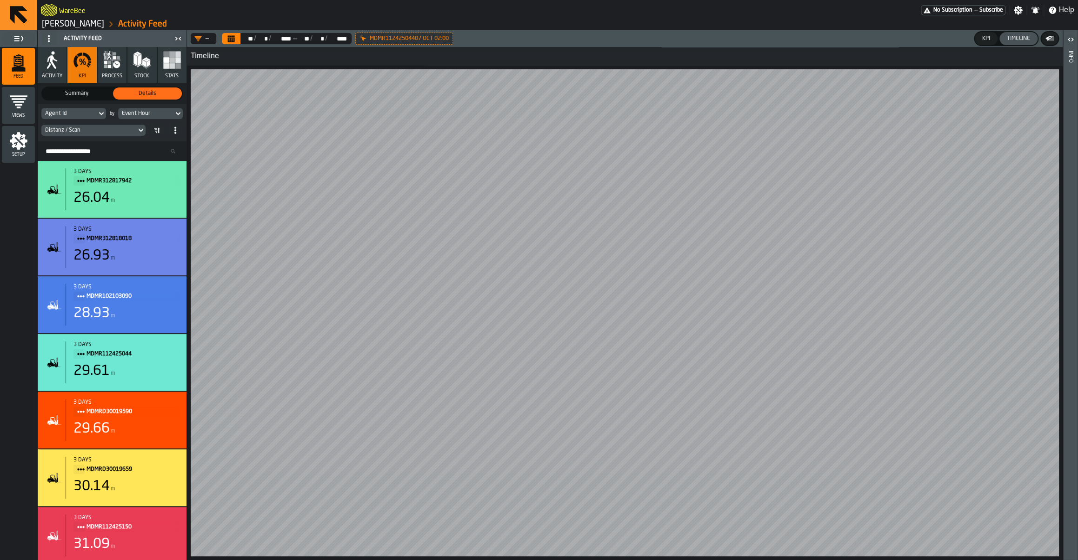
click at [987, 38] on div "KPI" at bounding box center [985, 38] width 15 height 7
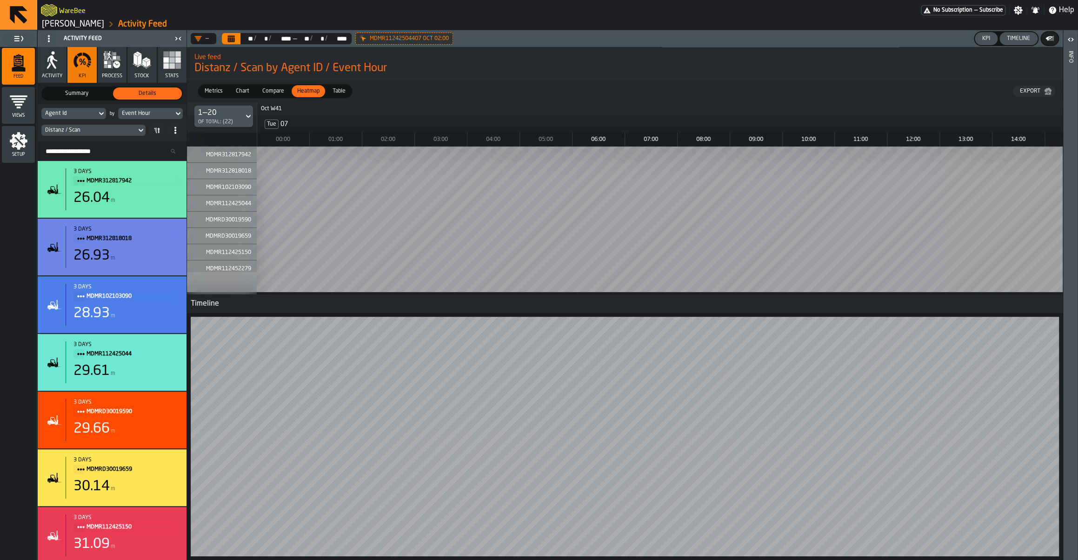
click at [219, 93] on span "Metrics" at bounding box center [214, 91] width 26 height 8
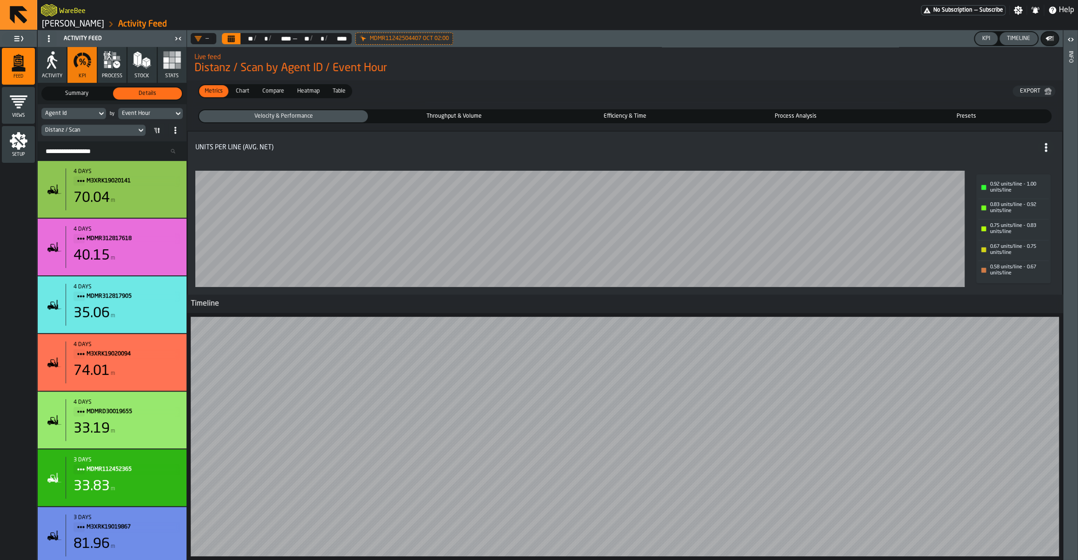
click at [245, 94] on span "Chart" at bounding box center [242, 91] width 21 height 8
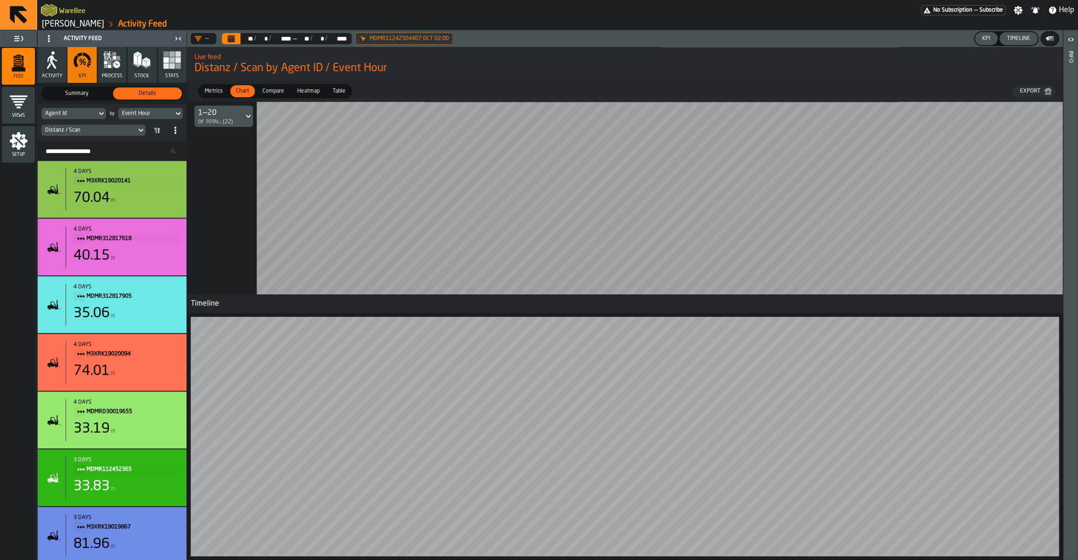
click at [276, 97] on div "Compare" at bounding box center [273, 91] width 33 height 12
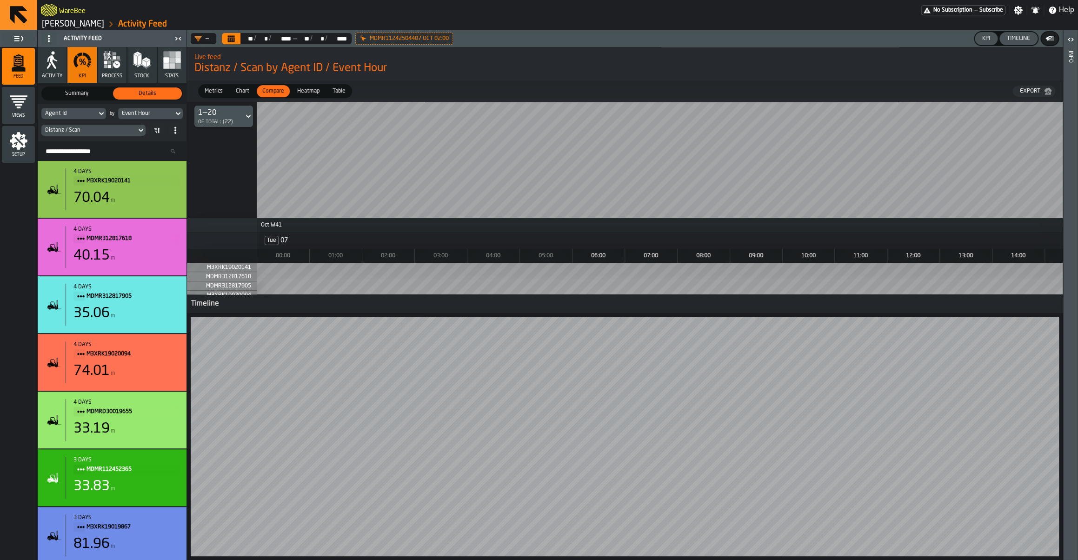
click at [1011, 39] on div "Timeline" at bounding box center [1018, 38] width 31 height 7
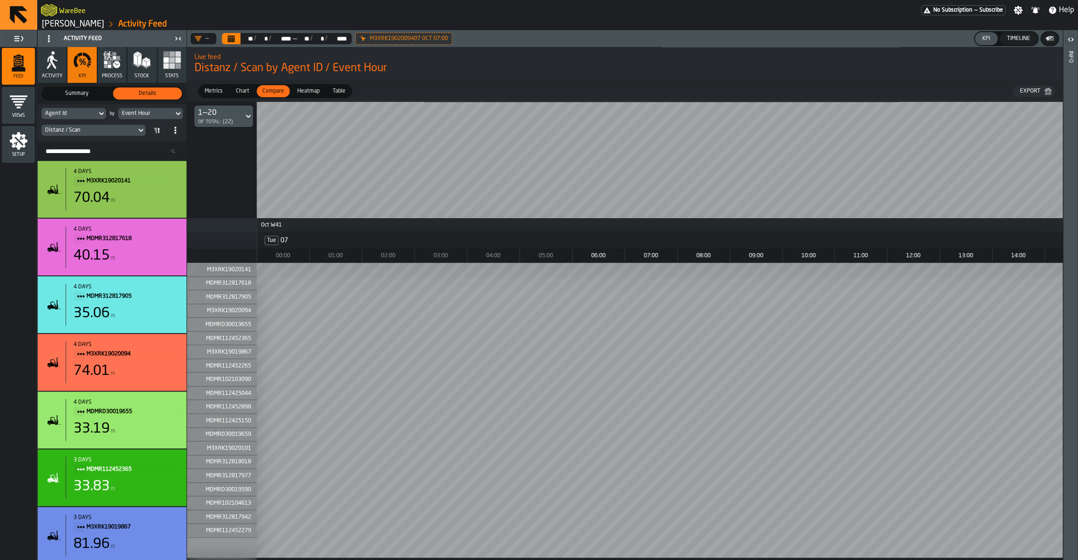
click at [238, 92] on span "Chart" at bounding box center [242, 91] width 21 height 8
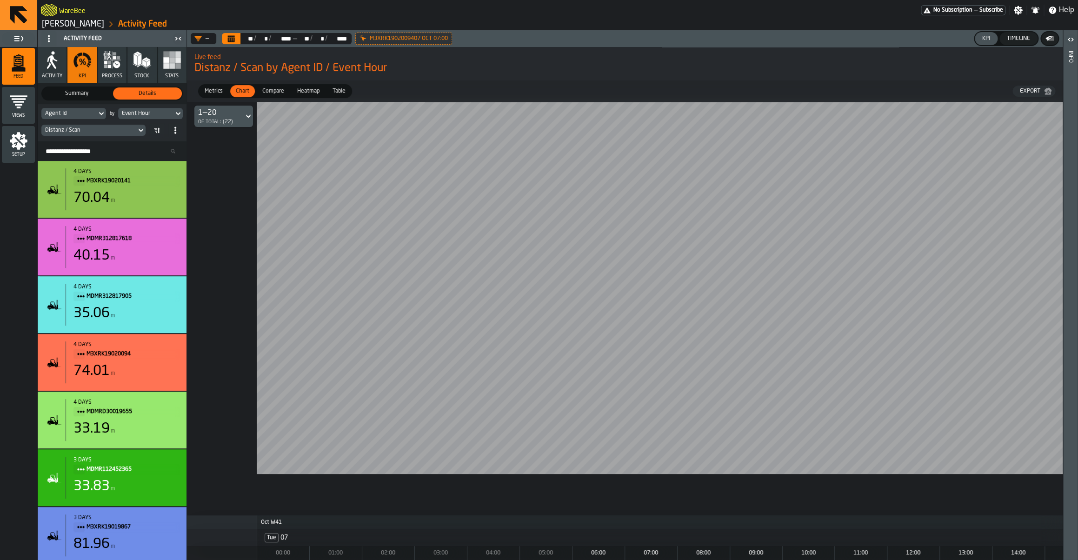
click at [281, 93] on span "Compare" at bounding box center [272, 91] width 29 height 8
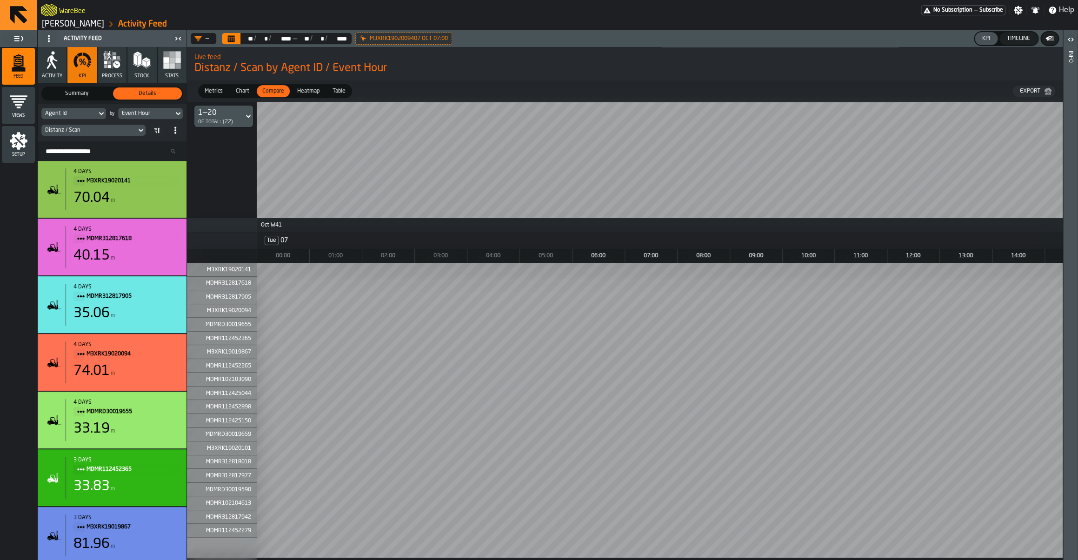
click at [234, 93] on span "Chart" at bounding box center [242, 91] width 21 height 8
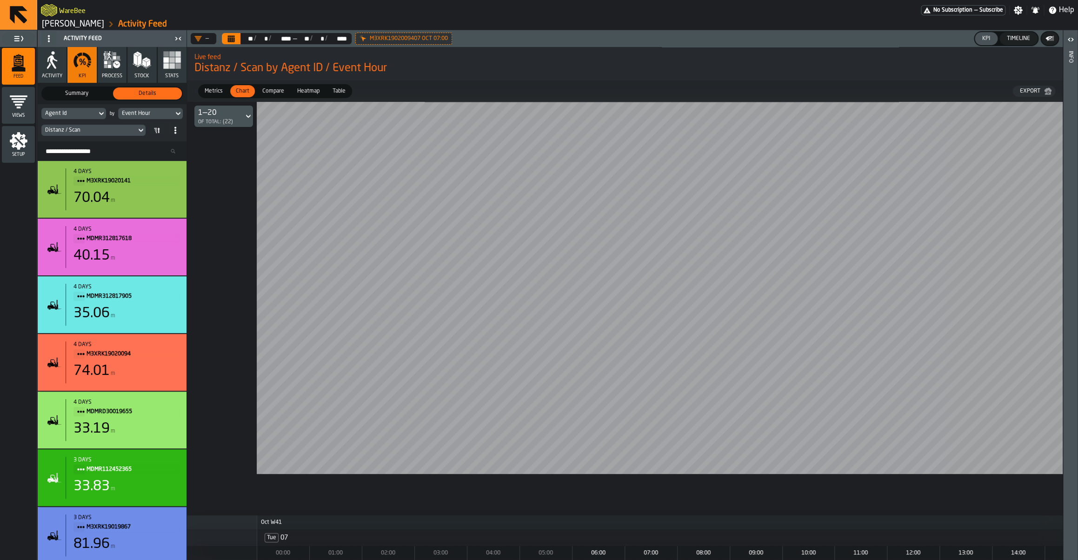
click at [105, 69] on icon "button" at bounding box center [112, 60] width 19 height 19
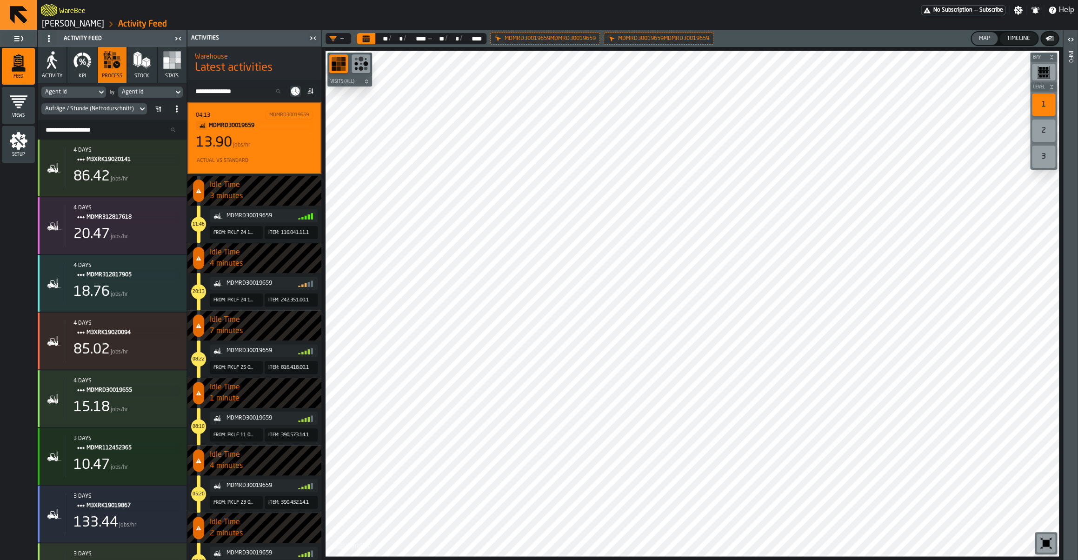
click at [1009, 40] on div "Timeline" at bounding box center [1018, 38] width 31 height 7
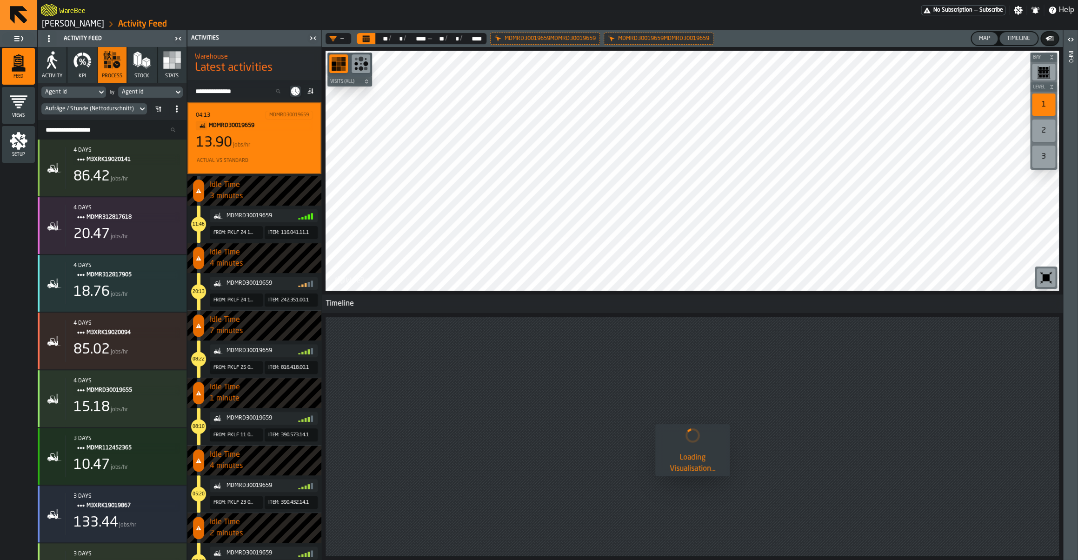
click at [990, 41] on div "Map" at bounding box center [984, 38] width 19 height 7
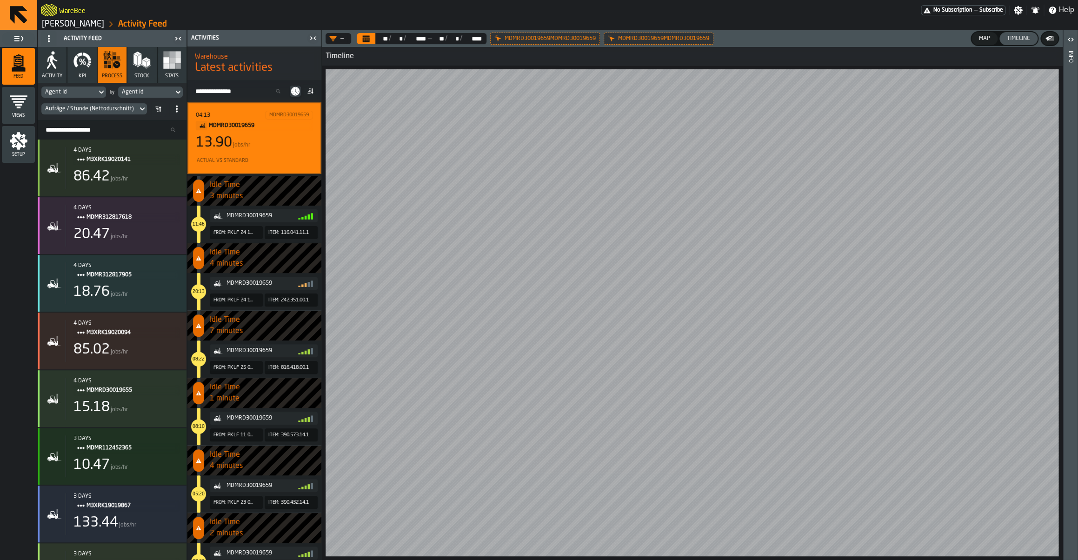
click at [72, 74] on button "KPI" at bounding box center [81, 65] width 29 height 36
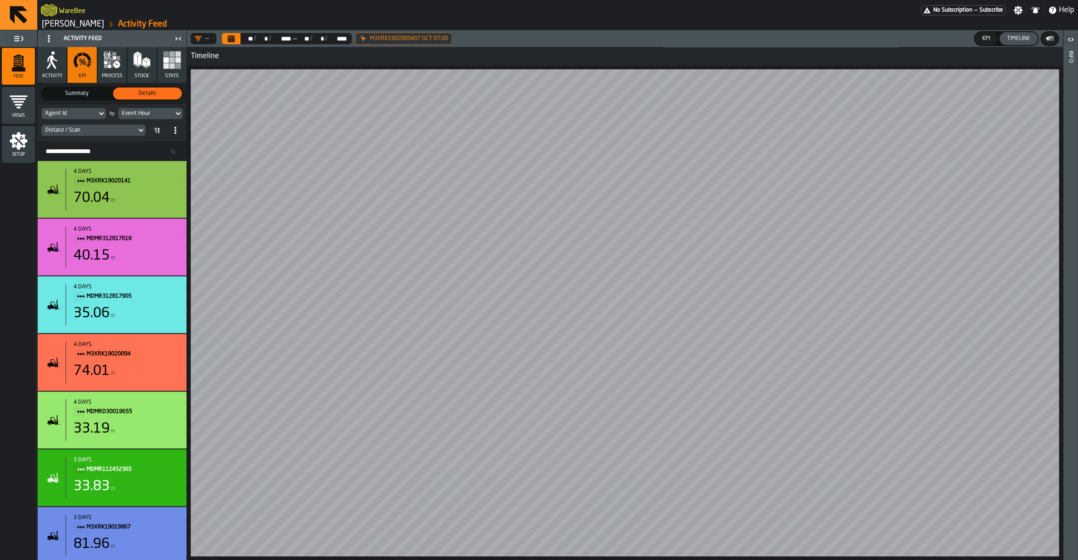
click at [87, 137] on div "Distanz / Scan" at bounding box center [111, 130] width 141 height 15
click at [86, 133] on div "Distanz / Scan" at bounding box center [88, 130] width 87 height 7
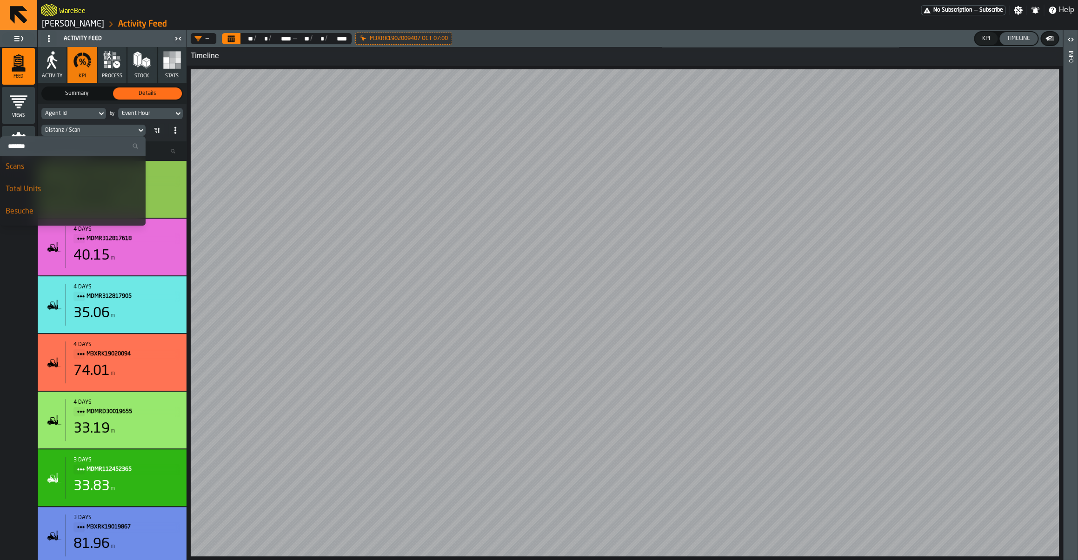
click at [65, 146] on input "Search" at bounding box center [73, 146] width 138 height 12
click at [61, 191] on div "Laufdistanz" at bounding box center [73, 193] width 134 height 11
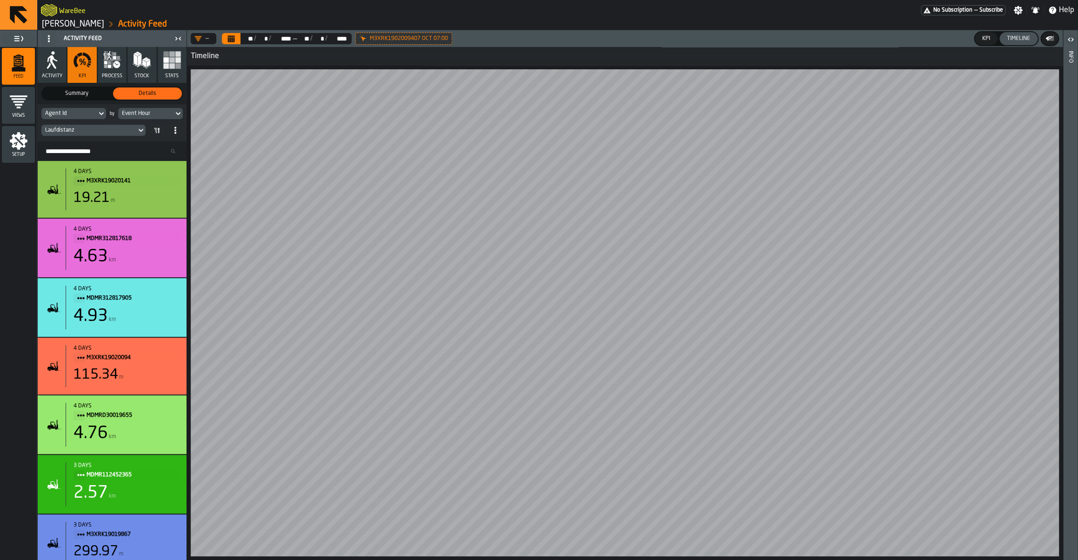
click at [113, 69] on icon "button" at bounding box center [112, 60] width 19 height 19
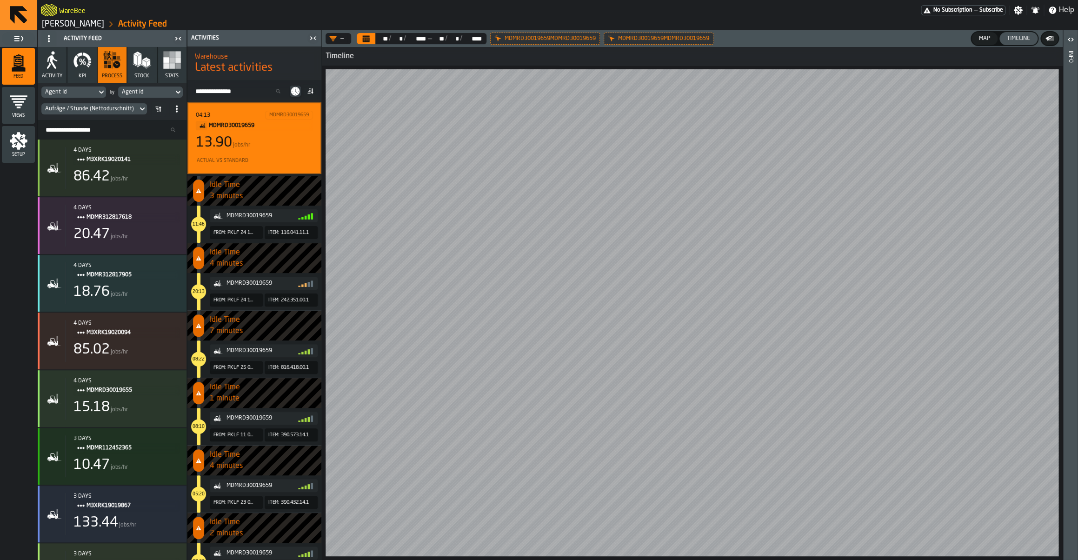
click at [115, 109] on div "Aufräge / Stunde (Nettodurschnitt)" at bounding box center [89, 109] width 89 height 7
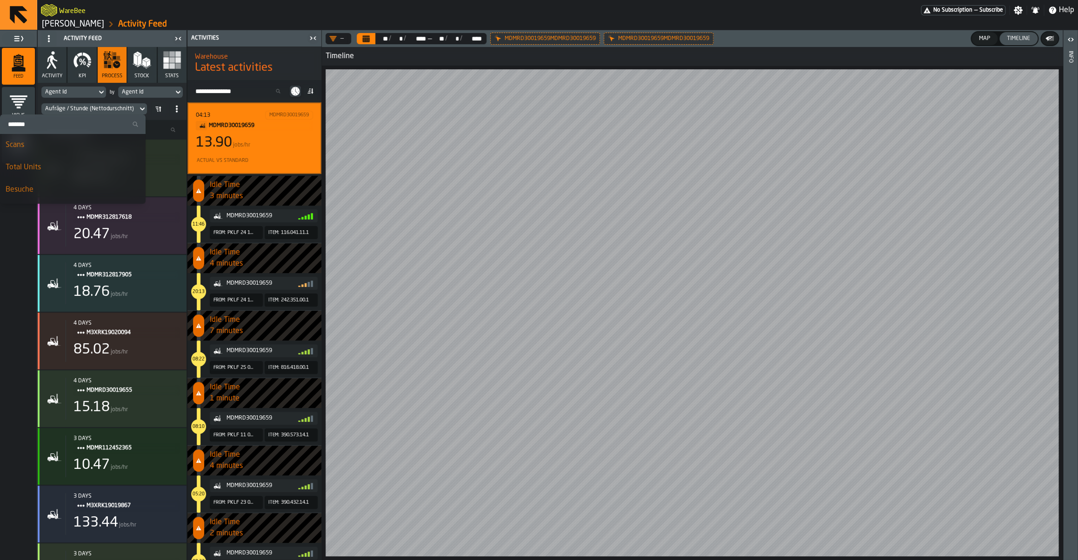
click at [102, 128] on input "Search" at bounding box center [73, 124] width 138 height 12
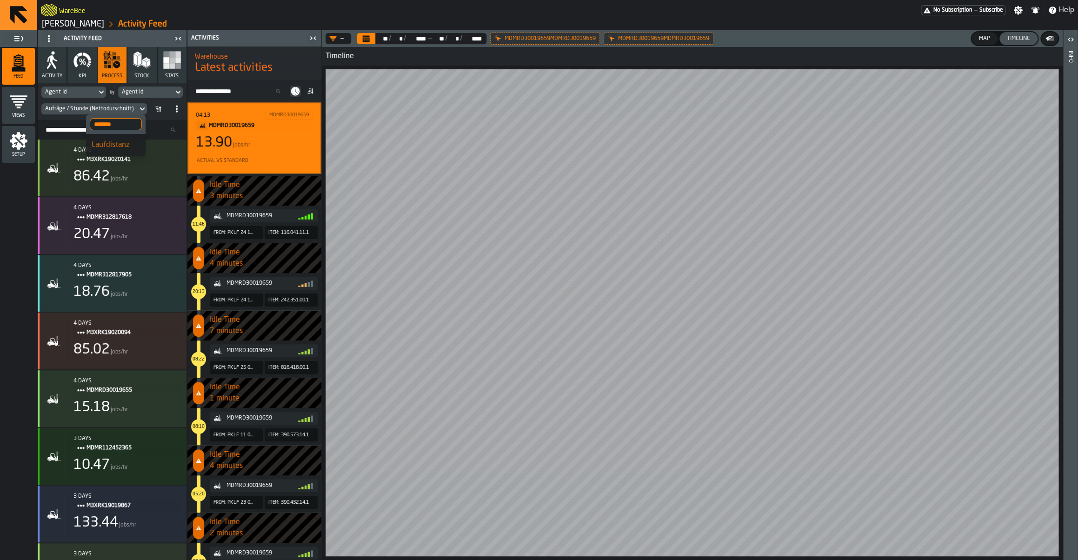
type input "*******"
click at [98, 140] on div "Laufdistanz" at bounding box center [116, 144] width 48 height 11
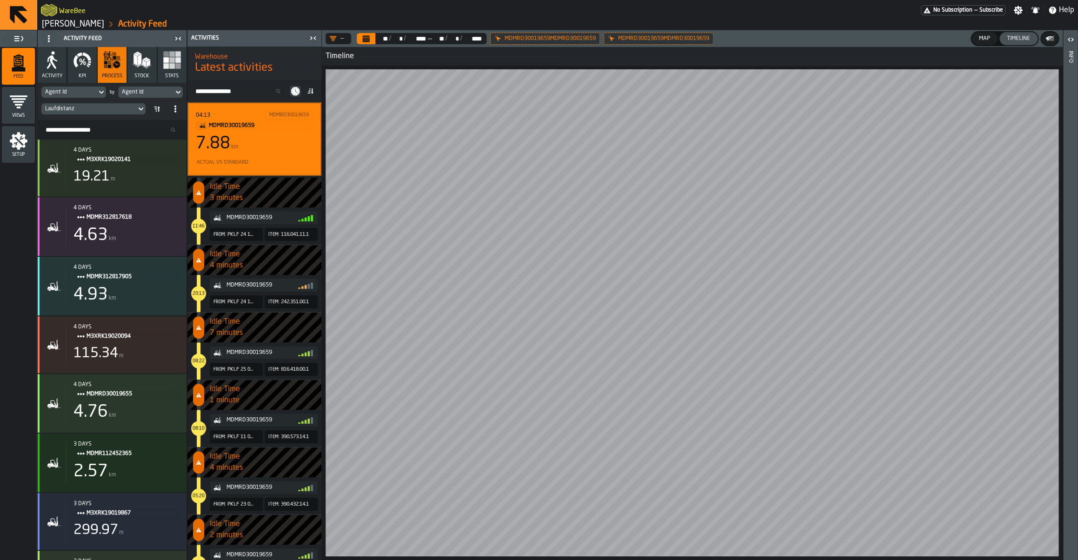
click at [987, 40] on div "Map" at bounding box center [984, 38] width 19 height 7
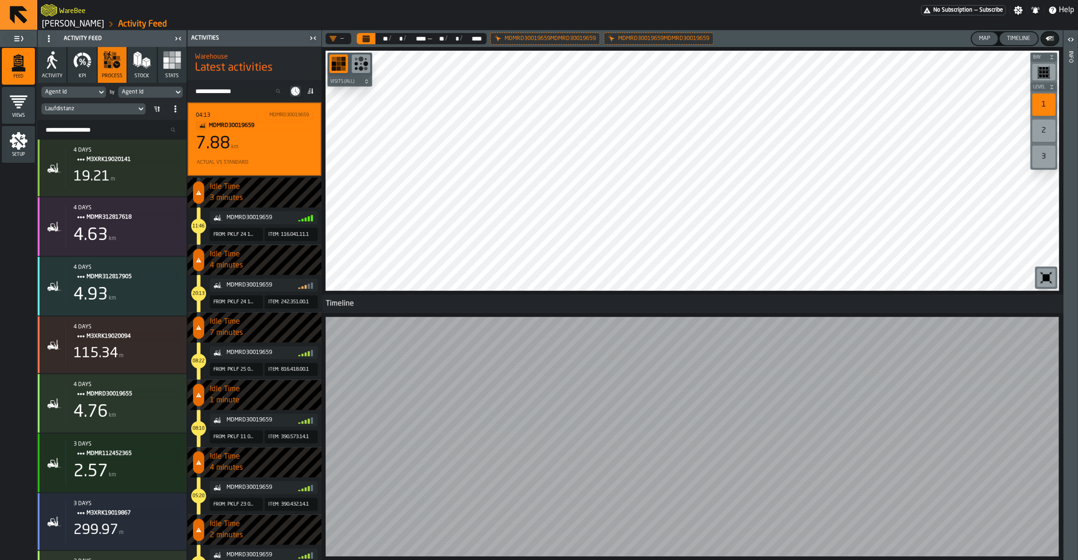
click at [1016, 37] on div "Timeline" at bounding box center [1018, 38] width 31 height 7
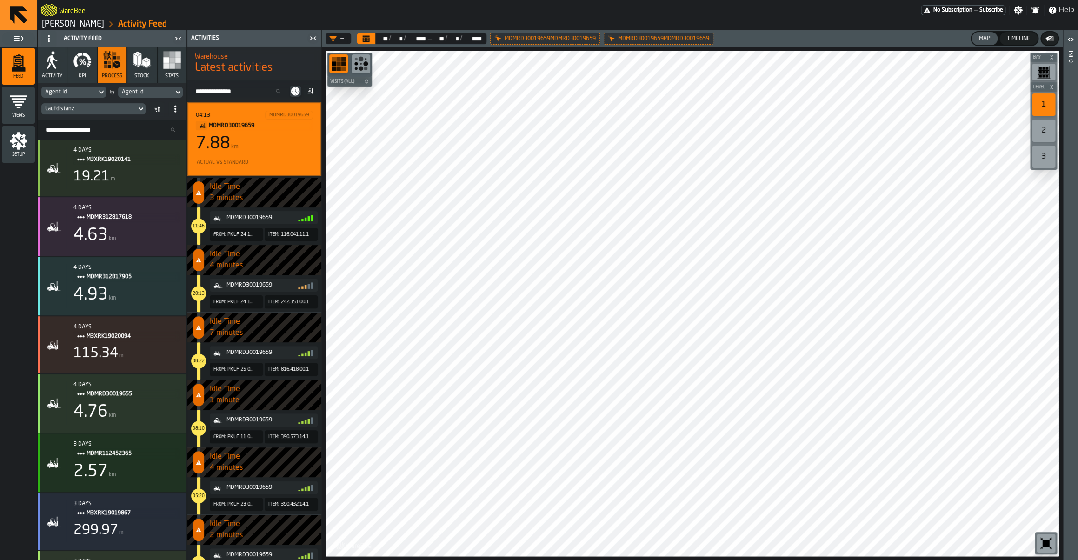
click at [0, 0] on icon at bounding box center [0, 0] width 0 height 0
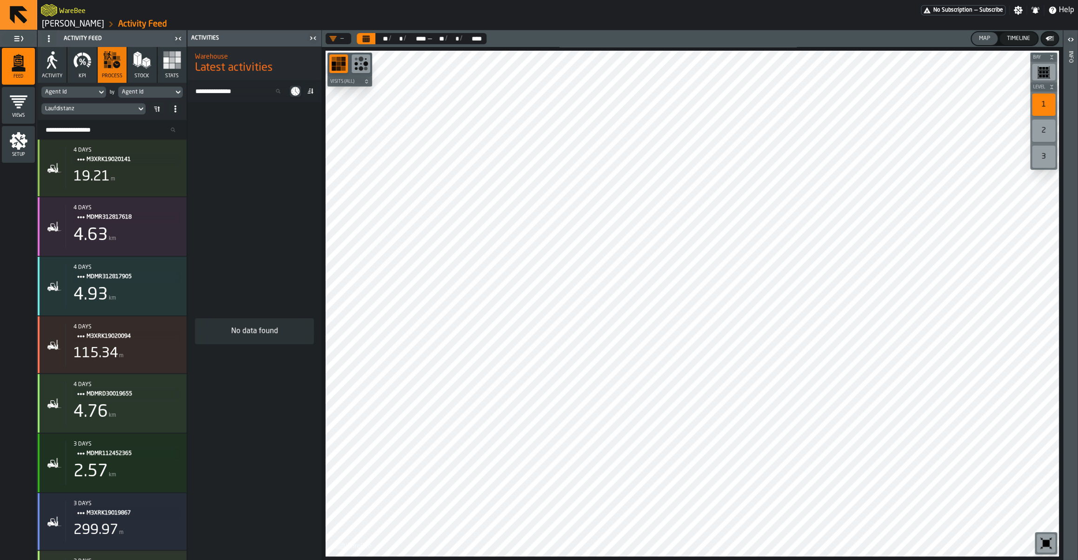
click at [159, 109] on icon at bounding box center [156, 108] width 7 height 7
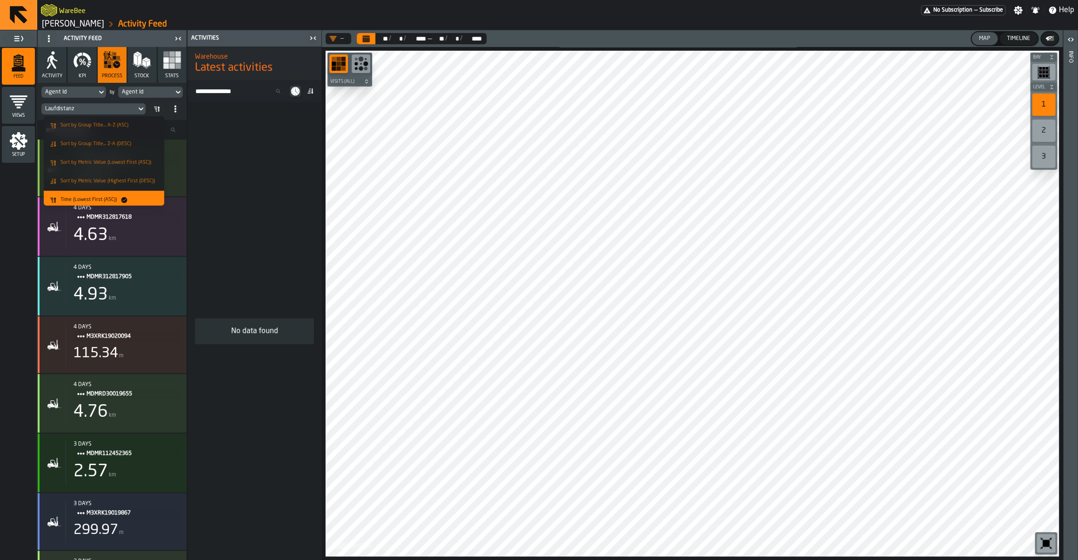
click at [132, 179] on span "Sort by Metric Value (Highest First (DESC))" at bounding box center [107, 181] width 94 height 6
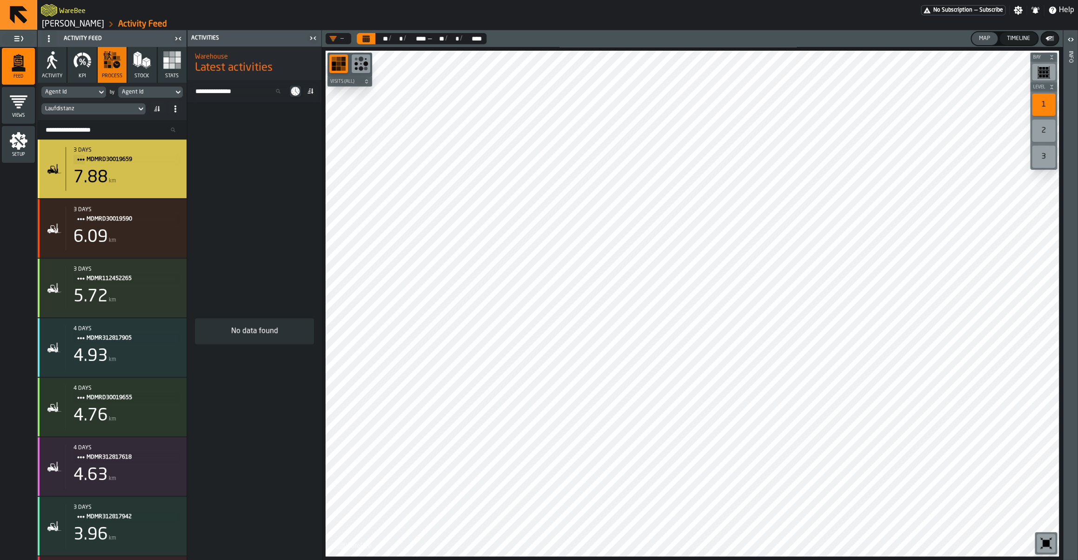
click at [123, 174] on div "7.88 km" at bounding box center [126, 177] width 106 height 19
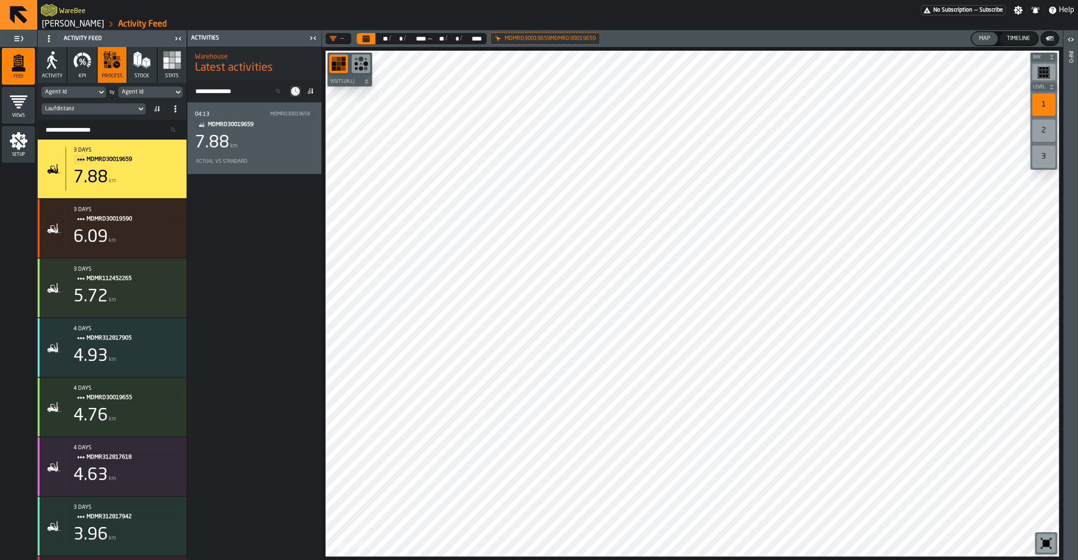
click at [225, 148] on div "7.88" at bounding box center [212, 142] width 34 height 19
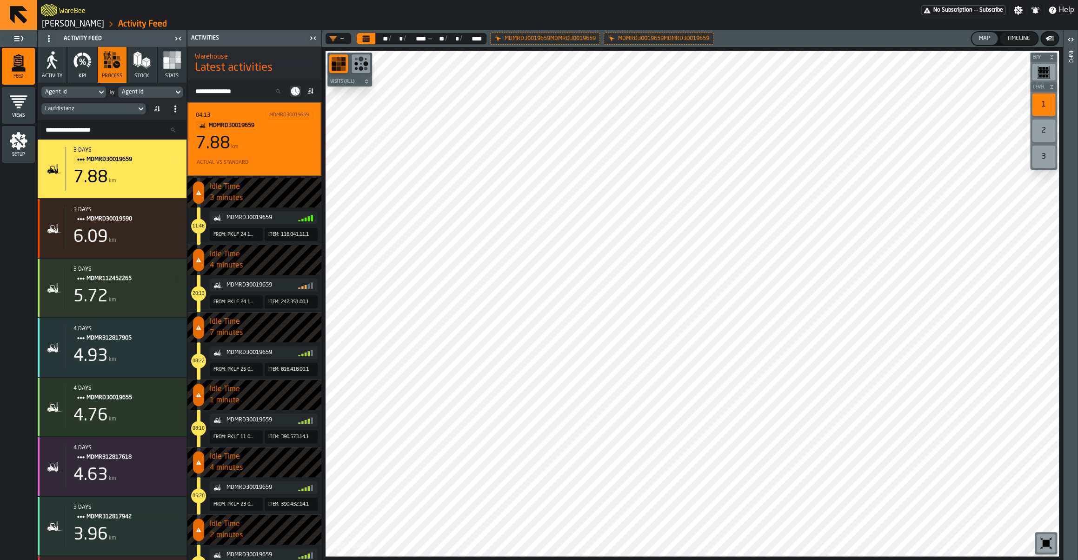
click at [90, 66] on icon "button" at bounding box center [82, 60] width 19 height 19
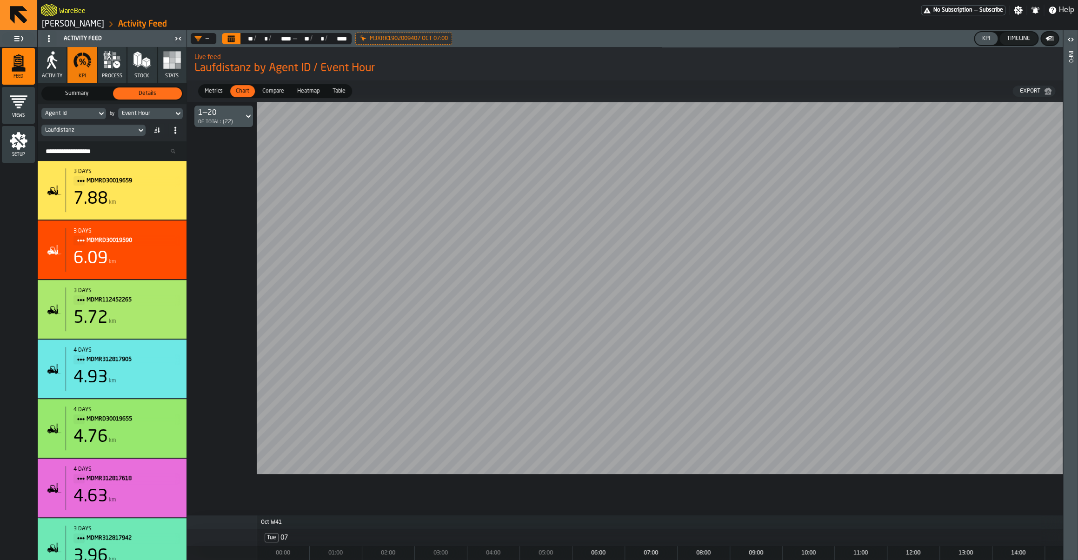
click at [109, 67] on icon "button" at bounding box center [109, 66] width 3 height 3
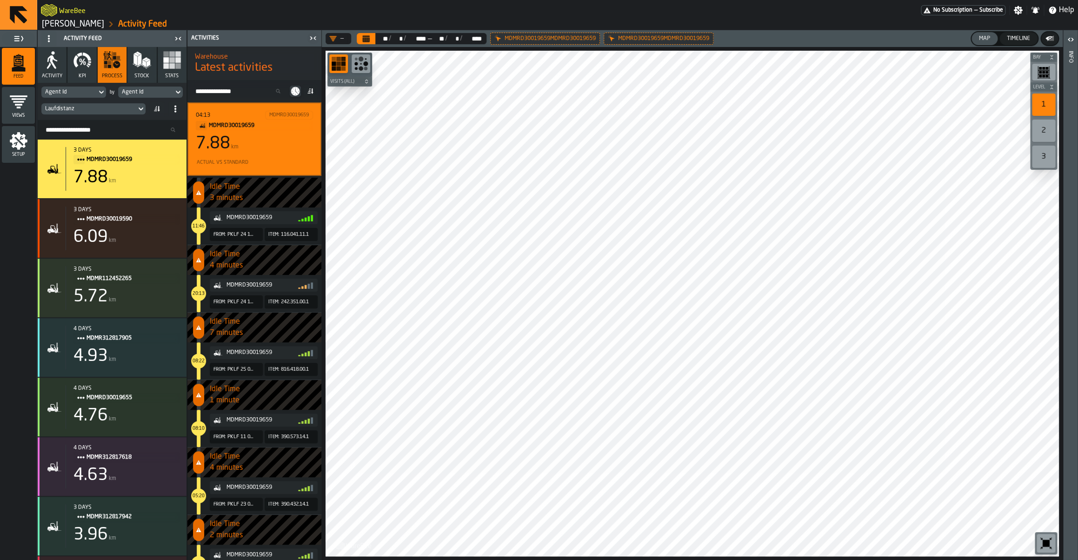
click at [169, 62] on icon "button" at bounding box center [172, 60] width 19 height 19
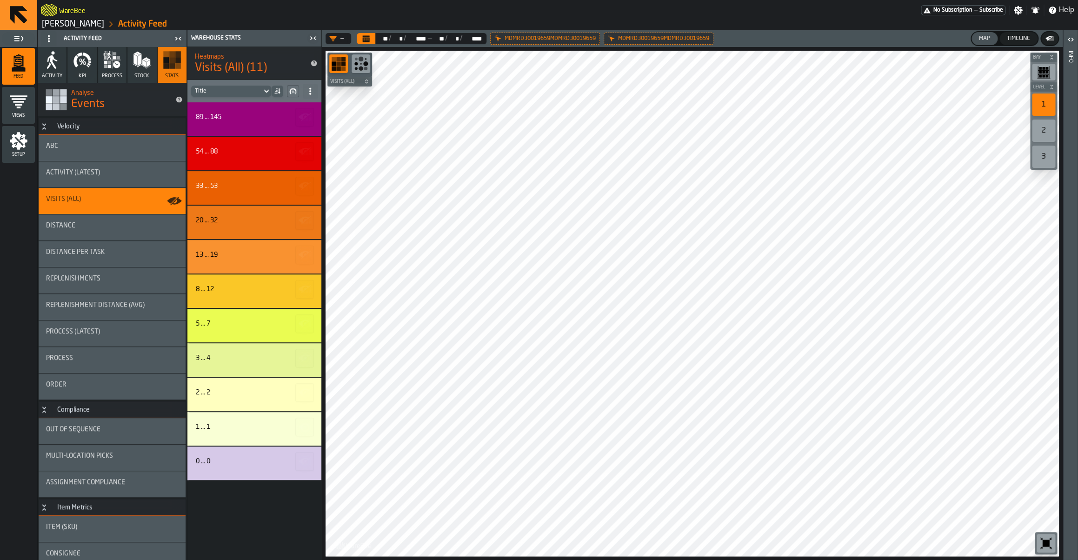
click at [502, 42] on div "MDMRD30019659MDMRD30019659" at bounding box center [545, 39] width 110 height 12
click at [367, 41] on icon "Calendar" at bounding box center [366, 39] width 7 height 5
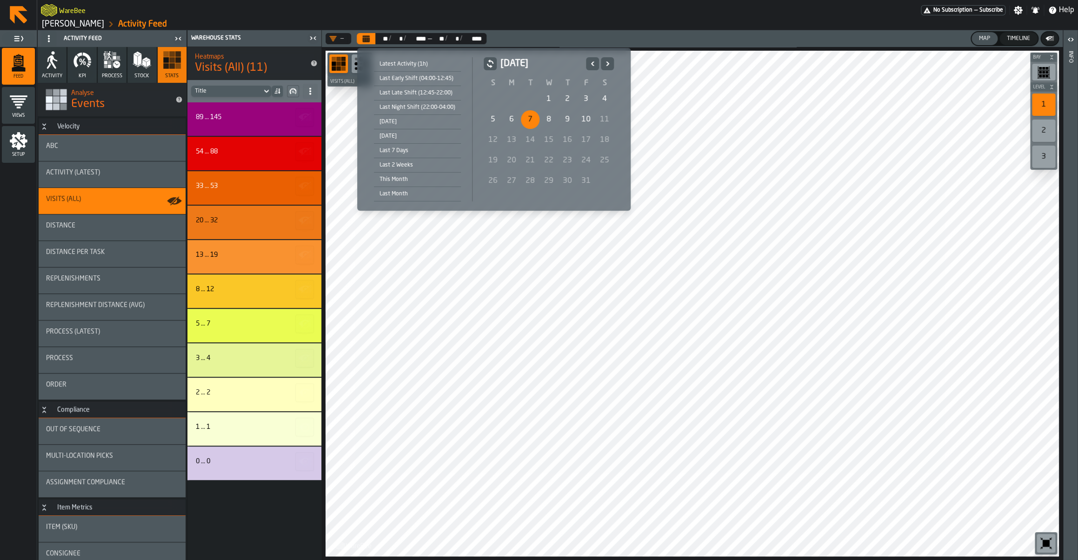
click at [543, 101] on div "1" at bounding box center [548, 99] width 19 height 19
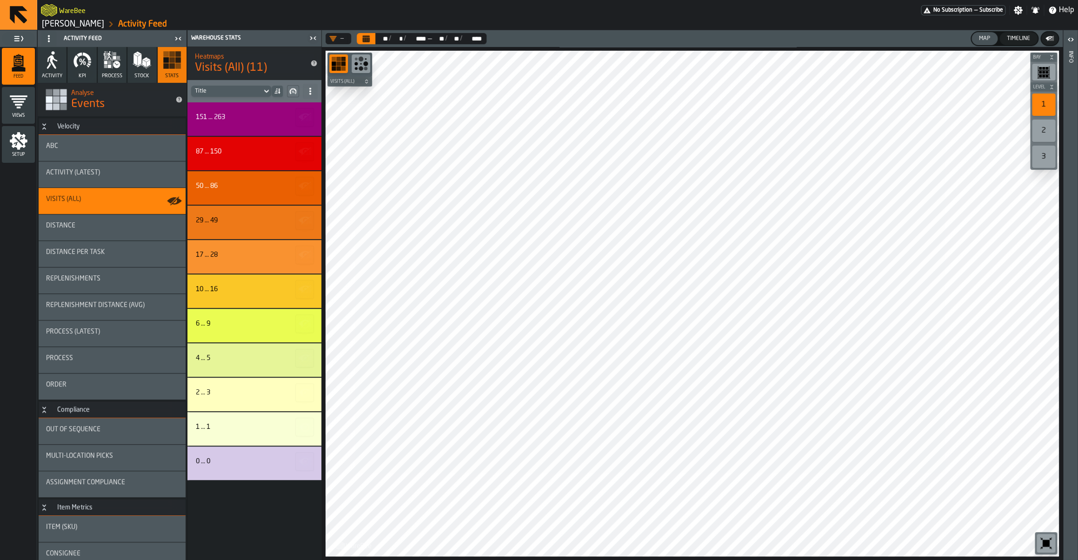
click at [367, 63] on circle "button-toolbar-undefined" at bounding box center [365, 63] width 5 height 5
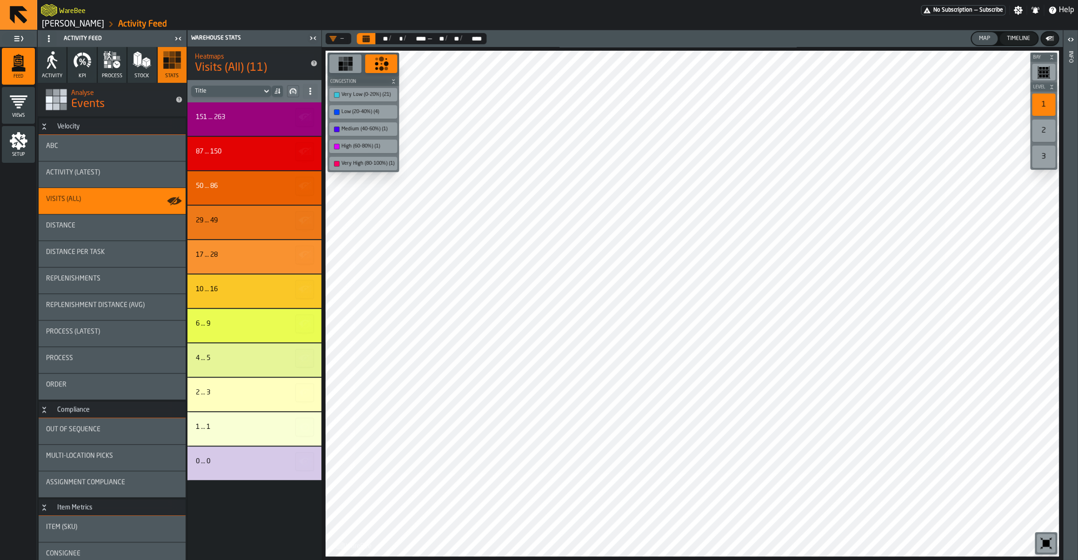
click at [356, 98] on div "Very Low (0-20%) (21)" at bounding box center [363, 95] width 64 height 10
click at [353, 111] on div "Low (20-40%) (4)" at bounding box center [367, 112] width 53 height 6
click at [64, 62] on button "Activity" at bounding box center [52, 65] width 29 height 36
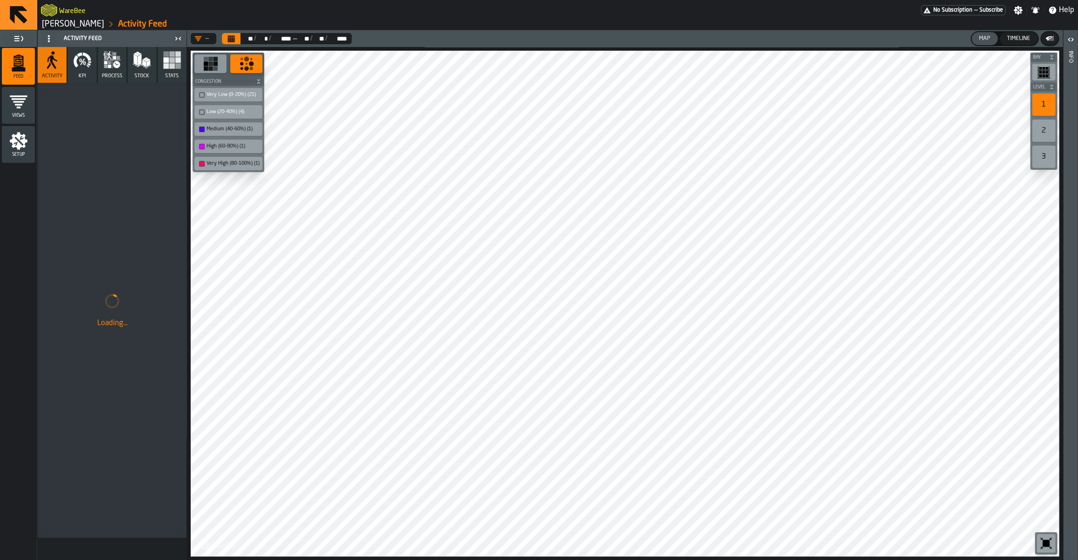
click at [165, 69] on icon "button" at bounding box center [172, 60] width 19 height 19
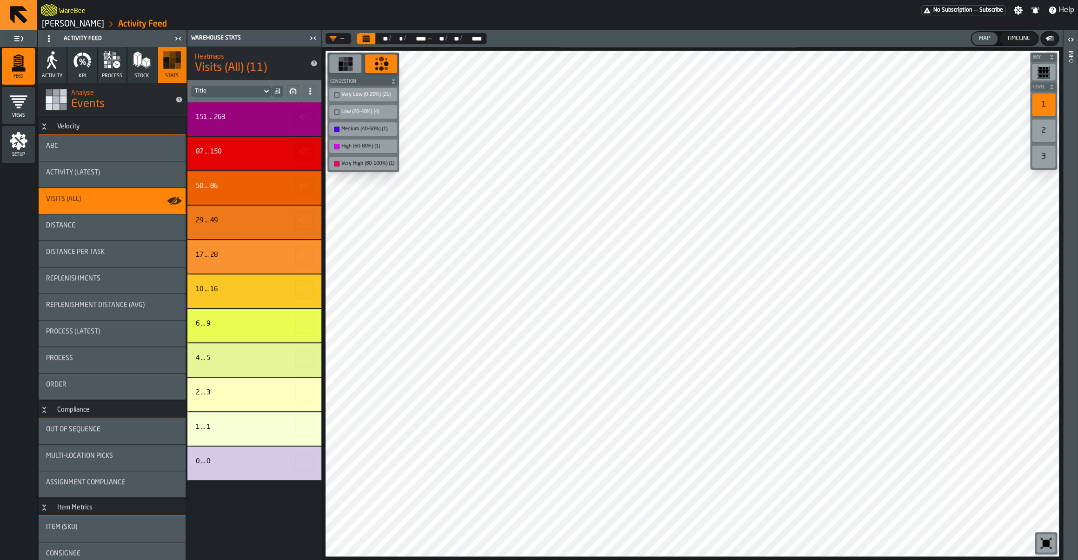
click at [371, 42] on button "Calendar" at bounding box center [366, 38] width 19 height 11
click at [339, 39] on div "—" at bounding box center [336, 38] width 14 height 7
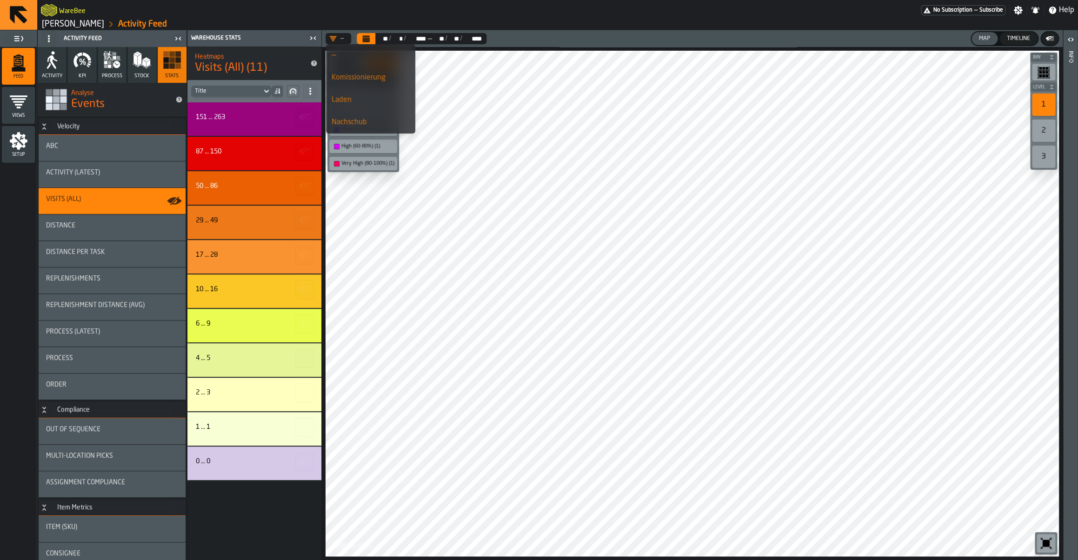
click at [343, 20] on ol "Geberit Pfullendorf Activity Feed" at bounding box center [299, 24] width 516 height 11
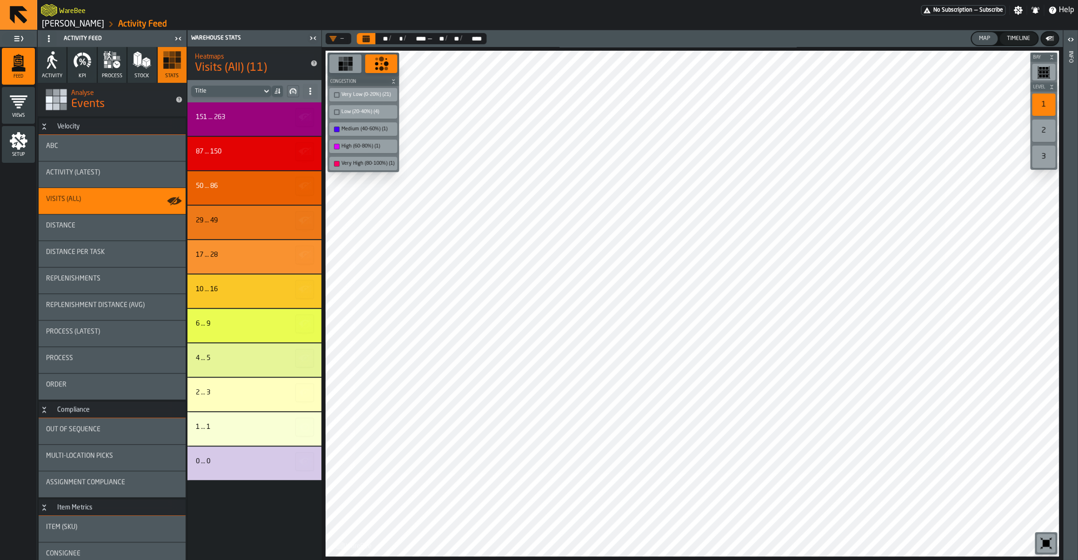
click at [39, 110] on div "Analyse Events" at bounding box center [112, 99] width 149 height 33
click at [29, 109] on div "Views" at bounding box center [18, 106] width 33 height 26
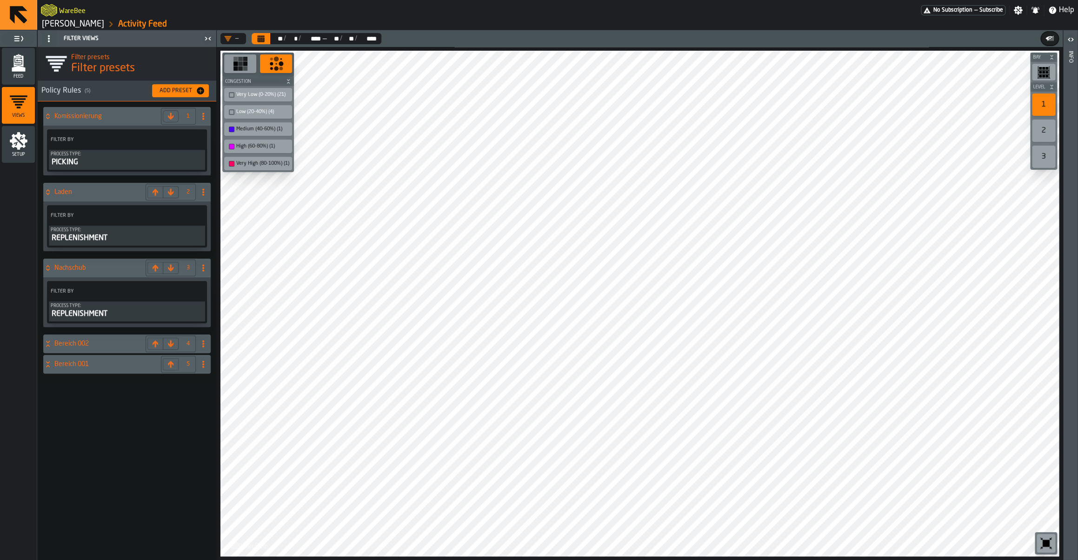
click at [171, 96] on button "Add Preset" at bounding box center [180, 90] width 57 height 13
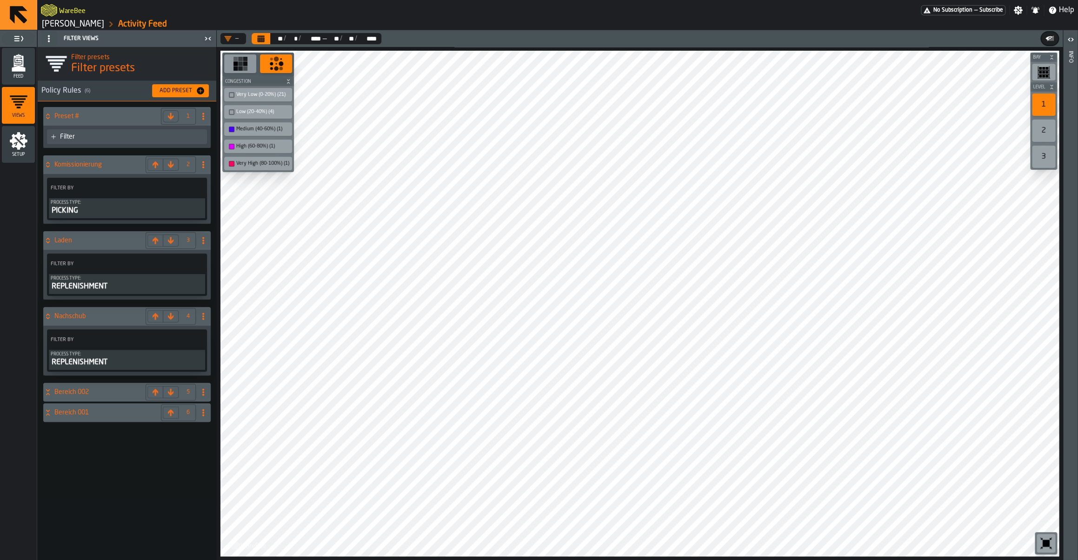
click at [150, 136] on div "Filter" at bounding box center [131, 136] width 143 height 7
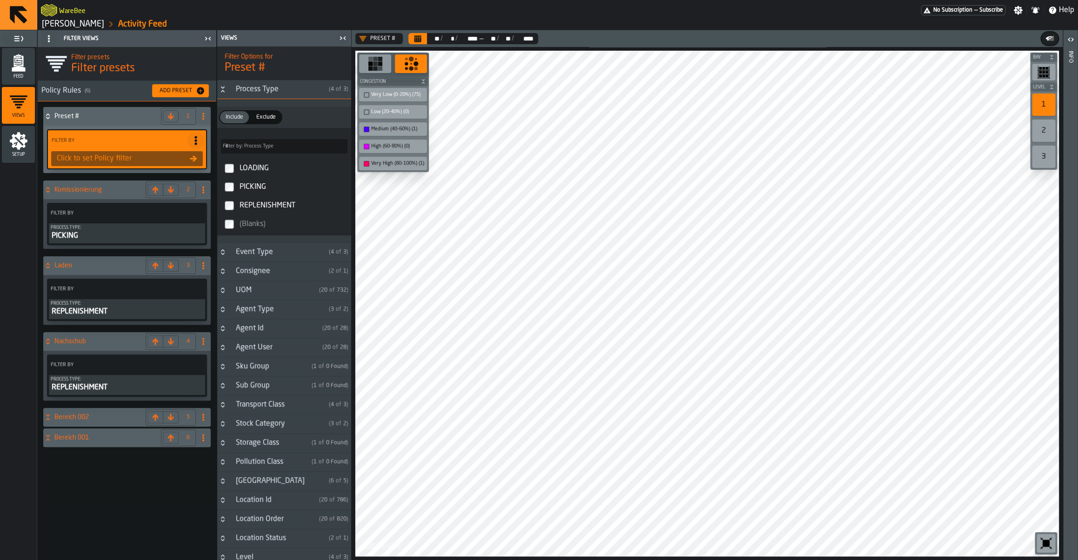
click at [205, 120] on span at bounding box center [203, 116] width 15 height 15
click at [165, 161] on div "Delete" at bounding box center [166, 157] width 78 height 11
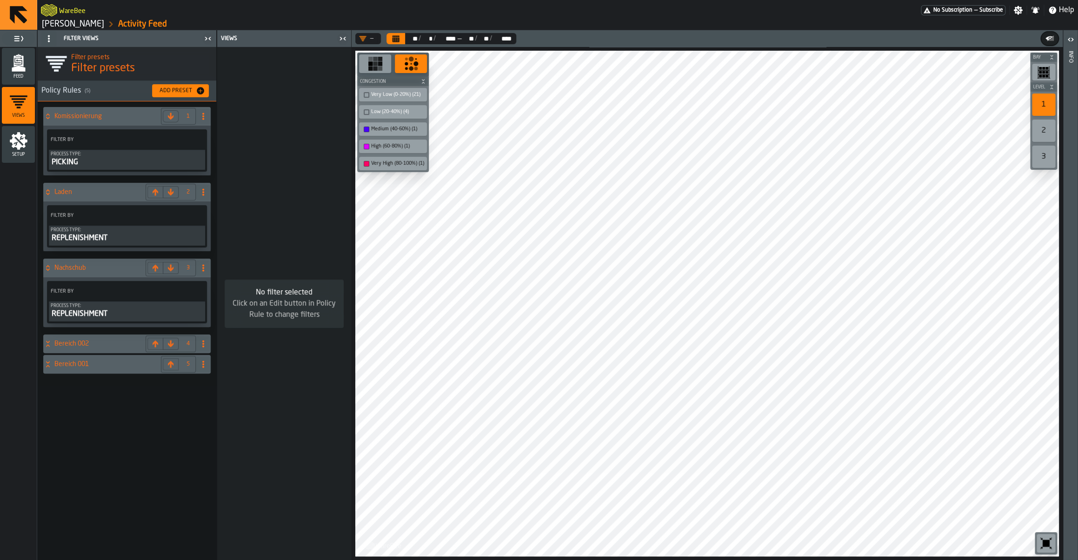
click at [341, 40] on icon "button-toggle-Close me" at bounding box center [340, 38] width 2 height 3
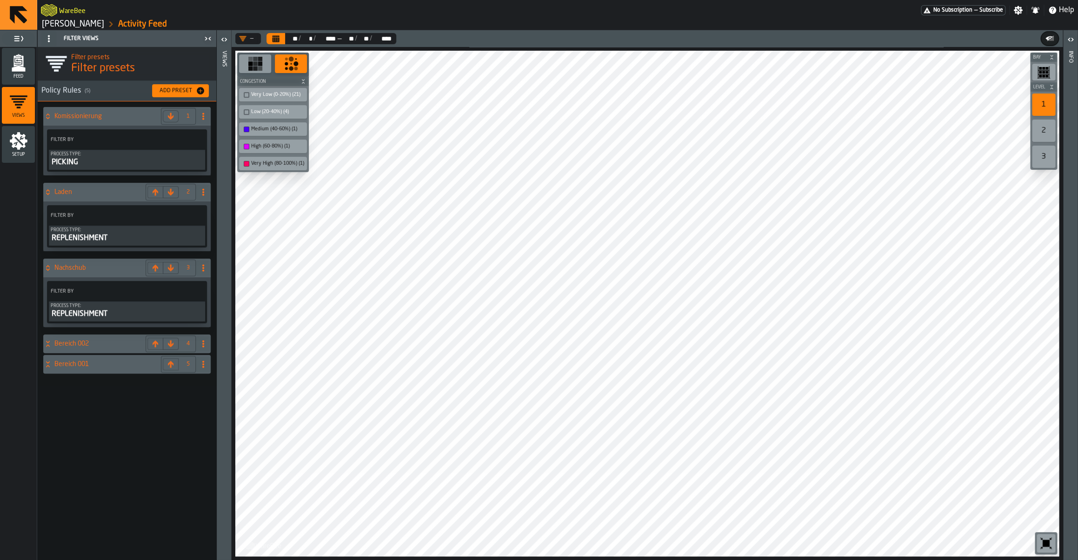
click at [22, 63] on icon "menu Feed" at bounding box center [18, 61] width 10 height 11
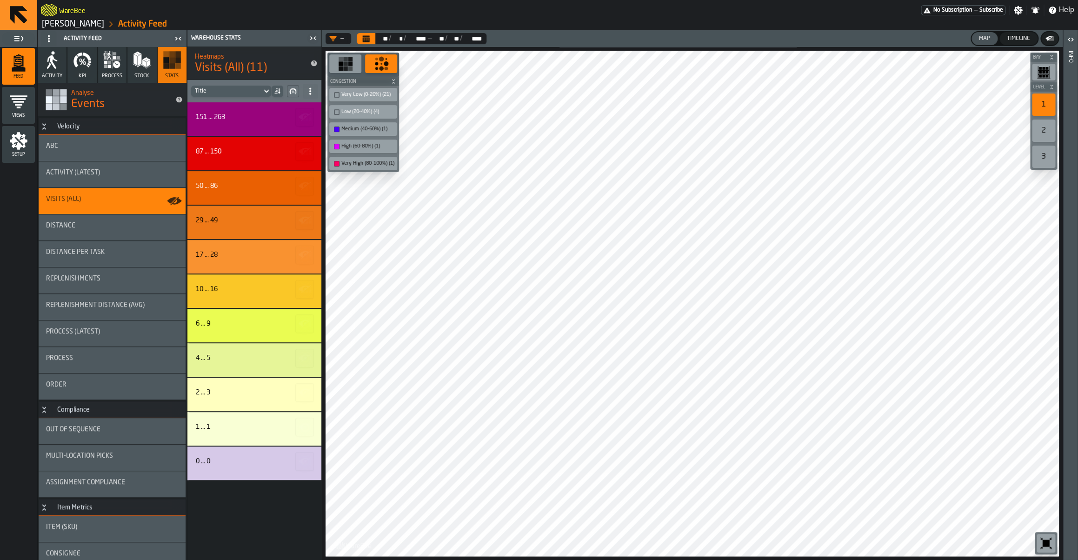
click at [51, 64] on icon "button" at bounding box center [49, 65] width 4 height 7
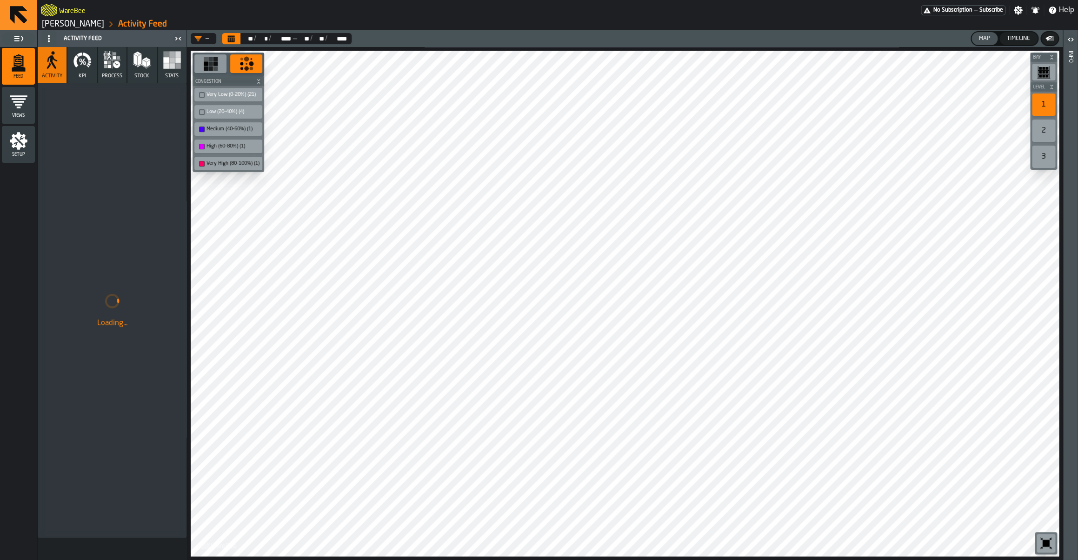
click at [76, 71] on button "KPI" at bounding box center [81, 65] width 29 height 36
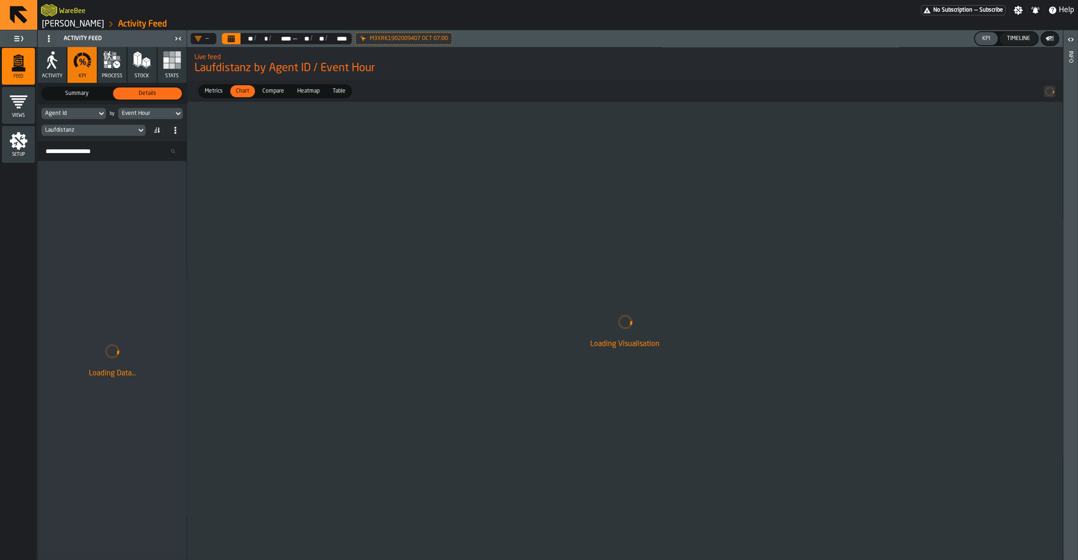
click at [269, 92] on span "Compare" at bounding box center [272, 91] width 29 height 8
click at [311, 97] on div "Heatmap" at bounding box center [307, 91] width 33 height 12
click at [337, 98] on label "Table Table" at bounding box center [339, 91] width 26 height 14
click at [112, 73] on span "process" at bounding box center [112, 76] width 20 height 6
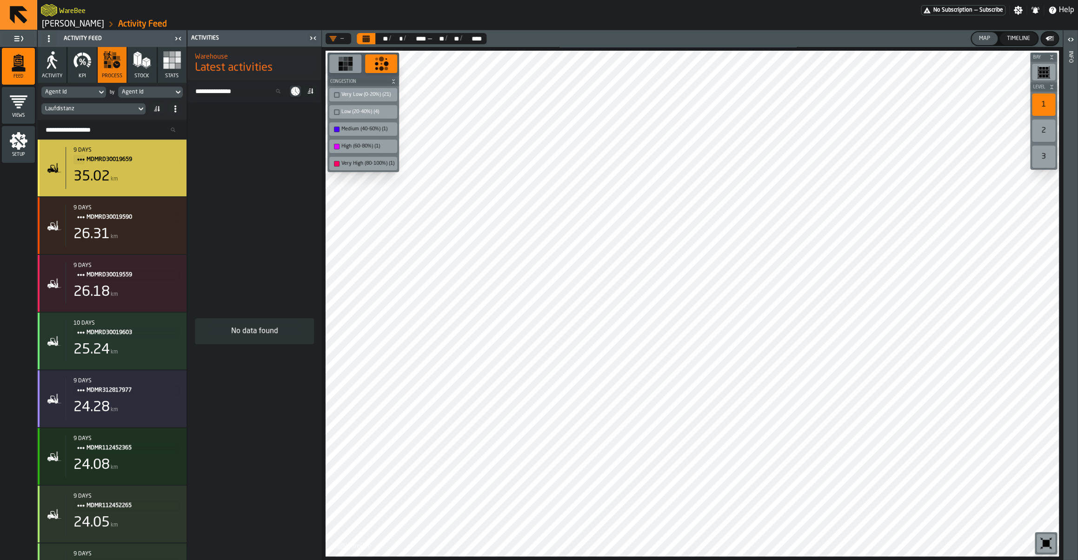
click at [121, 163] on span "MDMRD30019659" at bounding box center [128, 159] width 85 height 10
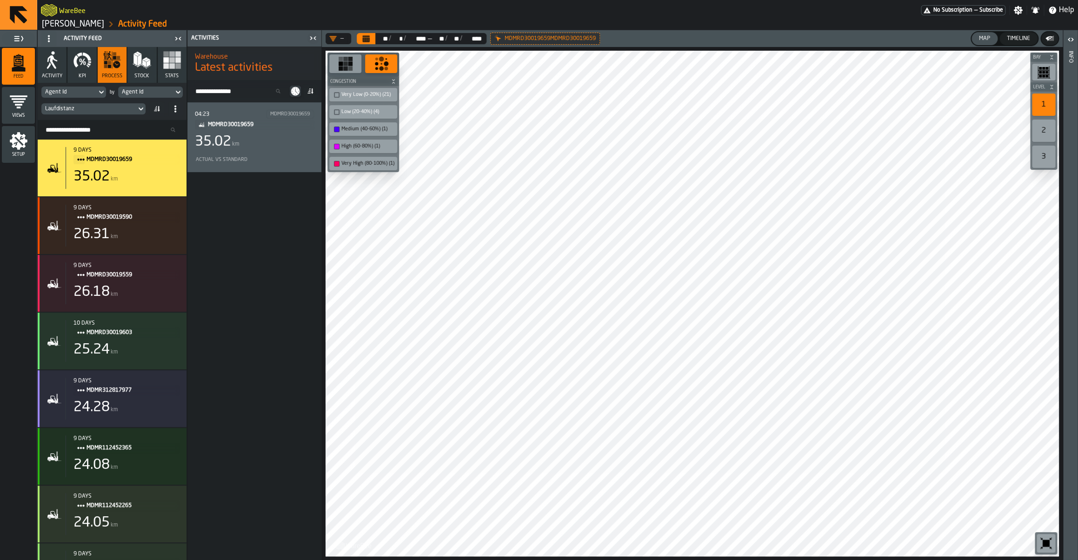
click at [251, 157] on div "Actual vs Standard" at bounding box center [254, 160] width 119 height 10
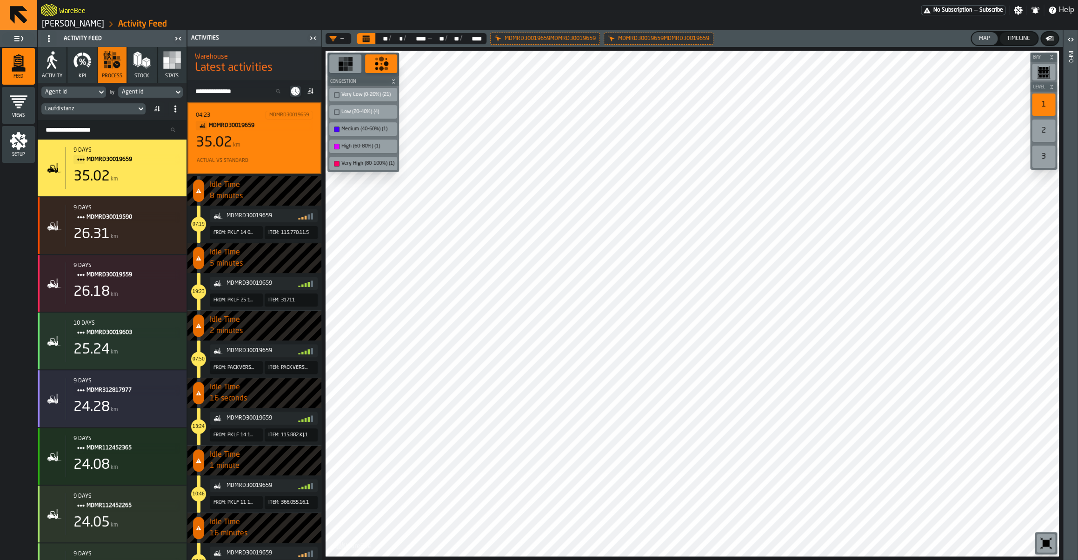
click at [151, 95] on div "Agent Id" at bounding box center [146, 92] width 48 height 7
click at [49, 70] on button "Activity" at bounding box center [52, 65] width 29 height 36
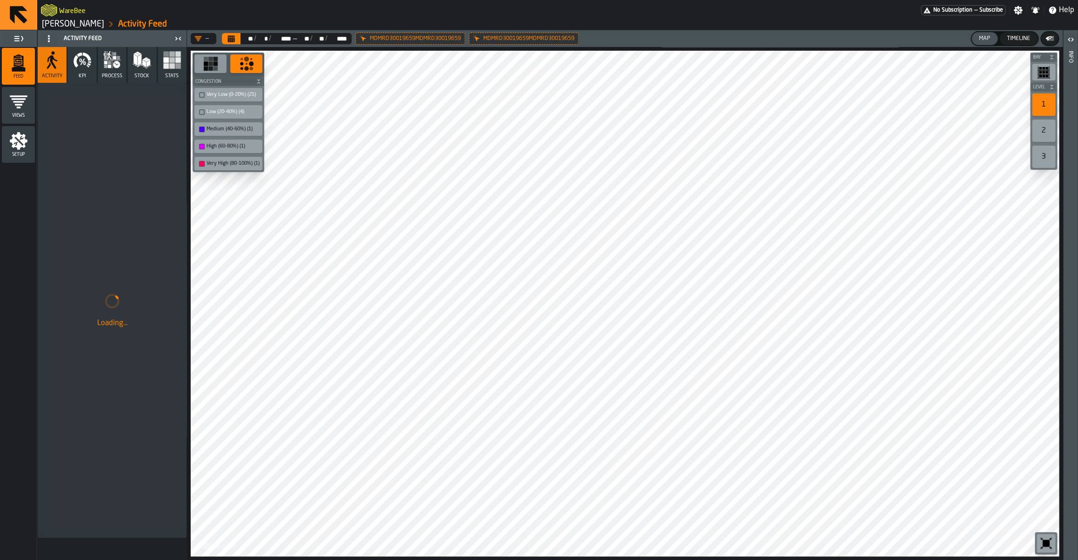
click at [0, 0] on icon at bounding box center [0, 0] width 0 height 0
click at [168, 67] on rect "button" at bounding box center [166, 66] width 6 height 6
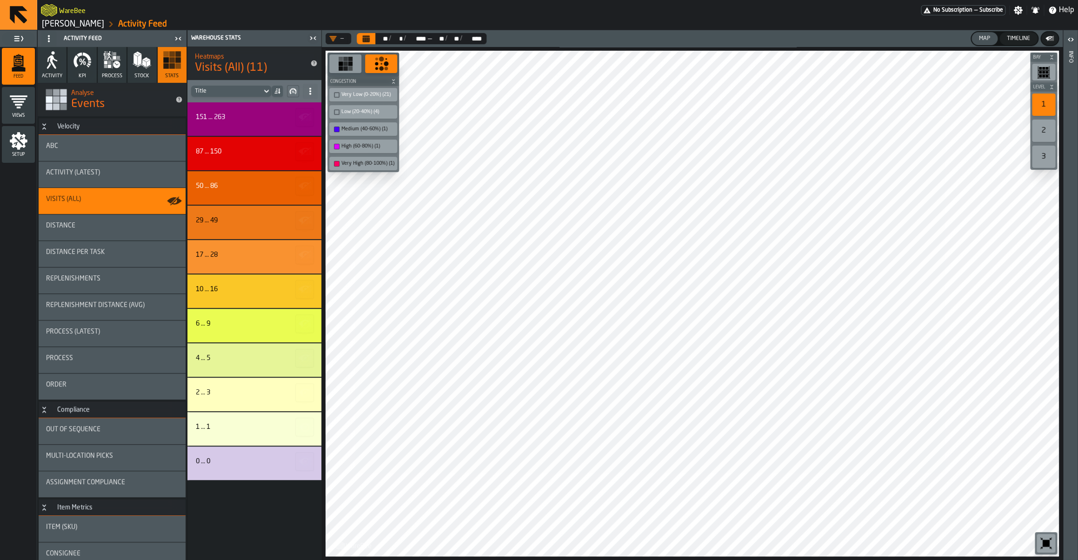
click at [106, 73] on span "process" at bounding box center [112, 76] width 20 height 6
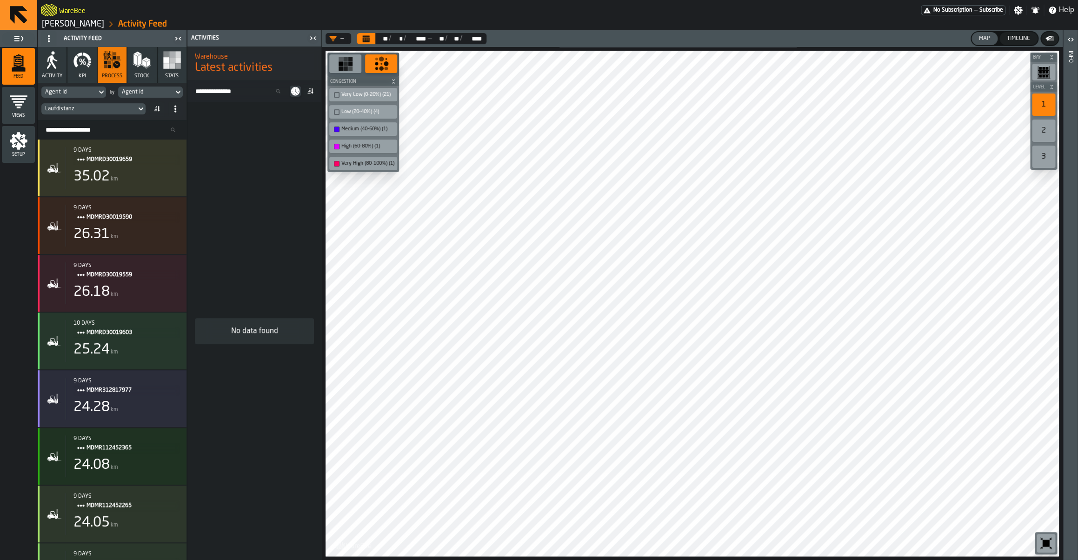
click at [92, 72] on button "KPI" at bounding box center [81, 65] width 29 height 36
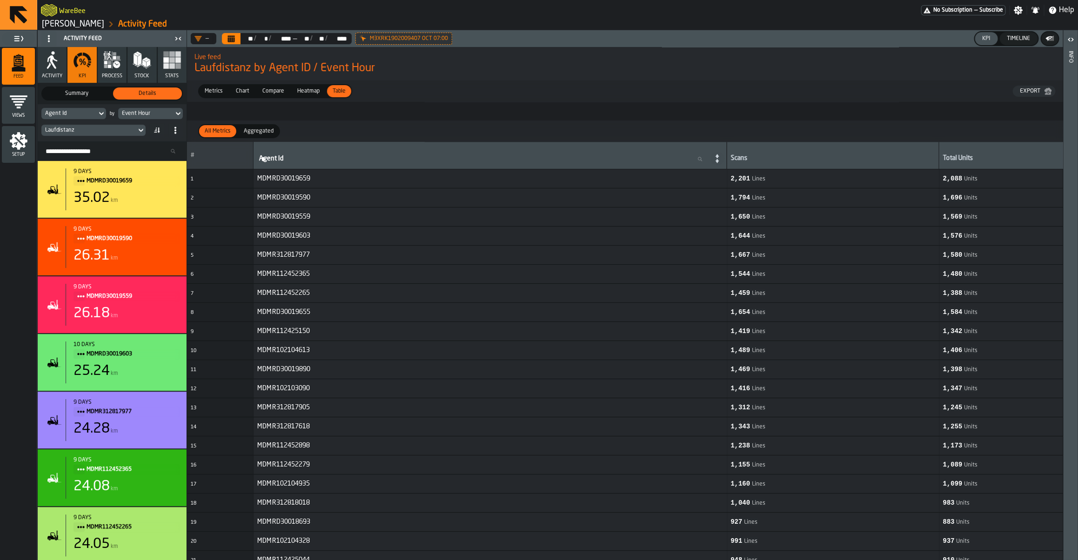
click at [75, 130] on div "Laufdistanz" at bounding box center [88, 130] width 87 height 7
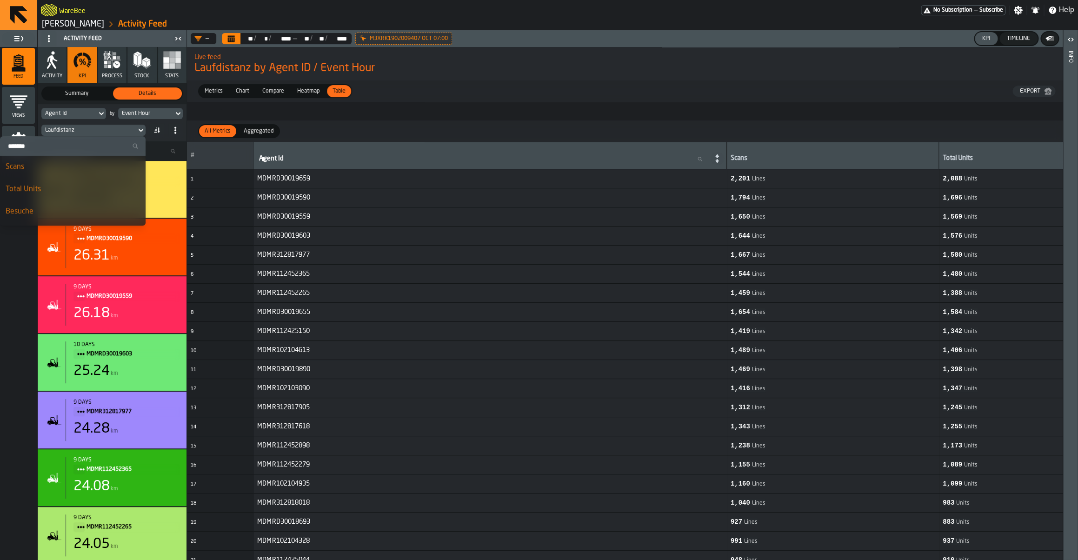
click at [73, 142] on input "Search" at bounding box center [73, 146] width 138 height 12
type input "***"
click at [73, 188] on div "Scanfehler (verlorene Zeit)" at bounding box center [83, 191] width 114 height 11
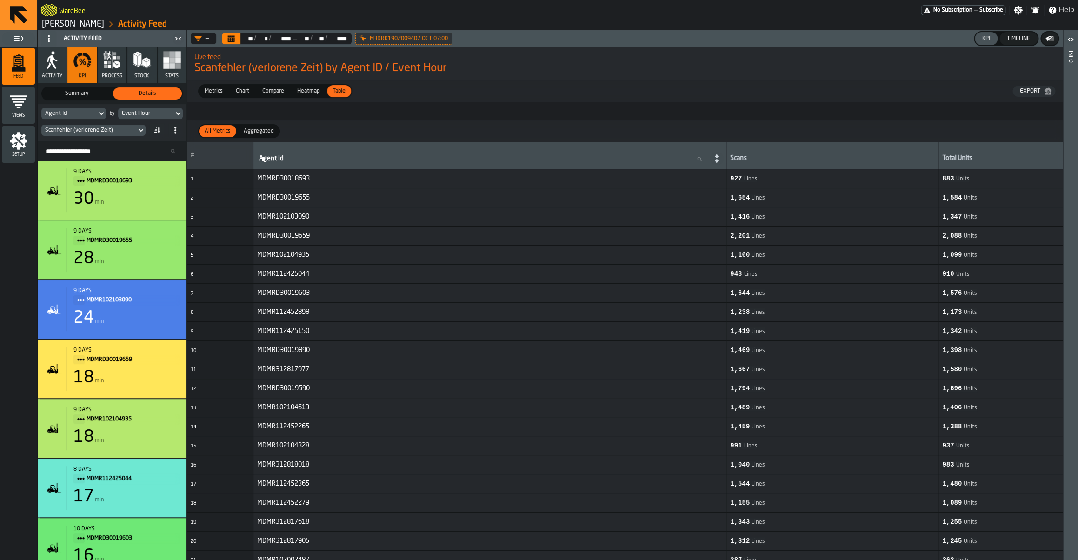
click at [133, 114] on div "Event Hour" at bounding box center [146, 113] width 48 height 7
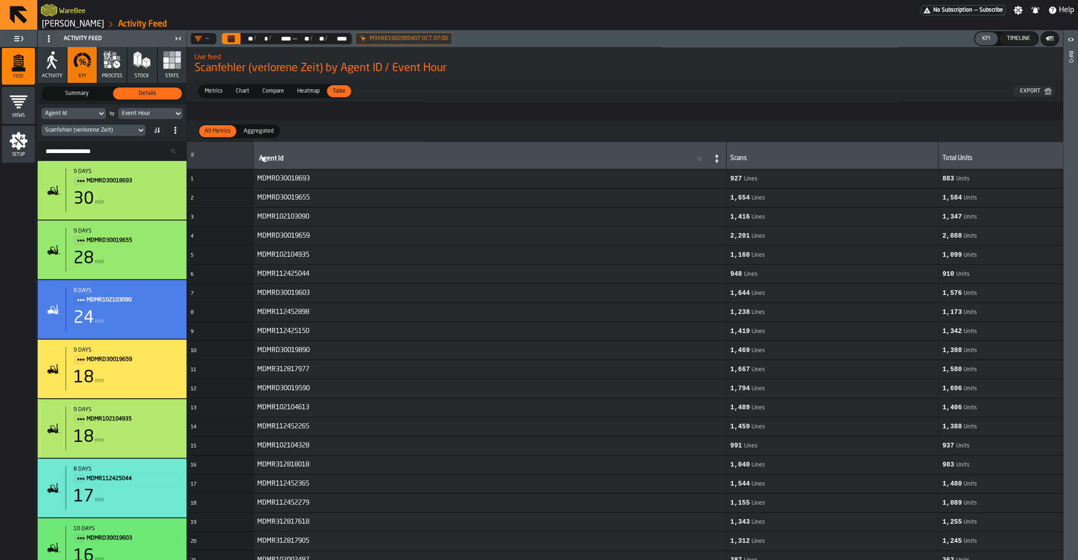
click at [245, 97] on div "Chart" at bounding box center [242, 91] width 25 height 12
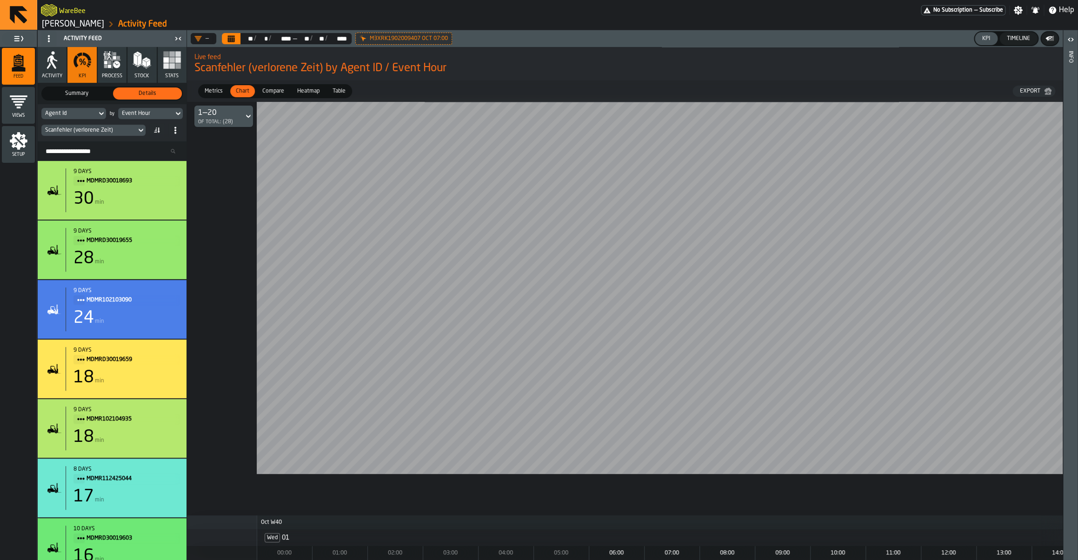
click at [278, 98] on label "Compare Compare" at bounding box center [273, 91] width 35 height 14
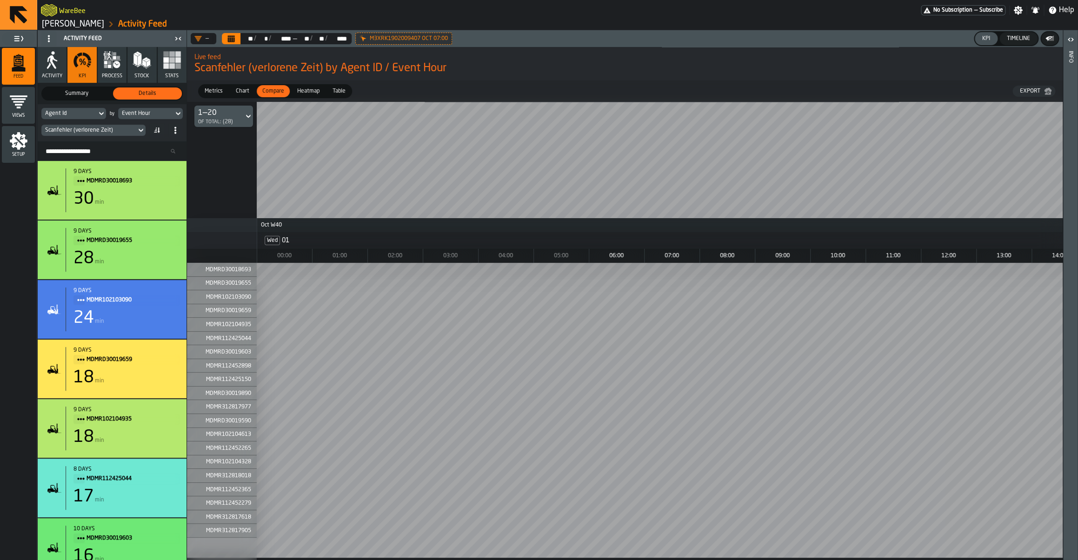
click at [276, 94] on span "Compare" at bounding box center [272, 91] width 29 height 8
click at [113, 66] on icon "button" at bounding box center [112, 60] width 19 height 19
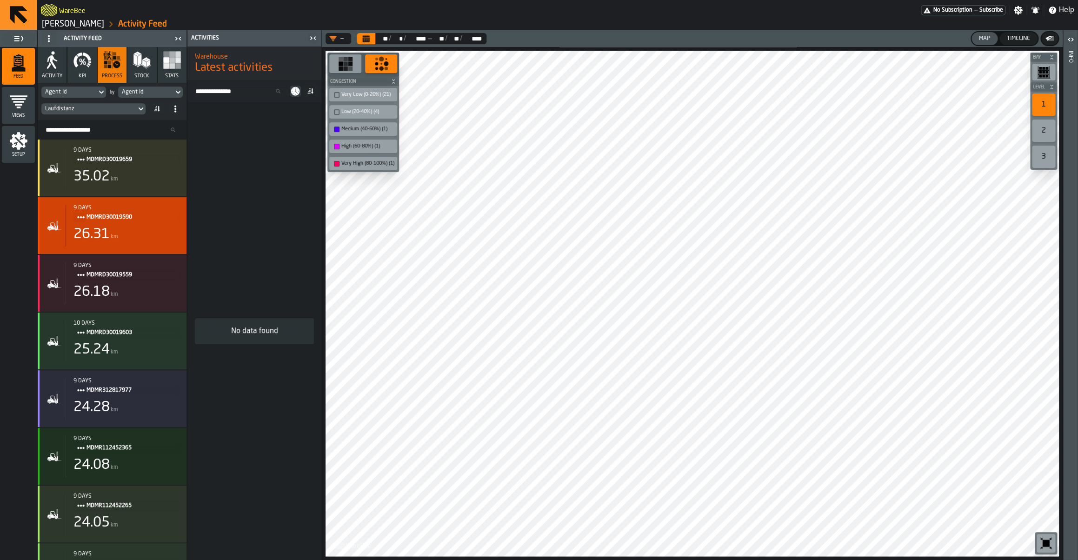
click at [122, 240] on div "26.31 km" at bounding box center [126, 234] width 106 height 17
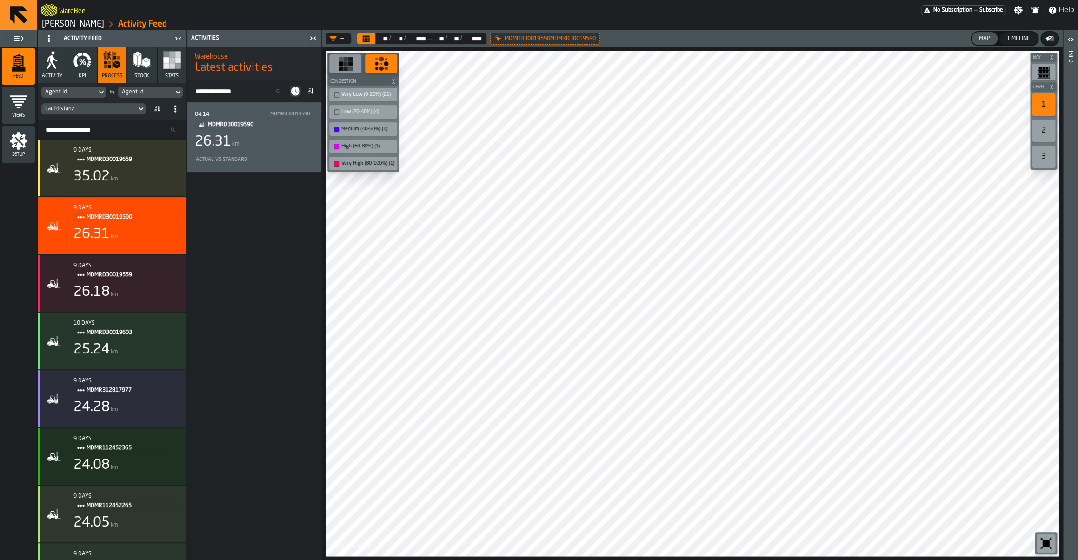
click at [266, 149] on div "26.31 km" at bounding box center [254, 141] width 119 height 17
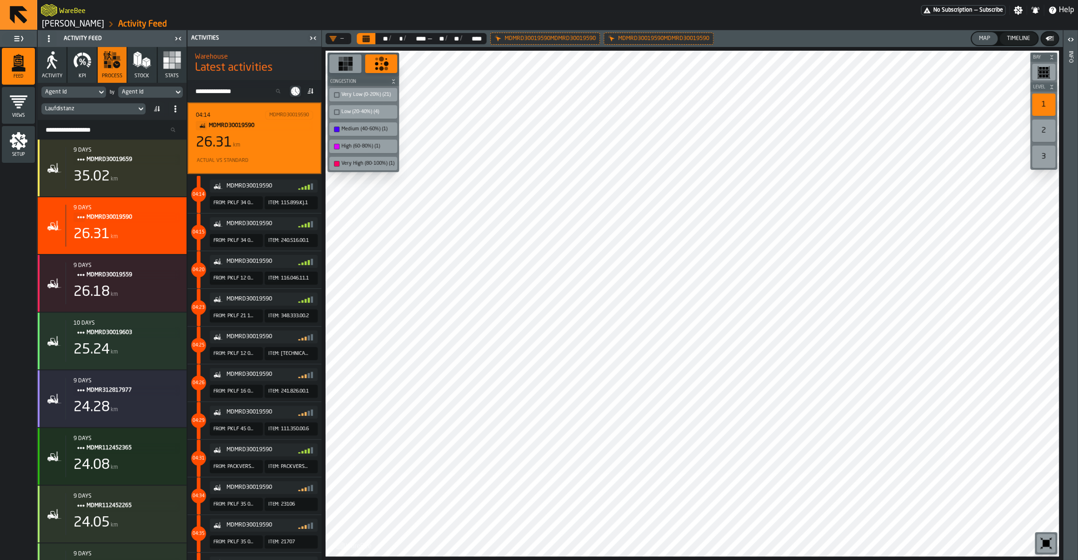
click at [121, 106] on div "Laufdistanz" at bounding box center [88, 109] width 87 height 7
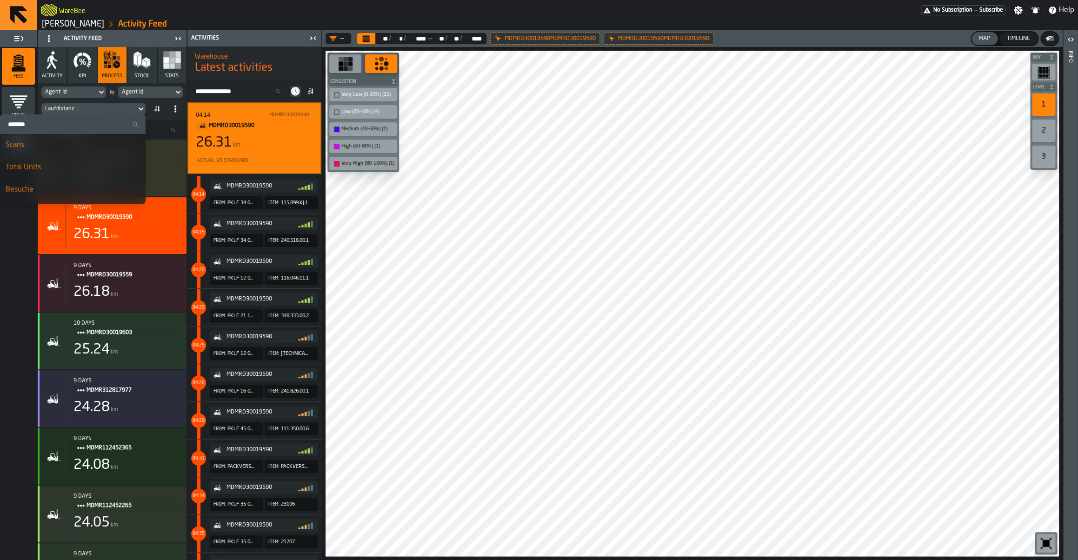
click at [110, 109] on div "Laufdistanz" at bounding box center [88, 109] width 87 height 7
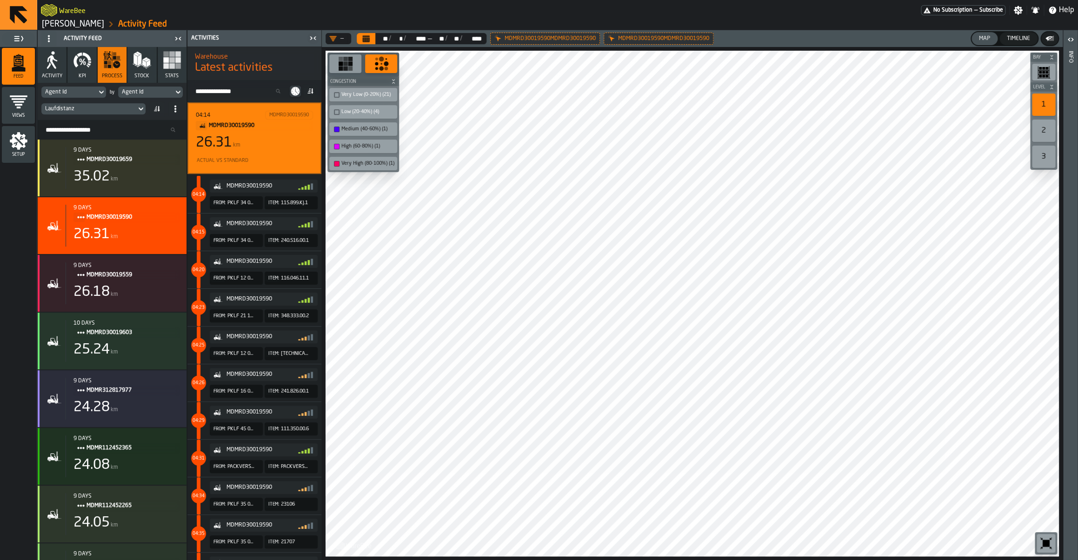
click at [149, 93] on div "Agent Id" at bounding box center [146, 92] width 48 height 7
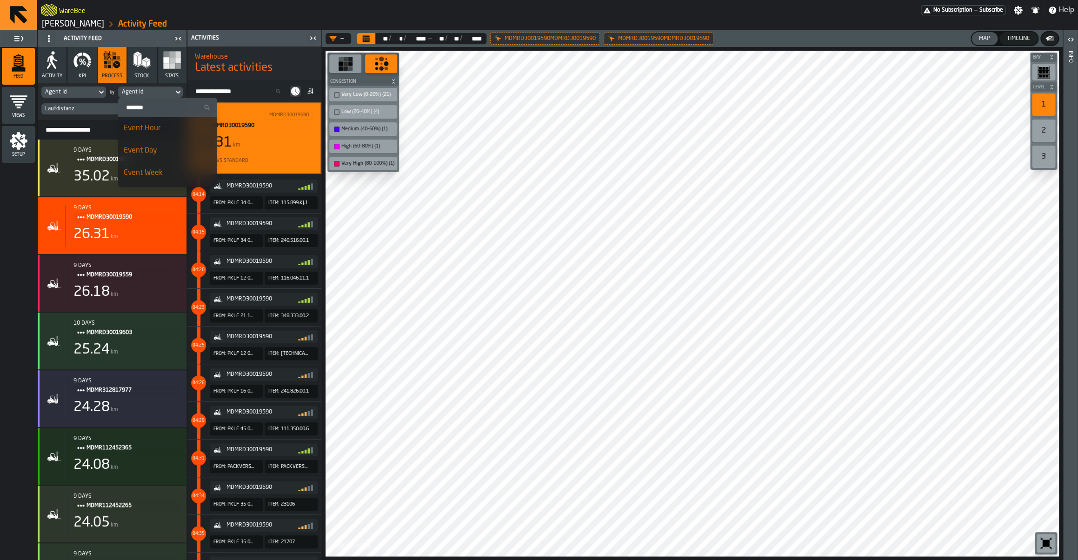
click at [145, 112] on input "Search" at bounding box center [168, 107] width 92 height 12
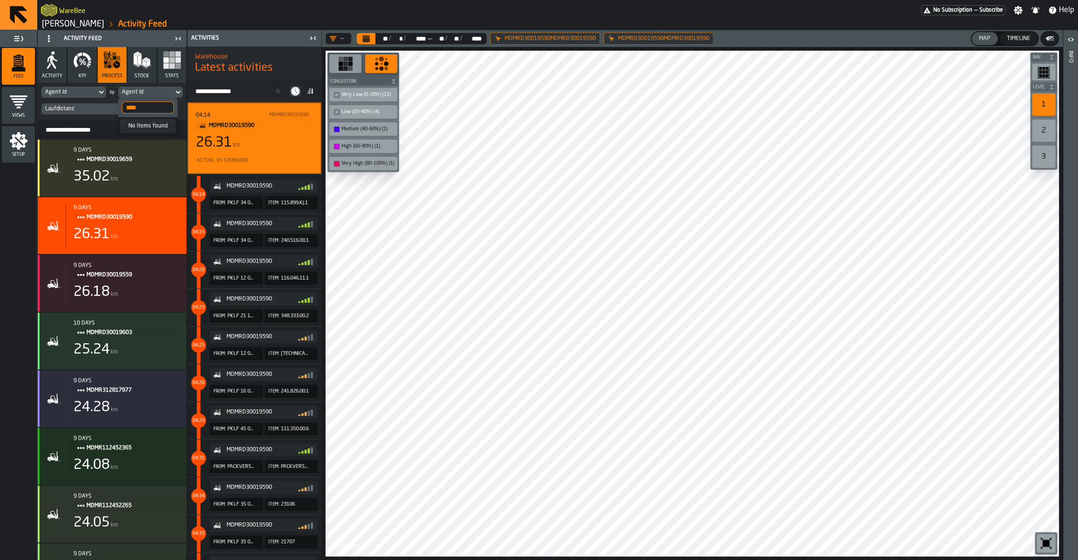
click at [146, 104] on input "****" at bounding box center [148, 107] width 52 height 12
type input "****"
click at [143, 91] on div "Agent Id" at bounding box center [146, 92] width 48 height 7
click at [144, 109] on input "****" at bounding box center [148, 107] width 52 height 12
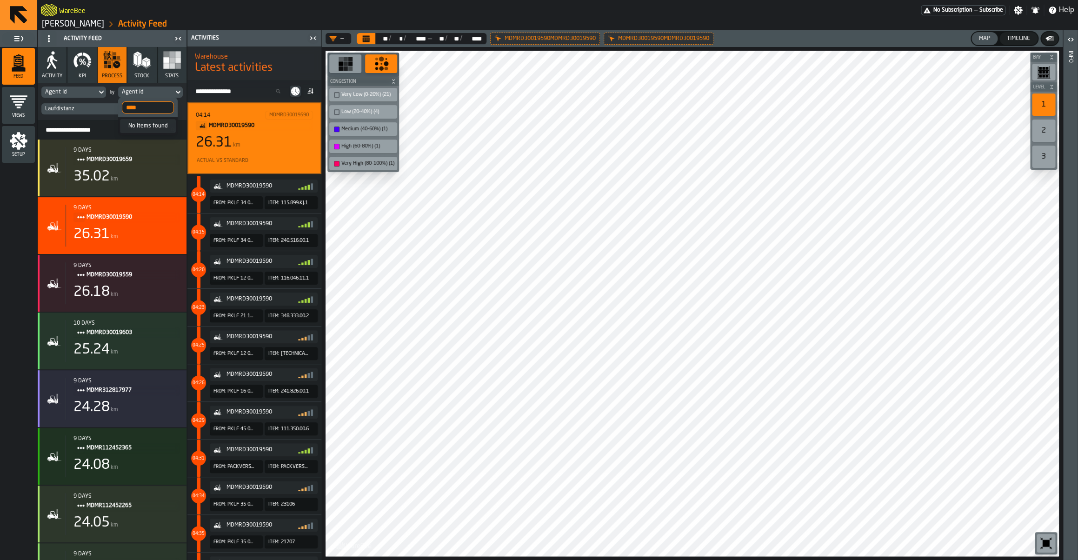
click at [144, 109] on input "****" at bounding box center [148, 107] width 52 height 12
type input "****"
click at [152, 147] on div "Event Day" at bounding box center [156, 150] width 64 height 11
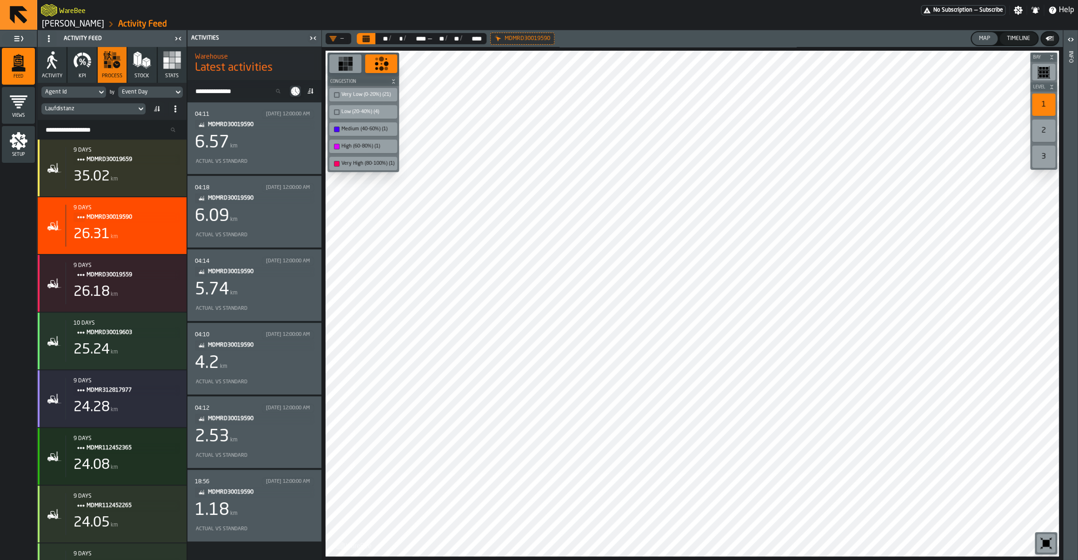
click at [160, 112] on icon at bounding box center [156, 108] width 7 height 7
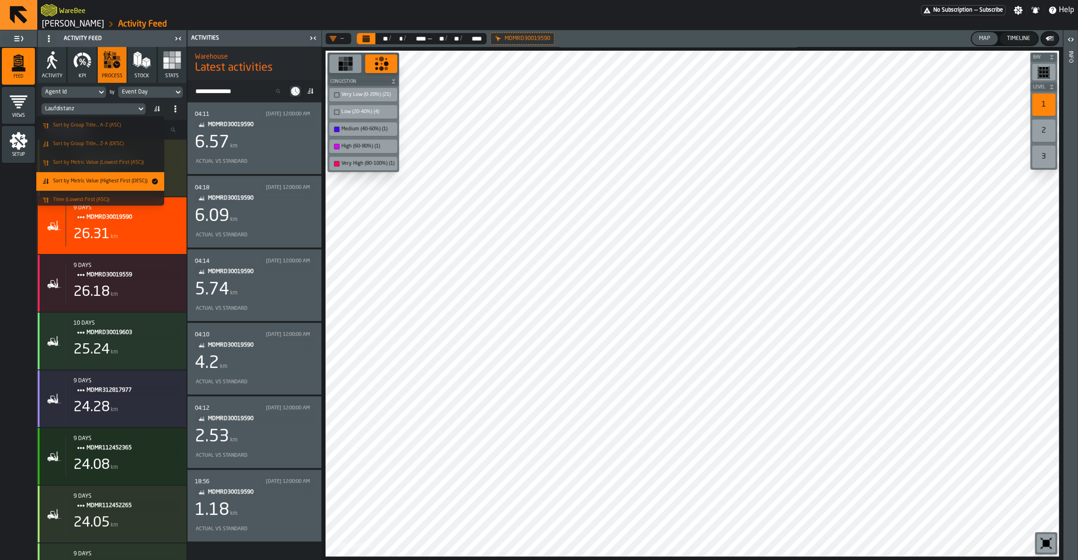
click at [118, 175] on li "Sort by Metric Value (Highest First (DESC))" at bounding box center [100, 181] width 128 height 19
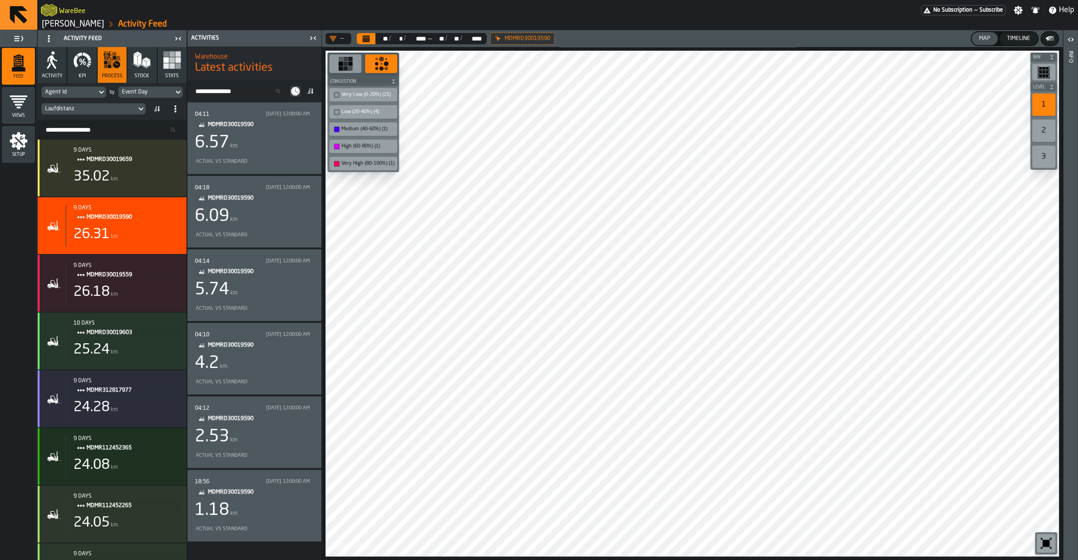
click at [252, 141] on div "6.57 km" at bounding box center [254, 142] width 119 height 19
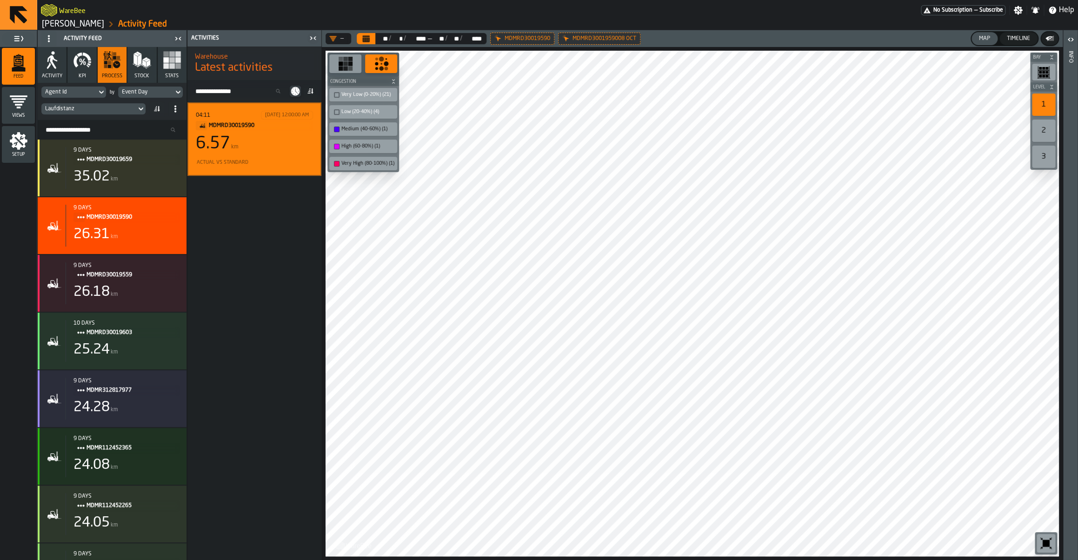
scroll to position [5847, 0]
